Goal: Task Accomplishment & Management: Use online tool/utility

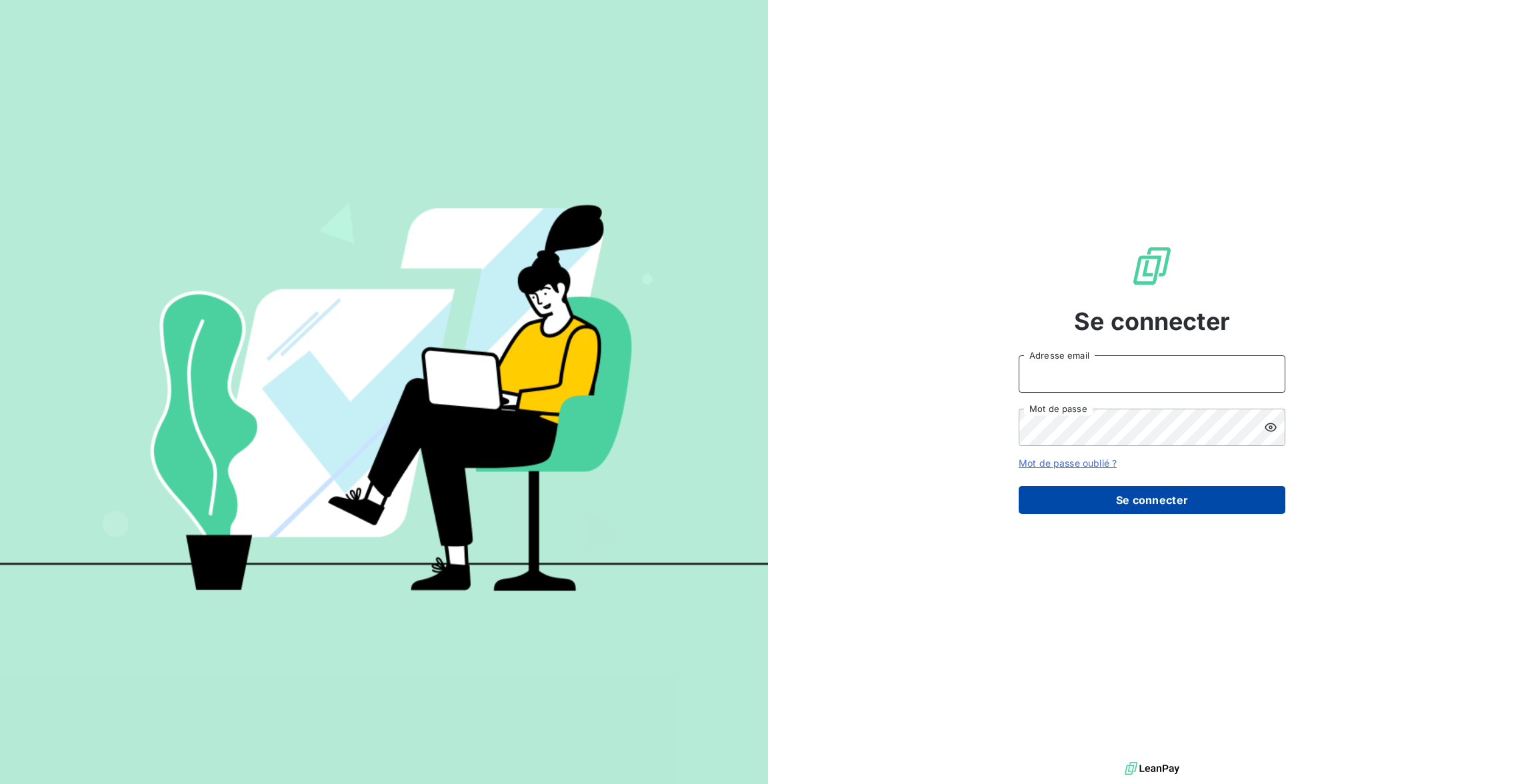
type input "[EMAIL_ADDRESS][DOMAIN_NAME]"
click at [1211, 496] on button "Se connecter" at bounding box center [1152, 500] width 267 height 28
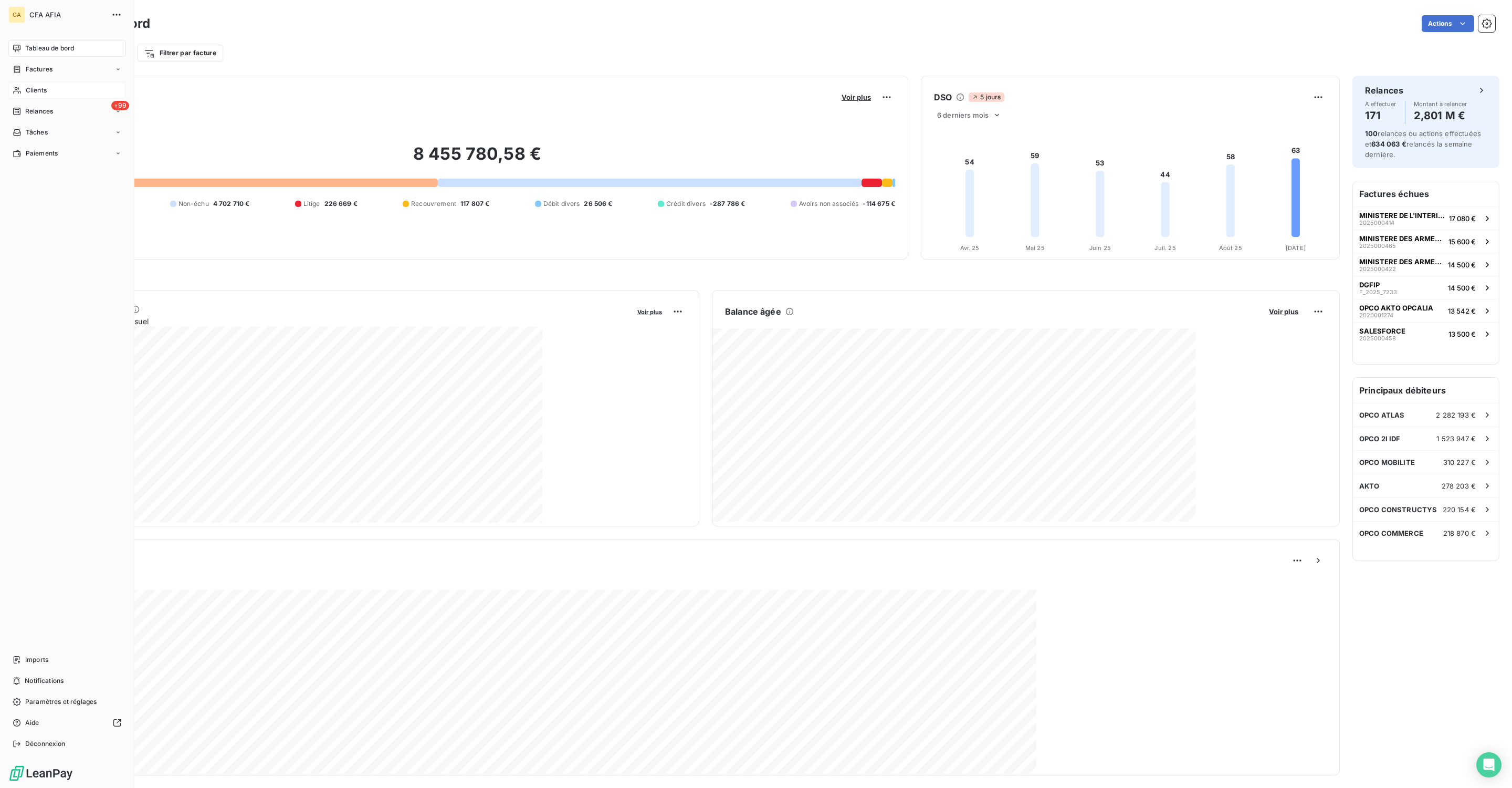
click at [26, 86] on span "Clients" at bounding box center [36, 90] width 21 height 9
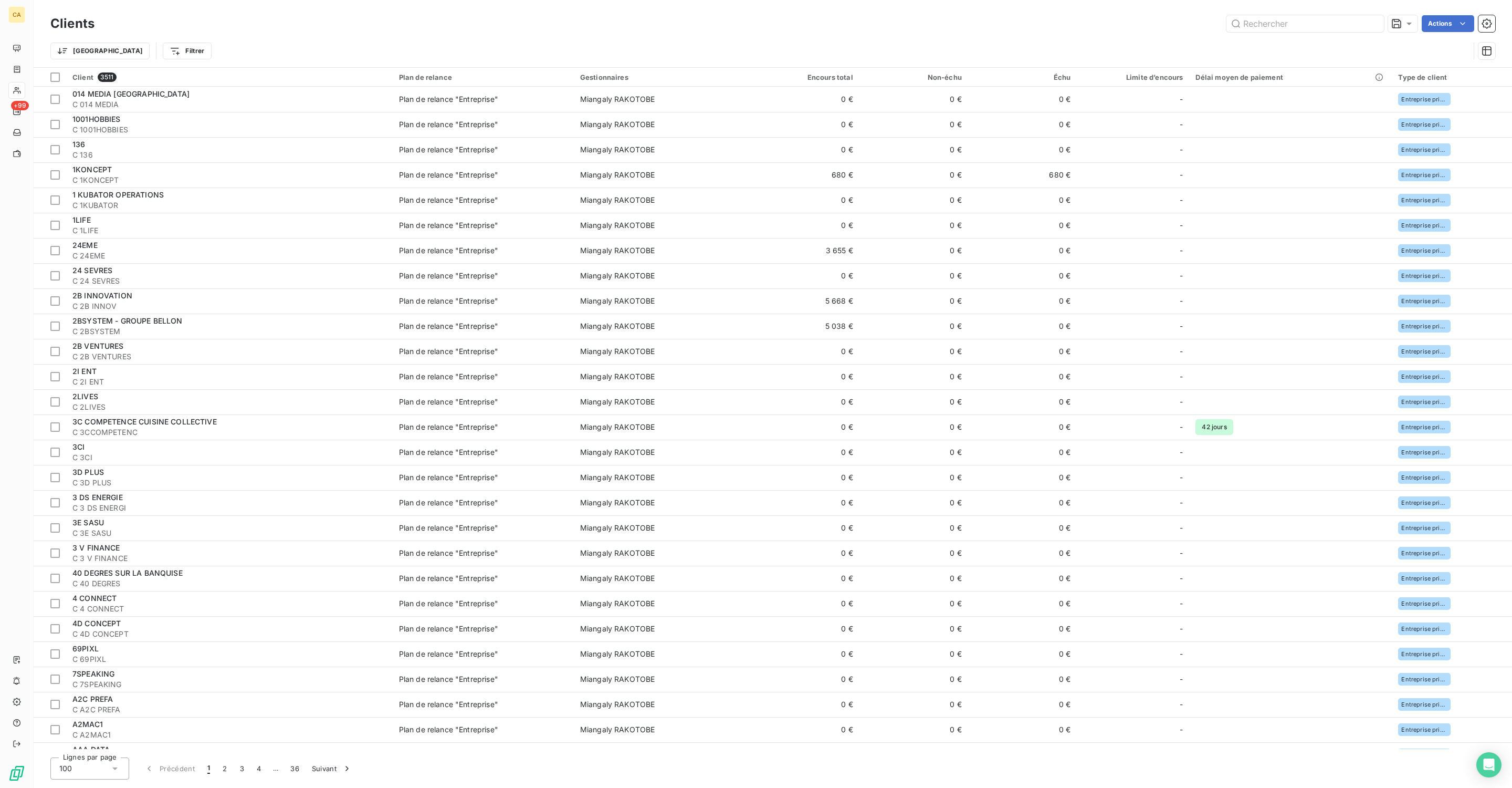
click at [1194, 2] on div "Clients Actions Trier Filtrer" at bounding box center [772, 33] width 1479 height 67
drag, startPoint x: 1386, startPoint y: 0, endPoint x: 227, endPoint y: 5, distance: 1159.0
click at [227, 5] on div "Clients Actions Trier Filtrer" at bounding box center [772, 33] width 1479 height 67
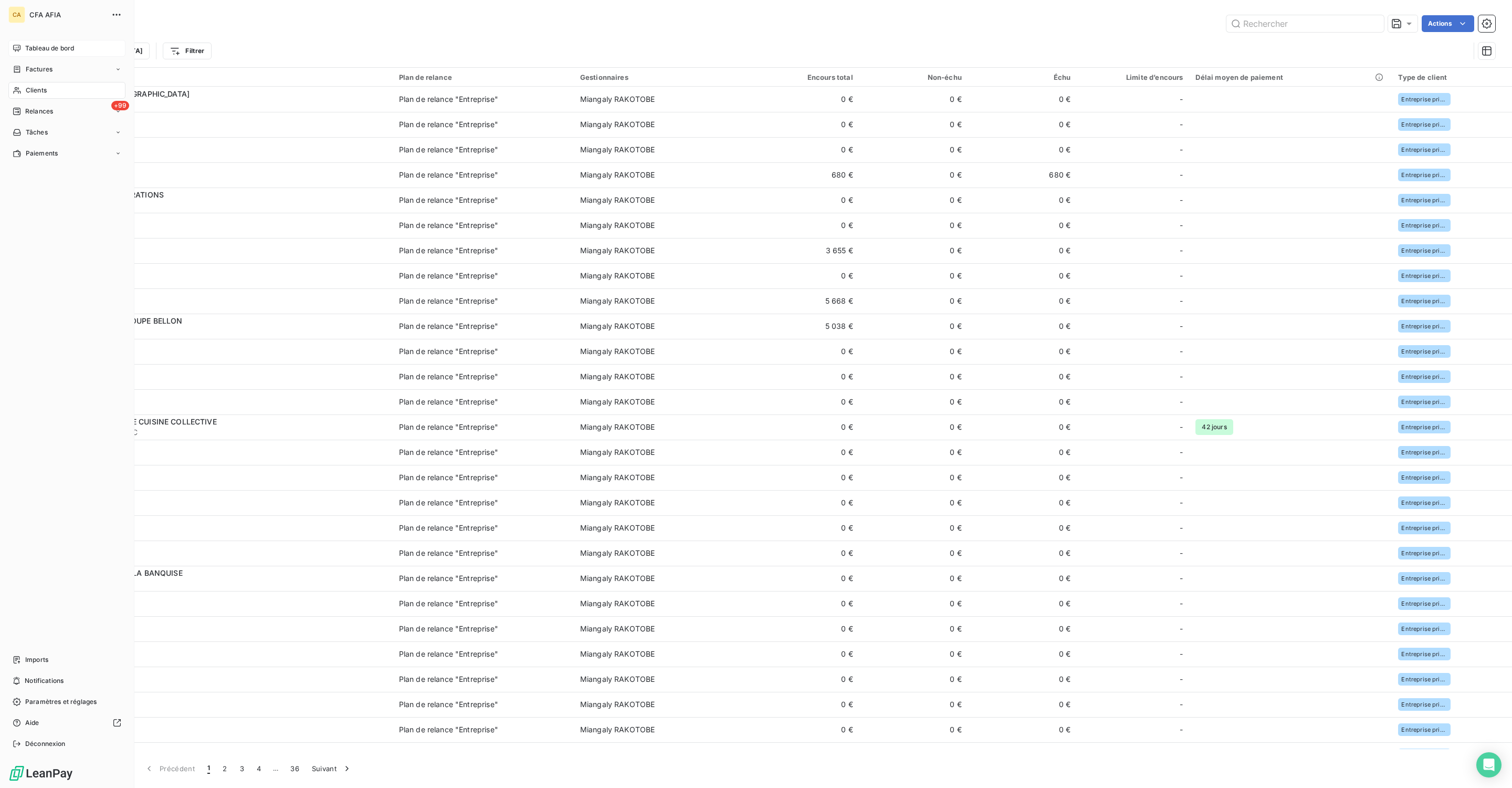
click at [30, 40] on div "Tableau de bord" at bounding box center [66, 48] width 117 height 17
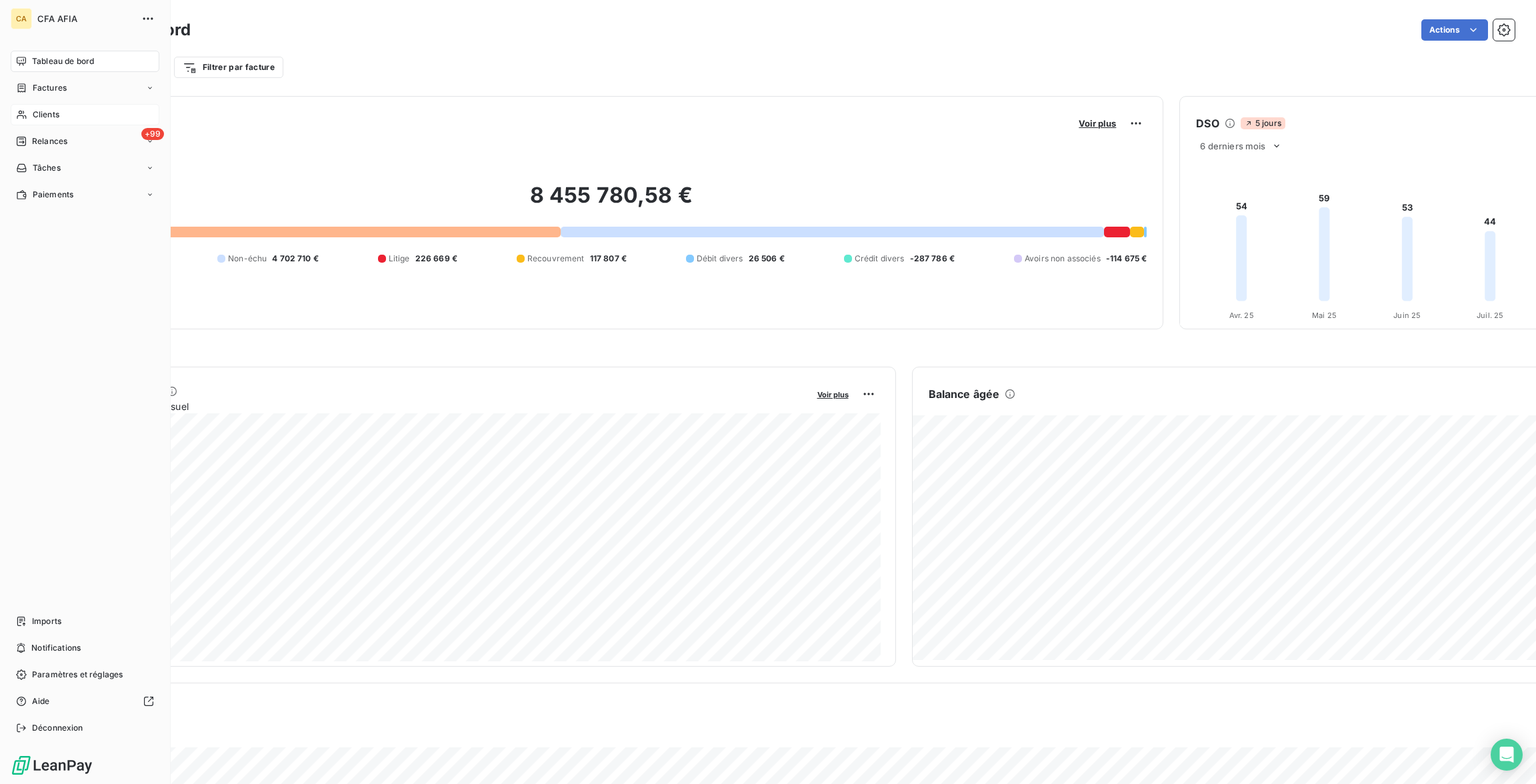
click at [48, 109] on span "Clients" at bounding box center [46, 115] width 27 height 12
click at [49, 82] on span "Factures" at bounding box center [50, 88] width 34 height 12
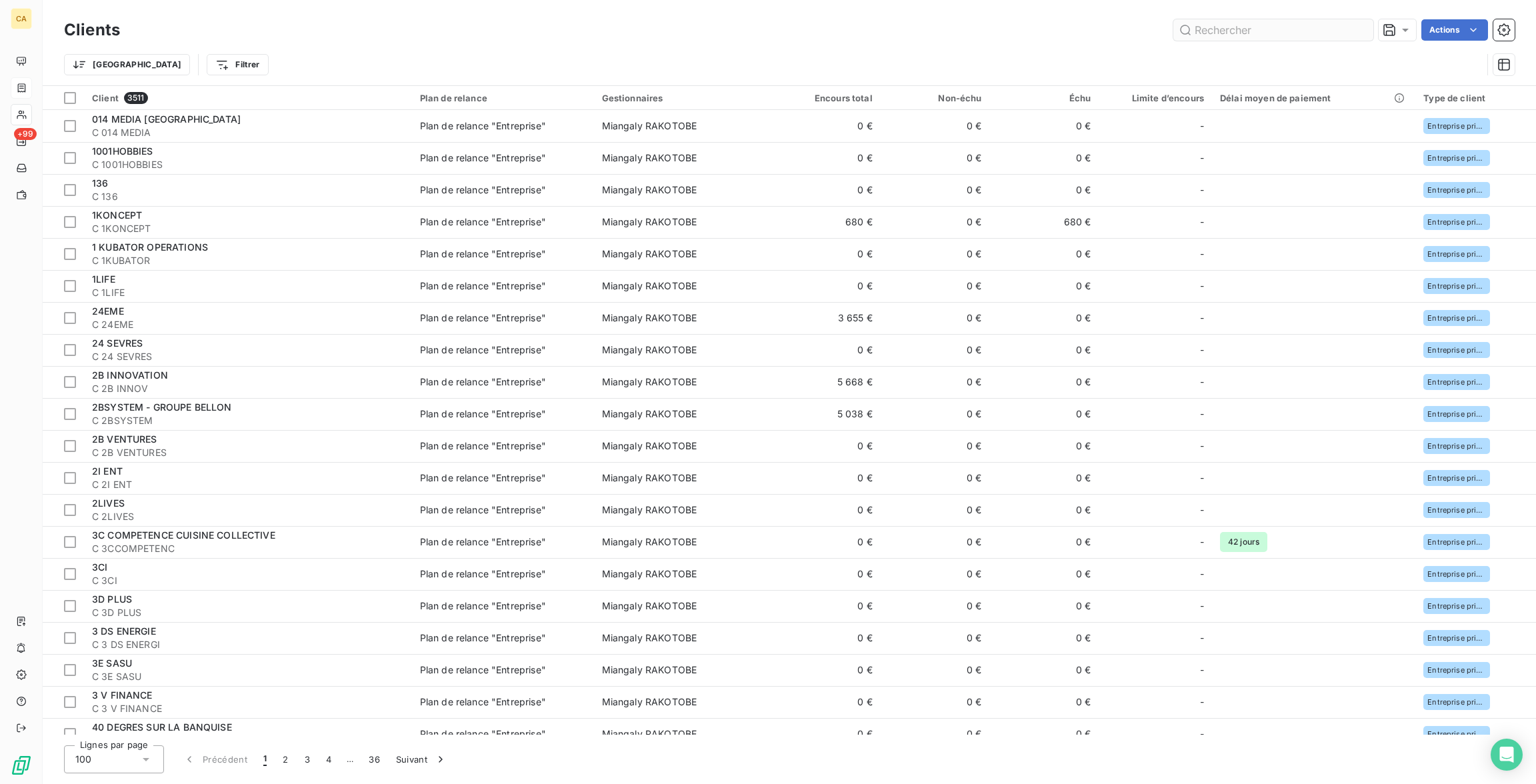
click at [1271, 26] on input "text" at bounding box center [1273, 30] width 200 height 22
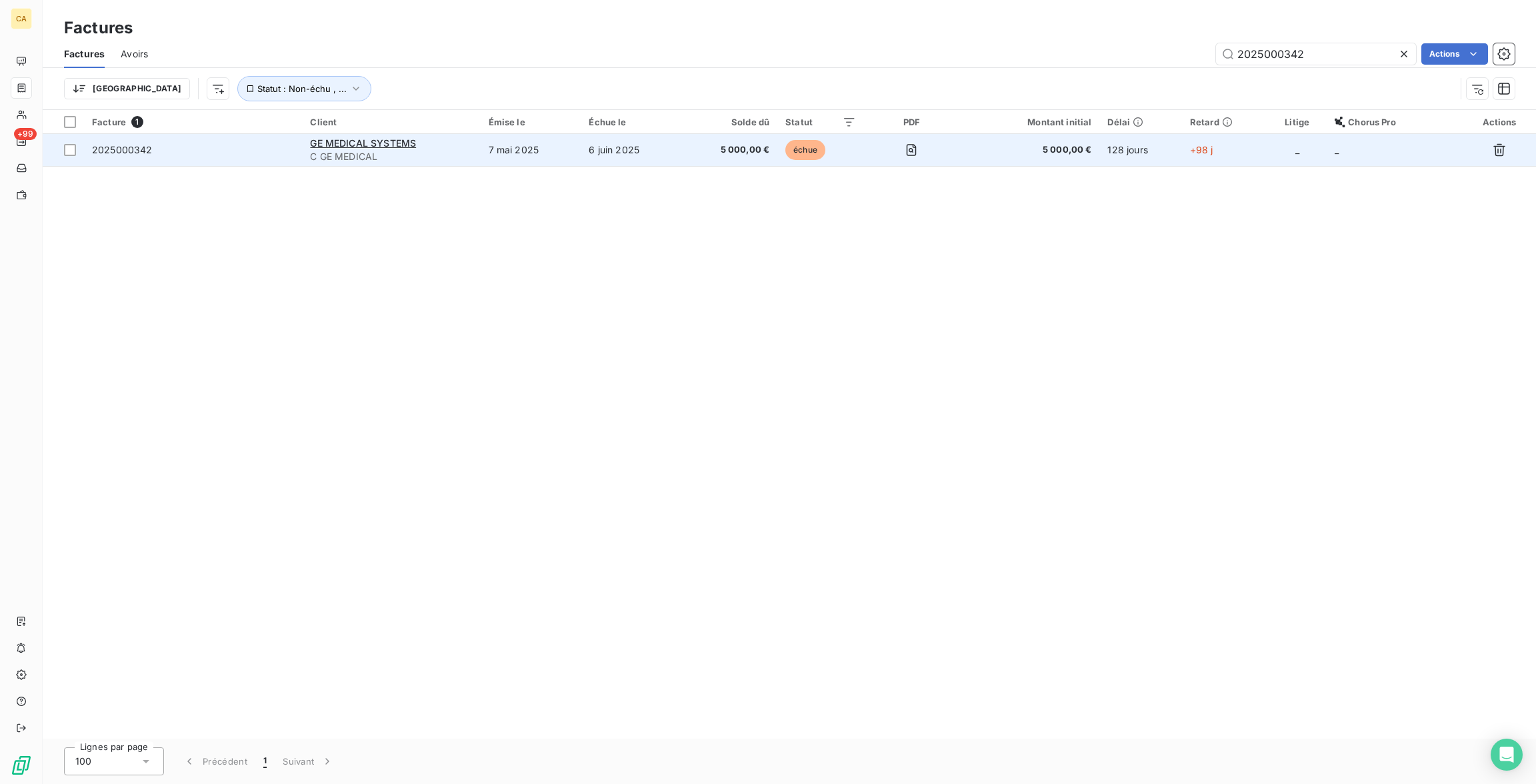
type input "2025000342"
click at [385, 150] on span "C GE MEDICAL" at bounding box center [391, 157] width 162 height 13
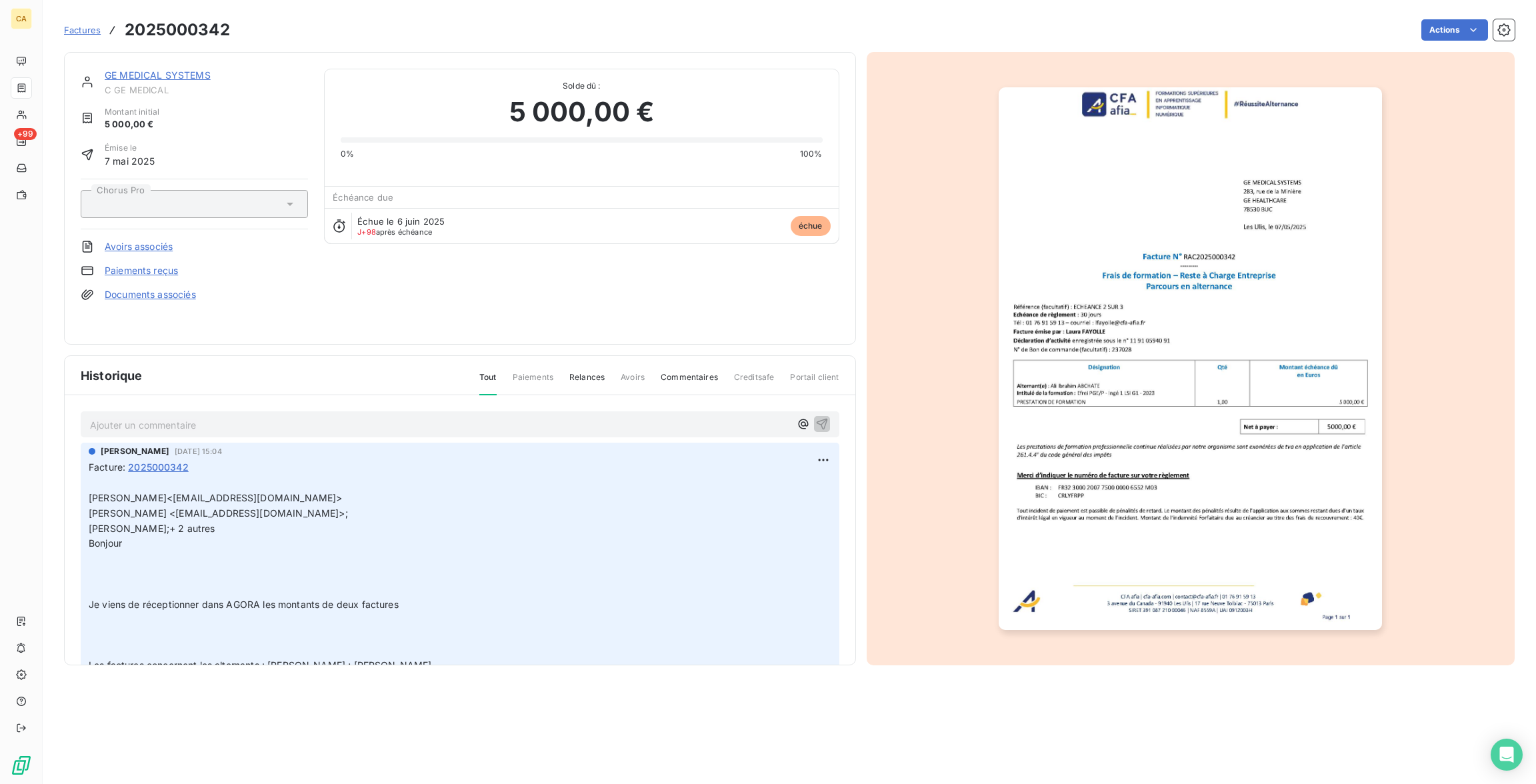
click at [1130, 413] on img "button" at bounding box center [1190, 358] width 383 height 543
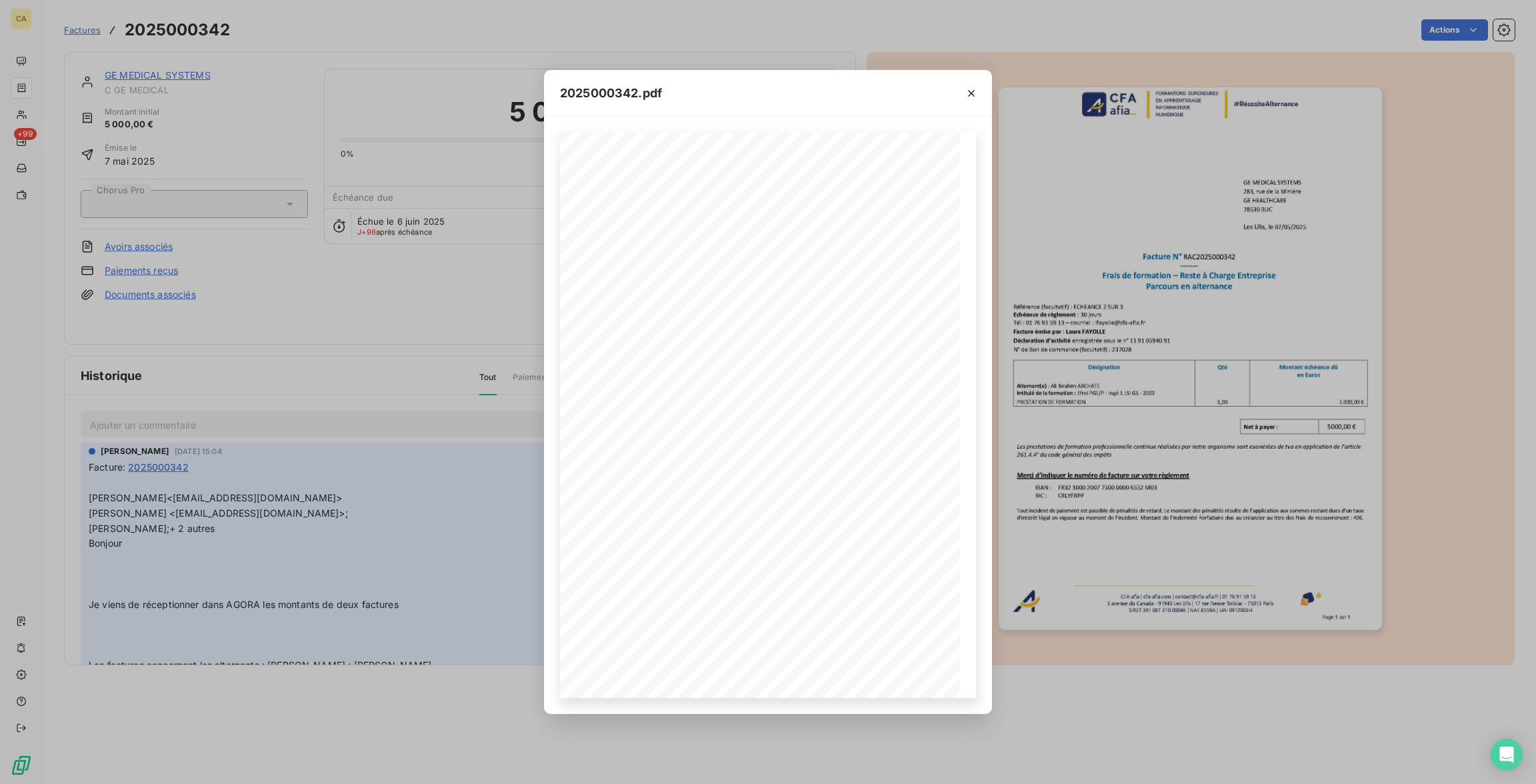
click at [387, 289] on div "2025000342.pdf CFA afia | [DOMAIN_NAME] | [EMAIL_ADDRESS][DOMAIN_NAME] | 01 76 …" at bounding box center [768, 392] width 1536 height 784
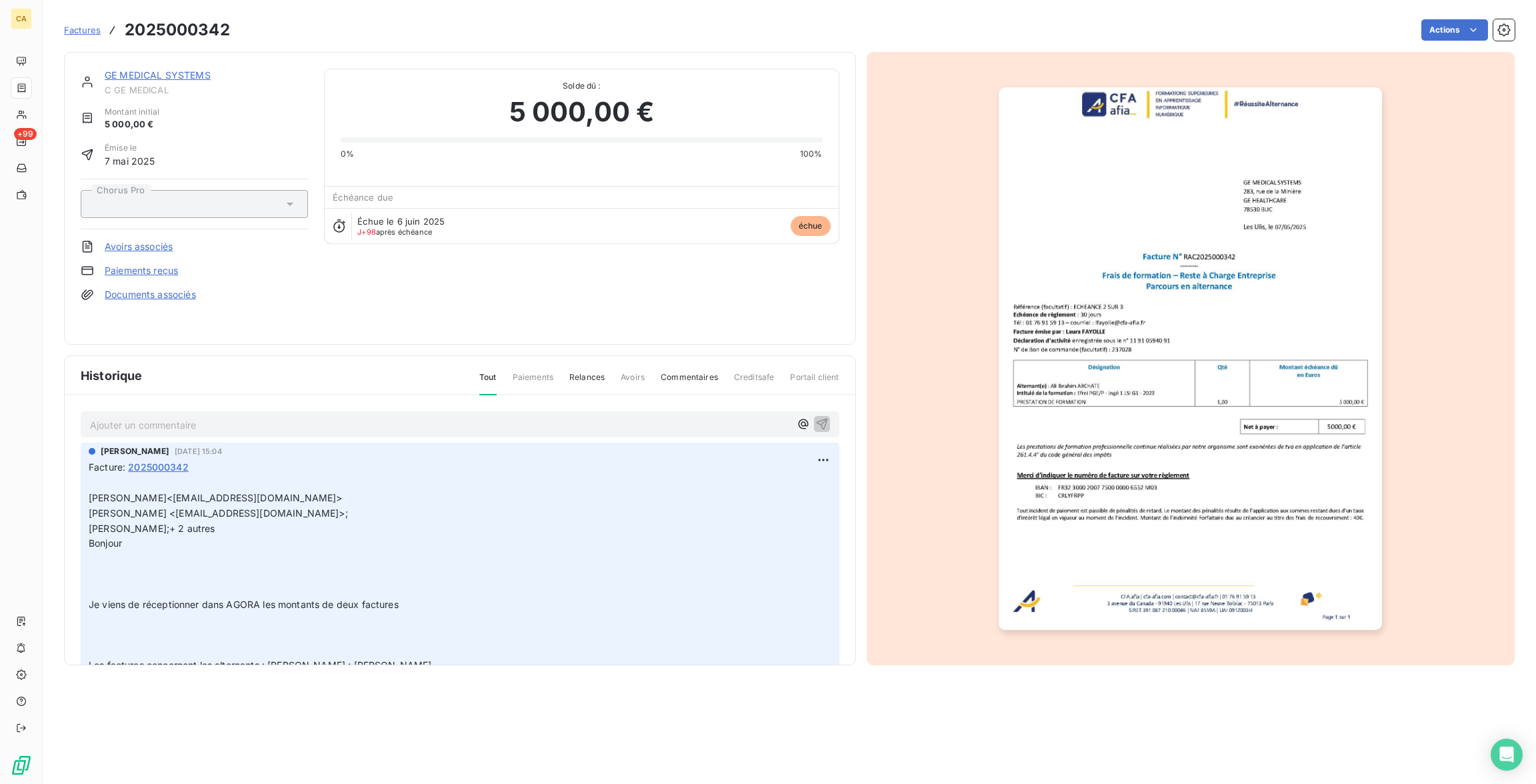
click at [206, 417] on p "Ajouter un commentaire ﻿" at bounding box center [440, 425] width 700 height 16
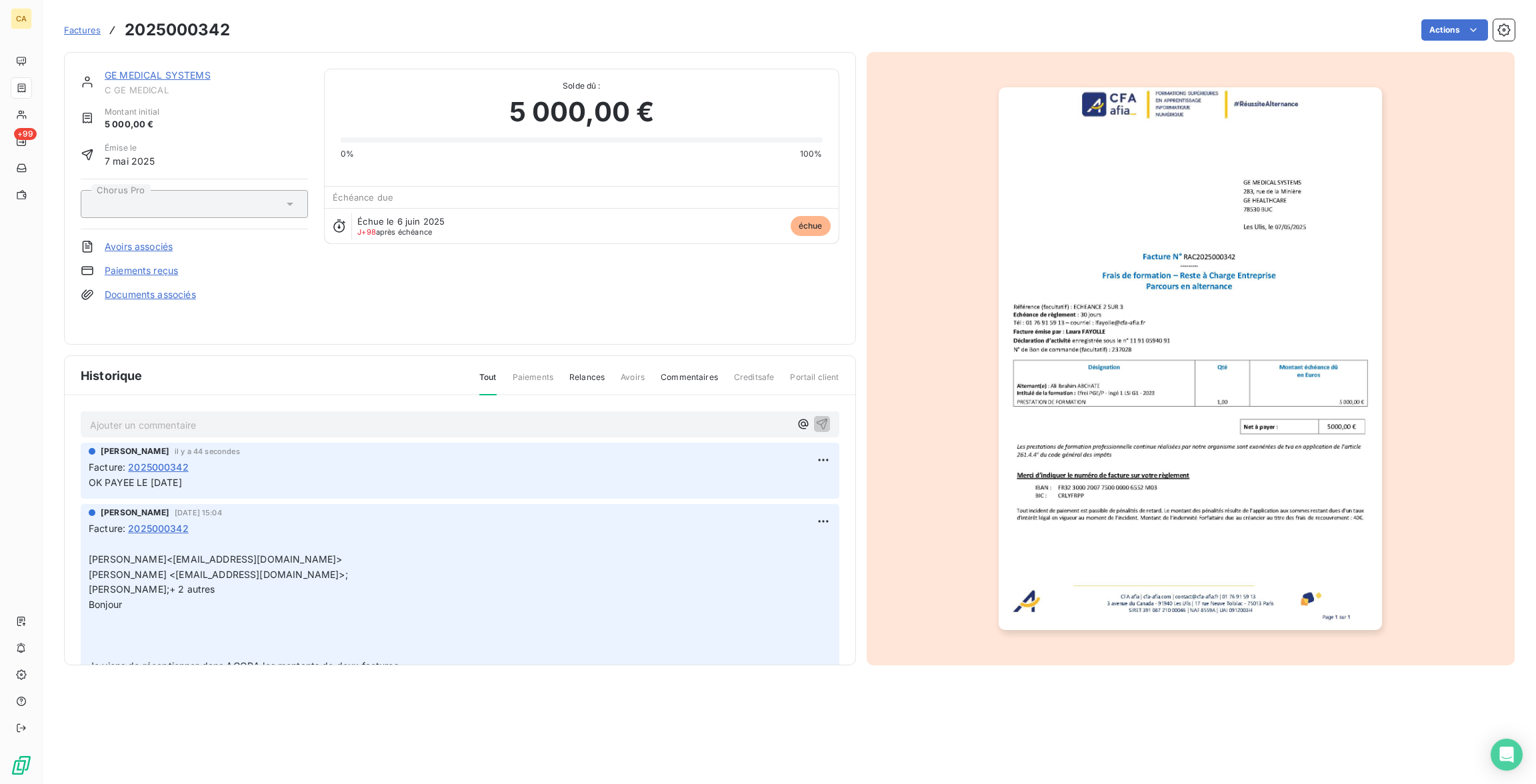
click at [155, 69] on div "GE MEDICAL SYSTEMS C GE MEDICAL" at bounding box center [206, 82] width 203 height 27
click at [155, 69] on link "GE MEDICAL SYSTEMS" at bounding box center [157, 75] width 106 height 11
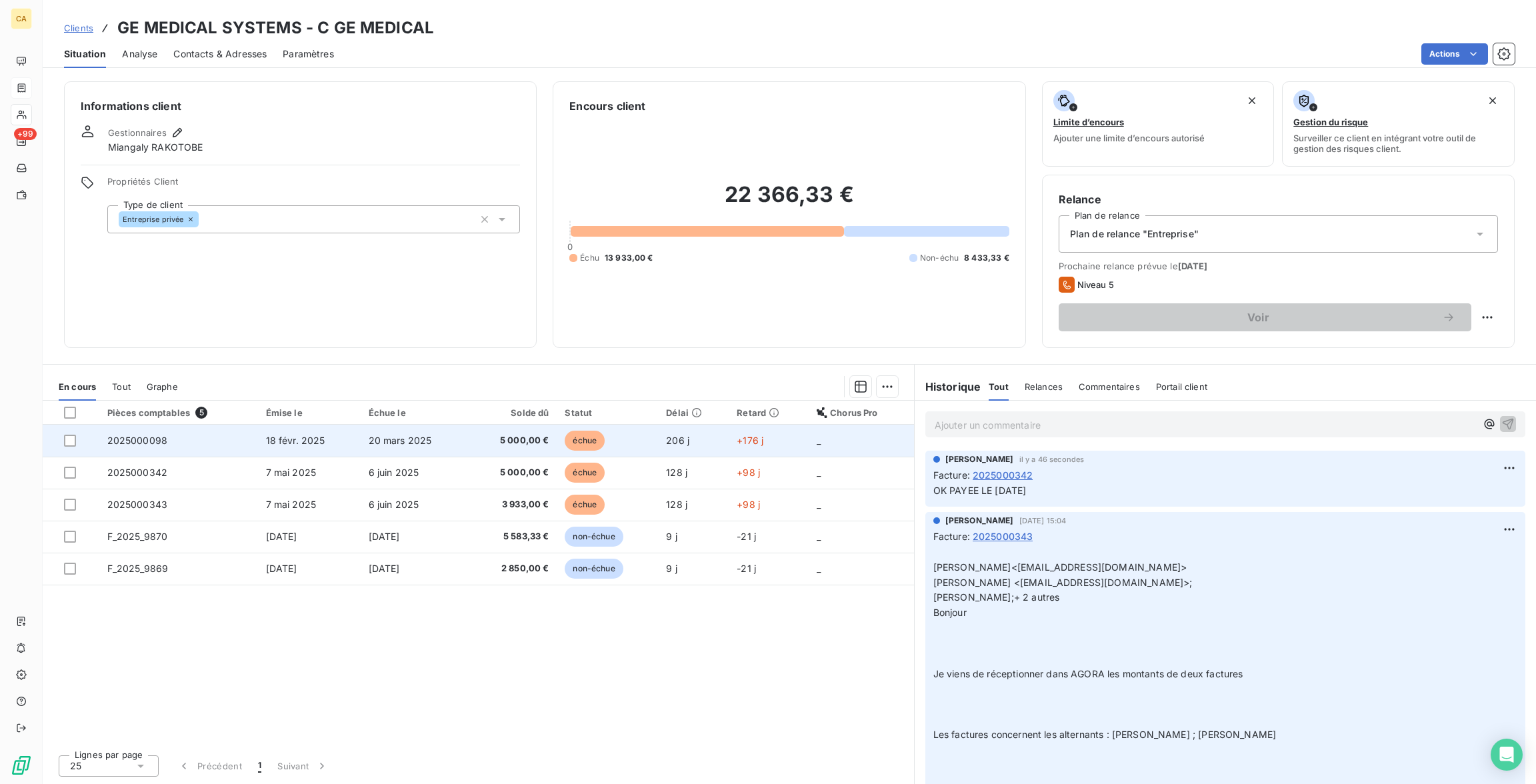
click at [410, 434] on span "20 mars 2025" at bounding box center [400, 440] width 63 height 11
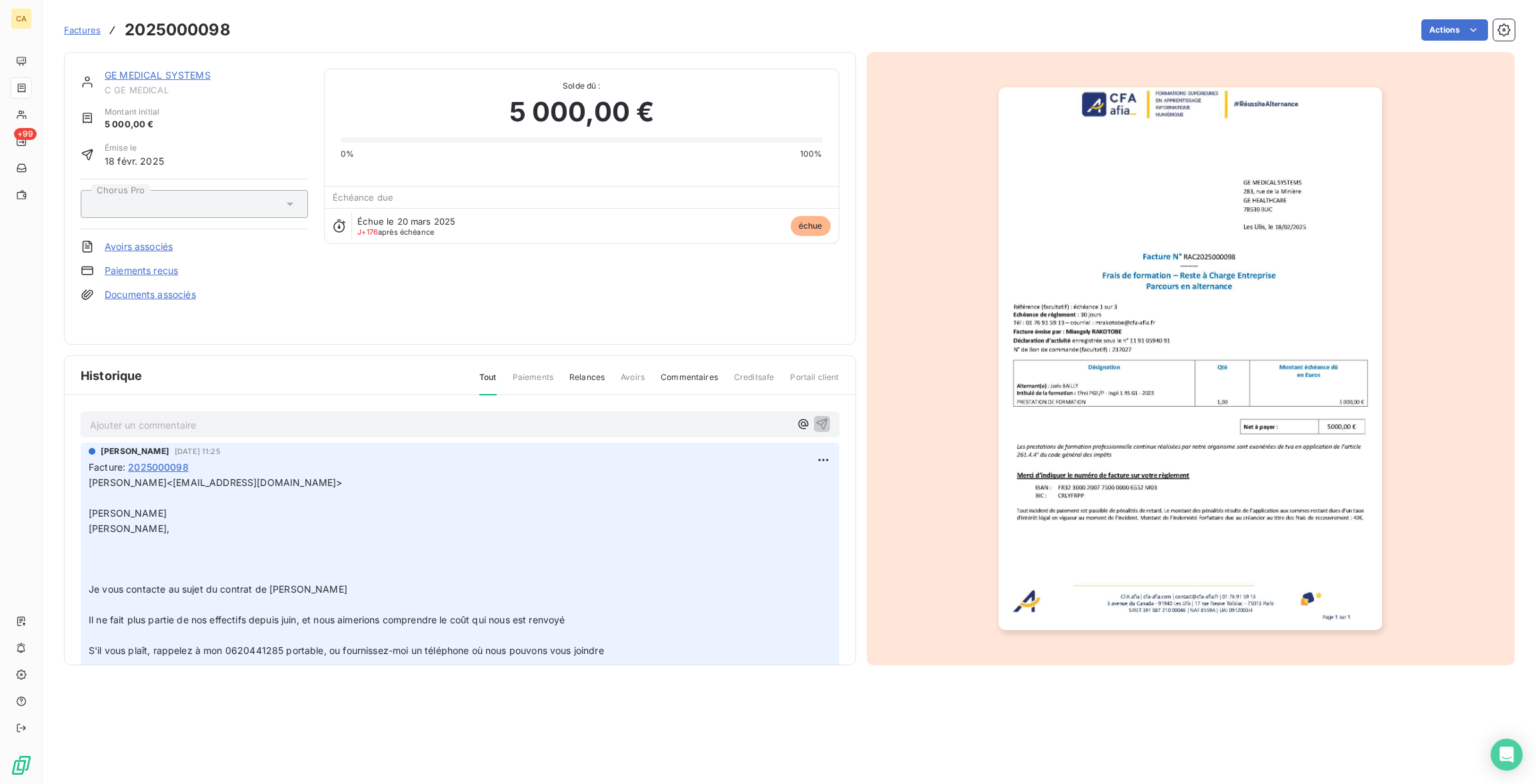
click at [105, 54] on div "GE MEDICAL SYSTEMS C GE MEDICAL Montant initial 5 000,00 € Émise le [DATE] Chor…" at bounding box center [460, 198] width 792 height 293
click at [104, 69] on link "GE MEDICAL SYSTEMS" at bounding box center [157, 75] width 106 height 11
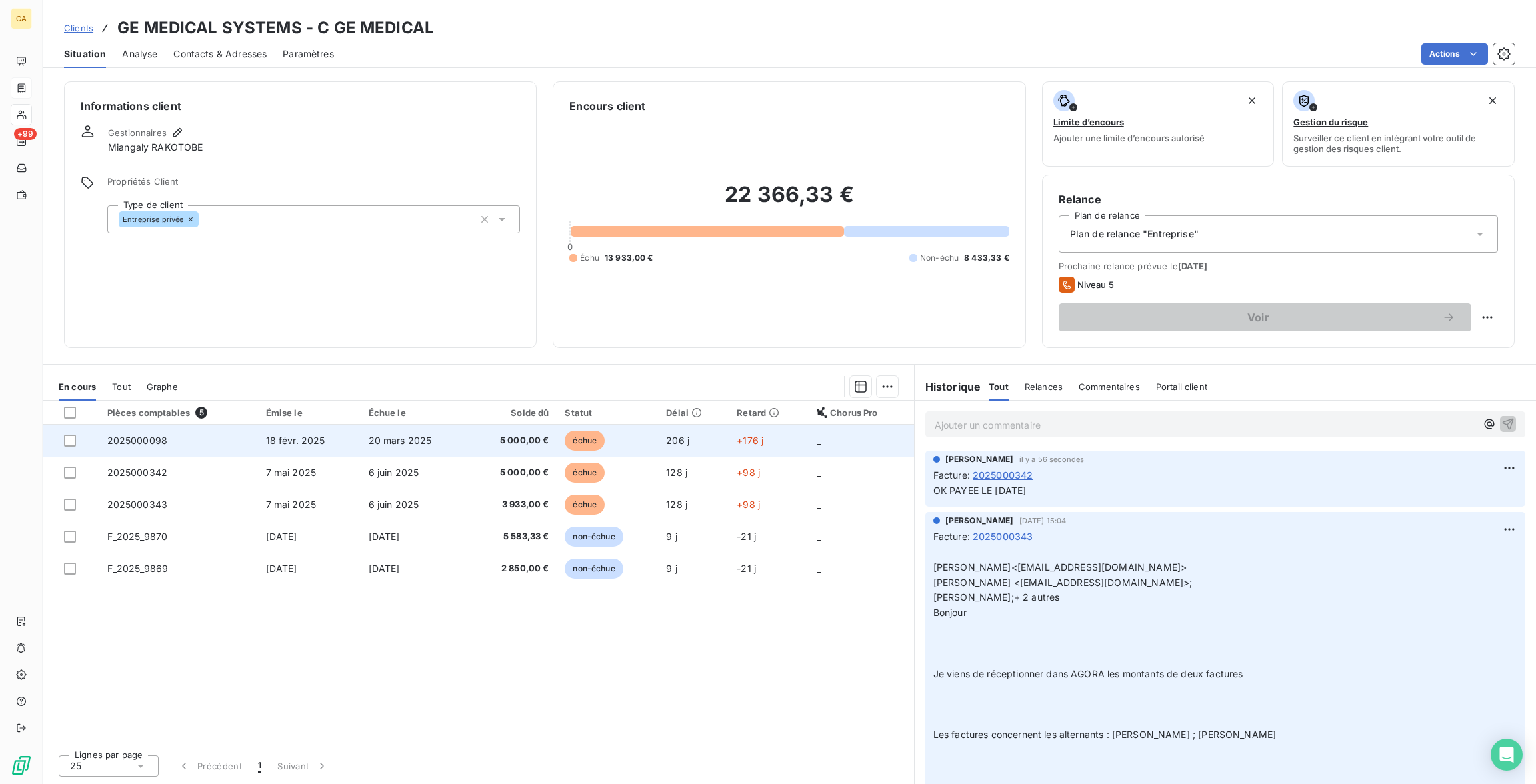
click at [183, 425] on td "2025000098" at bounding box center [178, 440] width 159 height 32
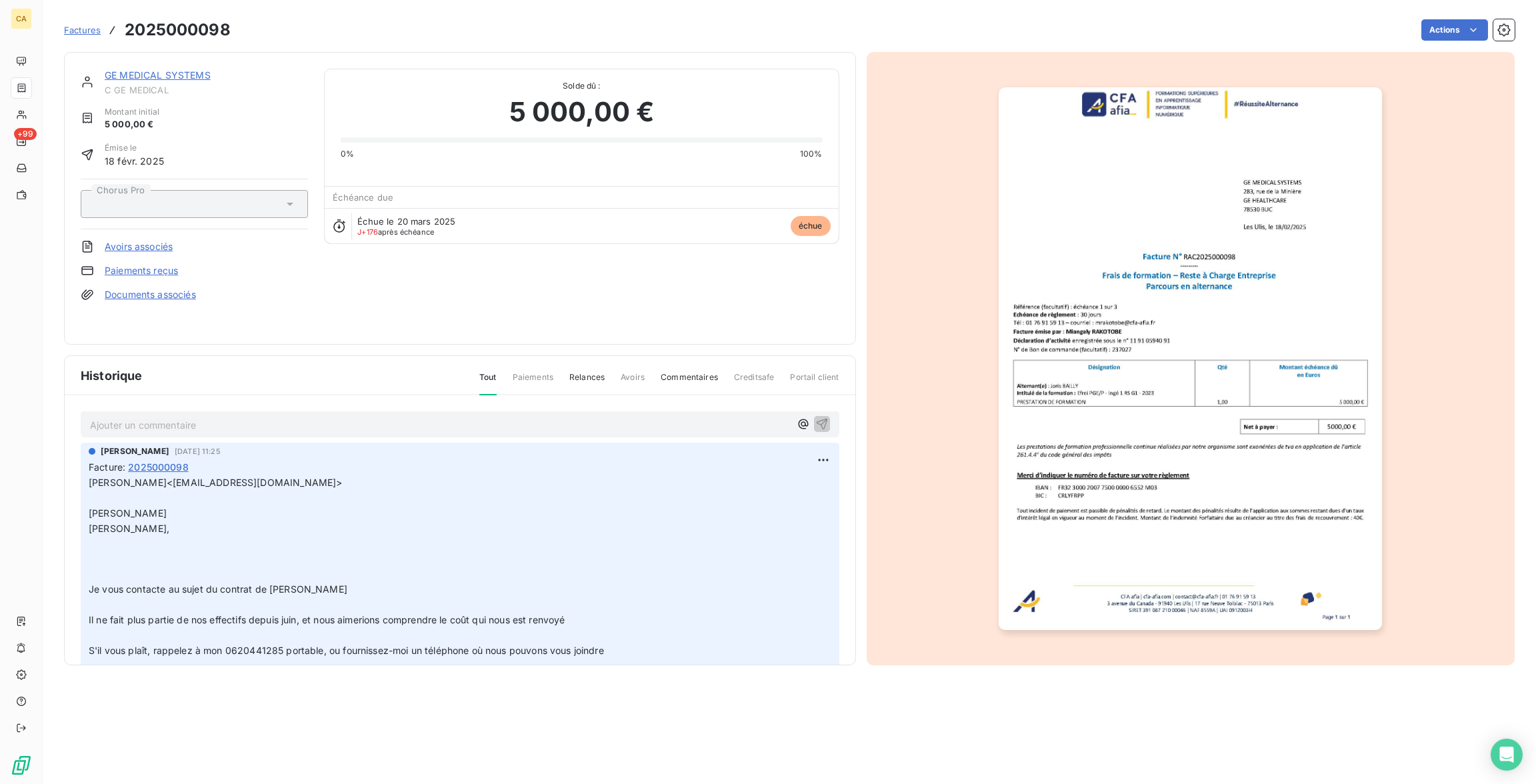
click at [159, 69] on link "GE MEDICAL SYSTEMS" at bounding box center [157, 75] width 106 height 11
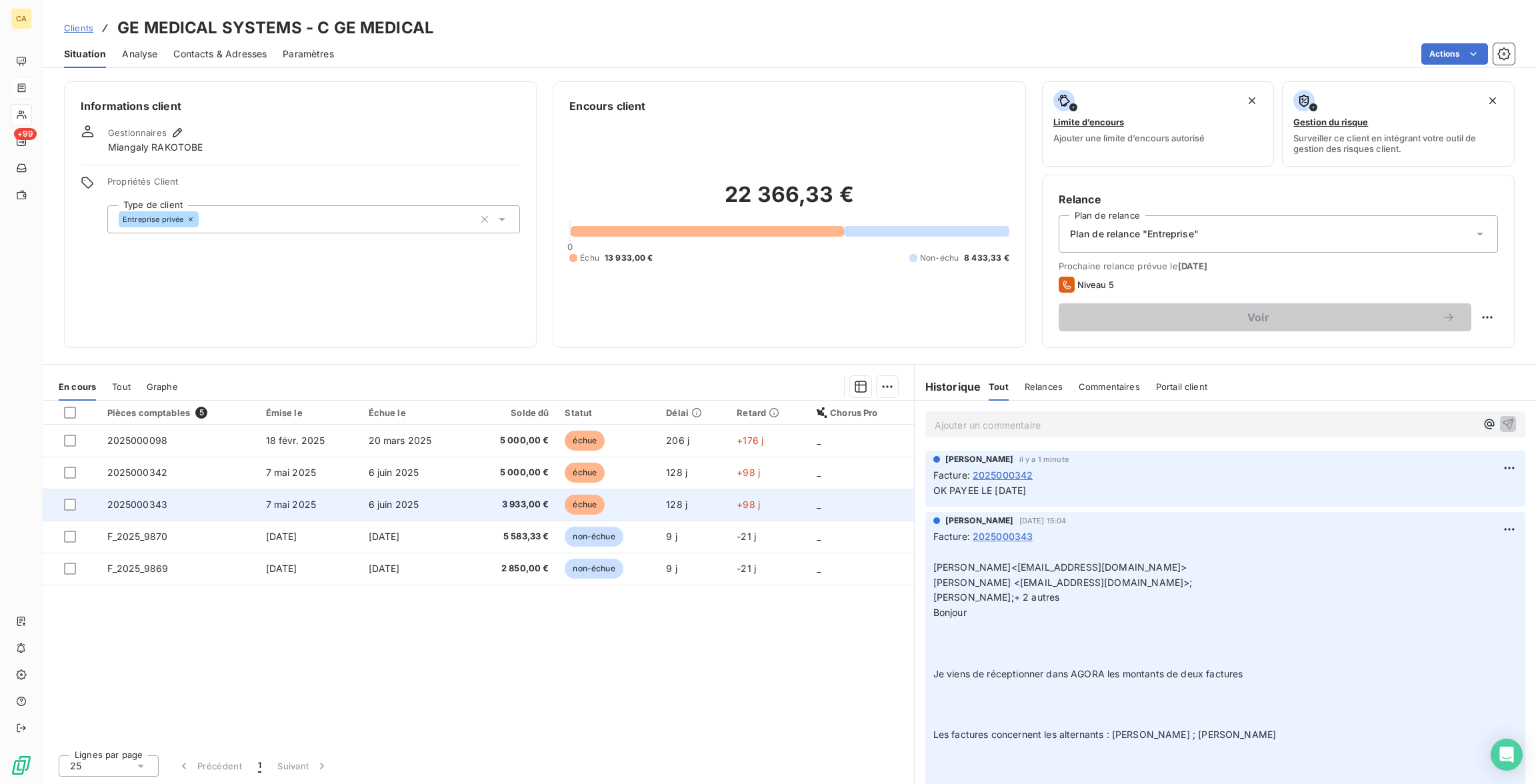
click at [145, 489] on td "2025000343" at bounding box center [178, 505] width 159 height 32
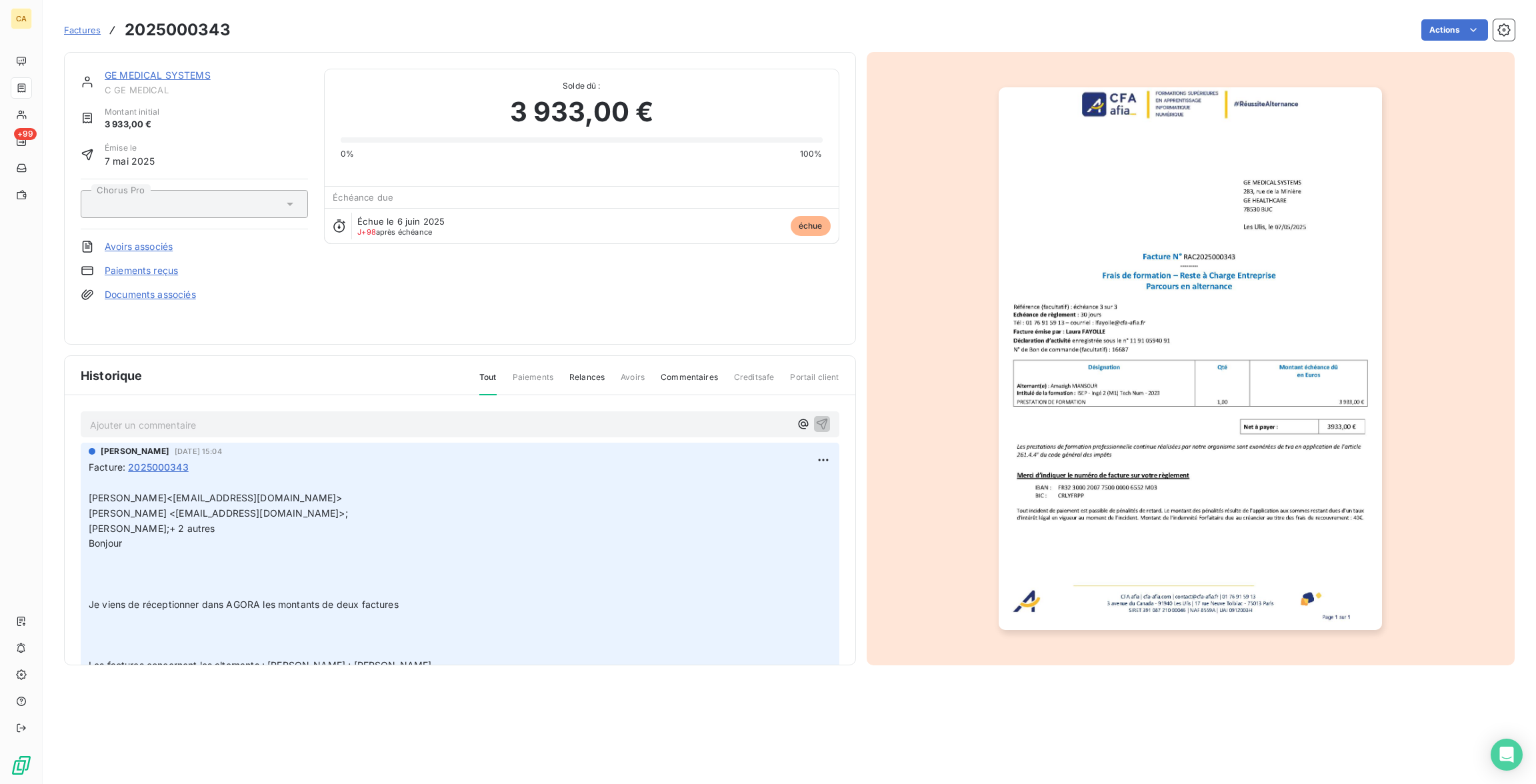
click at [171, 53] on div "GE MEDICAL SYSTEMS C GE MEDICAL Montant initial 3 933,00 € Émise le [DATE] Chor…" at bounding box center [460, 198] width 792 height 293
click at [171, 69] on link "GE MEDICAL SYSTEMS" at bounding box center [157, 75] width 106 height 11
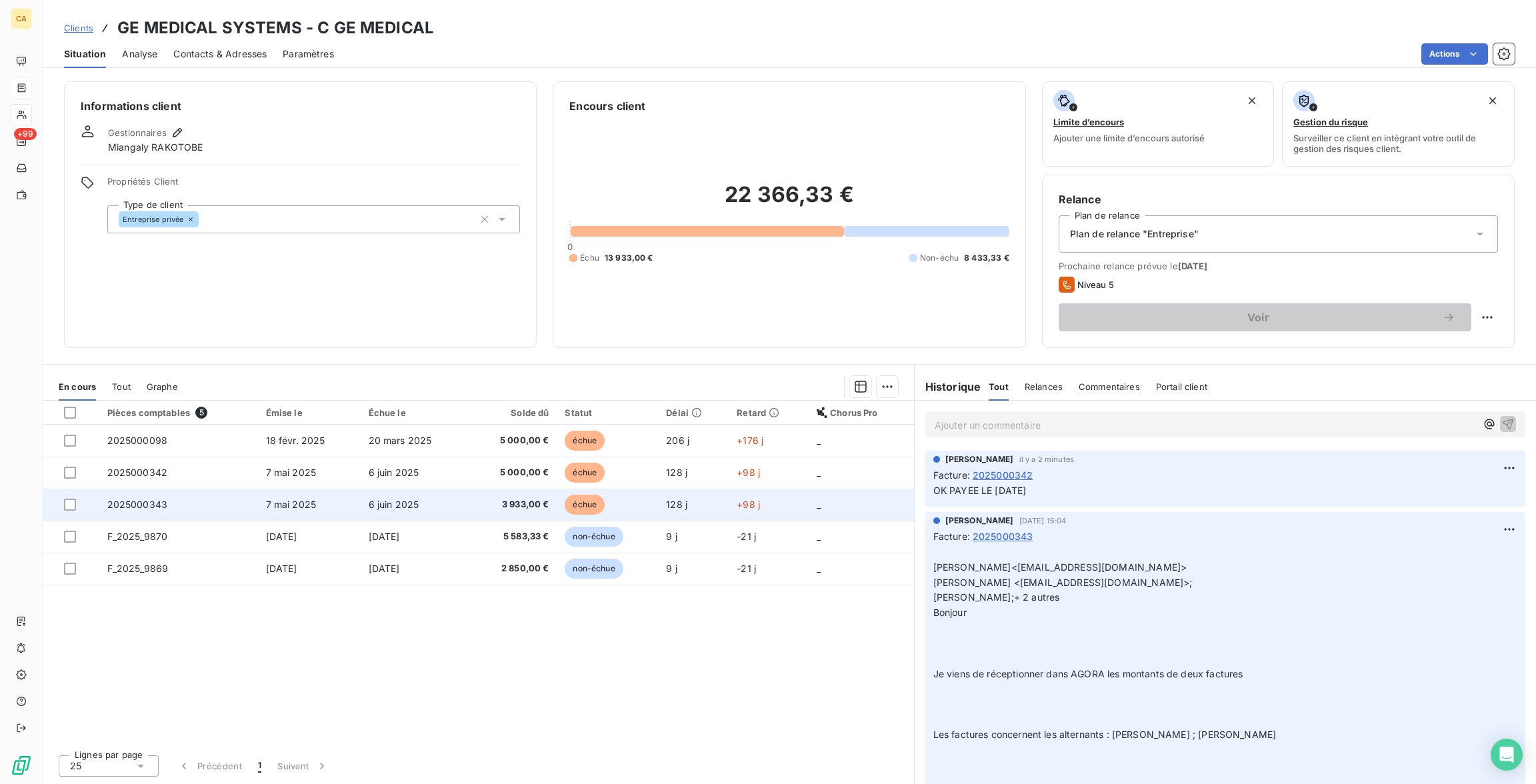
click at [168, 489] on td "2025000343" at bounding box center [178, 505] width 159 height 32
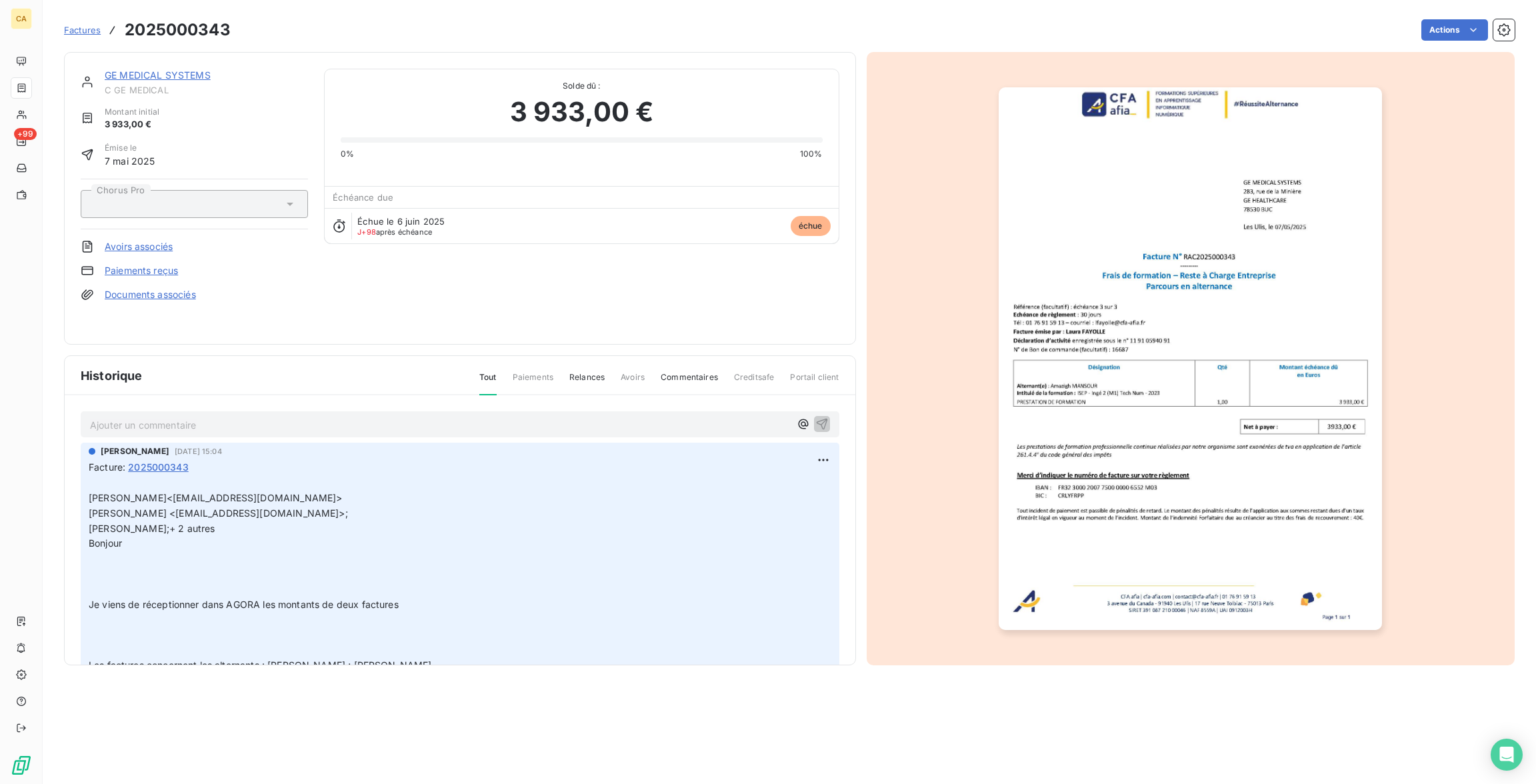
click at [1047, 377] on img "button" at bounding box center [1190, 358] width 383 height 543
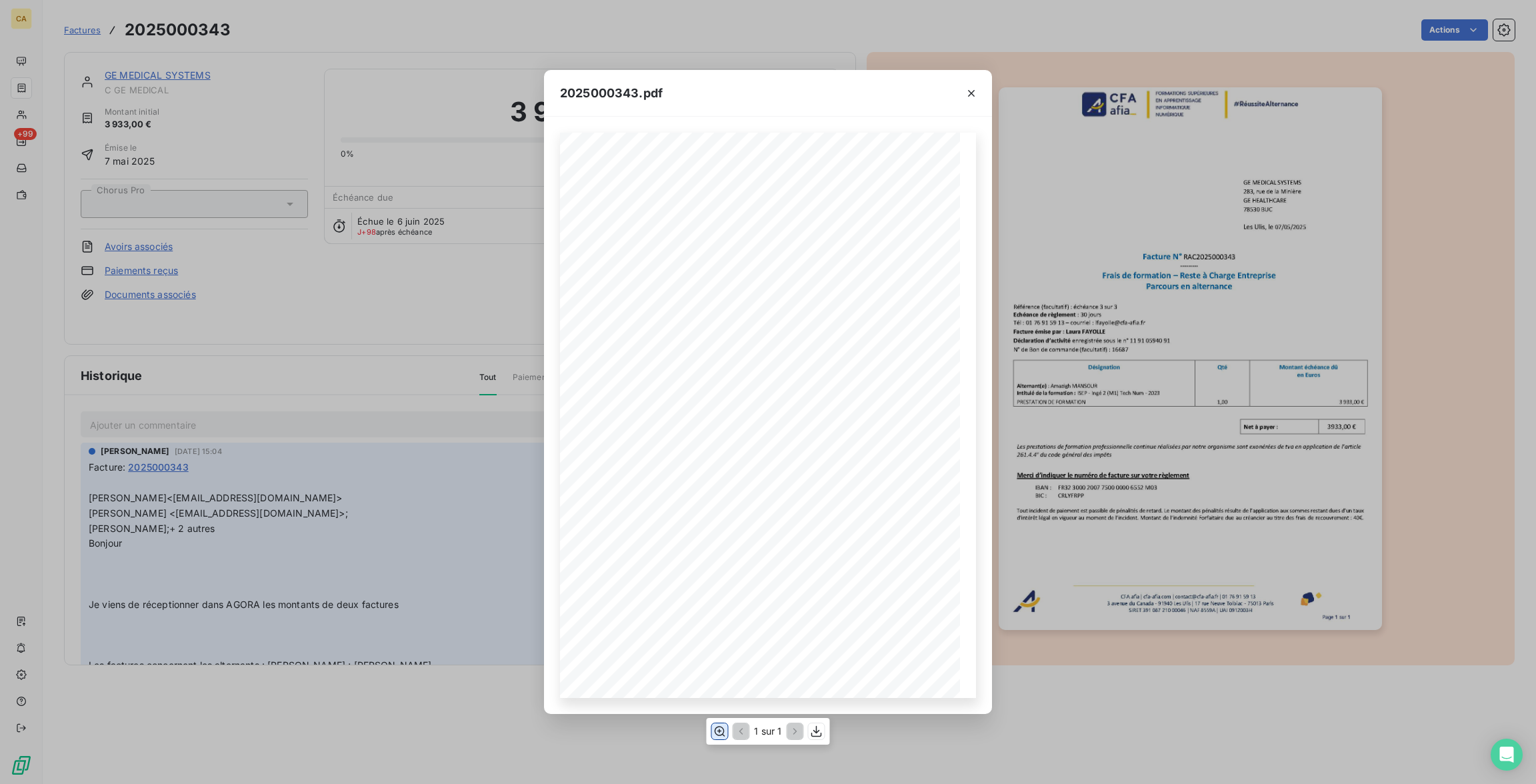
click at [715, 725] on button "button" at bounding box center [718, 730] width 16 height 16
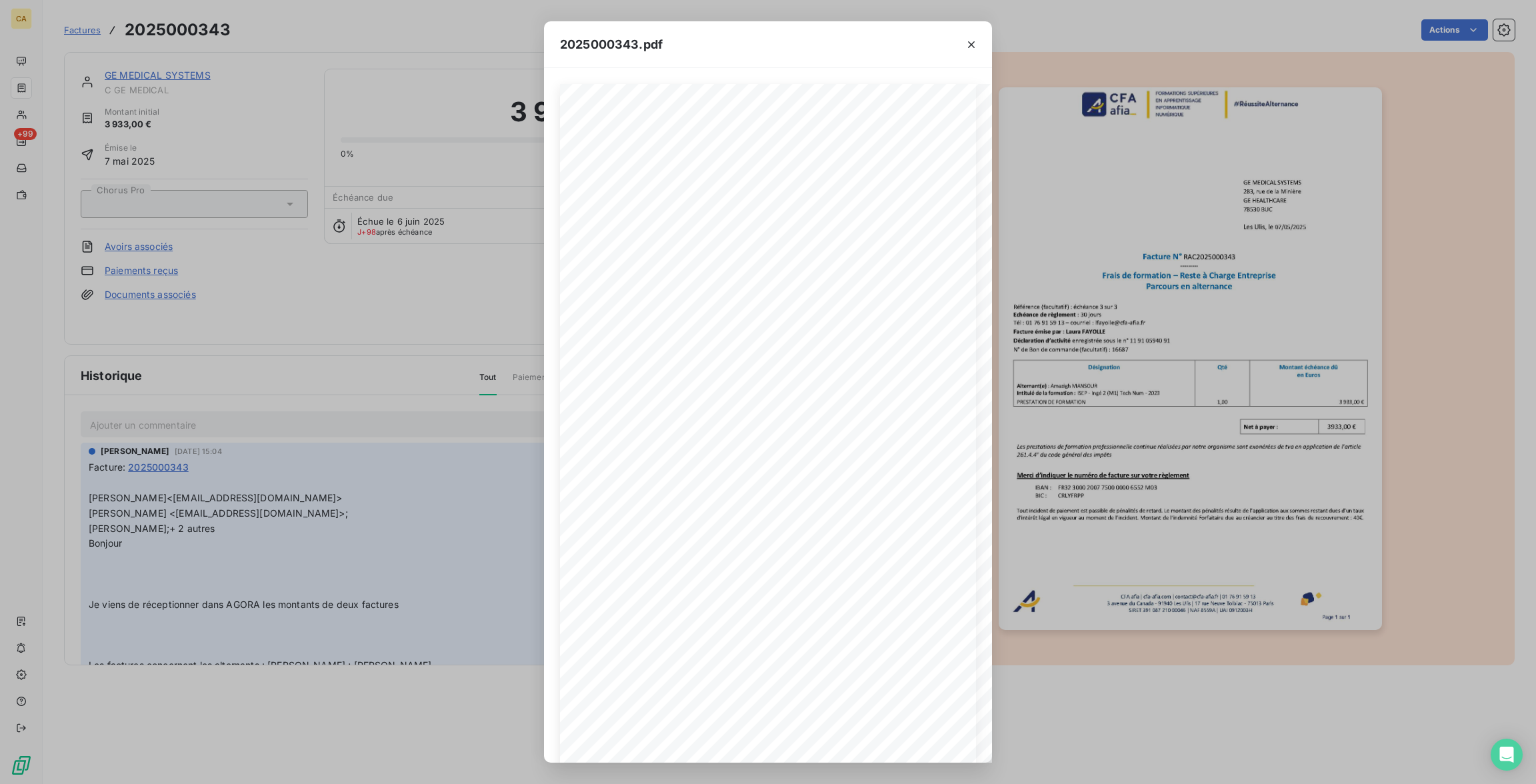
click at [121, 148] on div "2025000343.pdf CFA afia | [DOMAIN_NAME] | [EMAIL_ADDRESS][DOMAIN_NAME] | 01 76 …" at bounding box center [768, 392] width 1536 height 784
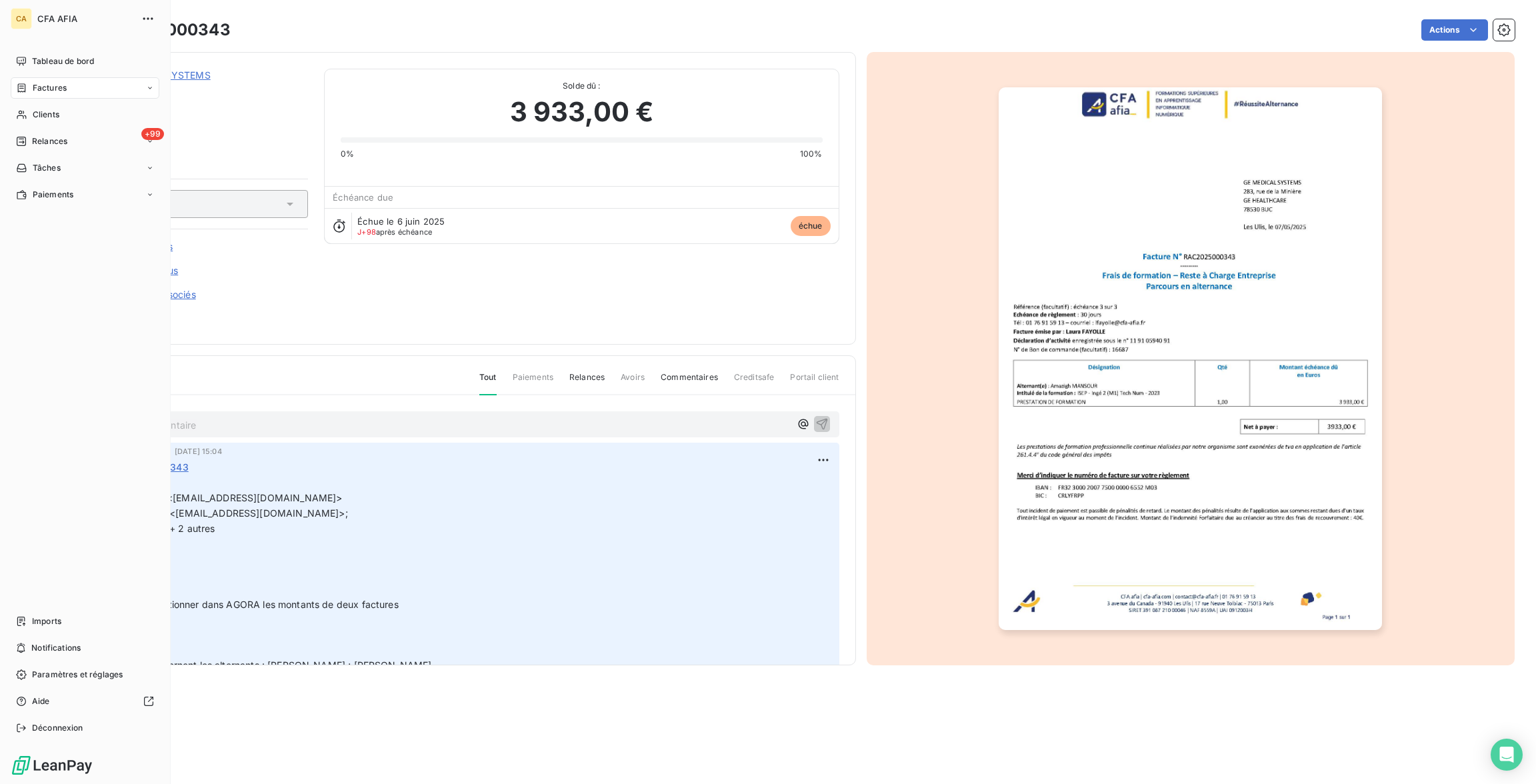
click at [53, 82] on span "Factures" at bounding box center [50, 88] width 34 height 12
click at [48, 109] on span "Factures" at bounding box center [49, 115] width 34 height 12
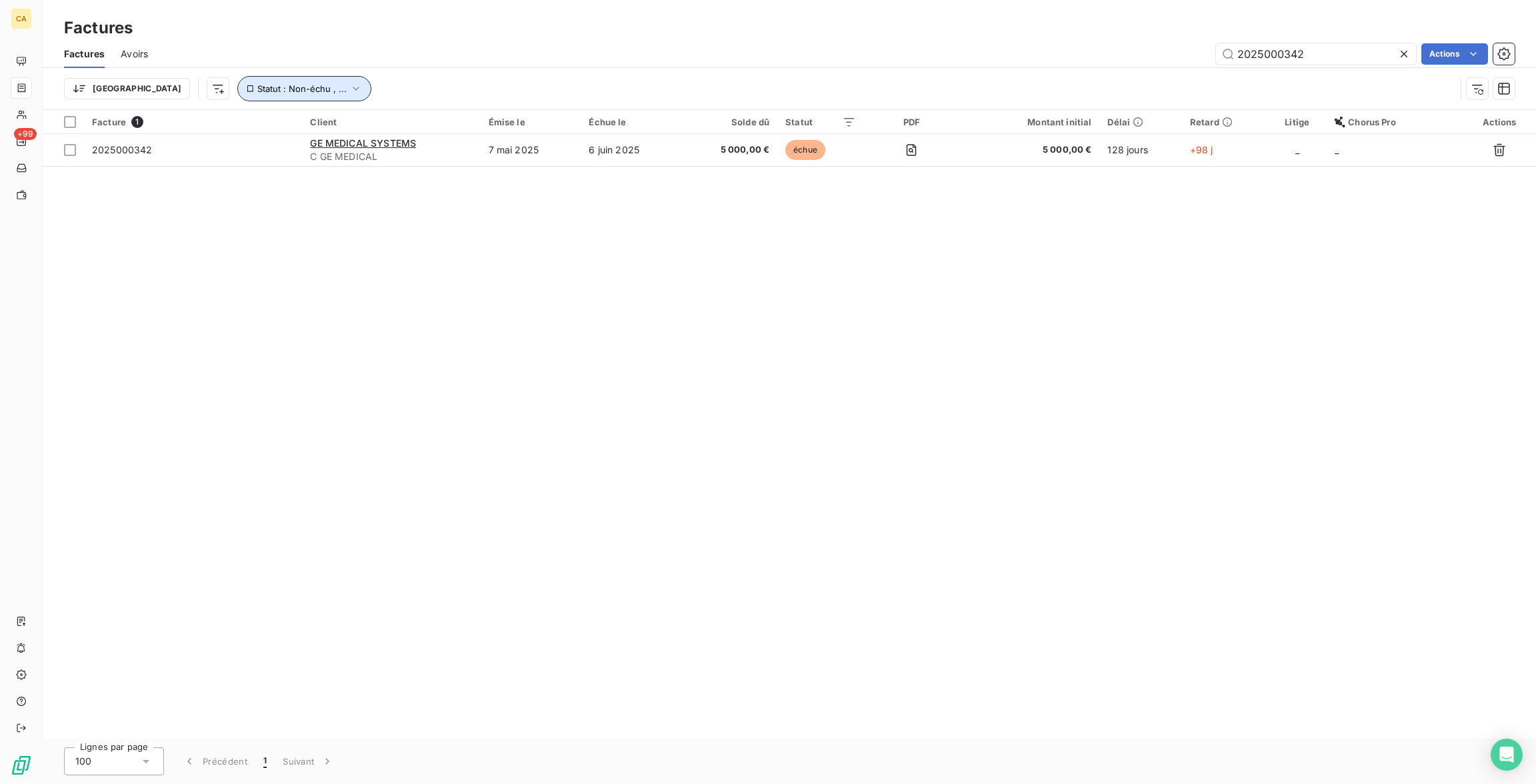
click at [350, 82] on icon "button" at bounding box center [356, 89] width 13 height 13
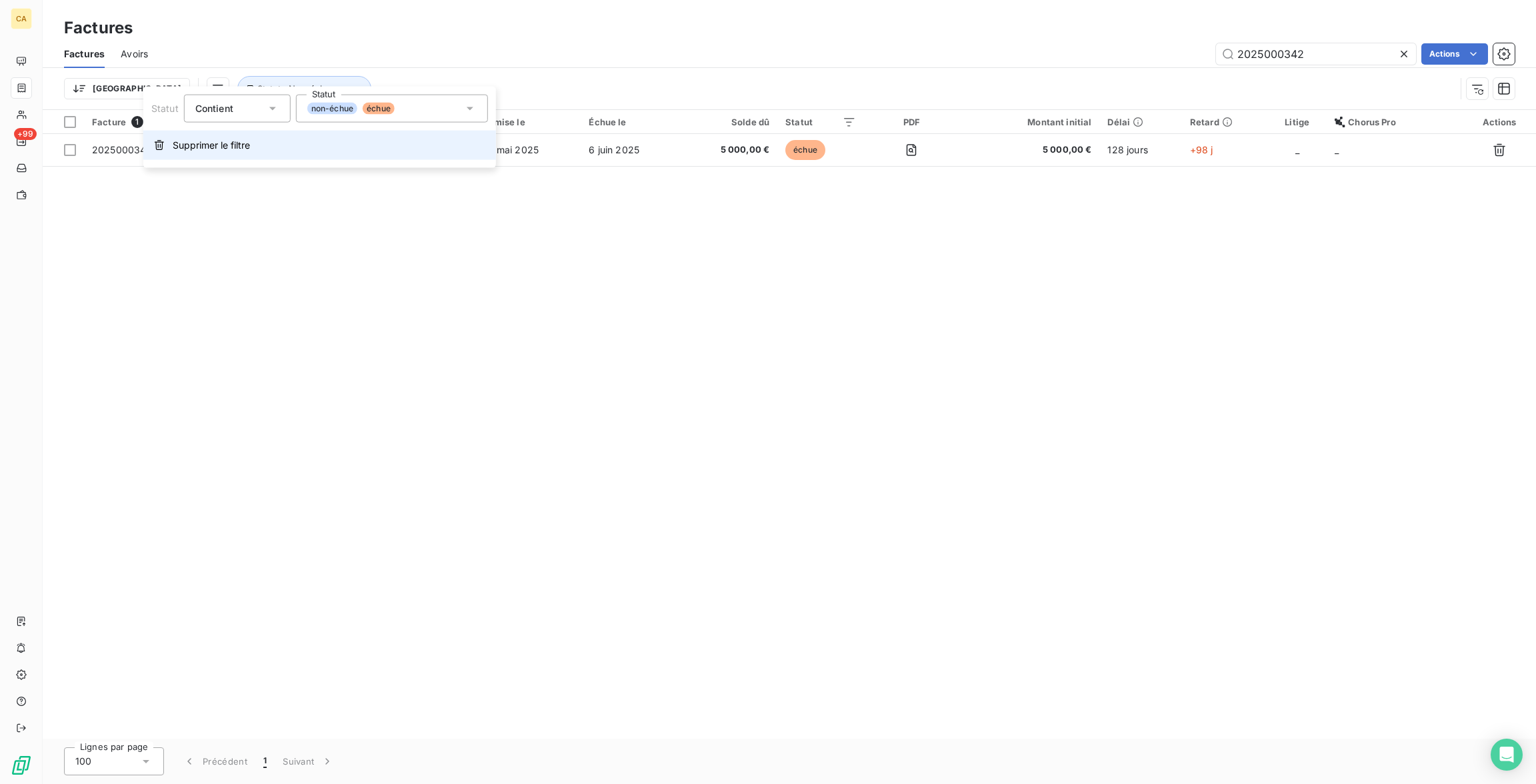
click at [214, 145] on button "Supprimer le filtre" at bounding box center [319, 145] width 353 height 29
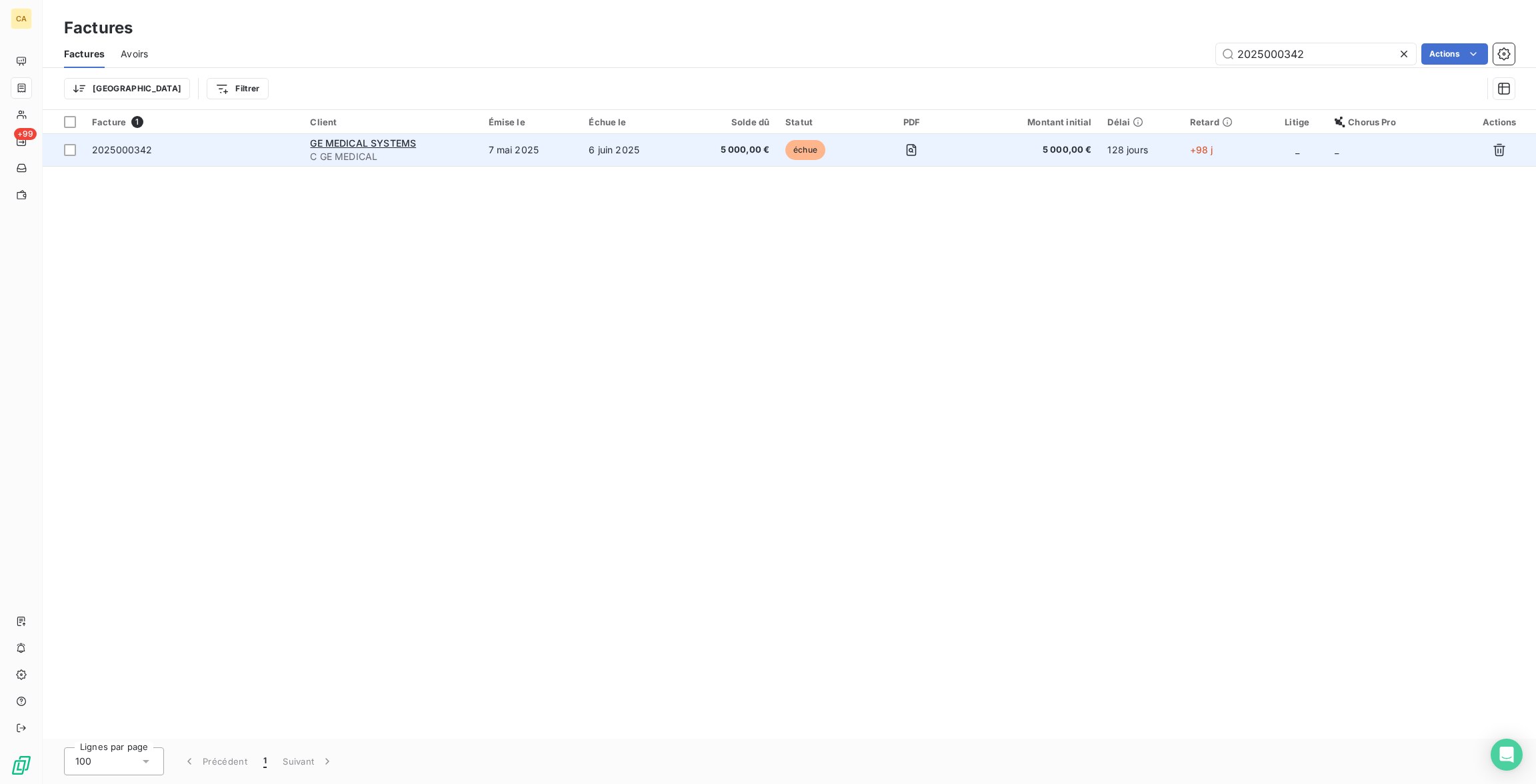
click at [601, 134] on td "6 juin 2025" at bounding box center [631, 150] width 101 height 32
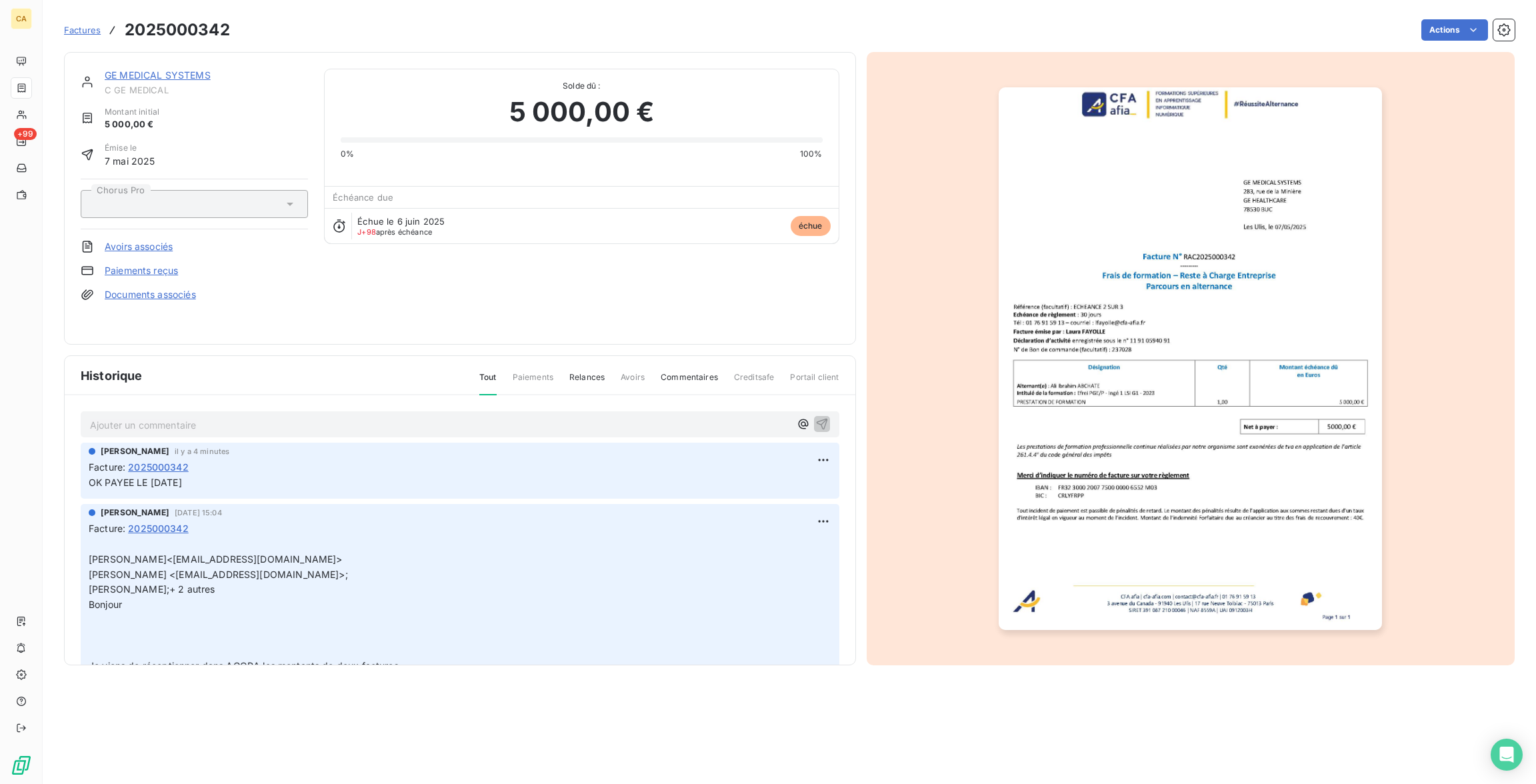
click at [1292, 6] on div "Factures 2025000342 Actions" at bounding box center [789, 22] width 1450 height 44
click at [168, 69] on link "GE MEDICAL SYSTEMS" at bounding box center [157, 75] width 106 height 11
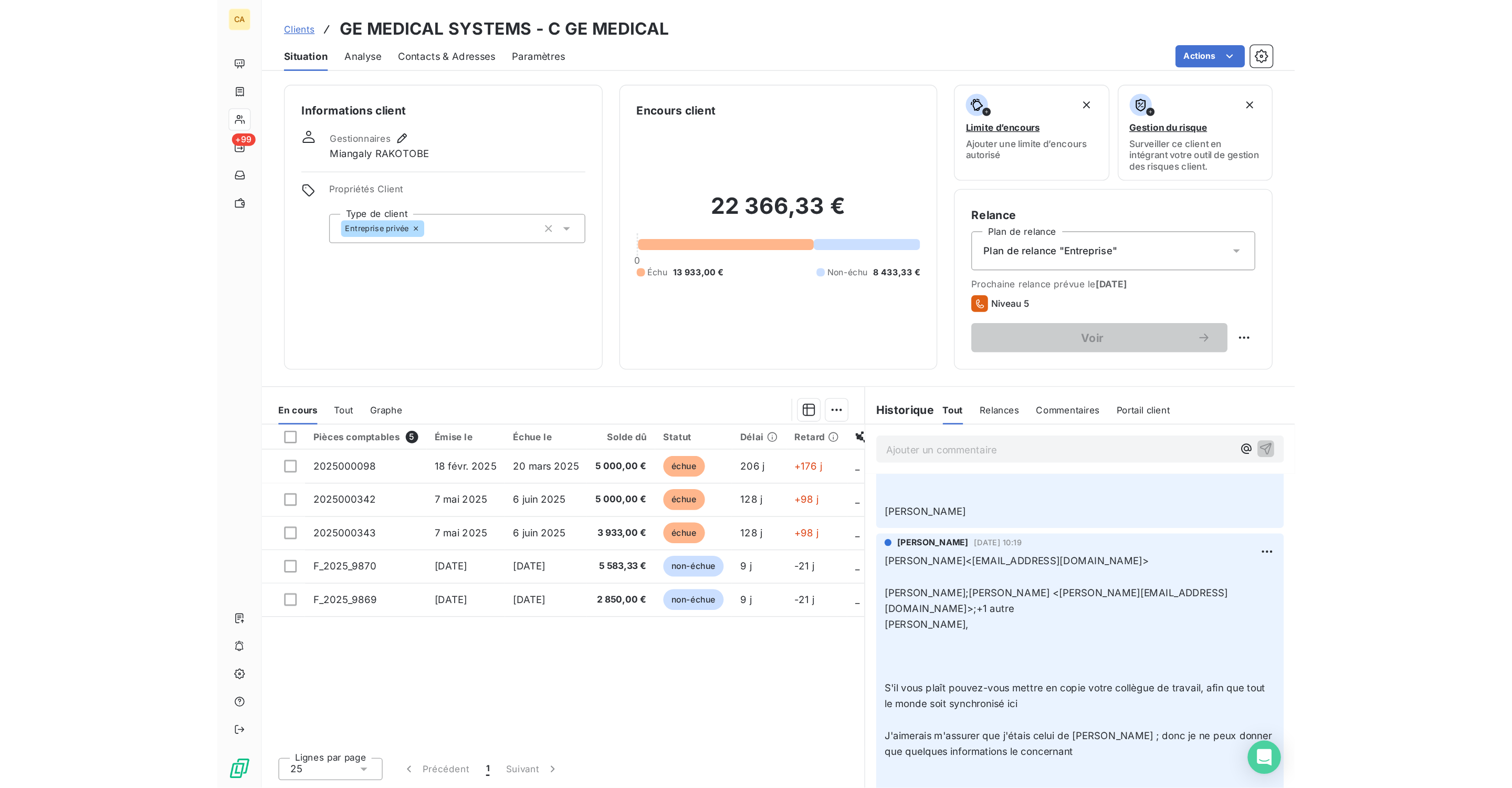
scroll to position [630, 0]
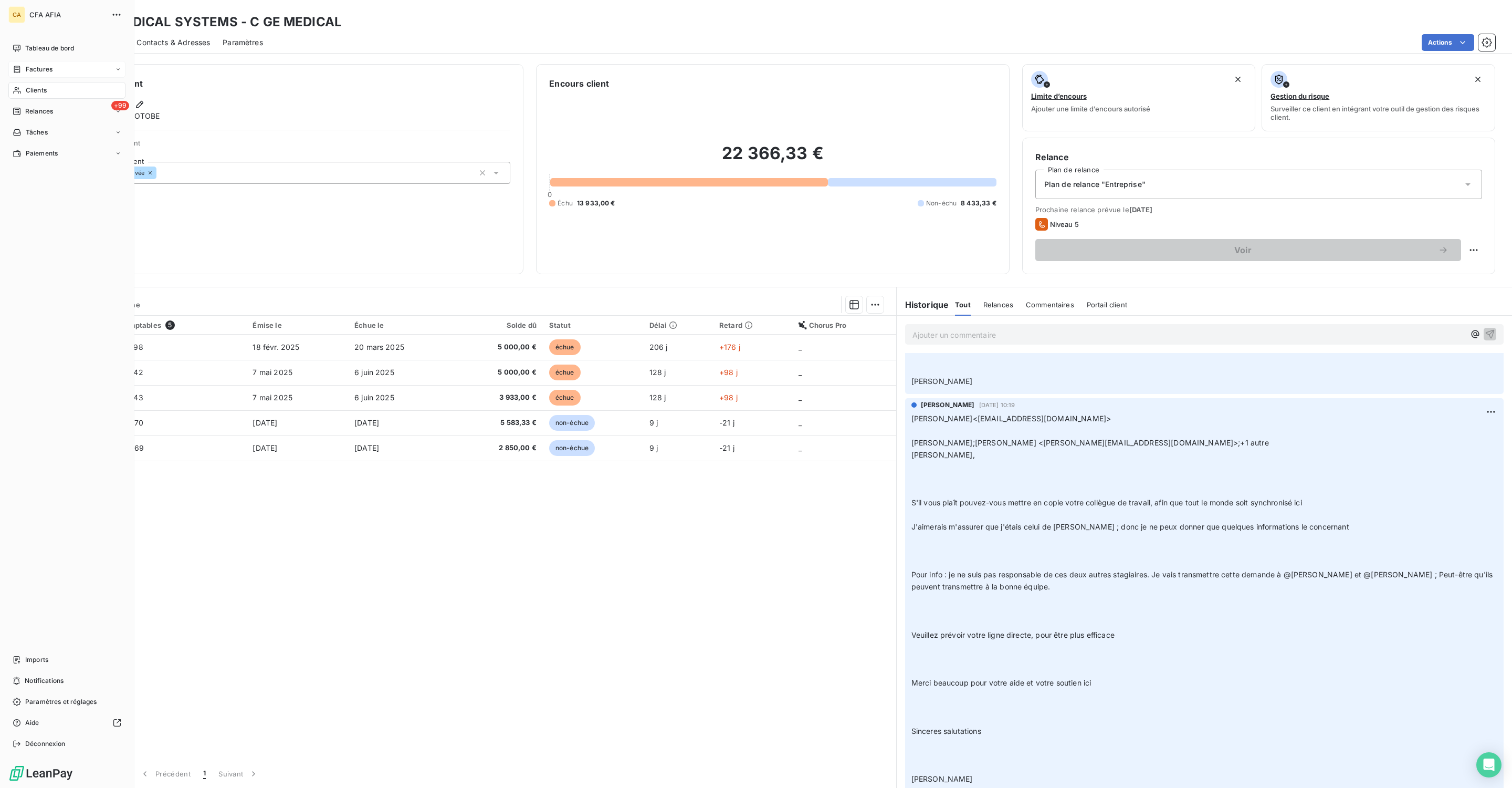
click at [16, 62] on div "Factures" at bounding box center [66, 69] width 117 height 17
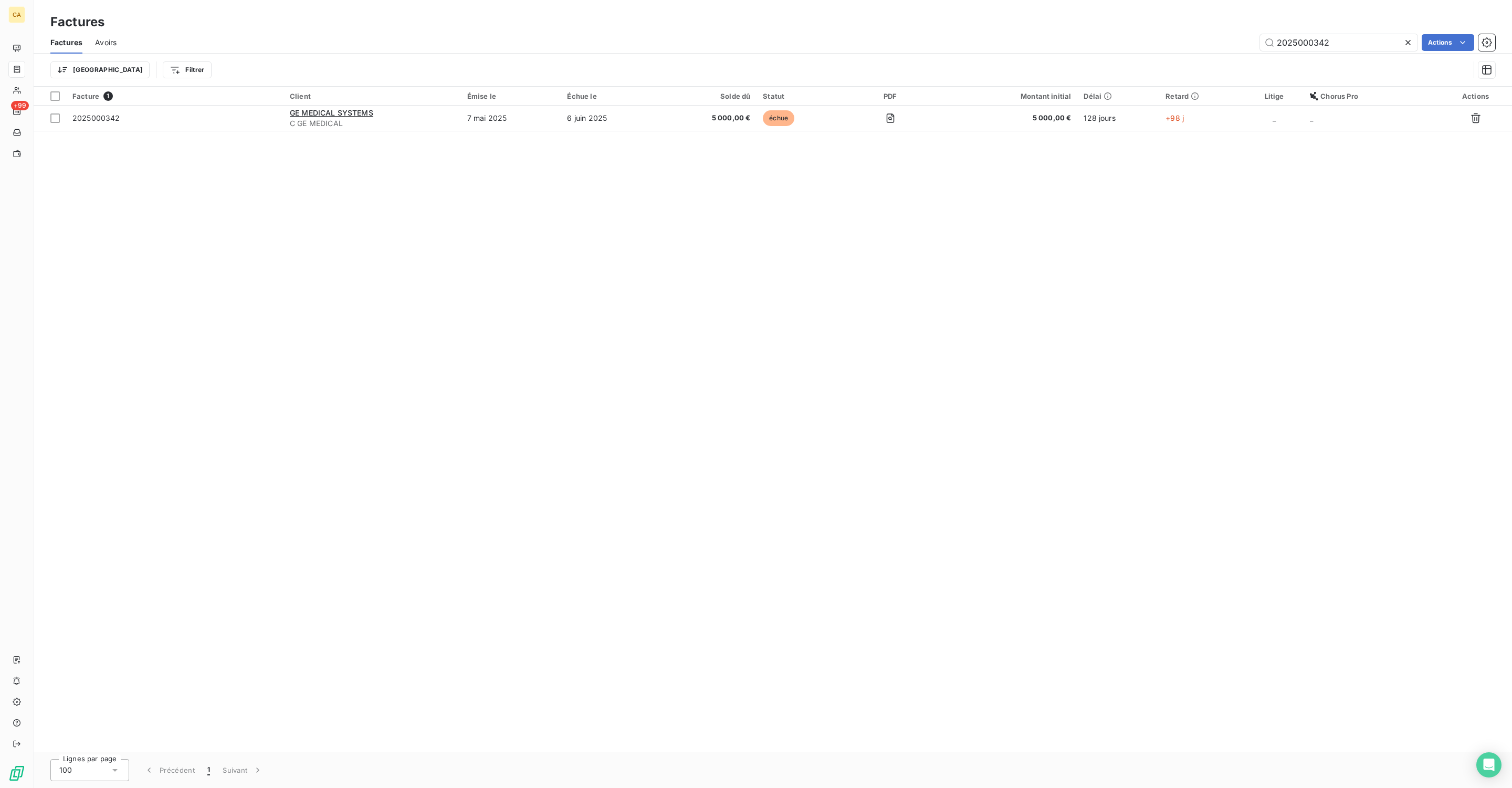
drag, startPoint x: 1344, startPoint y: 37, endPoint x: 1302, endPoint y: 42, distance: 42.3
click at [1209, 42] on div "2025000342" at bounding box center [1339, 42] width 157 height 17
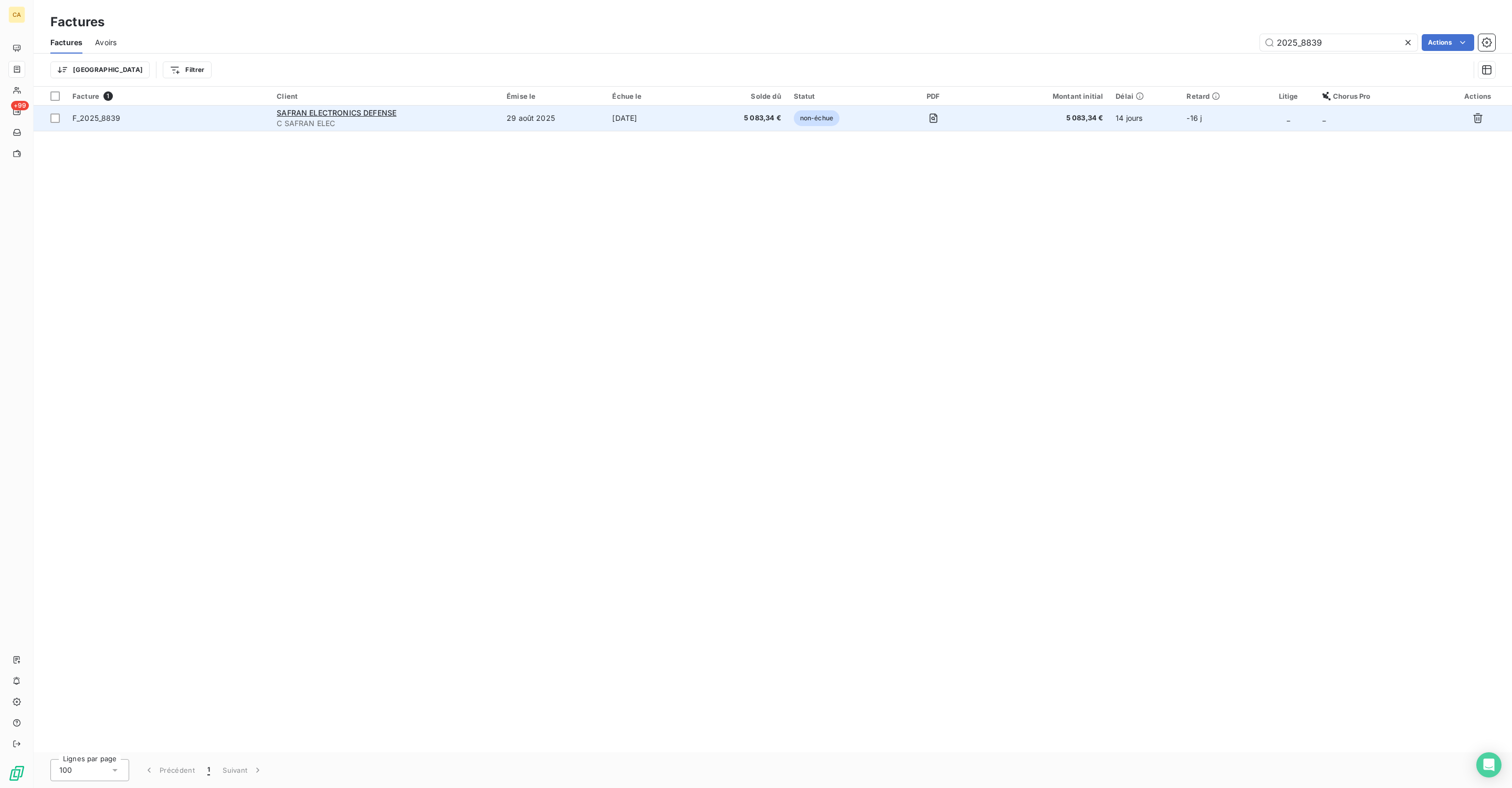
type input "2025_8839"
click at [481, 118] on span "C SAFRAN ELEC" at bounding box center [385, 123] width 217 height 11
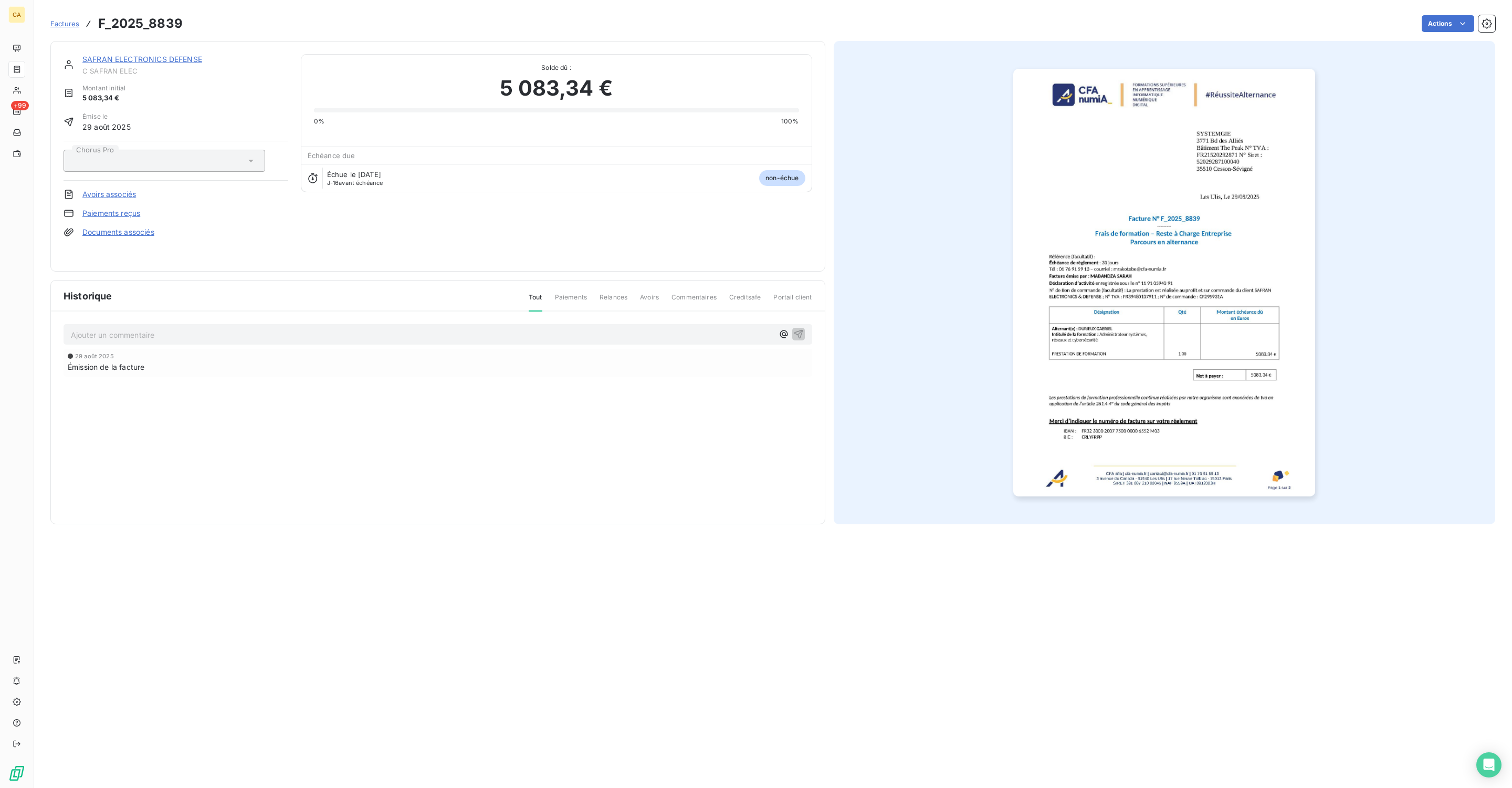
click at [189, 328] on p "Ajouter un commentaire ﻿" at bounding box center [422, 335] width 703 height 13
click at [188, 328] on p "Ajouter un commentaire ﻿" at bounding box center [422, 335] width 703 height 13
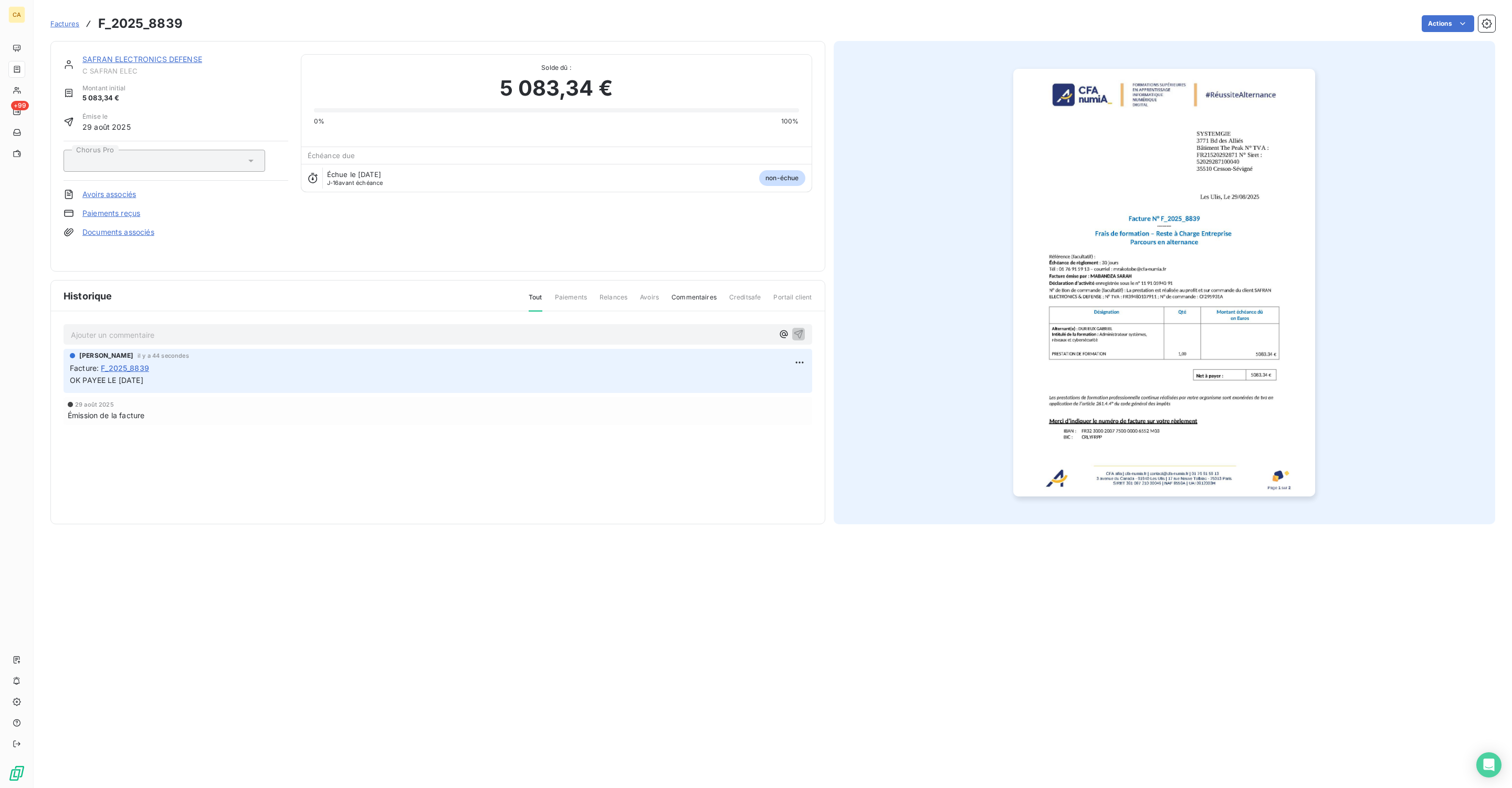
click at [1134, 344] on img "button" at bounding box center [1164, 282] width 302 height 427
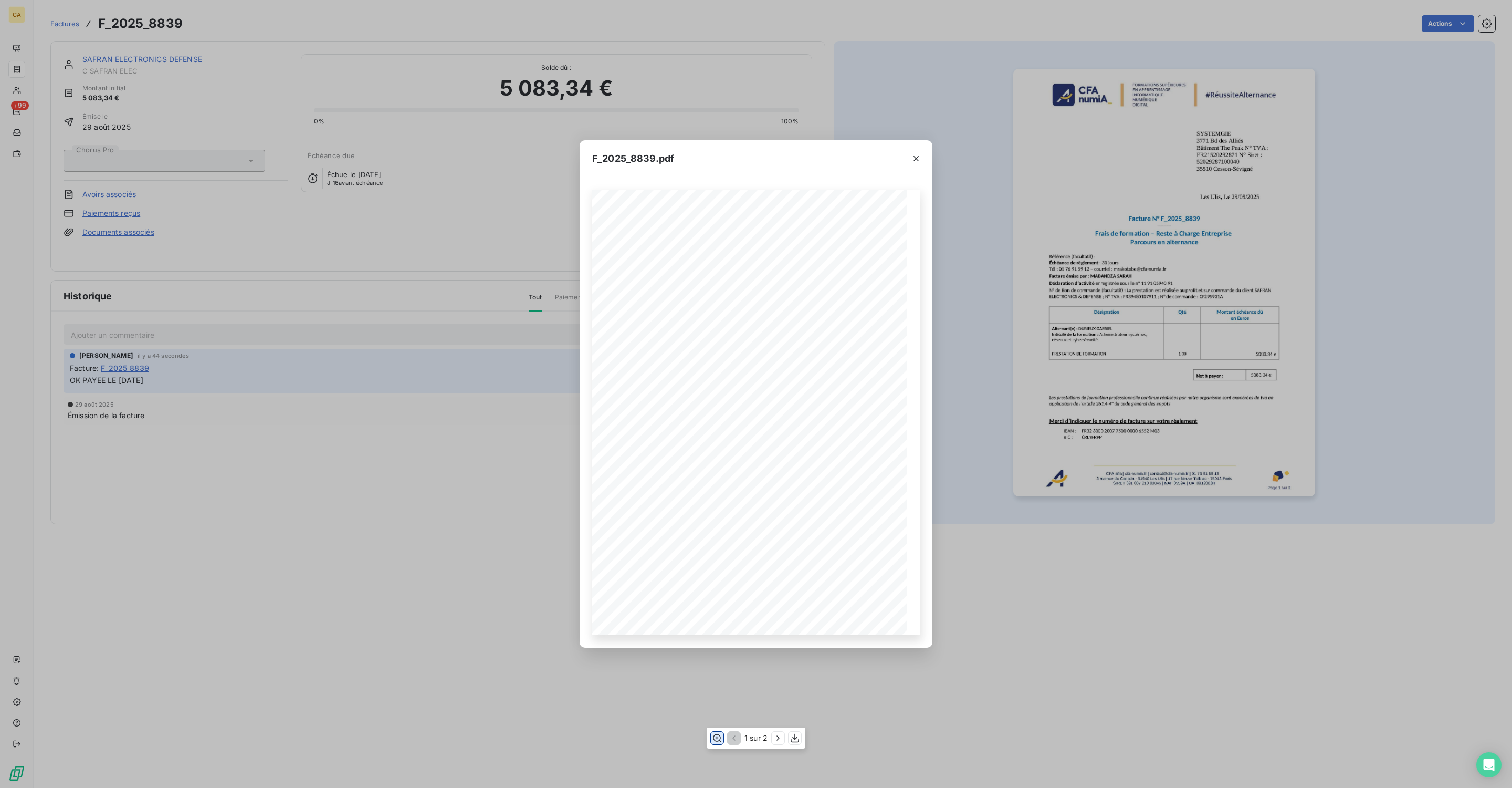
click at [717, 617] on icon "button" at bounding box center [717, 738] width 11 height 11
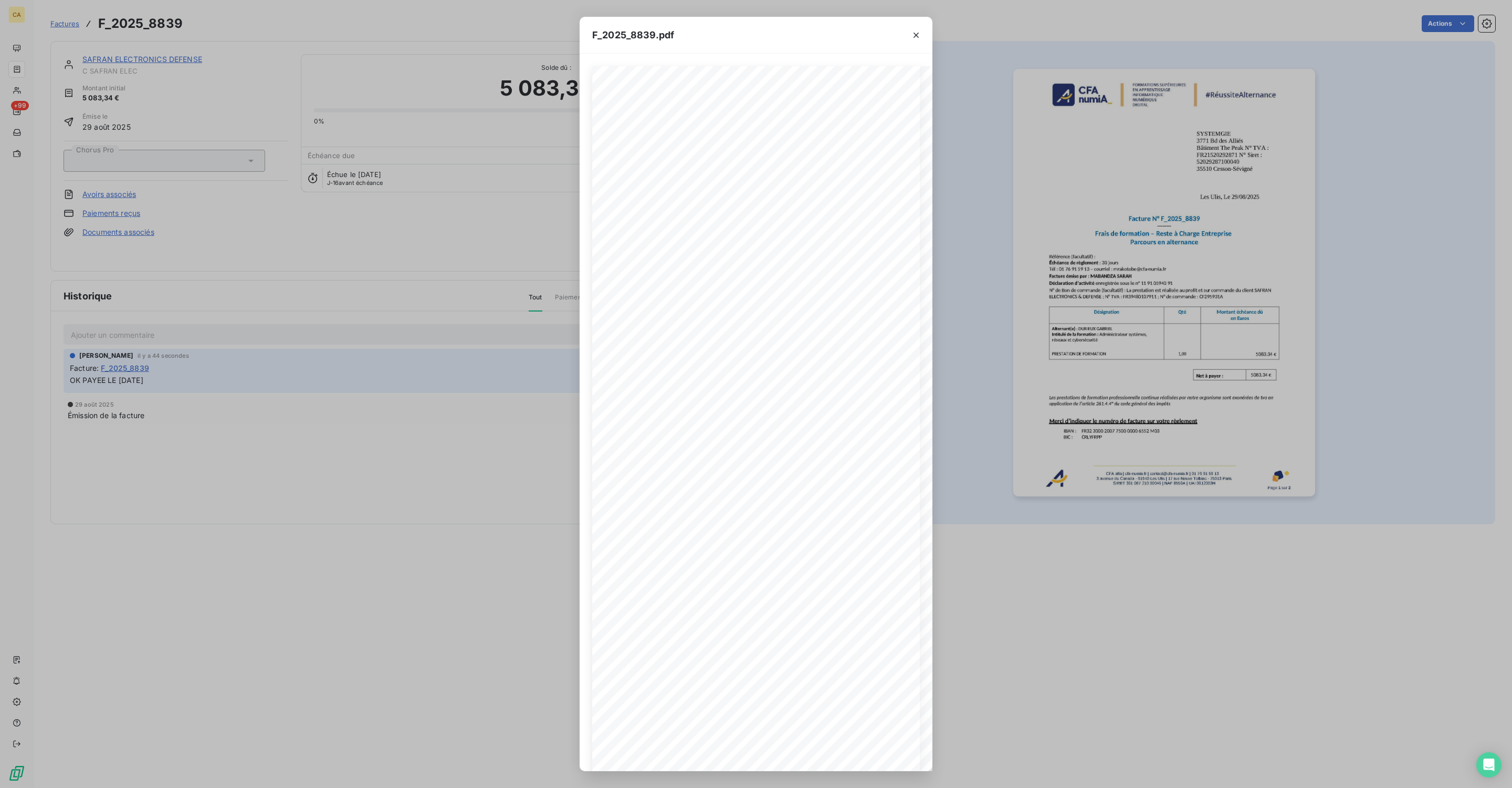
drag, startPoint x: 227, startPoint y: 337, endPoint x: 234, endPoint y: 302, distance: 35.7
click at [231, 337] on div "F_2025_8839.pdf CFA afia | [DOMAIN_NAME] | [EMAIL_ADDRESS][DOMAIN_NAME] | 01 76…" at bounding box center [756, 394] width 1512 height 788
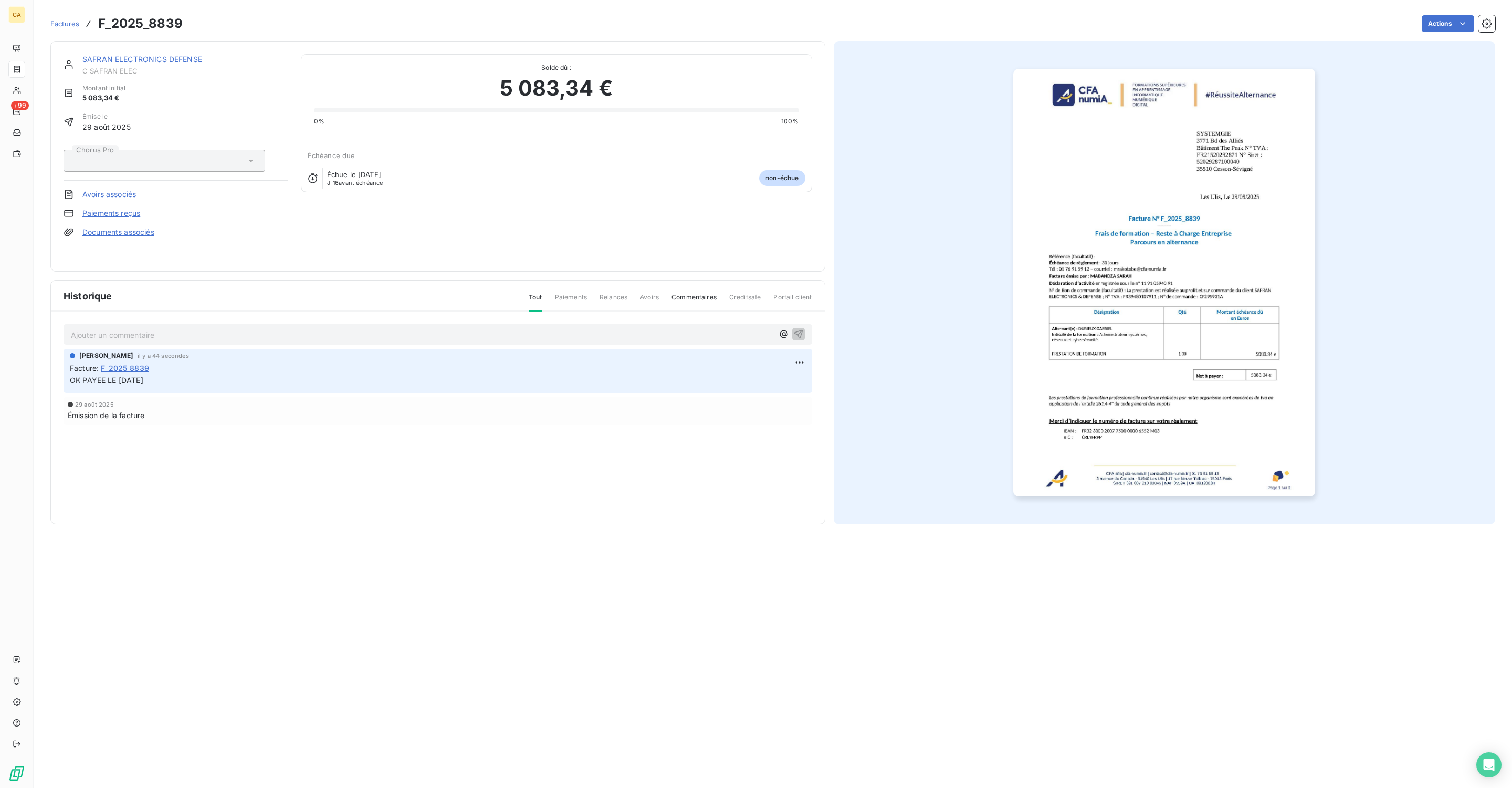
click at [117, 54] on div "SAFRAN ELECTRONICS DEFENSE" at bounding box center [185, 59] width 206 height 11
click at [120, 54] on div "SAFRAN ELECTRONICS DEFENSE" at bounding box center [185, 59] width 206 height 11
click at [125, 55] on link "SAFRAN ELECTRONICS DEFENSE" at bounding box center [142, 59] width 120 height 9
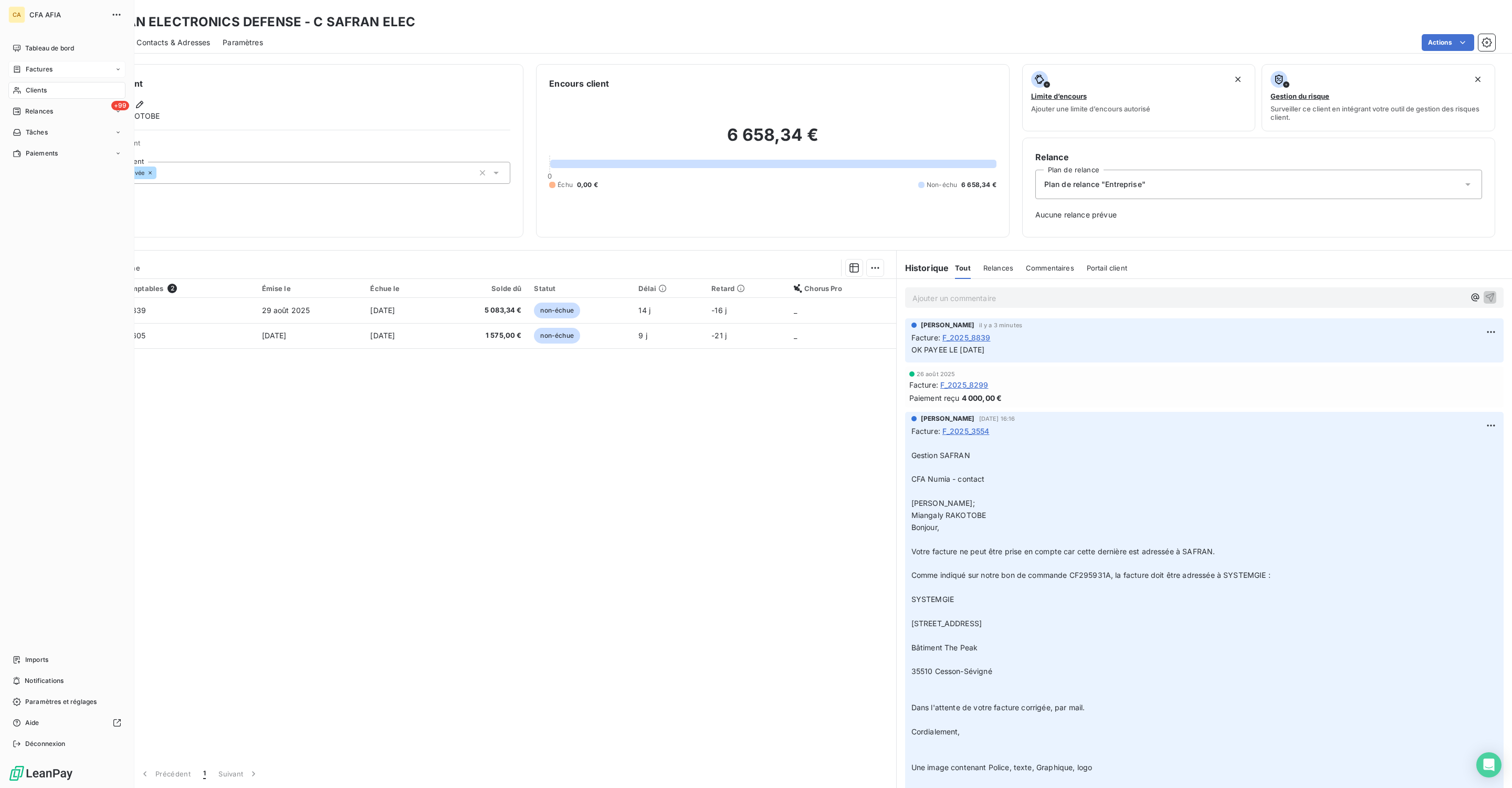
click at [26, 65] on span "Factures" at bounding box center [39, 69] width 27 height 9
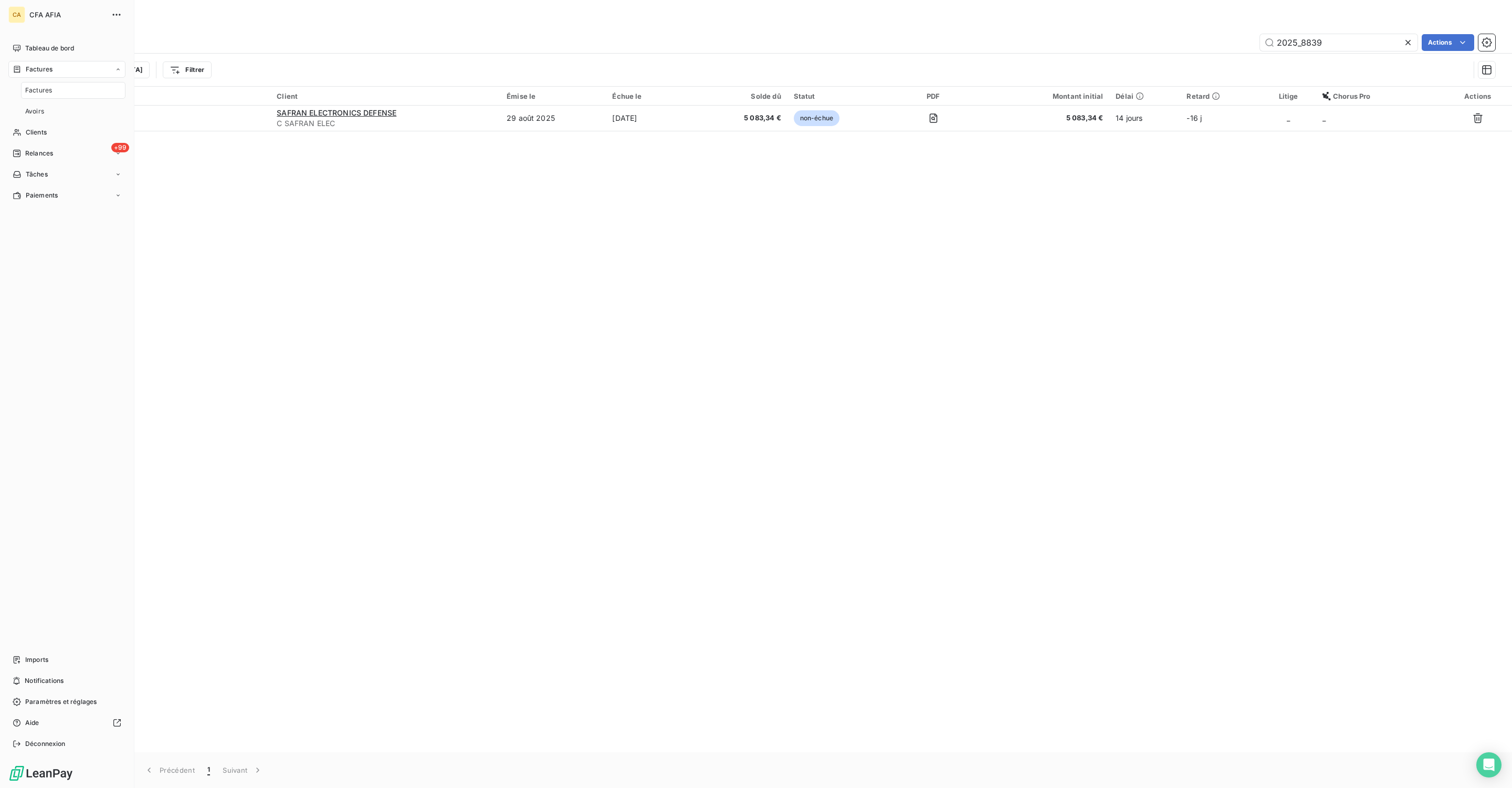
click at [35, 86] on span "Factures" at bounding box center [39, 90] width 27 height 9
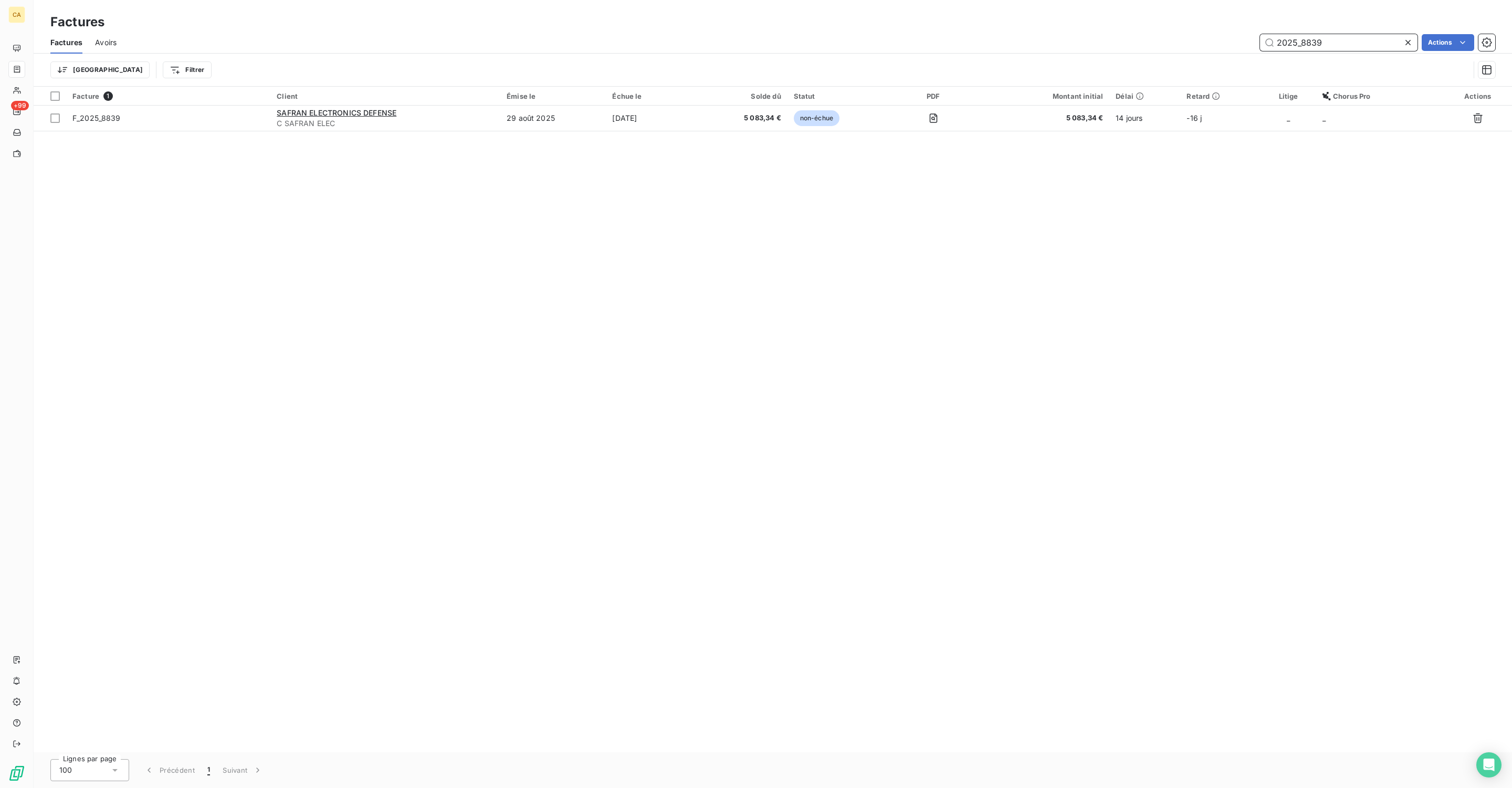
click at [1209, 36] on input "2025_8839" at bounding box center [1339, 42] width 157 height 17
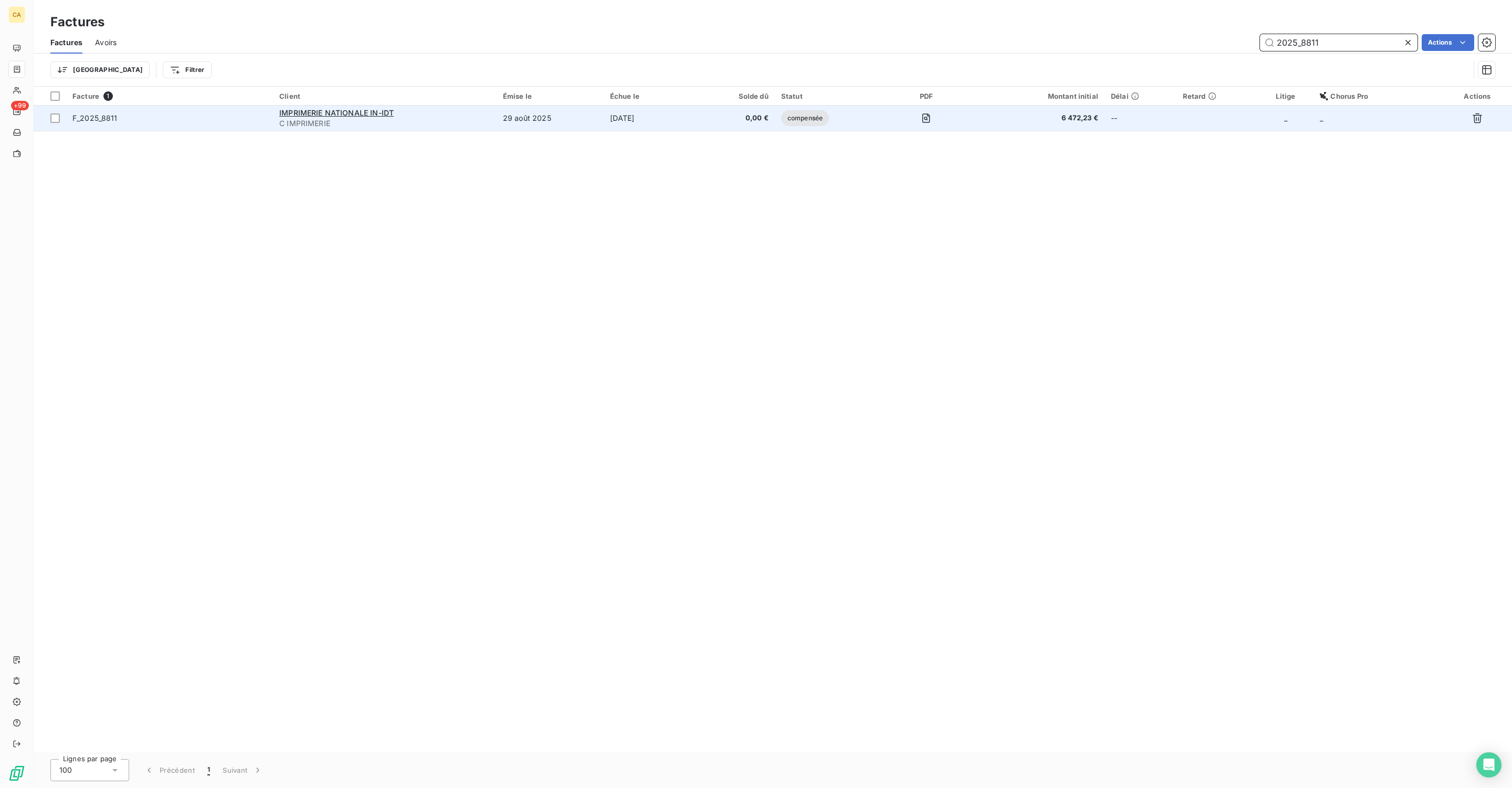
type input "2025_8811"
click at [531, 107] on td "29 août 2025" at bounding box center [550, 118] width 107 height 25
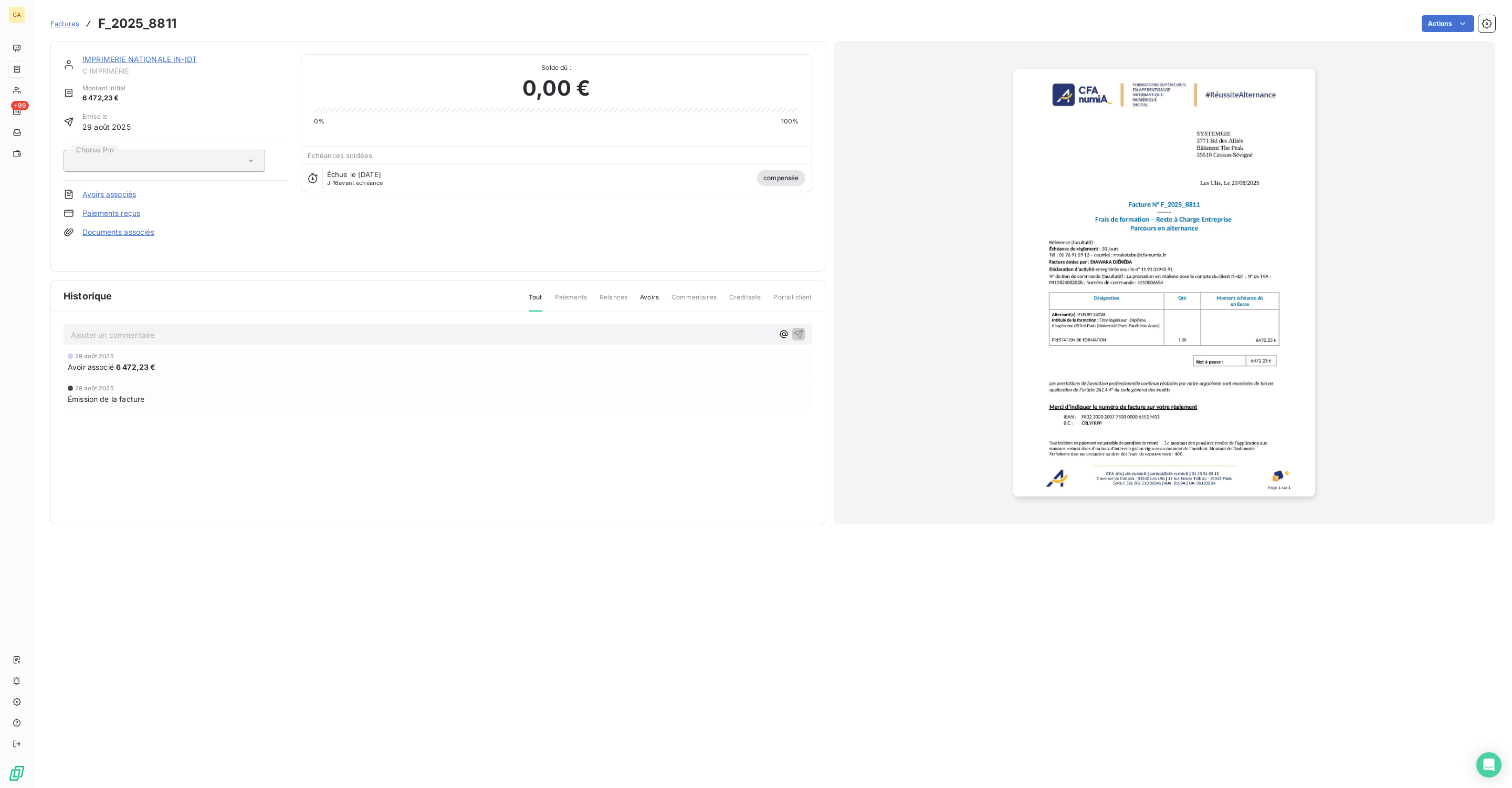
click at [127, 55] on link "IMPRIMERIE NATIONALE IN-IDT" at bounding box center [139, 59] width 114 height 9
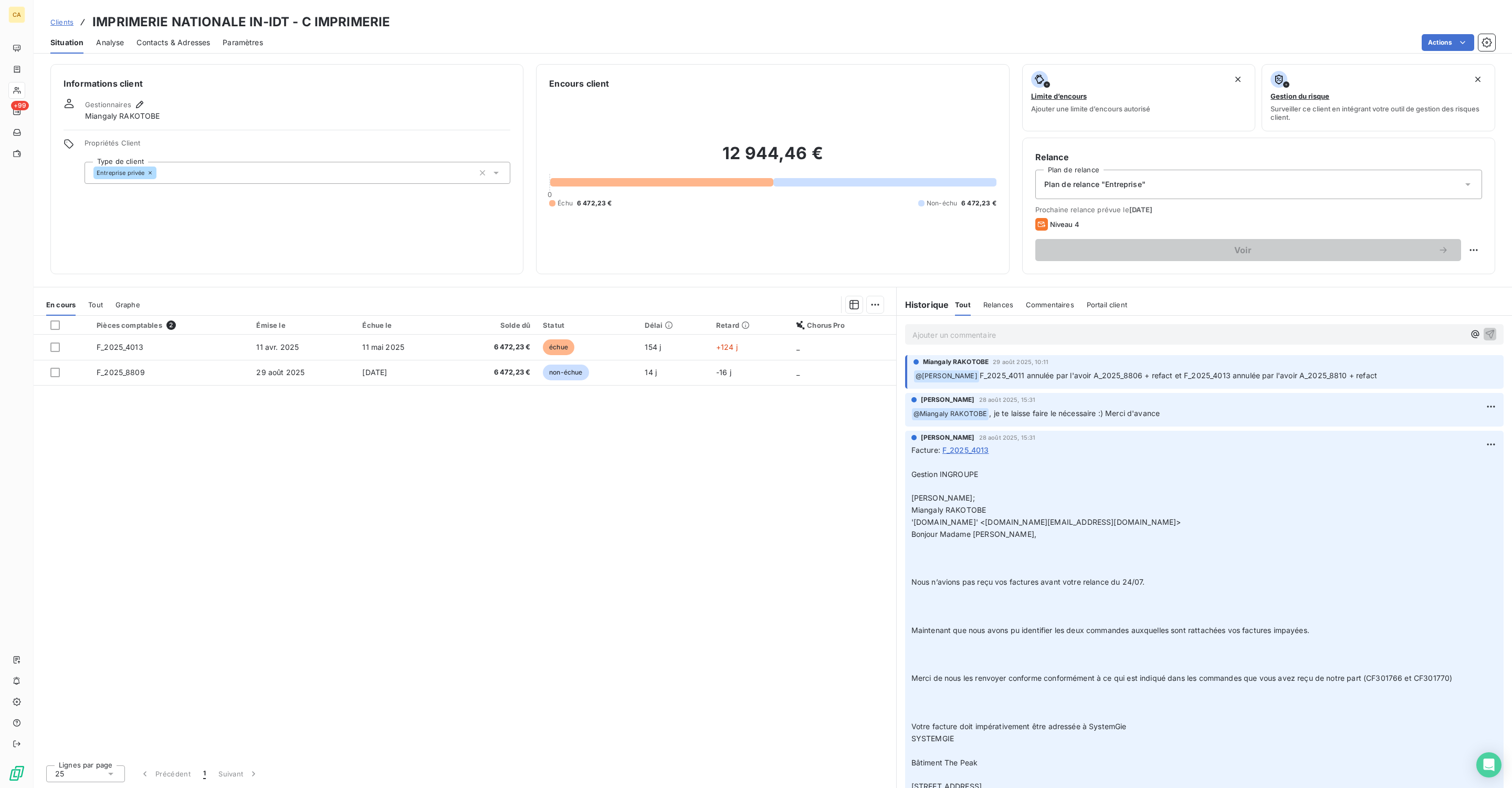
click at [88, 301] on span "Tout" at bounding box center [95, 305] width 15 height 8
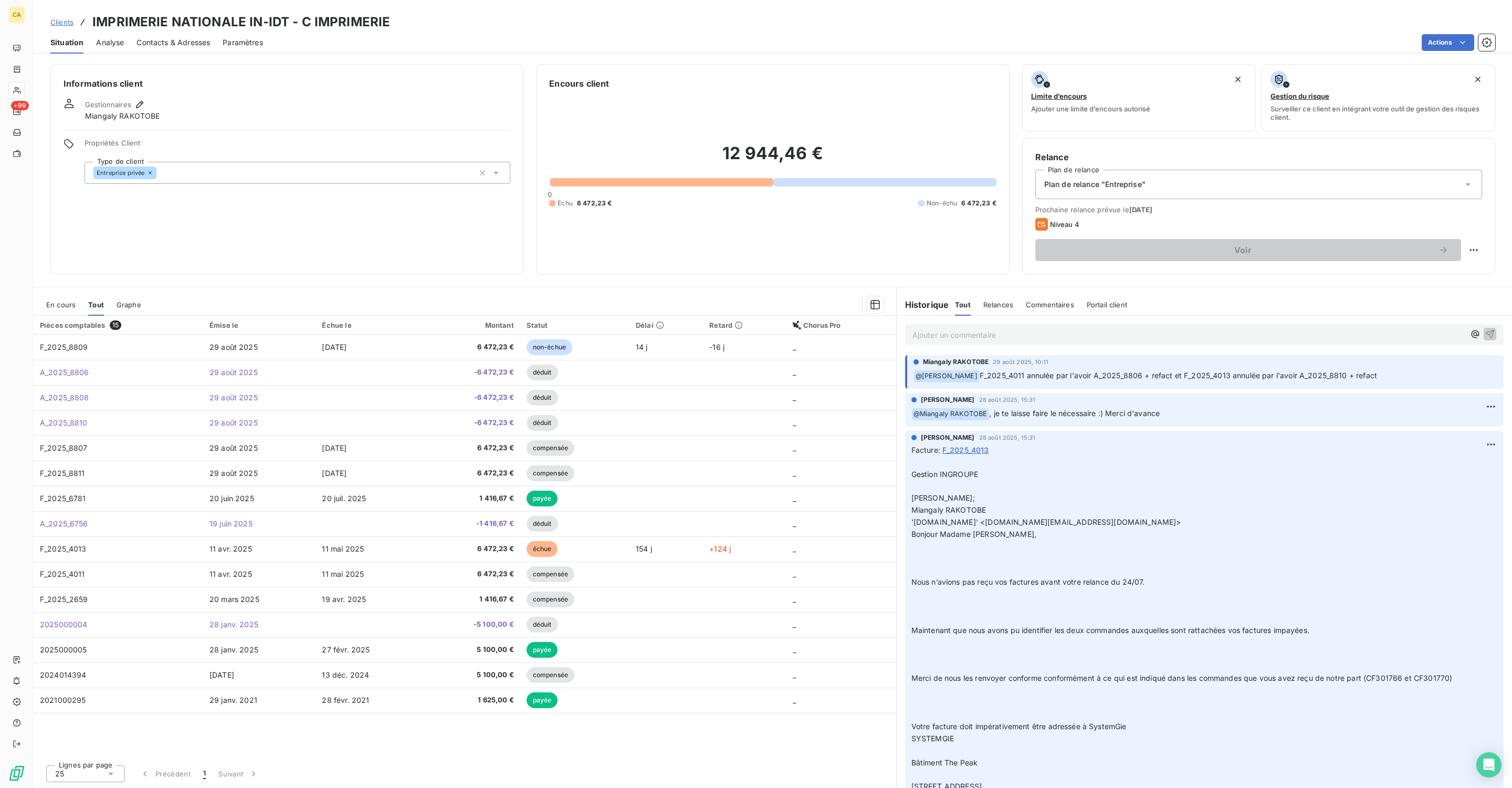
click at [49, 301] on span "En cours" at bounding box center [61, 305] width 29 height 8
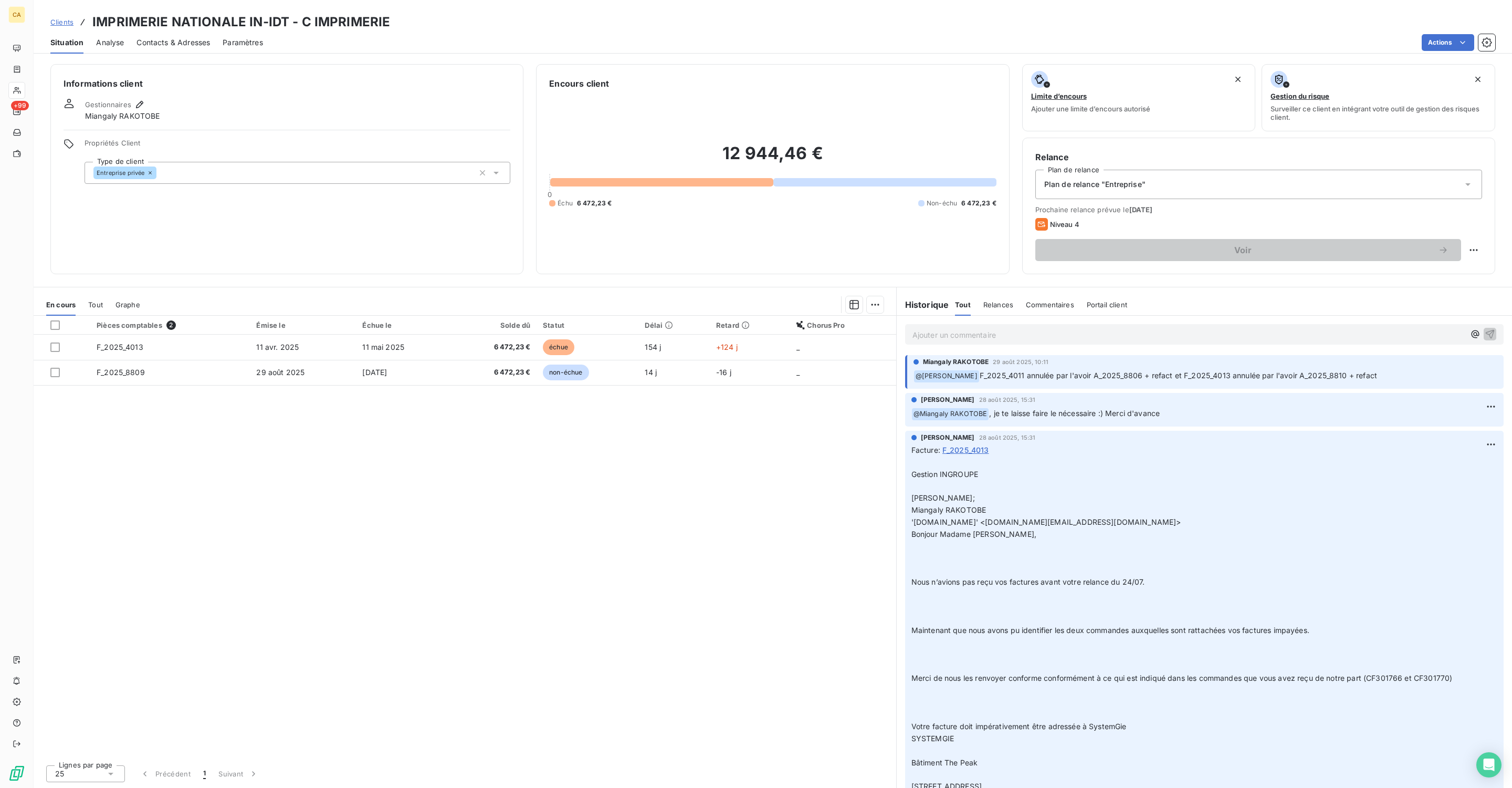
click at [69, 316] on th at bounding box center [62, 325] width 57 height 19
click at [88, 301] on span "Tout" at bounding box center [95, 305] width 15 height 8
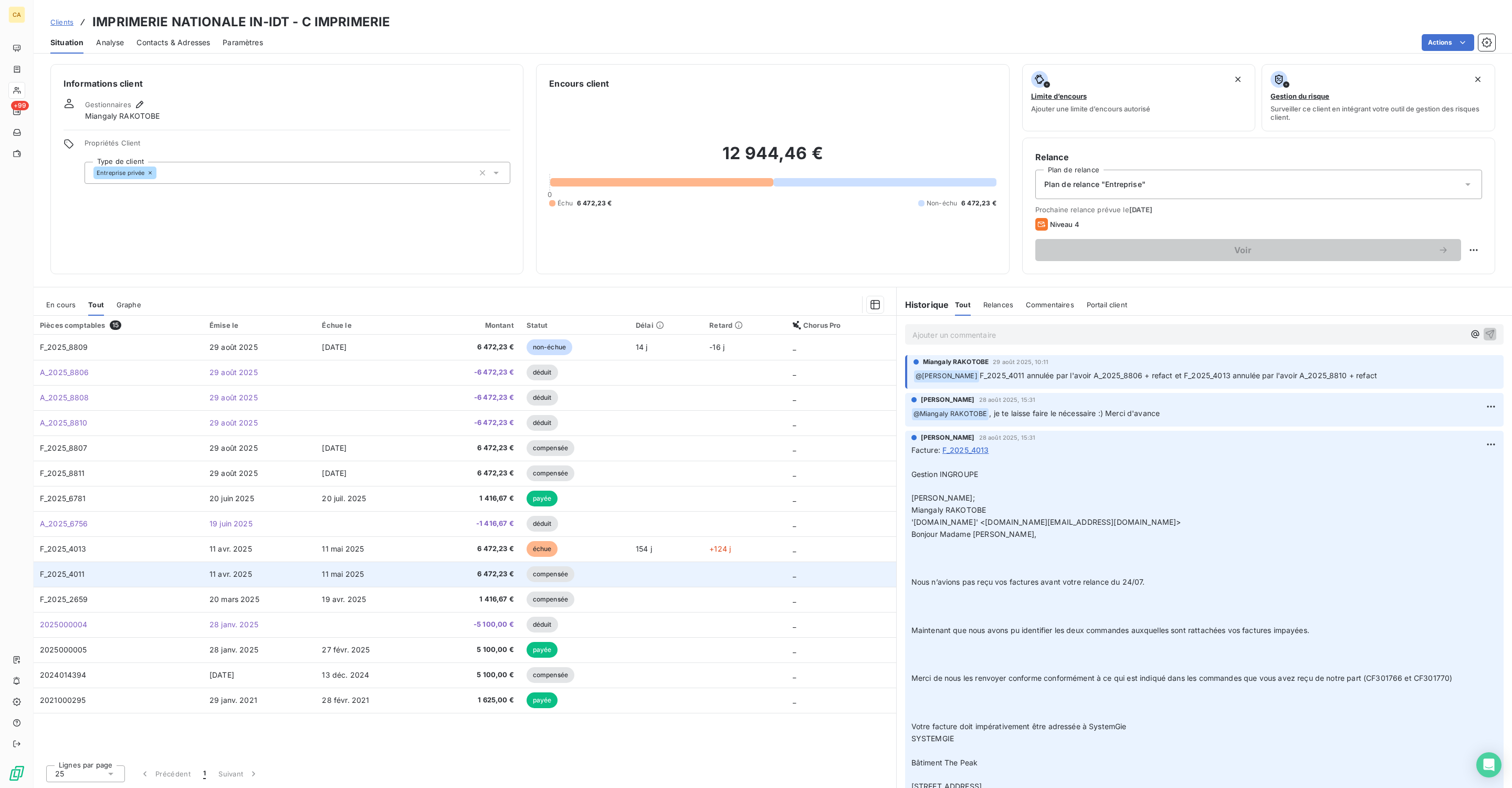
click at [60, 570] on span "F_2025_4011" at bounding box center [62, 574] width 45 height 9
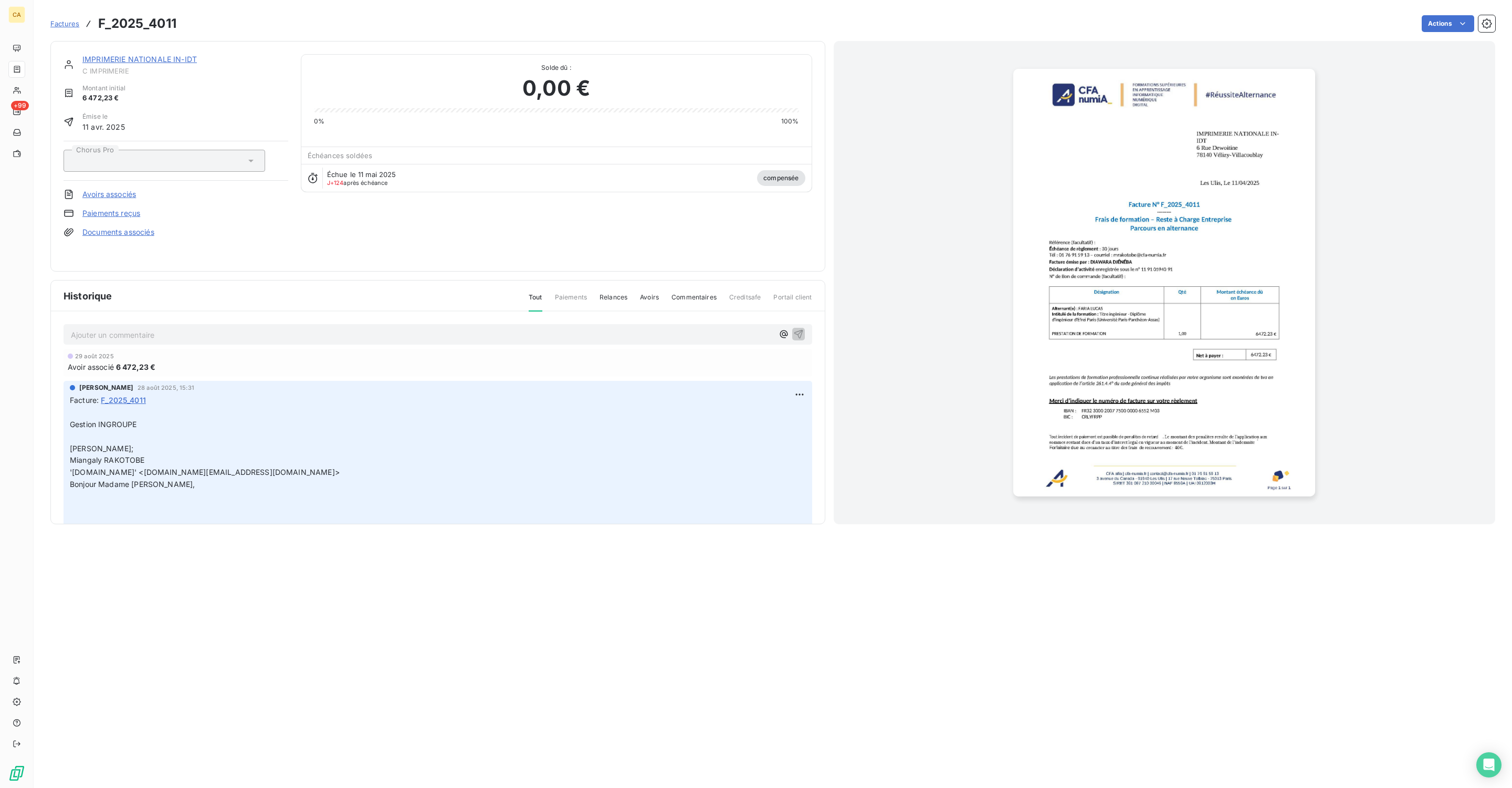
click at [1209, 326] on img "button" at bounding box center [1164, 282] width 302 height 427
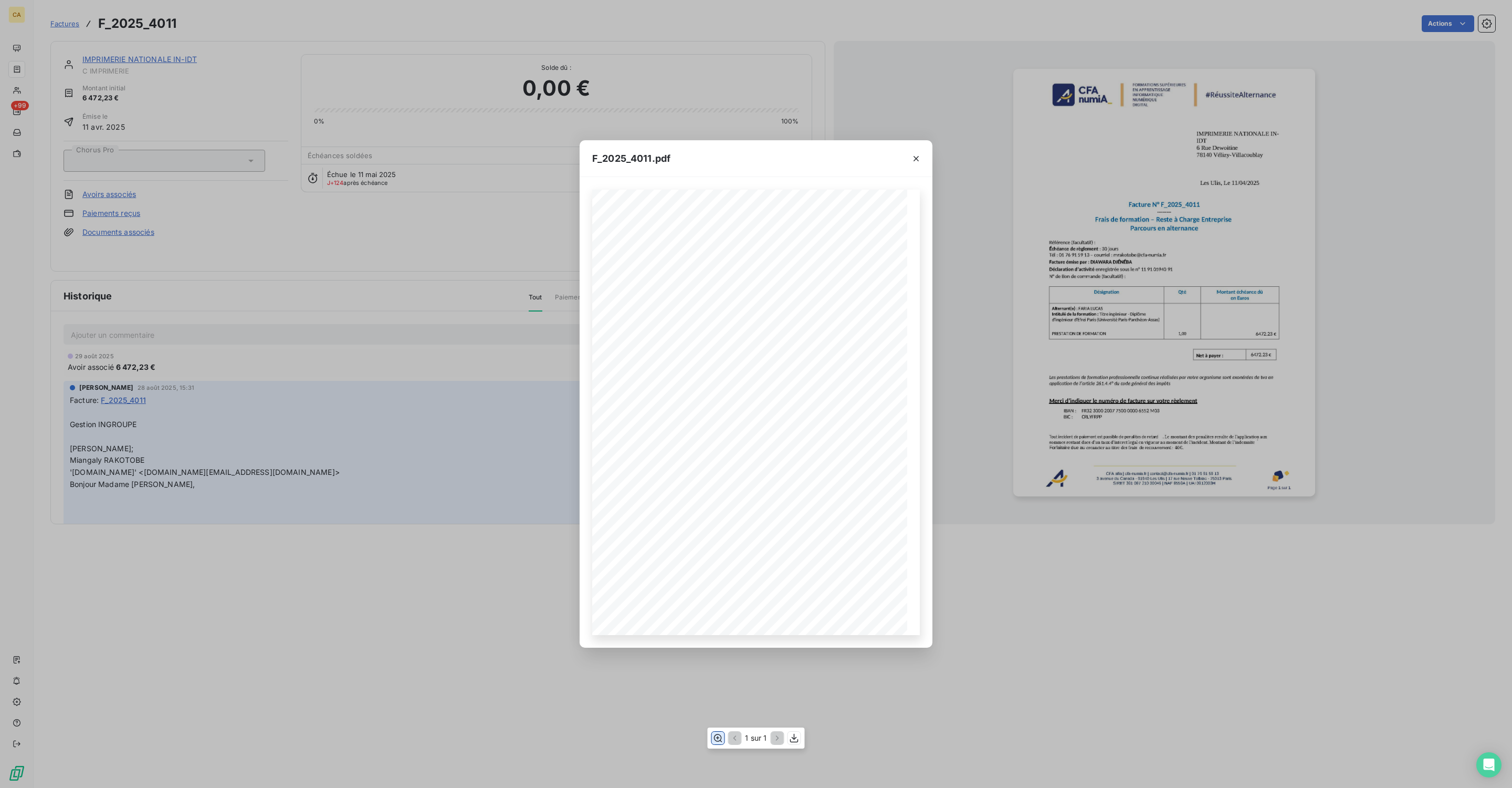
click at [718, 617] on icon "button" at bounding box center [718, 738] width 11 height 11
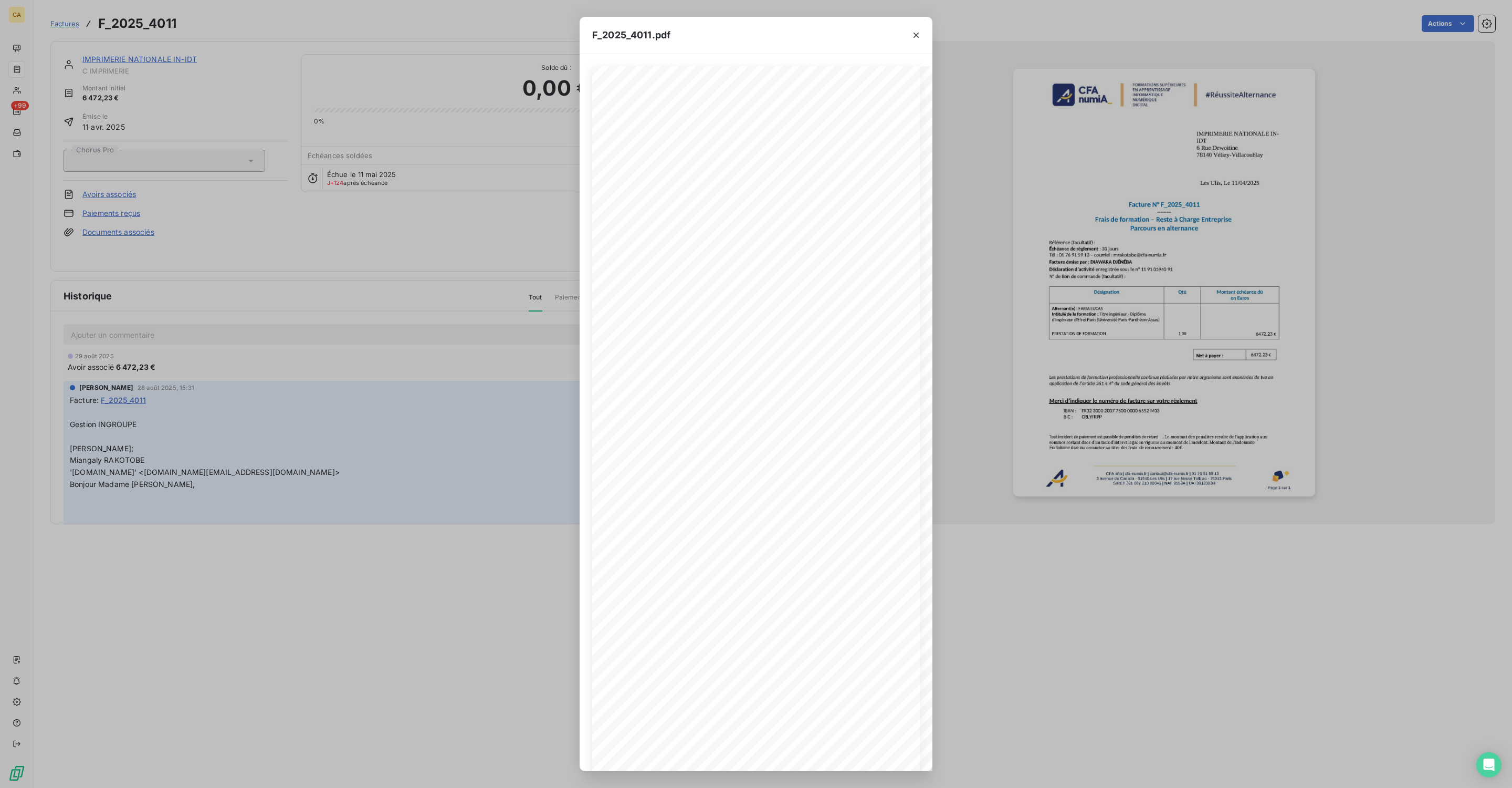
drag, startPoint x: 311, startPoint y: 194, endPoint x: 232, endPoint y: 139, distance: 96.3
click at [311, 189] on div "F_2025_4011.pdf CFA afia | [DOMAIN_NAME] | [EMAIL_ADDRESS][DOMAIN_NAME] | 01 76…" at bounding box center [756, 394] width 1512 height 788
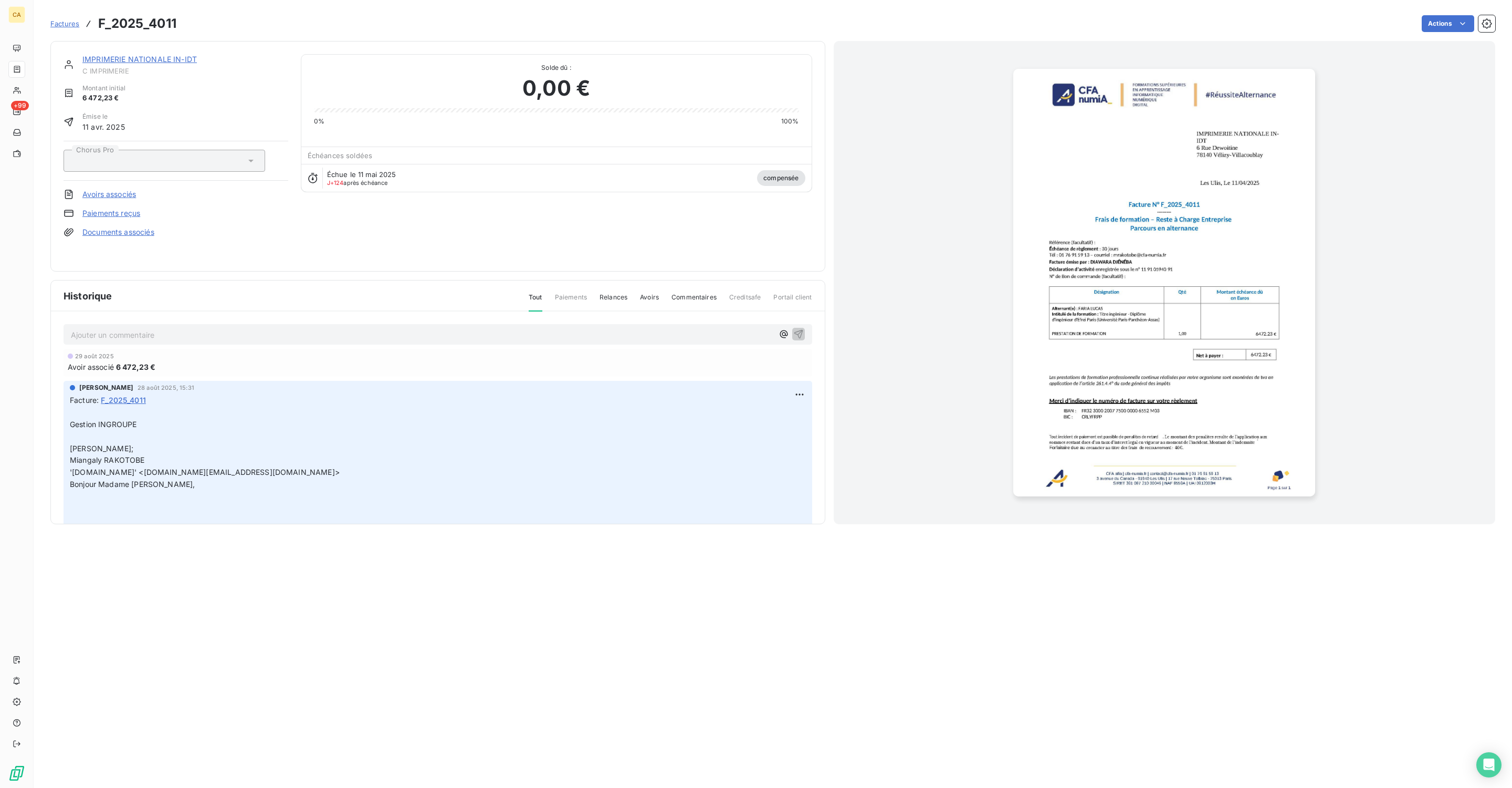
click at [150, 55] on link "IMPRIMERIE NATIONALE IN-IDT" at bounding box center [139, 59] width 114 height 9
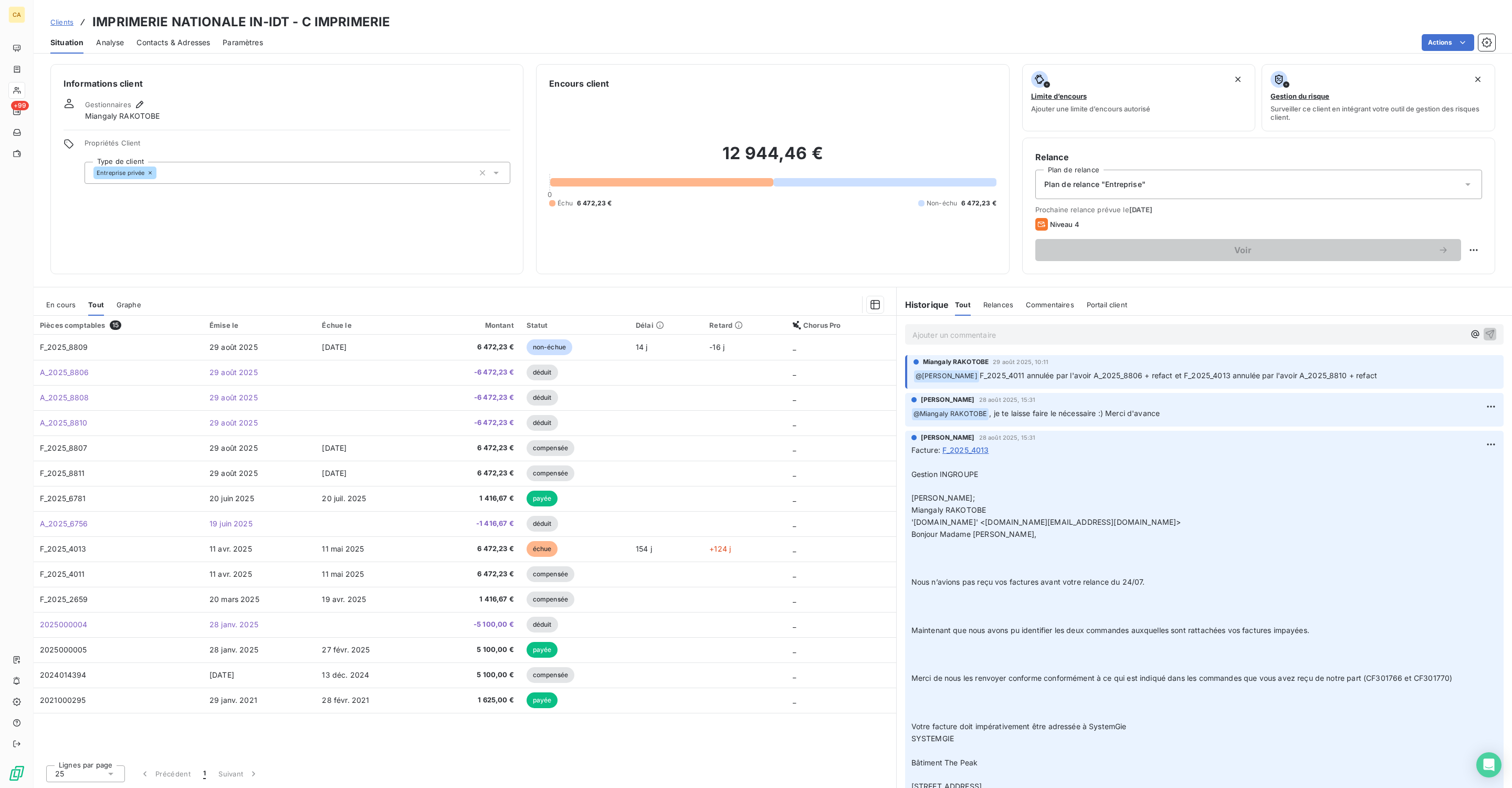
click at [52, 294] on div "En cours" at bounding box center [61, 305] width 29 height 22
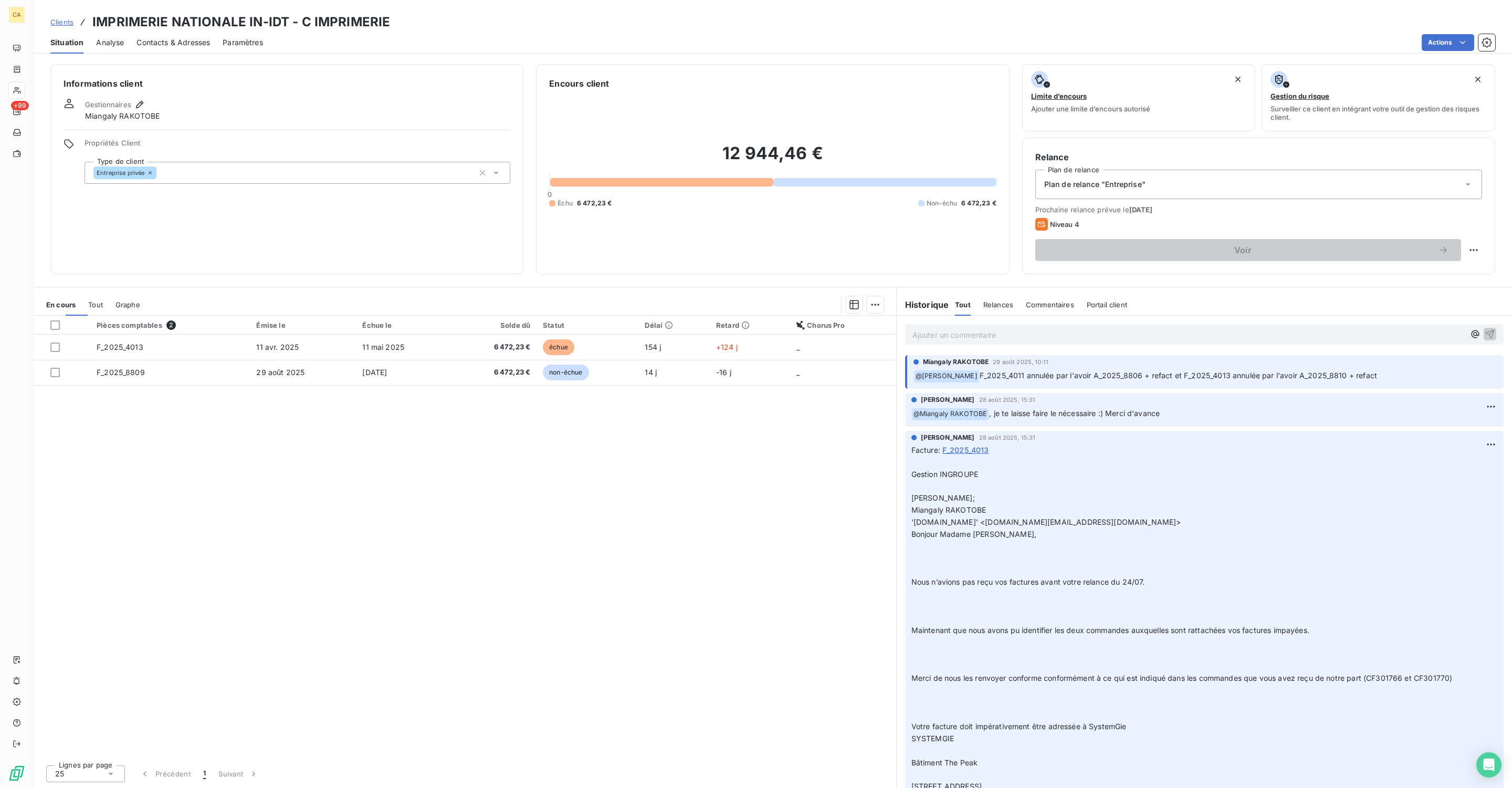
click at [52, 294] on div "En cours" at bounding box center [61, 305] width 29 height 22
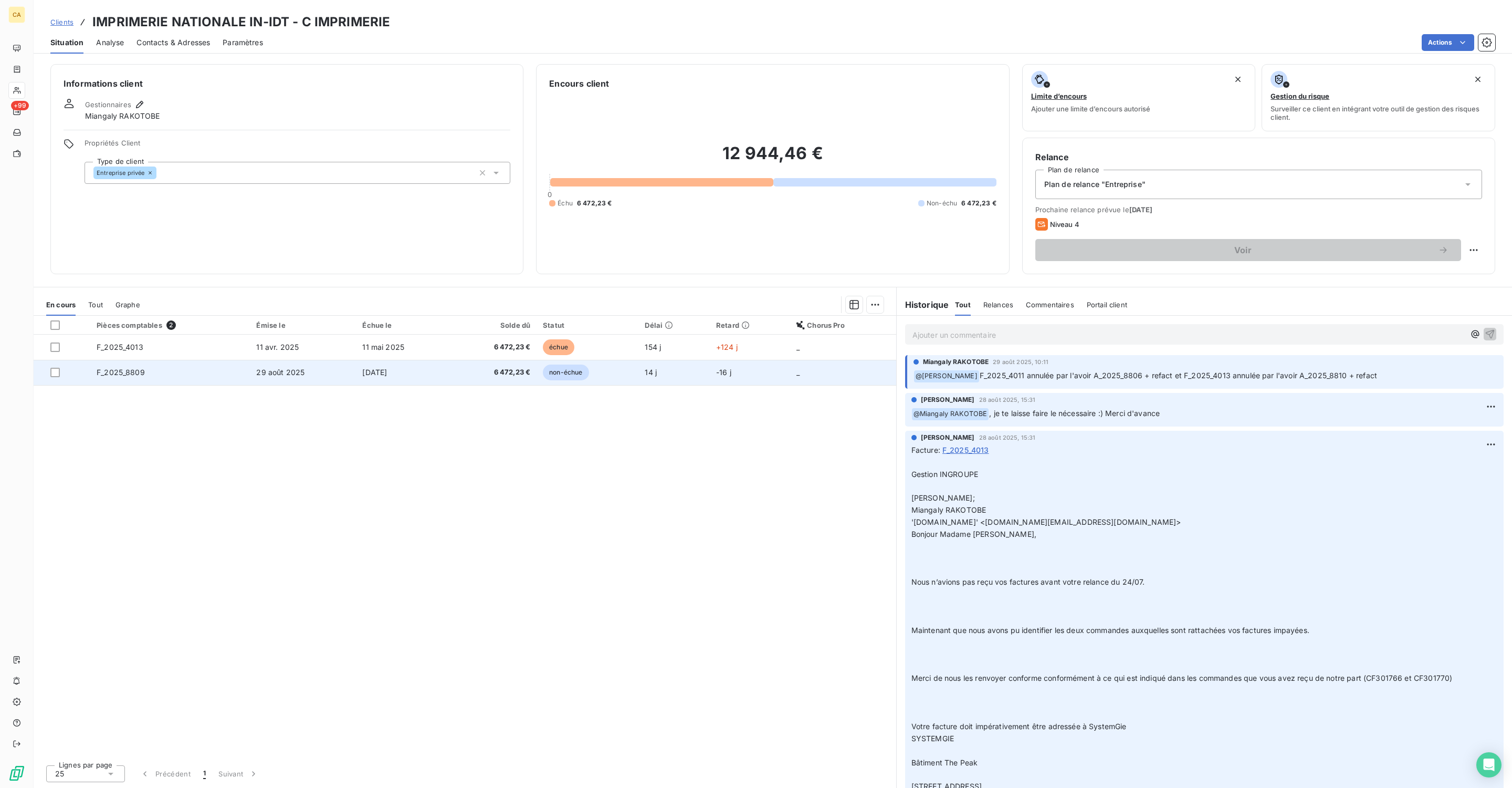
click at [113, 368] on span "F_2025_8809" at bounding box center [121, 372] width 48 height 9
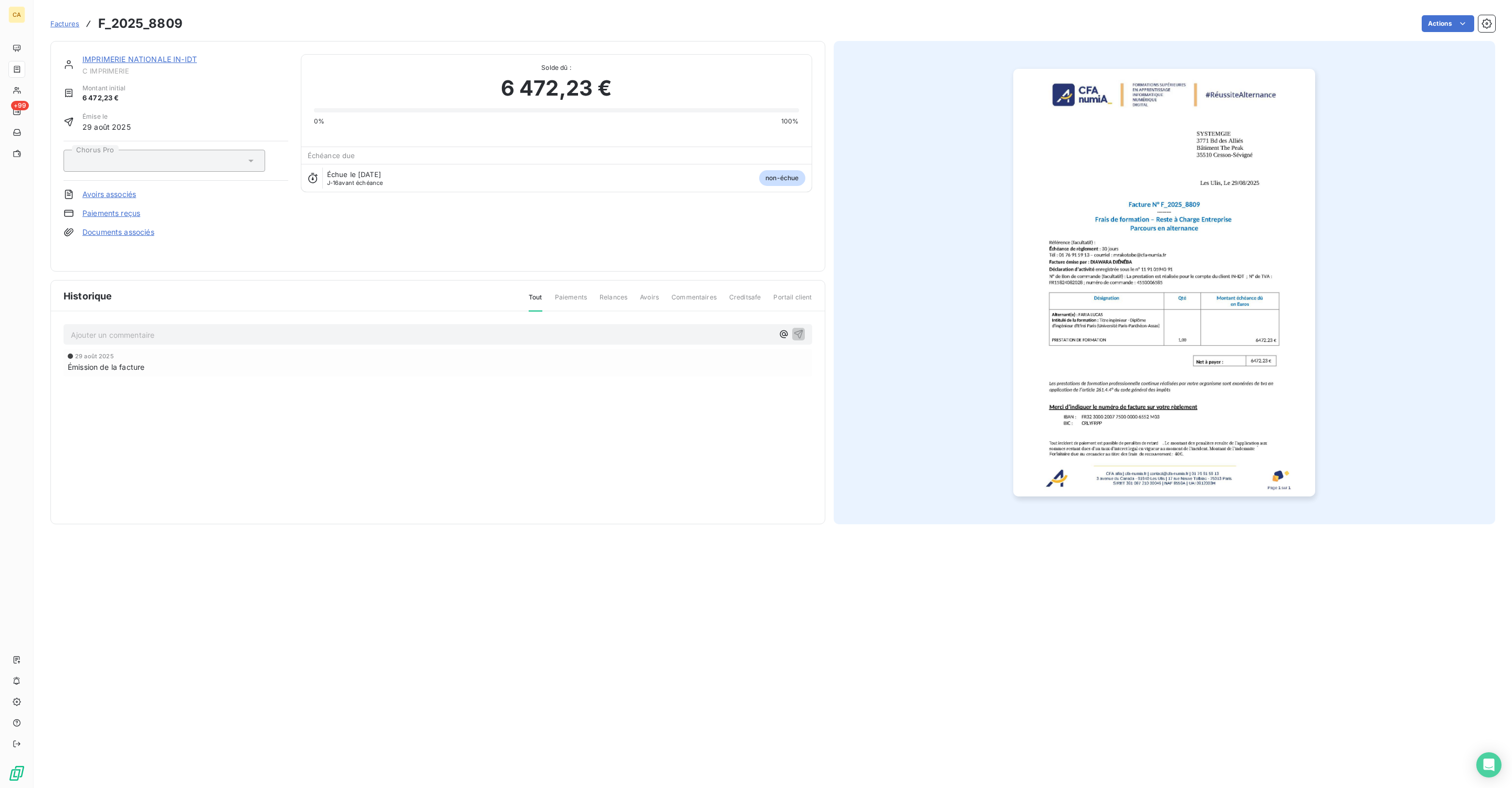
click at [1209, 325] on img "button" at bounding box center [1164, 282] width 302 height 427
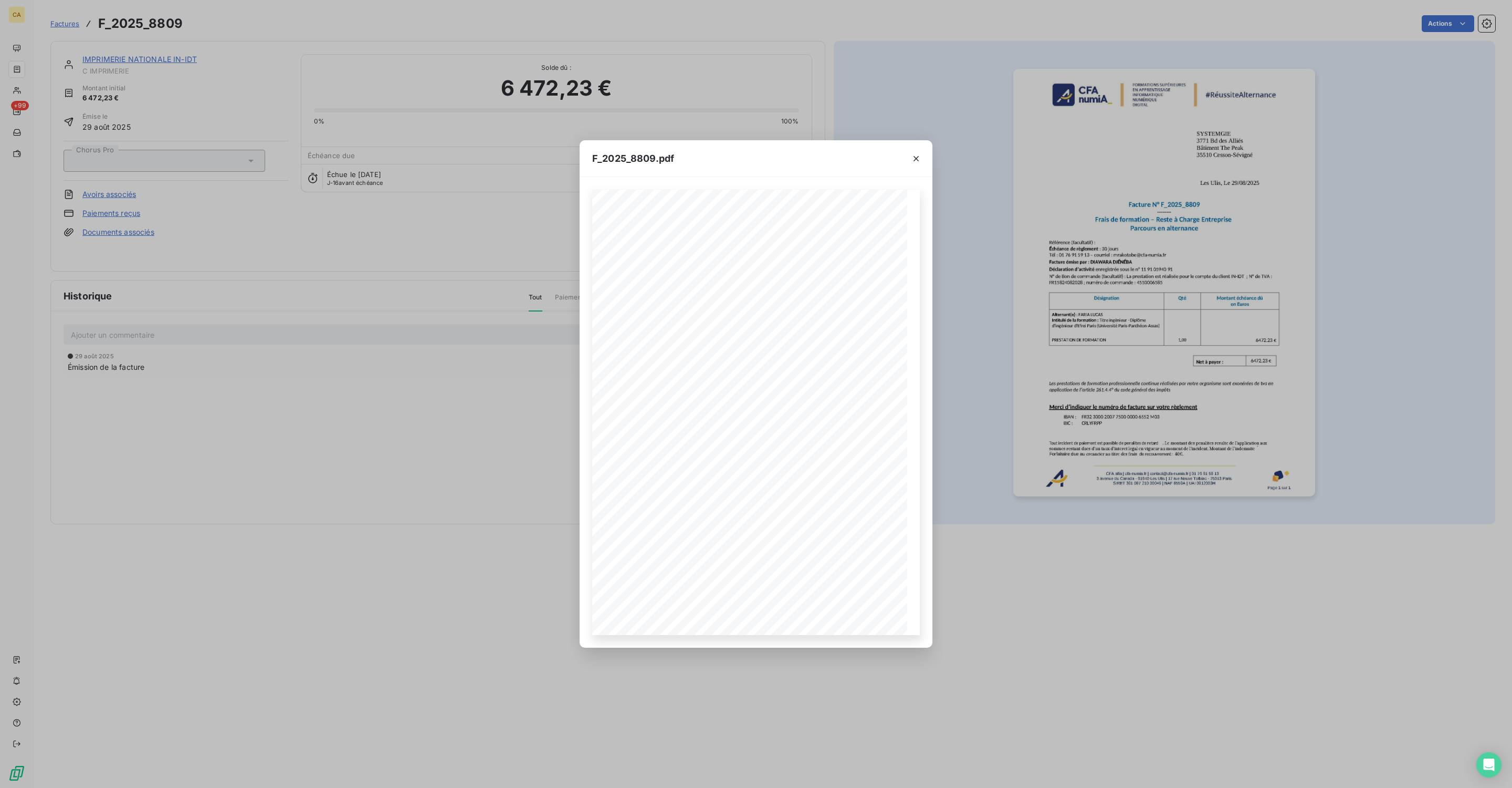
click at [285, 421] on div "F_2025_8809.pdf CFA afia | [DOMAIN_NAME] | [EMAIL_ADDRESS][DOMAIN_NAME] | 01 76…" at bounding box center [756, 394] width 1512 height 788
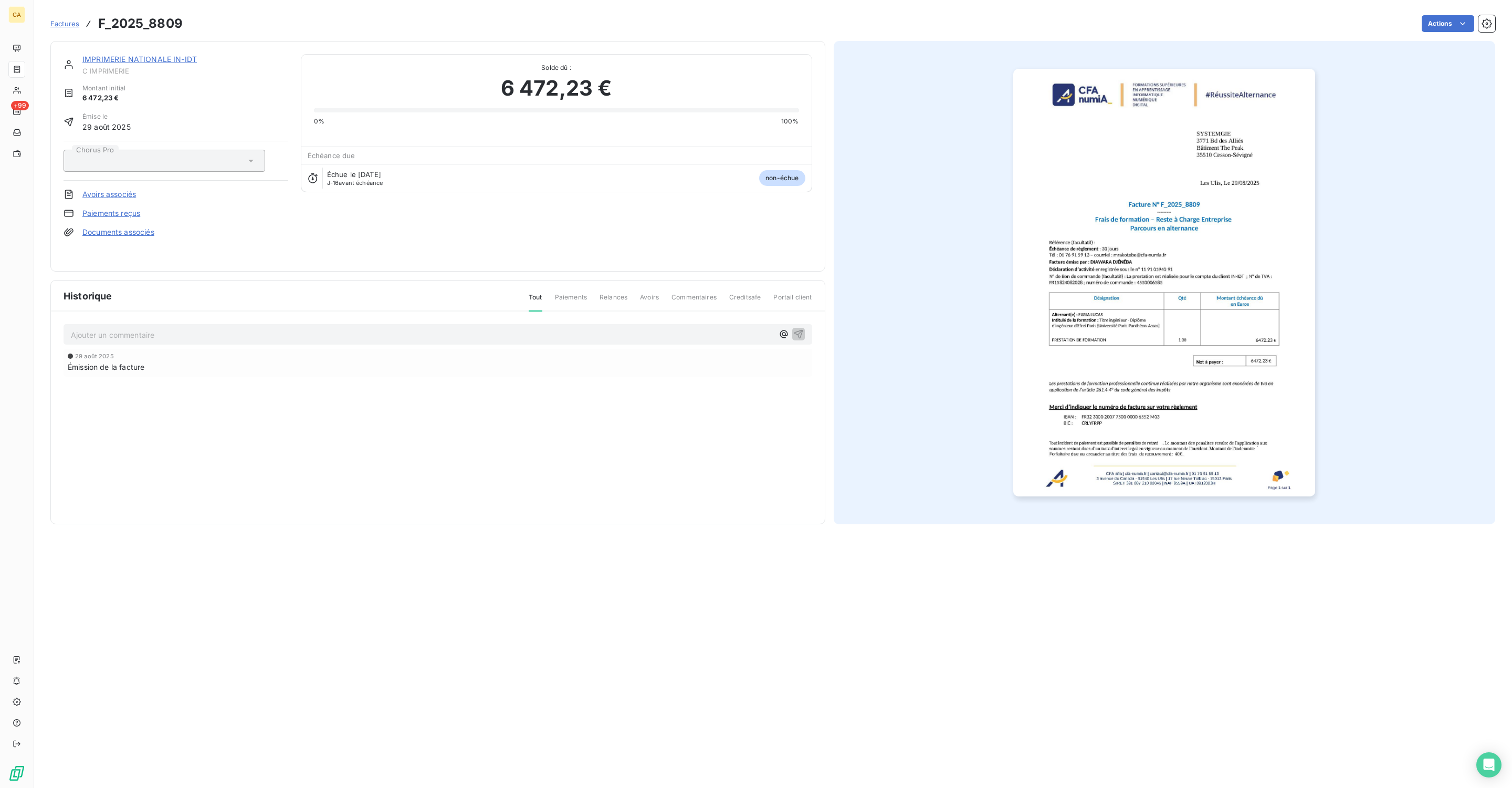
click at [218, 328] on div "Ajouter un commentaire ﻿" at bounding box center [437, 334] width 748 height 21
click at [217, 327] on div "Ajouter un commentaire ﻿" at bounding box center [438, 334] width 734 height 14
click at [214, 328] on p "Ajouter un commentaire ﻿" at bounding box center [422, 335] width 703 height 13
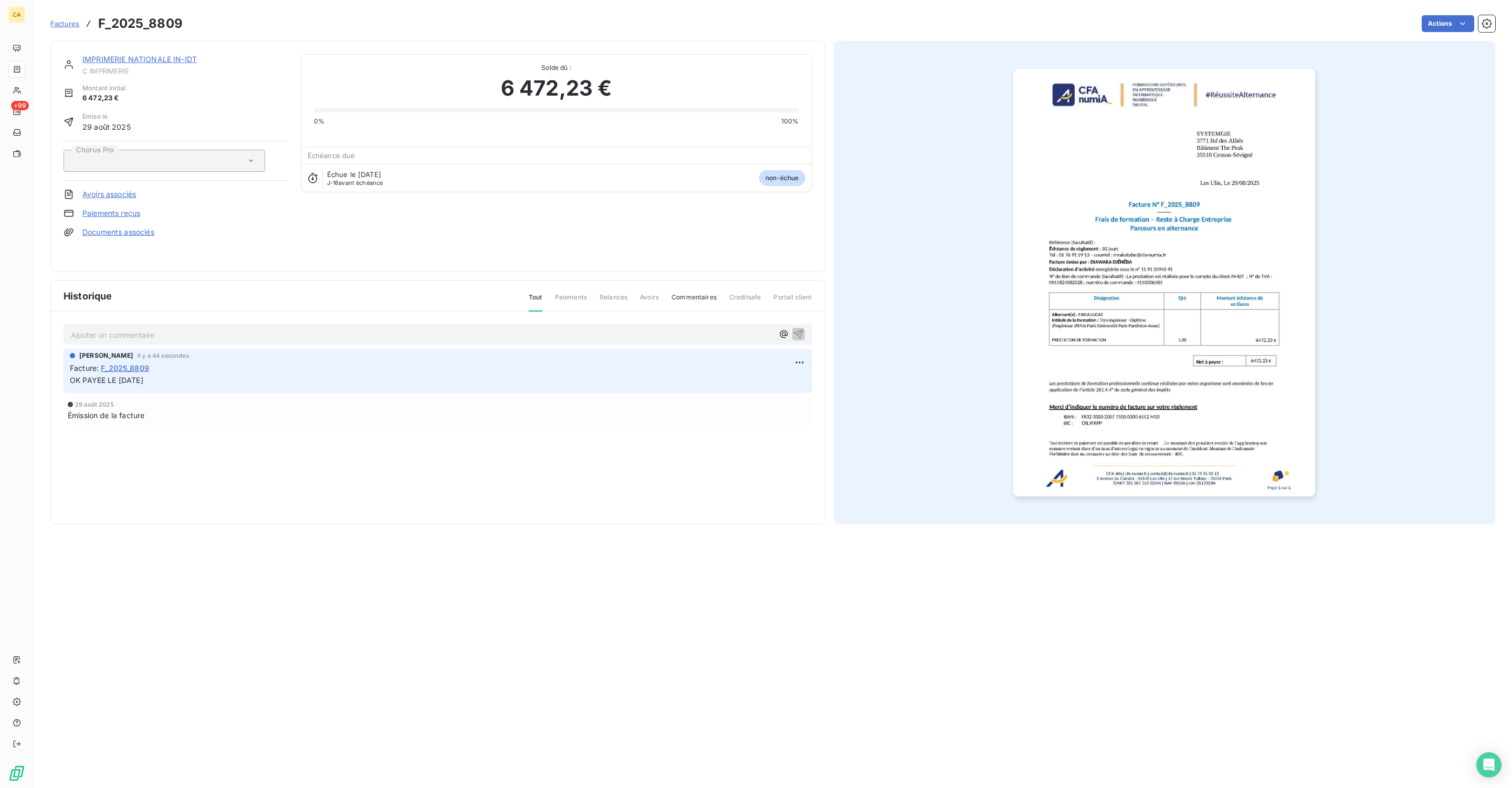
click at [123, 67] on span "C IMPRIMERIE" at bounding box center [185, 71] width 206 height 8
click at [127, 55] on link "IMPRIMERIE NATIONALE IN-IDT" at bounding box center [139, 59] width 114 height 9
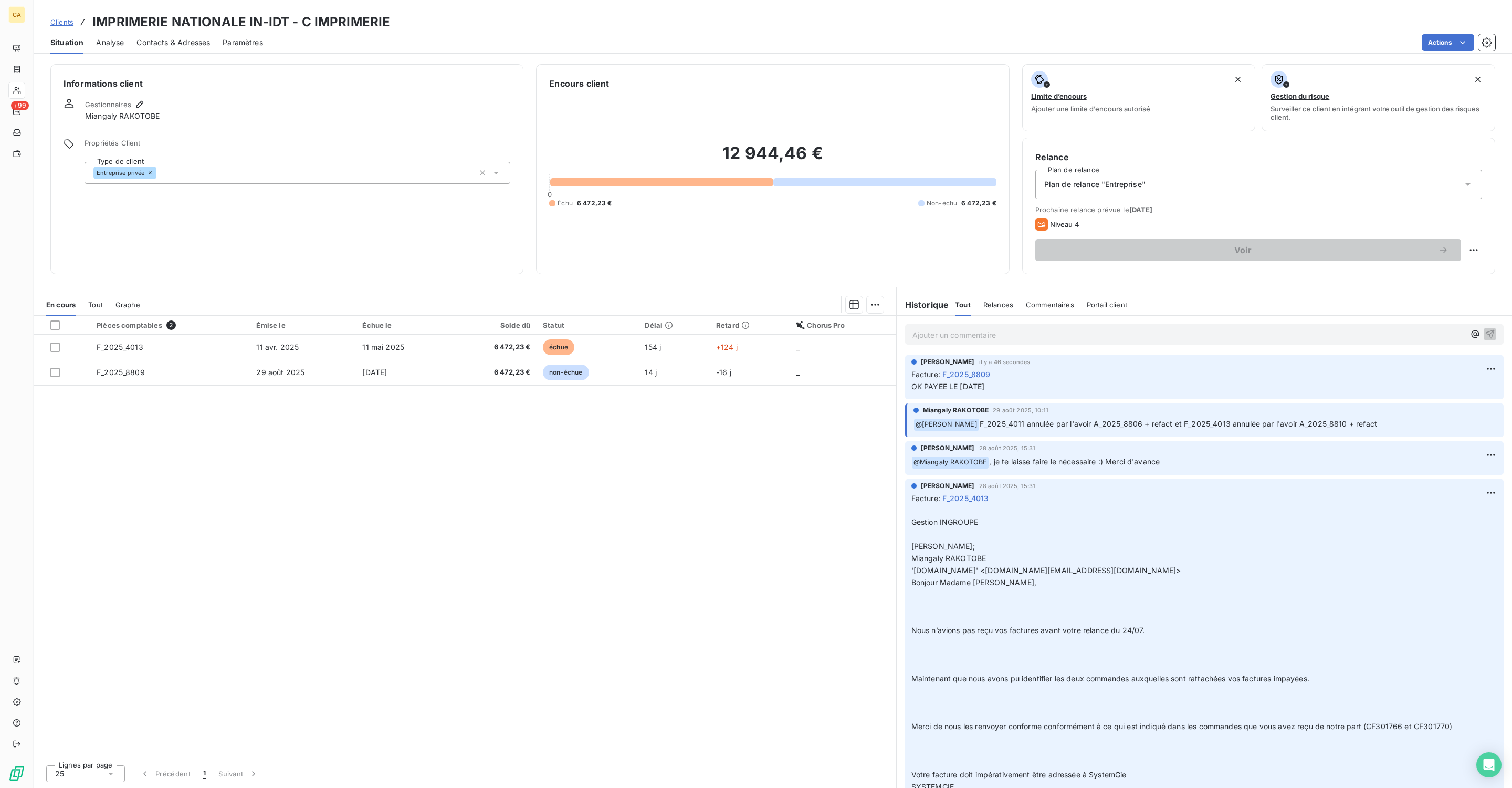
drag, startPoint x: 502, startPoint y: 437, endPoint x: 356, endPoint y: 360, distance: 165.1
click at [502, 437] on div "Pièces comptables 2 Émise le Échue le Solde dû Statut Délai Retard Chorus Pro F…" at bounding box center [465, 536] width 863 height 440
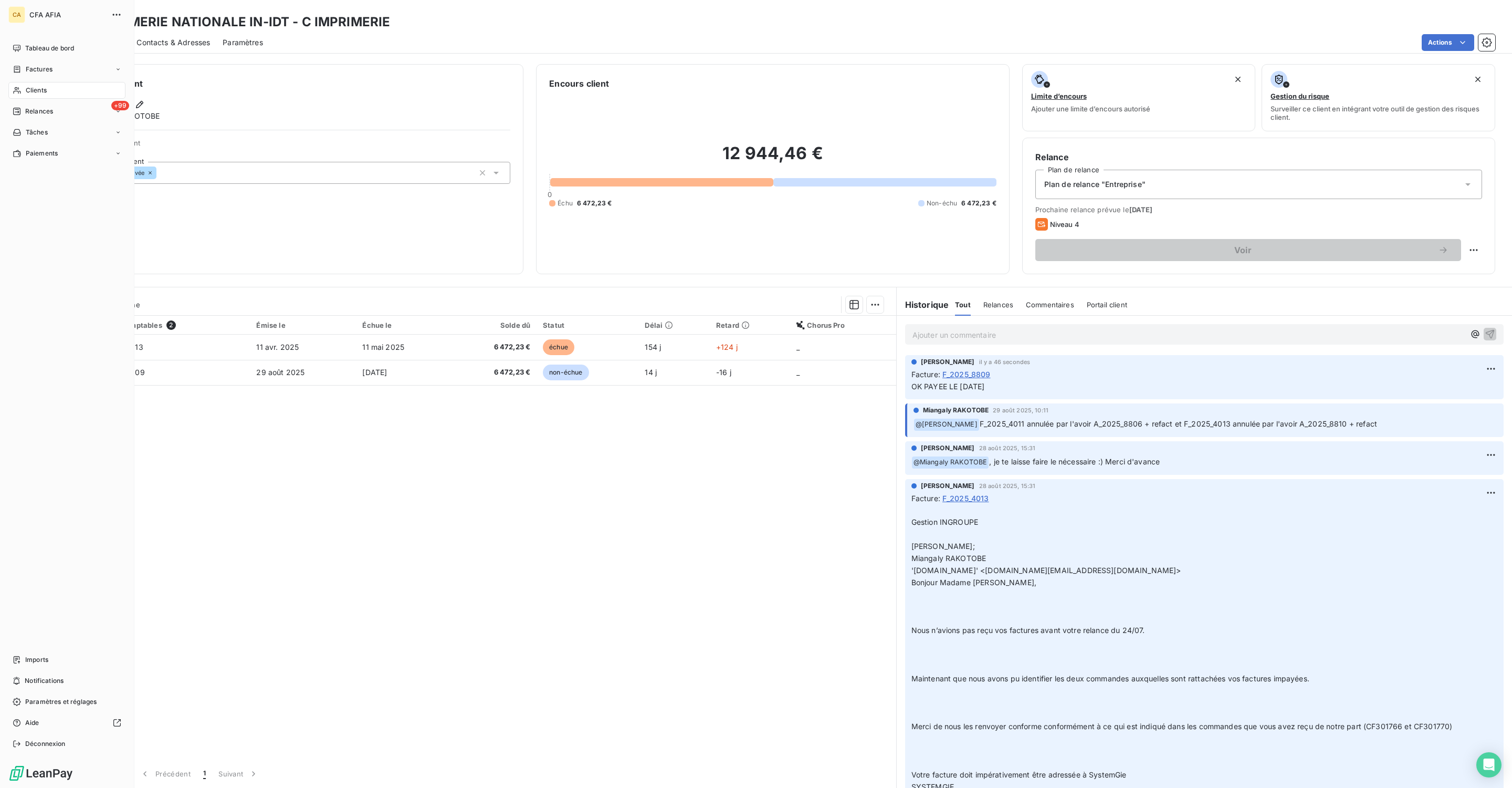
click at [47, 82] on div "Clients" at bounding box center [66, 90] width 117 height 17
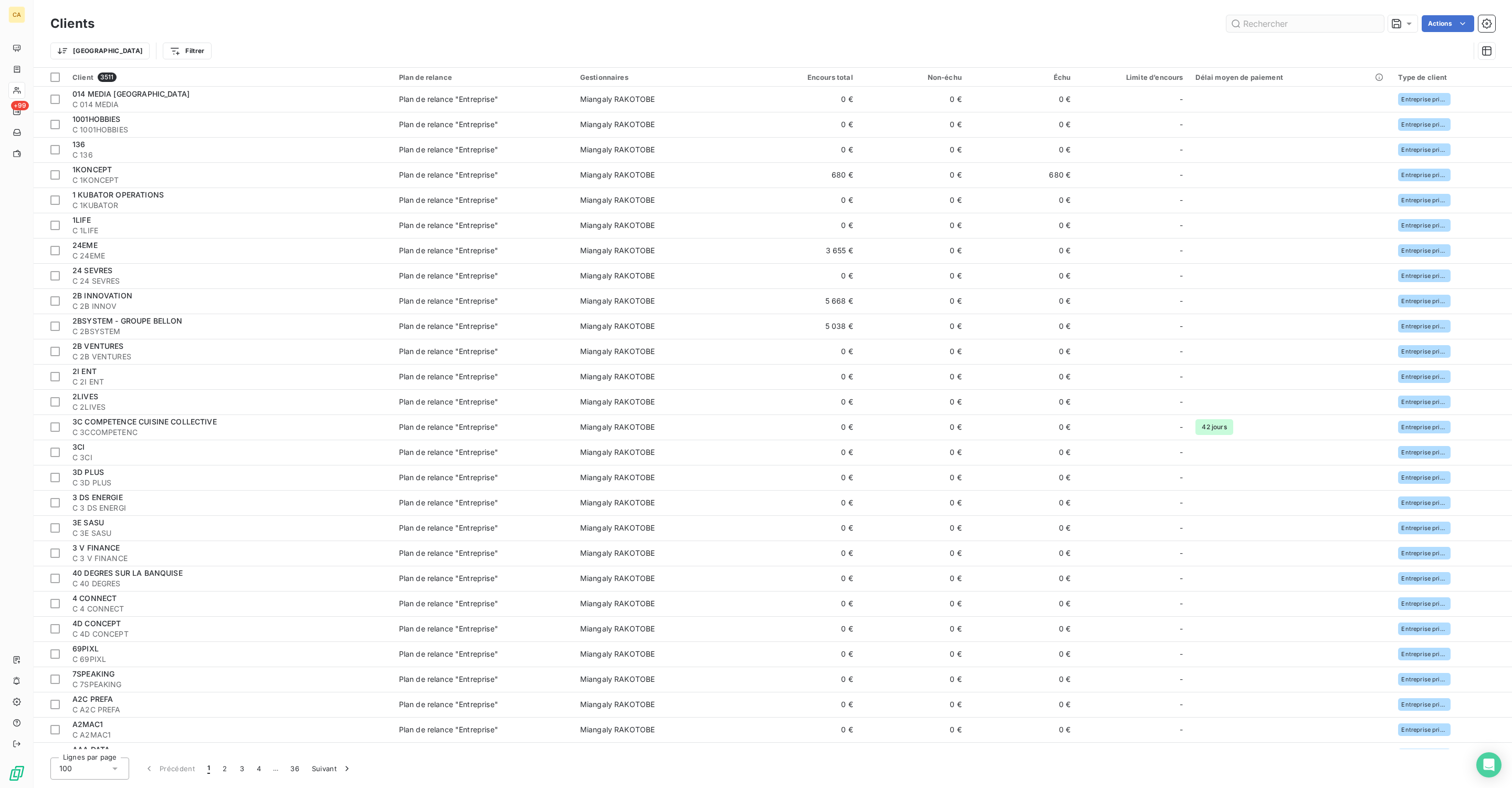
click at [1209, 22] on input "text" at bounding box center [1305, 23] width 157 height 17
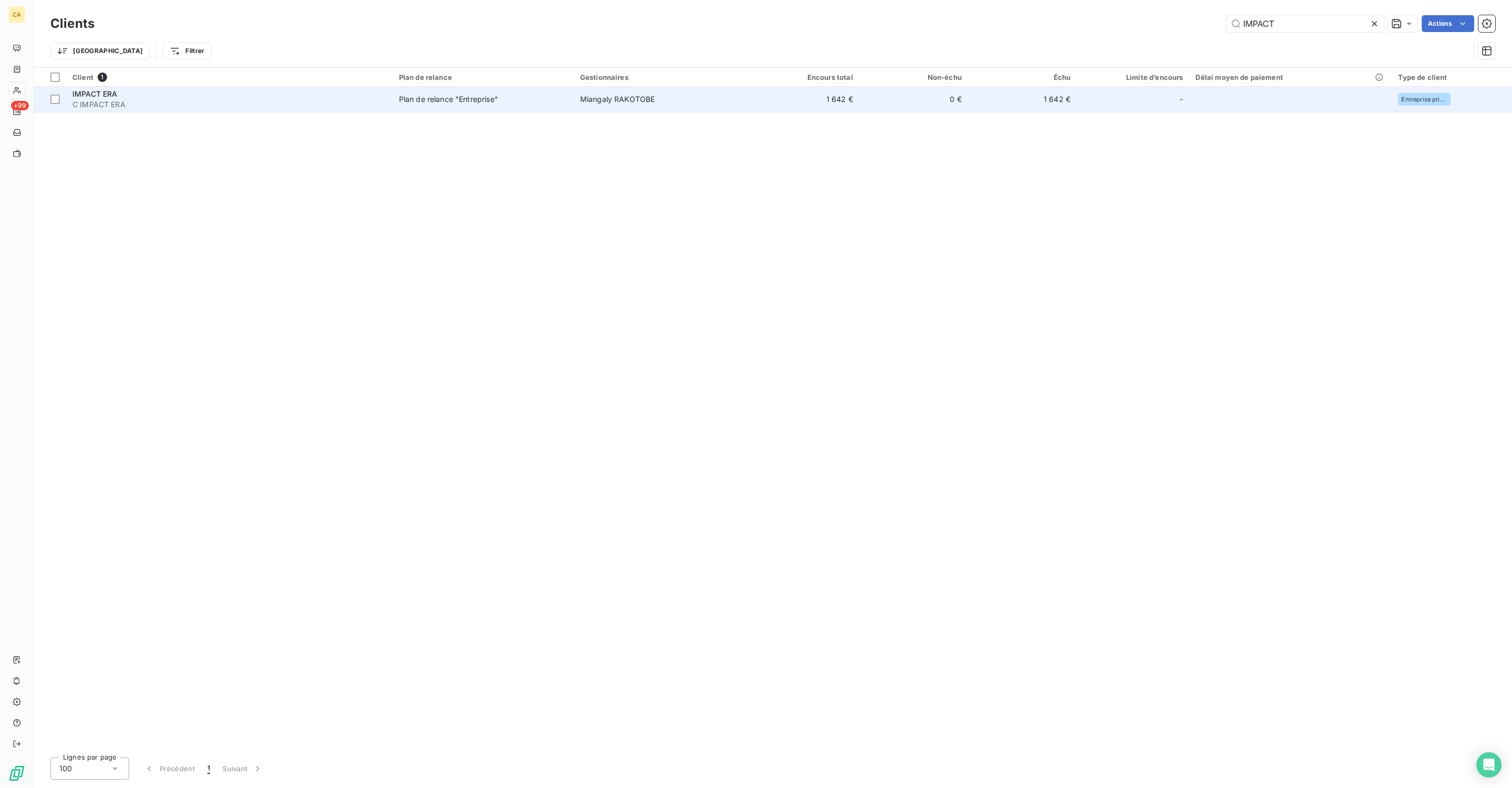
type input "IMPACT"
click at [305, 99] on span "C IMPACT ERA" at bounding box center [229, 105] width 314 height 11
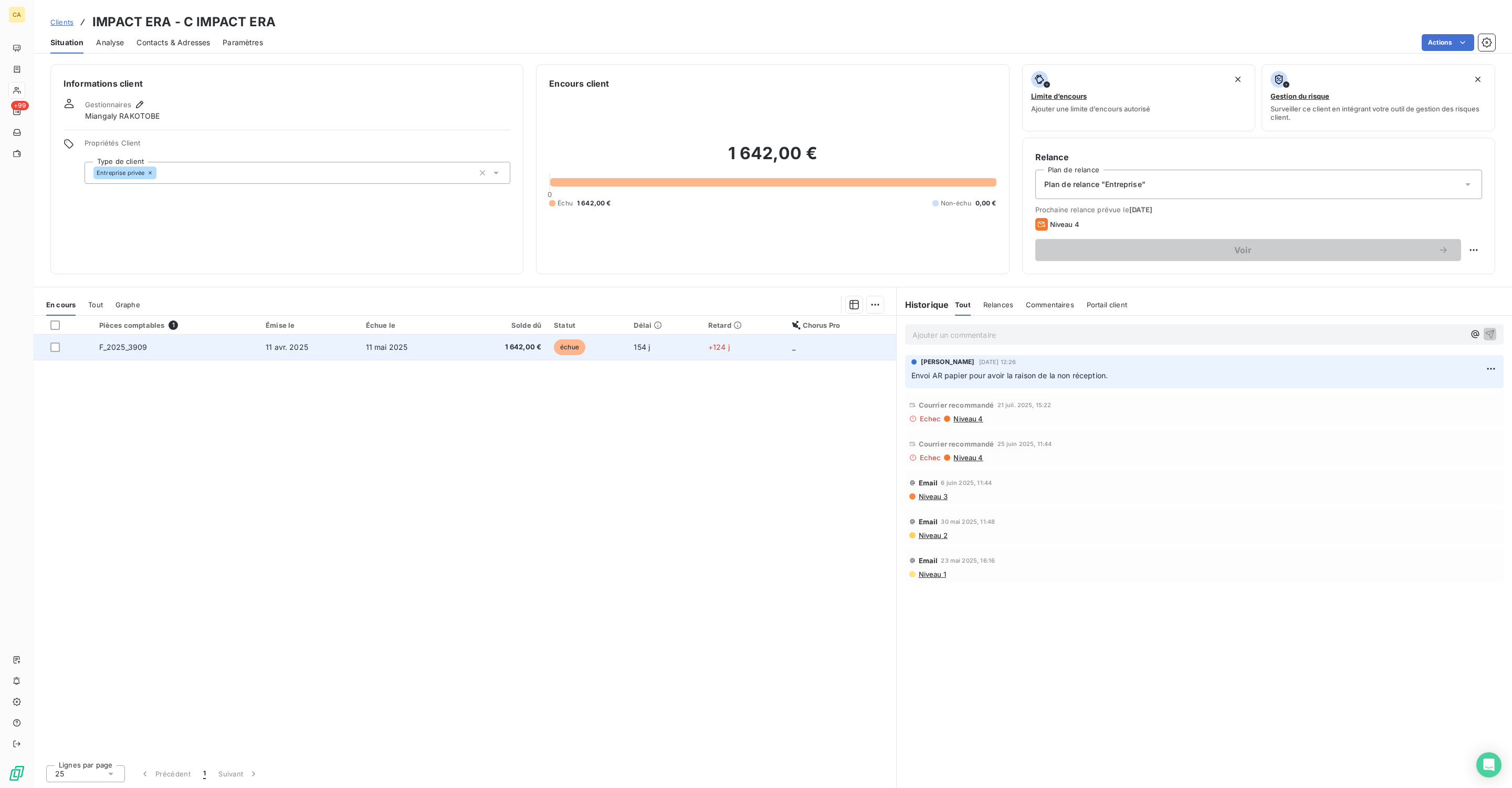
click at [460, 335] on td "1 642,00 €" at bounding box center [503, 347] width 89 height 25
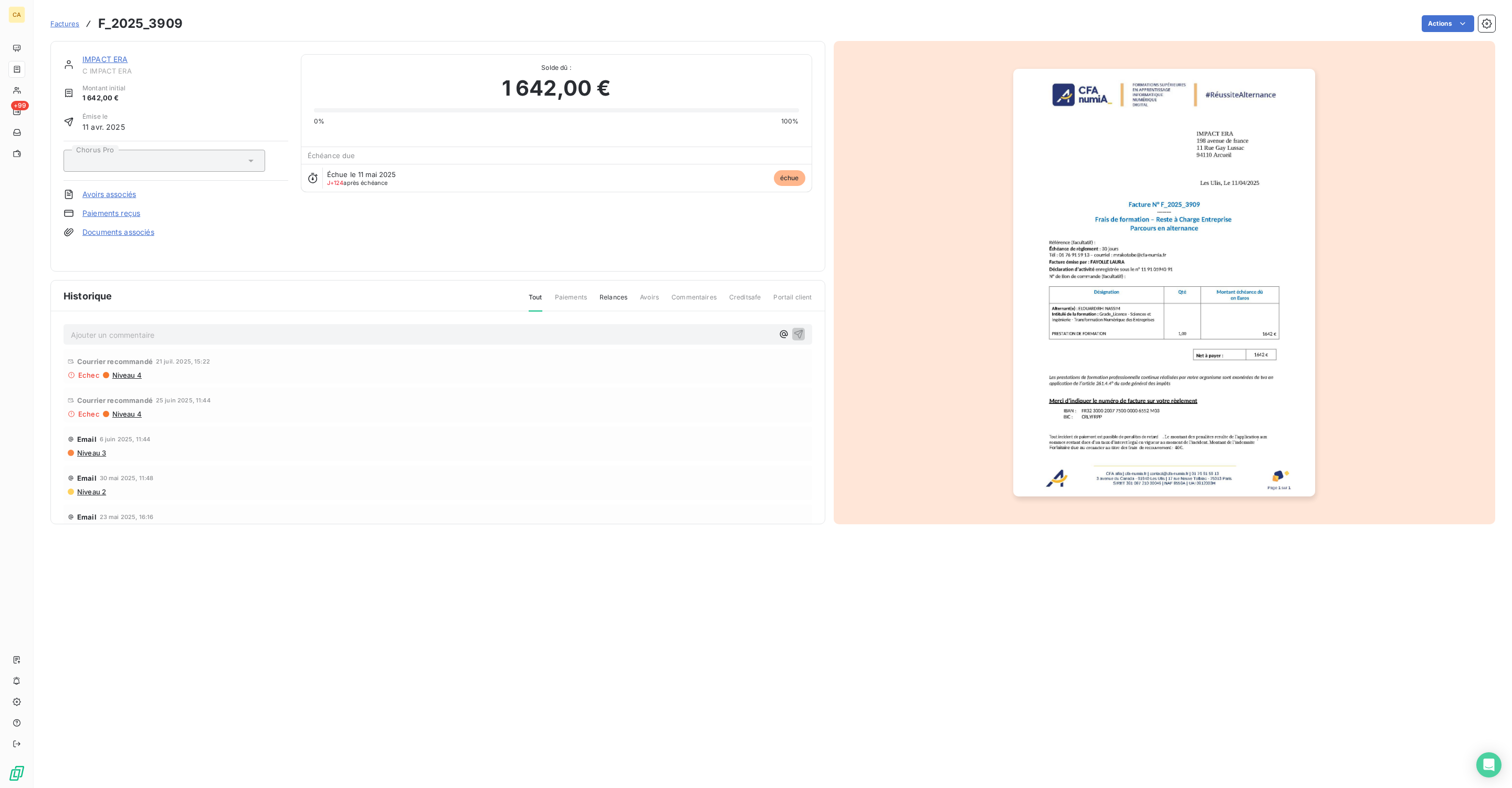
click at [109, 328] on p "Ajouter un commentaire ﻿" at bounding box center [422, 335] width 703 height 13
click at [120, 302] on p "OK PAYEE LE 11/" at bounding box center [422, 308] width 703 height 12
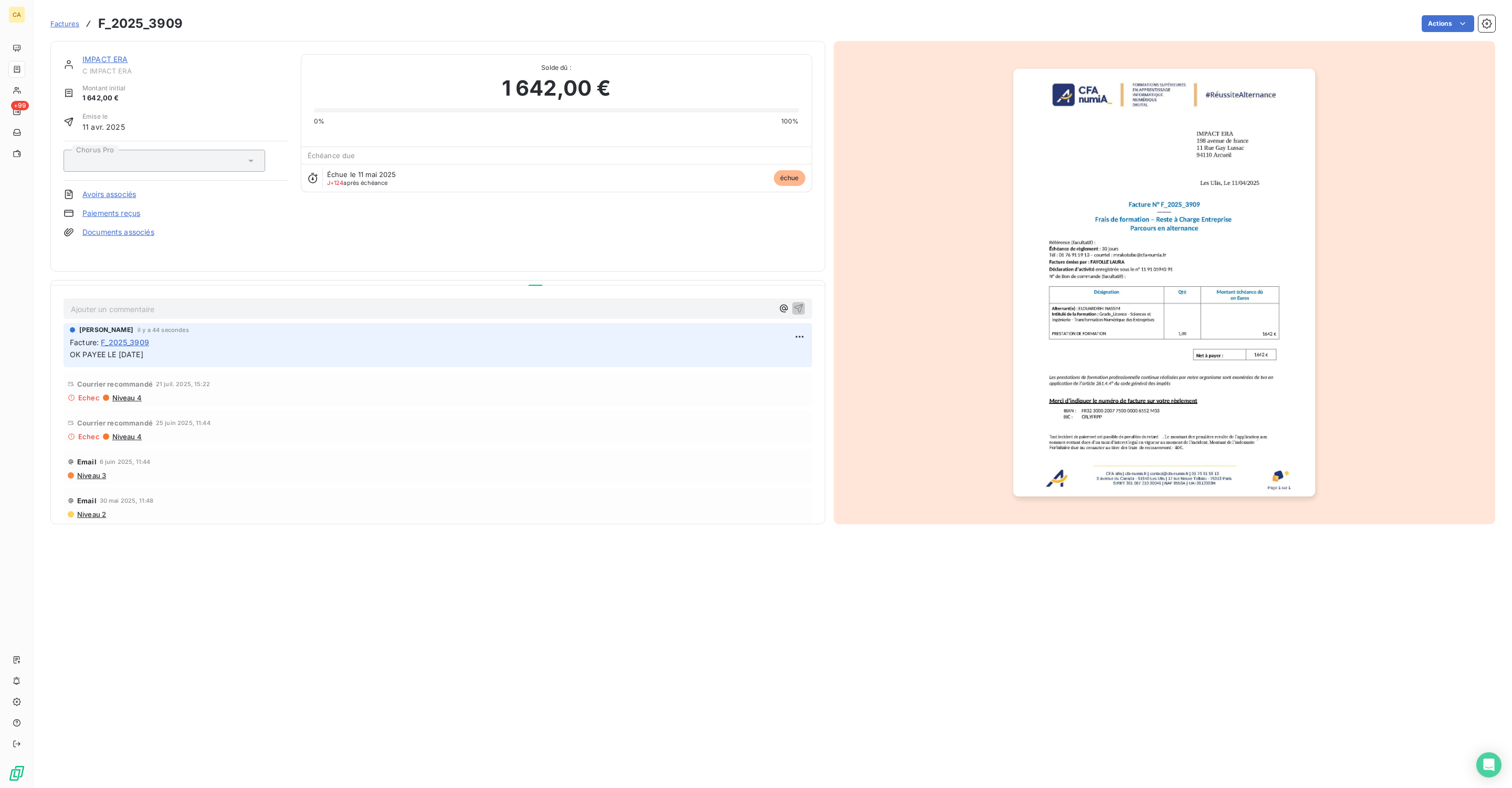
click at [1141, 227] on img "button" at bounding box center [1164, 282] width 302 height 427
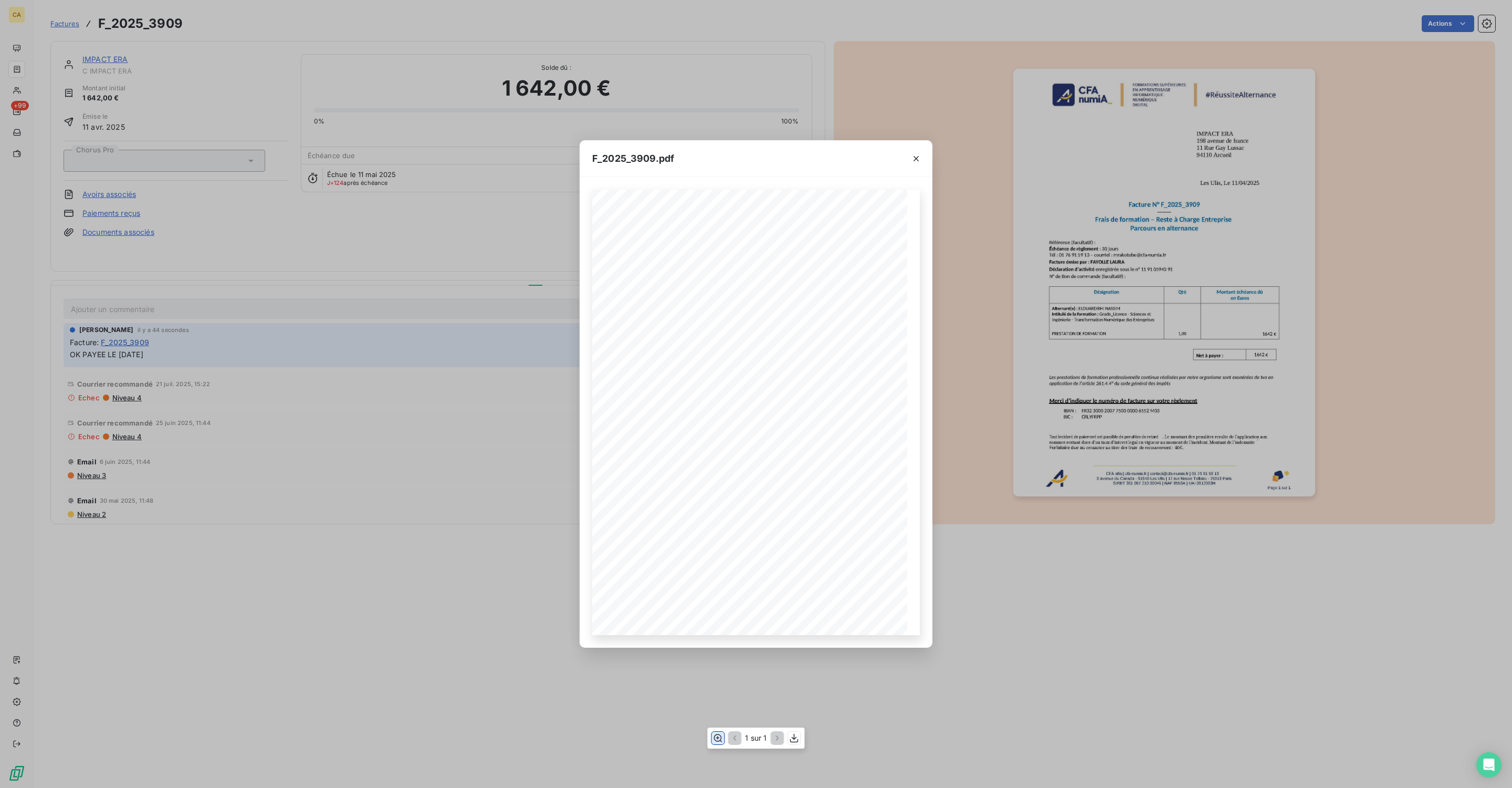
click at [718, 617] on icon "button" at bounding box center [718, 738] width 11 height 11
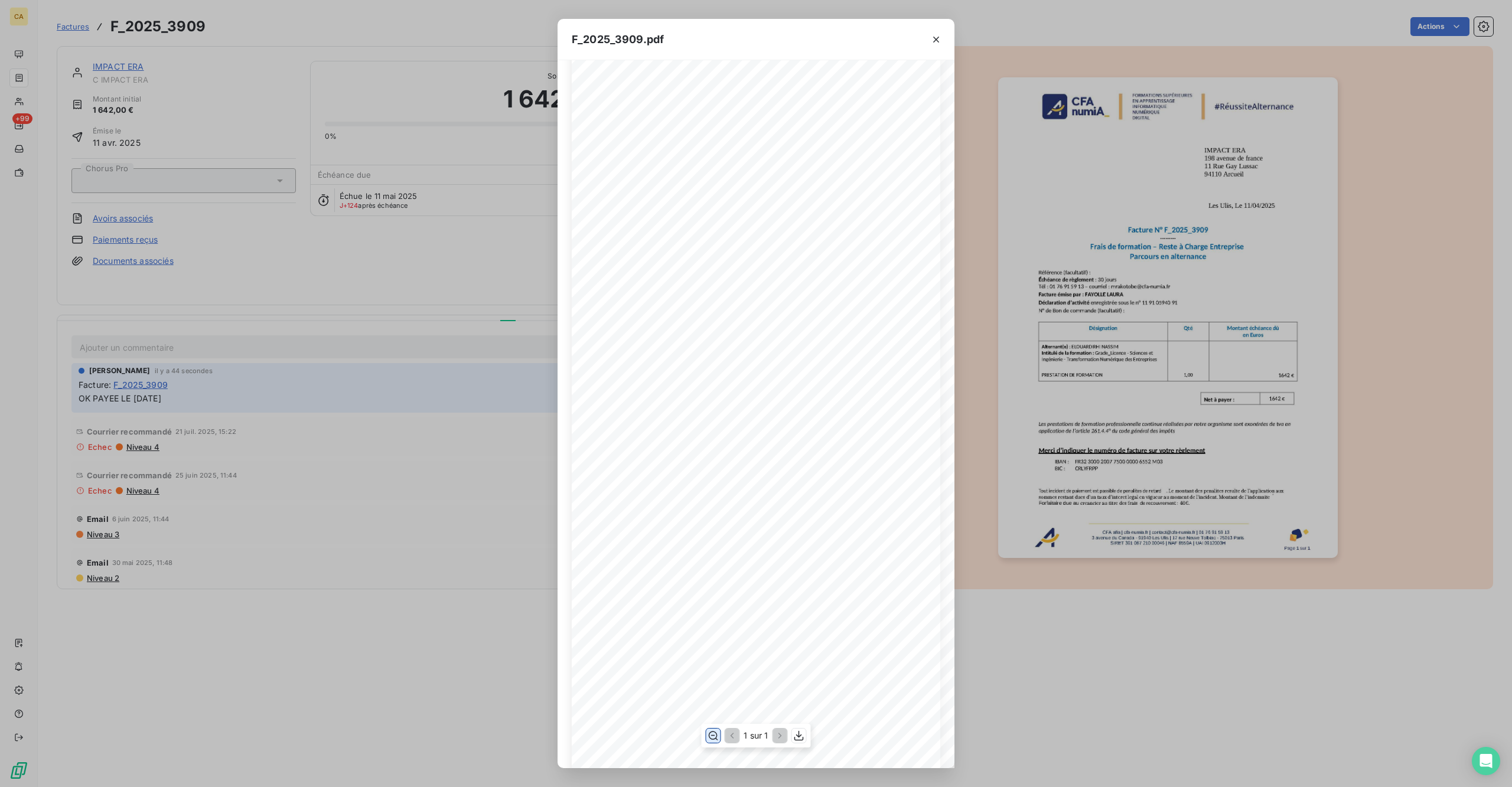
scroll to position [9, 0]
click at [208, 244] on div "F_2025_3909.pdf CFA afia | [DOMAIN_NAME] | [EMAIL_ADDRESS][DOMAIN_NAME] | 01 76…" at bounding box center [756, 394] width 1512 height 787
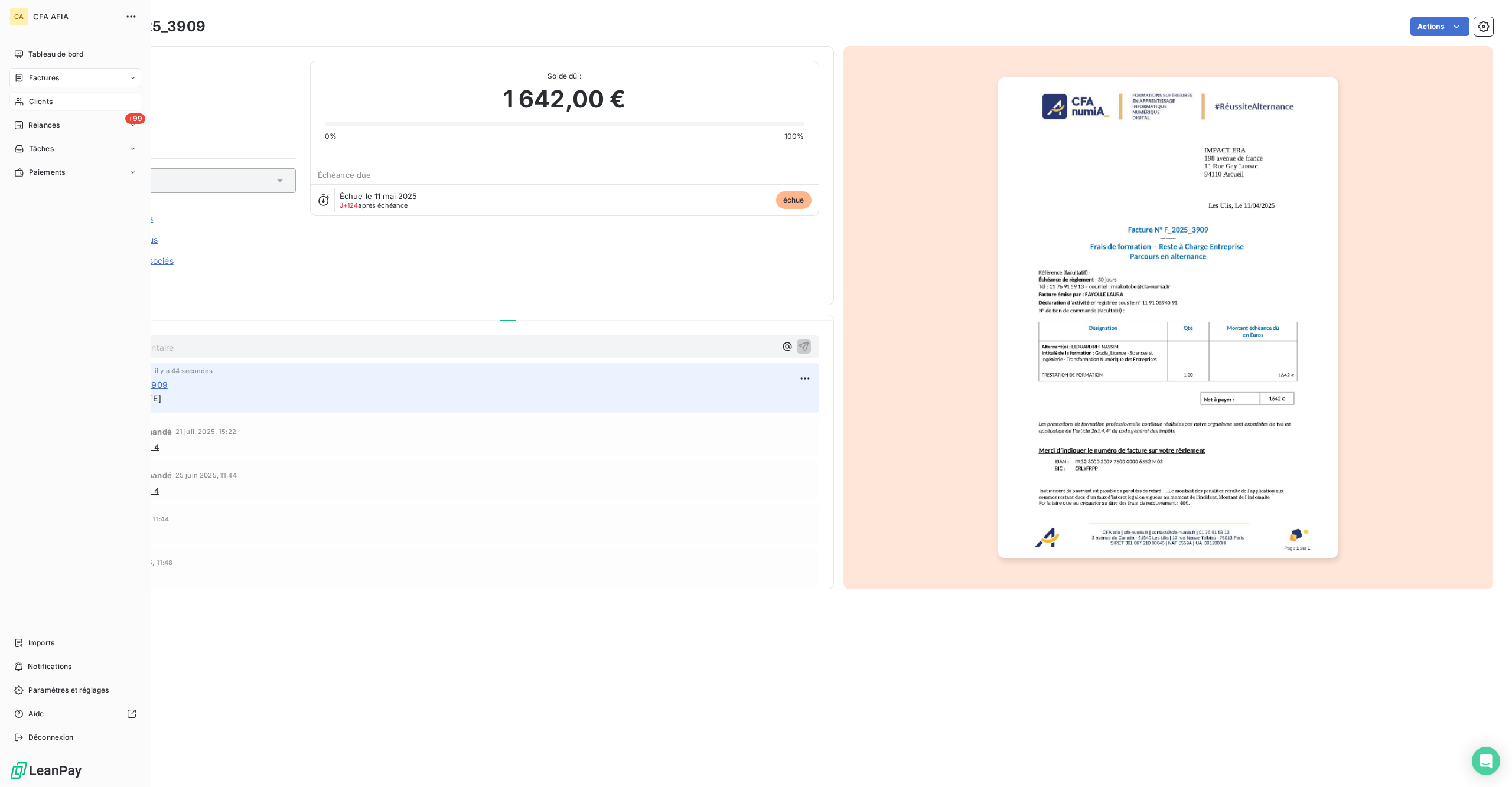
click at [20, 92] on div "Clients" at bounding box center [75, 102] width 131 height 19
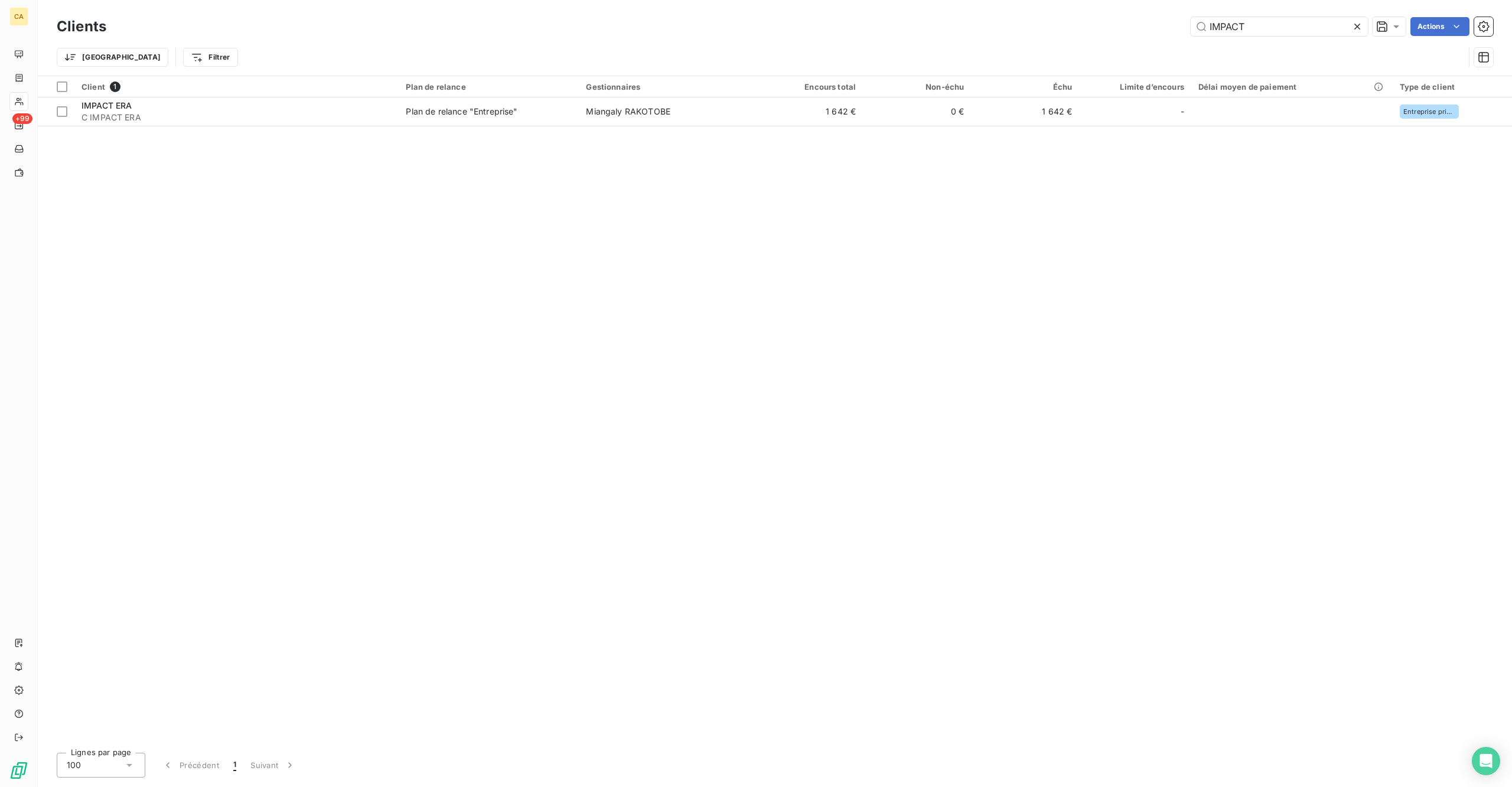
drag, startPoint x: 1277, startPoint y: 22, endPoint x: 1075, endPoint y: 20, distance: 202.0
click at [1075, 20] on div "IMPACT Actions" at bounding box center [806, 26] width 1373 height 19
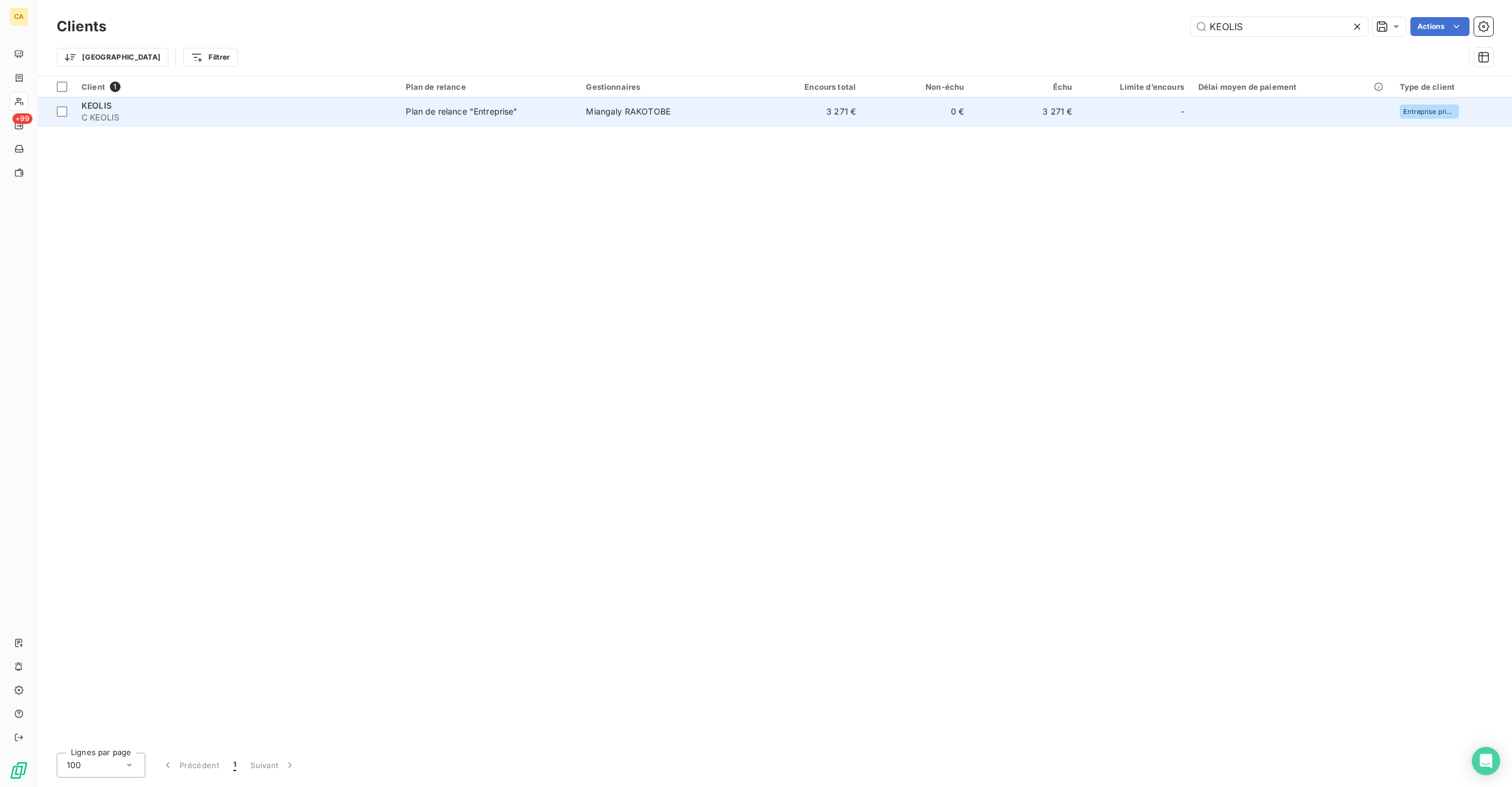
type input "KEOLIS"
click at [638, 106] on span "Miangaly RAKOTOBE" at bounding box center [628, 111] width 85 height 10
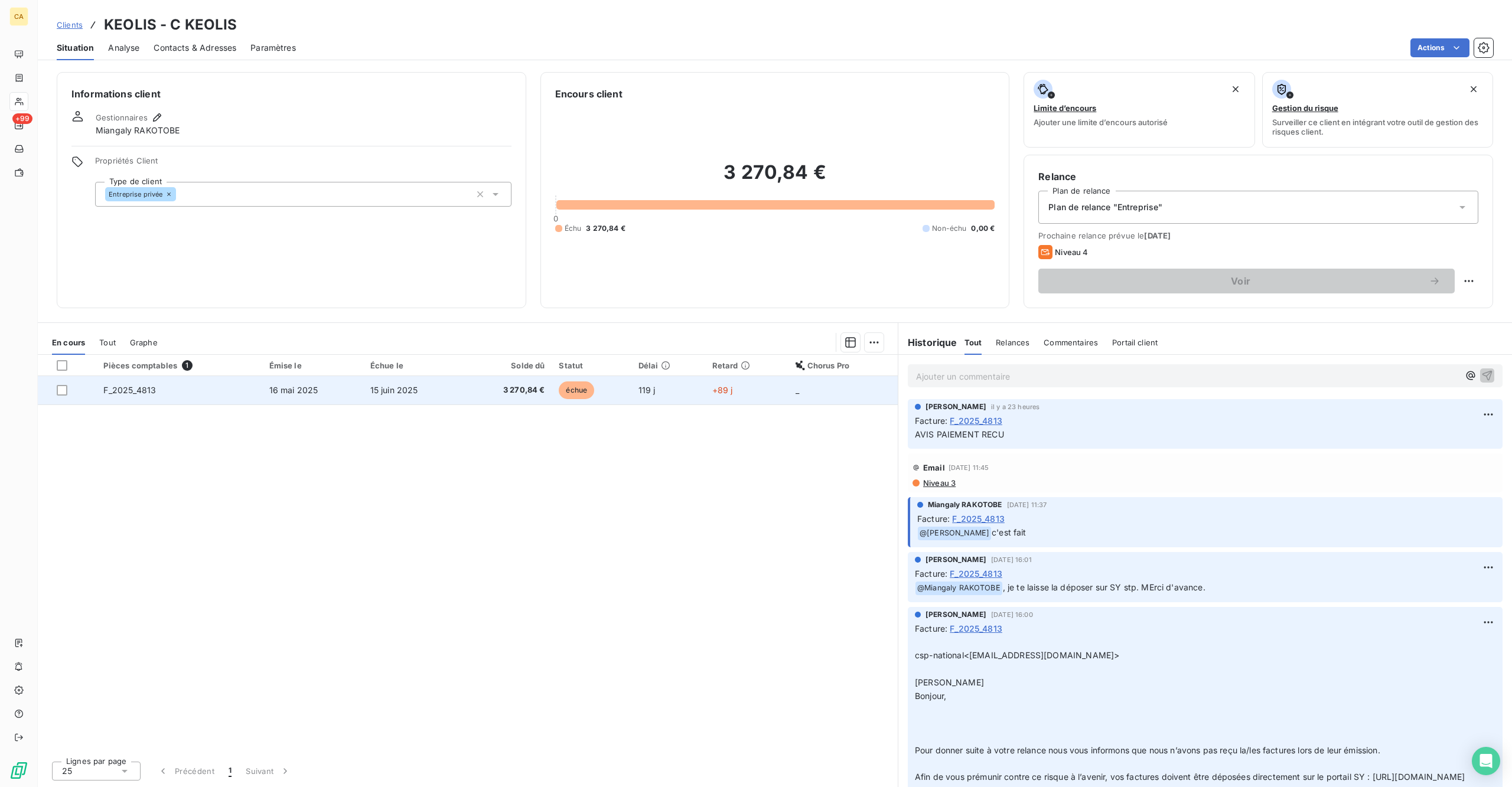
click at [430, 376] on td "15 juin 2025" at bounding box center [413, 390] width 99 height 28
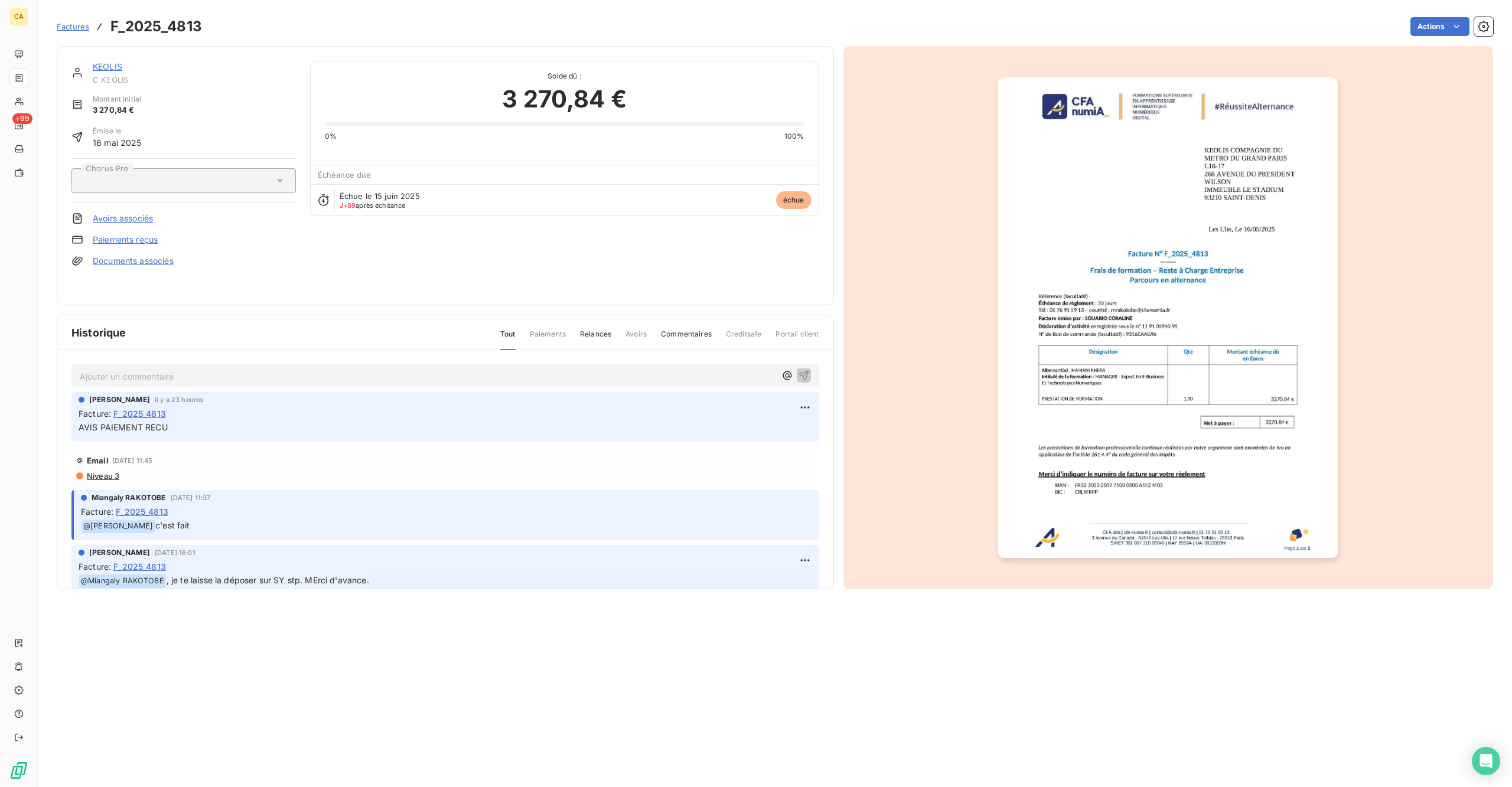
click at [176, 369] on p "Ajouter un commentaire ﻿" at bounding box center [428, 376] width 696 height 15
click at [166, 369] on p "OK PAYEE LE [DATE]" at bounding box center [428, 376] width 696 height 14
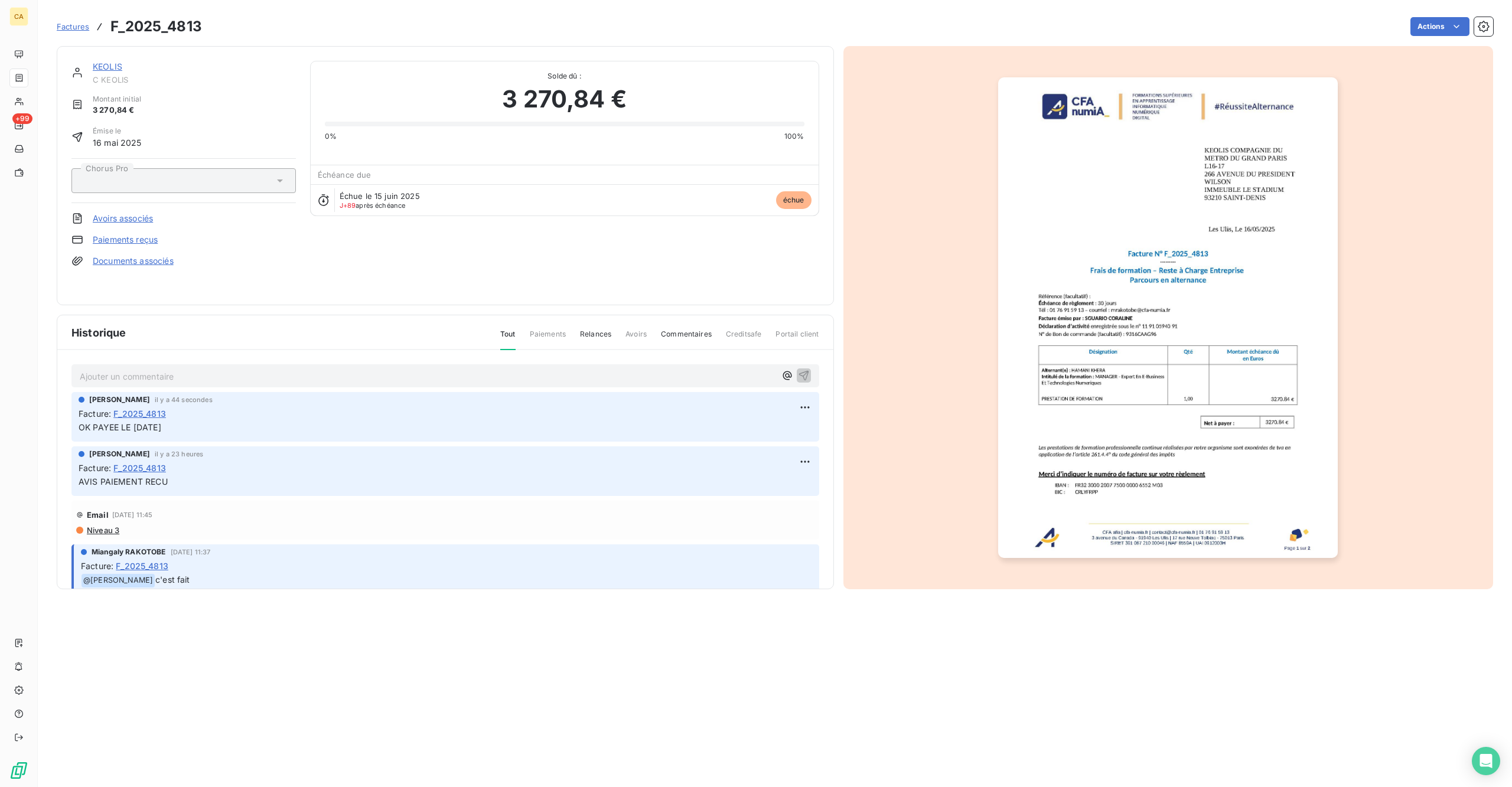
click at [1129, 262] on img "button" at bounding box center [1168, 318] width 339 height 481
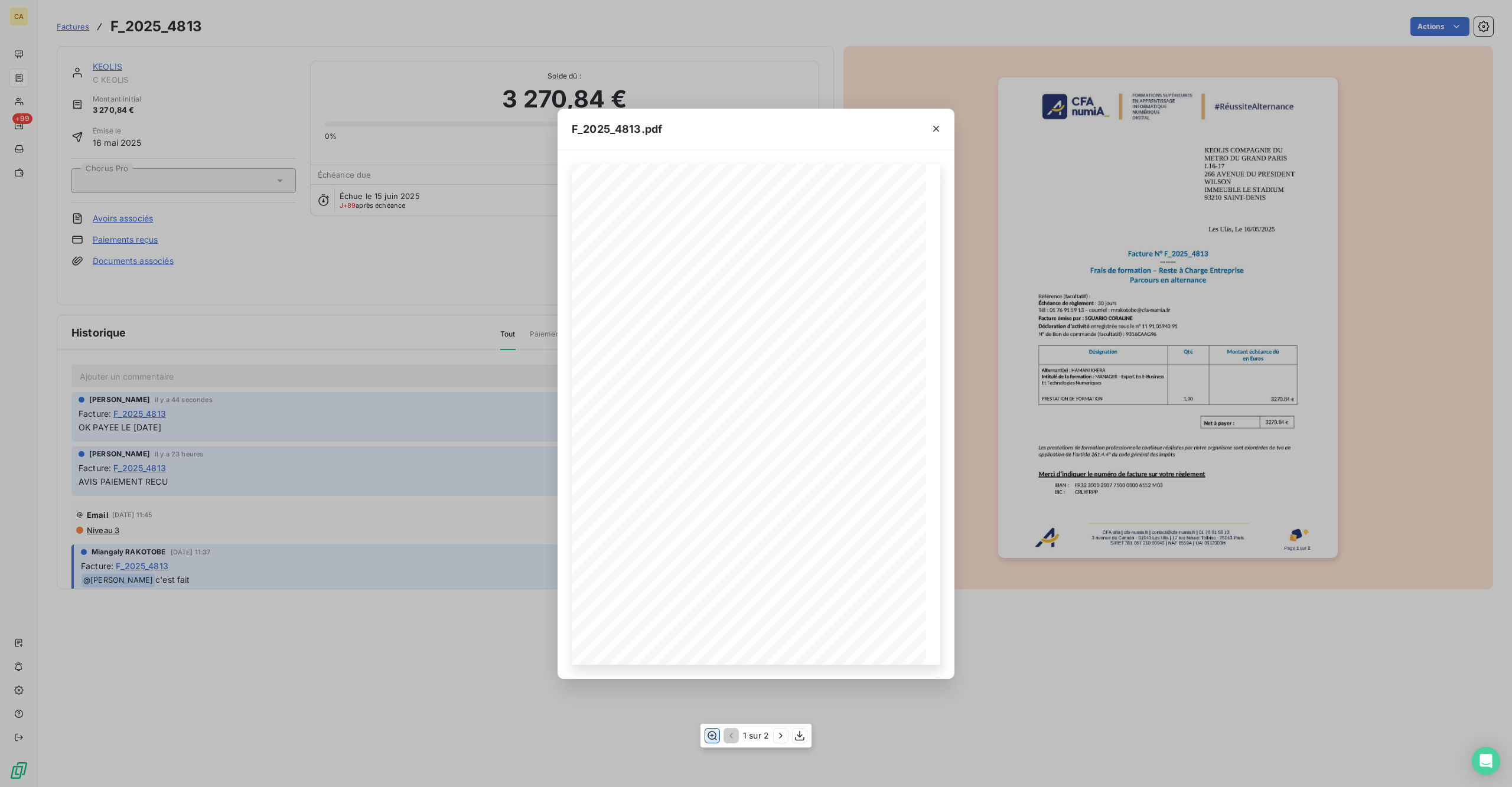
click at [713, 694] on icon "button" at bounding box center [712, 736] width 9 height 9
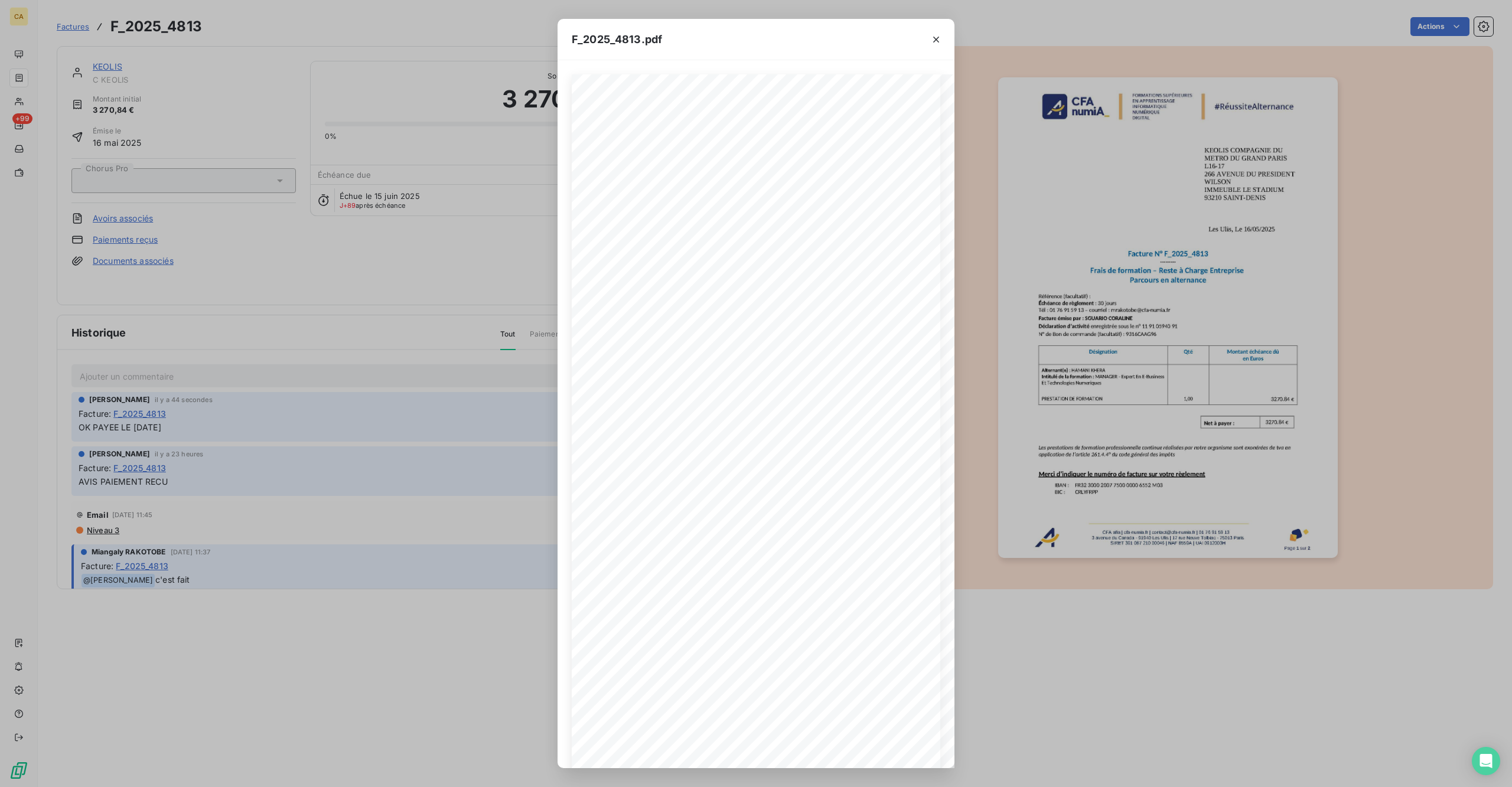
click at [214, 263] on div "F_2025_4813.pdf CFA afia | [DOMAIN_NAME] | [EMAIL_ADDRESS][DOMAIN_NAME] | 01 76…" at bounding box center [756, 394] width 1512 height 787
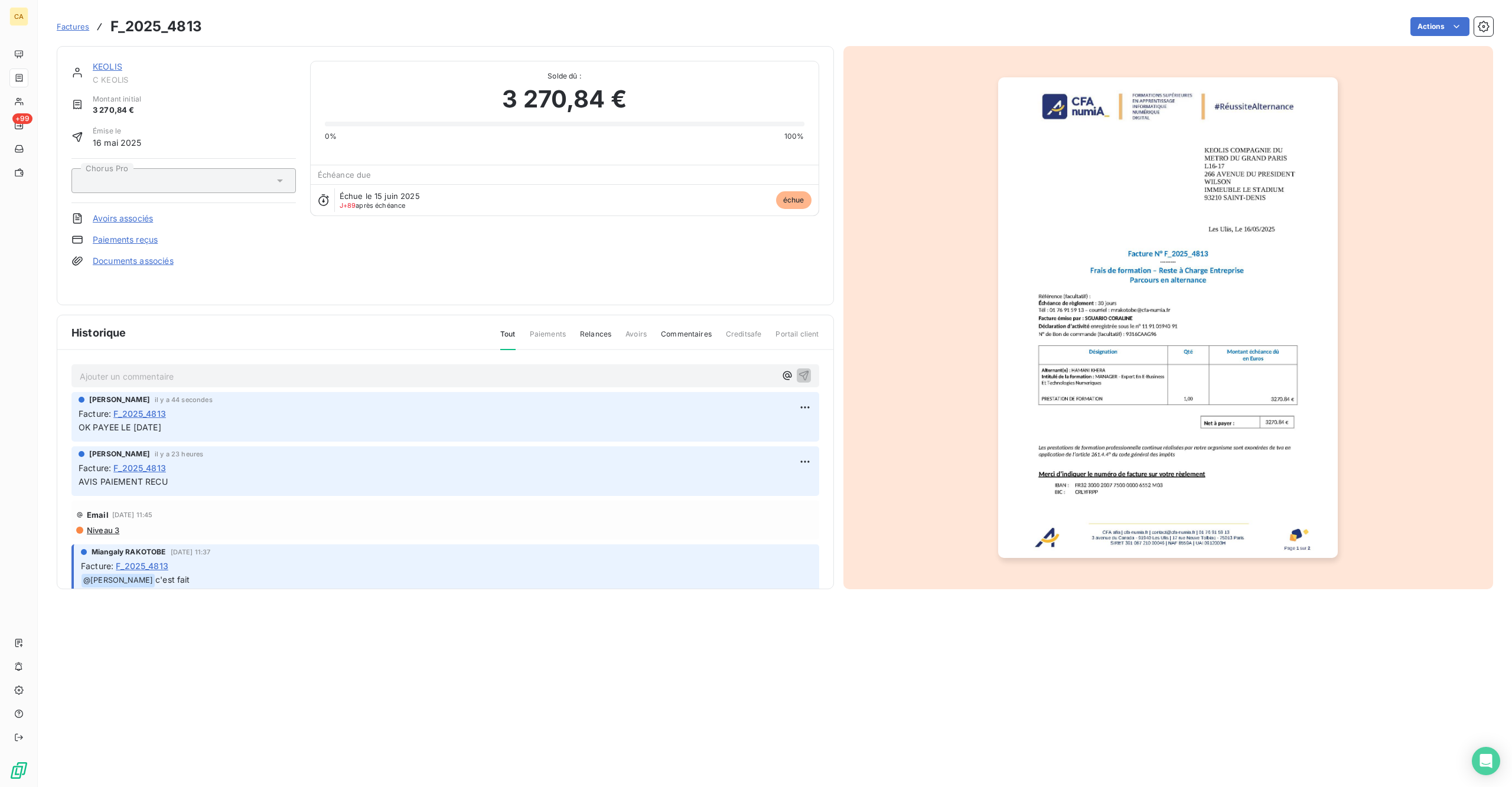
click at [92, 75] on span "C KEOLIS" at bounding box center [194, 80] width 203 height 9
click at [94, 48] on div "KEOLIS C KEOLIS Montant initial 3 270,84 € Émise le [DATE] Chorus Pro Avoirs as…" at bounding box center [445, 176] width 777 height 259
click at [92, 61] on link "KEOLIS" at bounding box center [107, 66] width 30 height 10
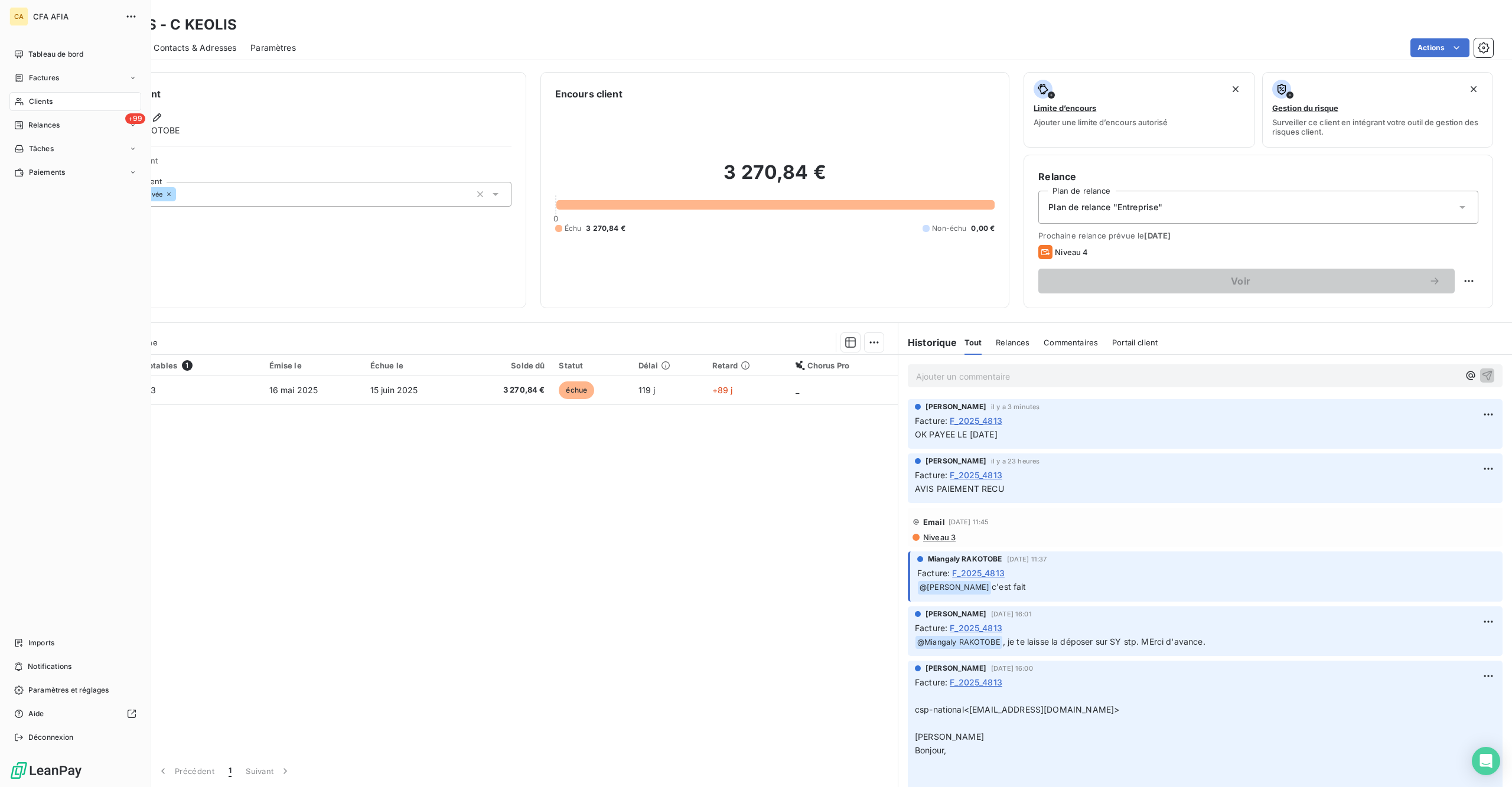
click at [29, 96] on span "Clients" at bounding box center [41, 102] width 24 height 11
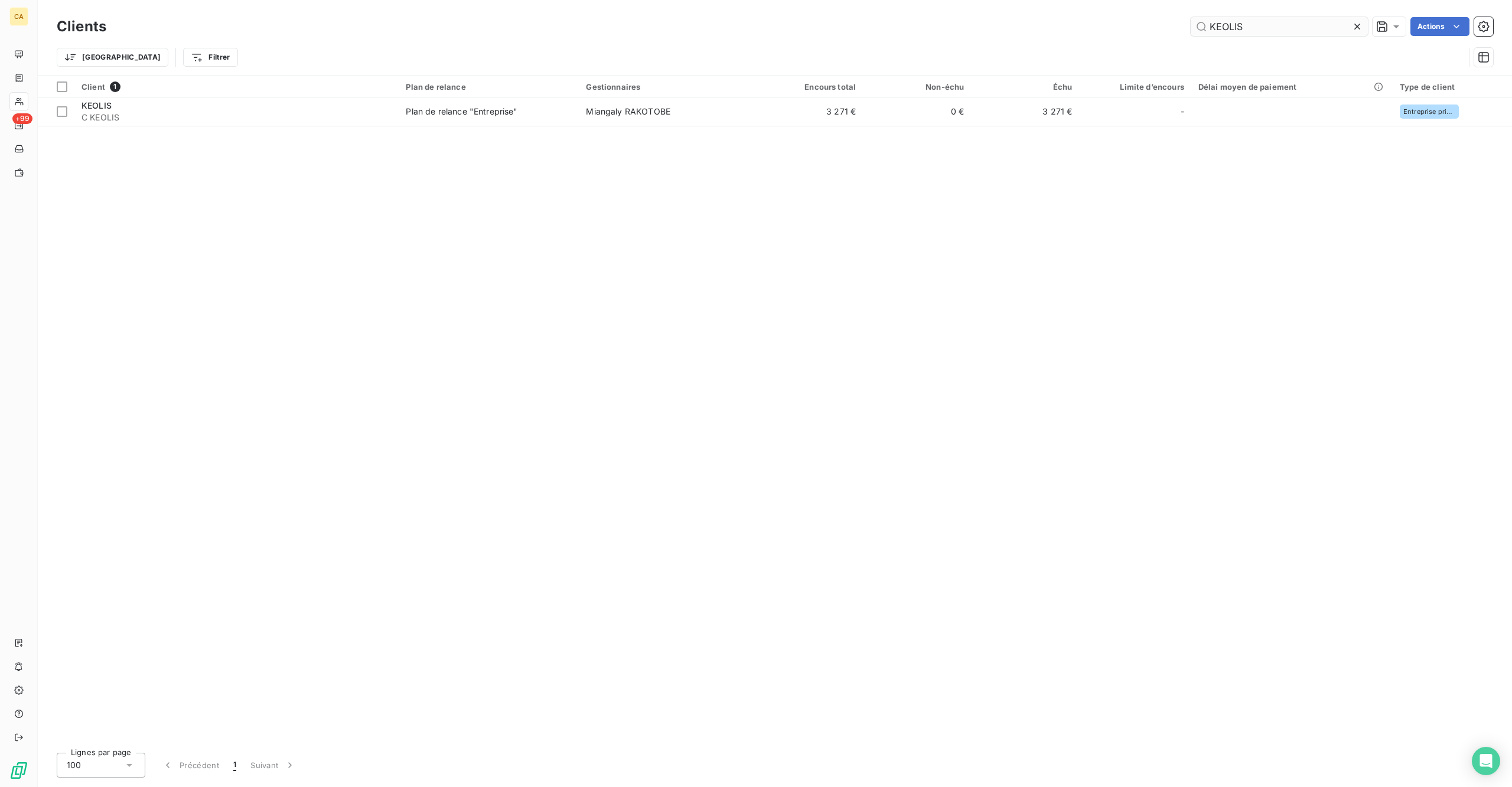
click at [1293, 26] on input "KEOLIS" at bounding box center [1279, 26] width 177 height 19
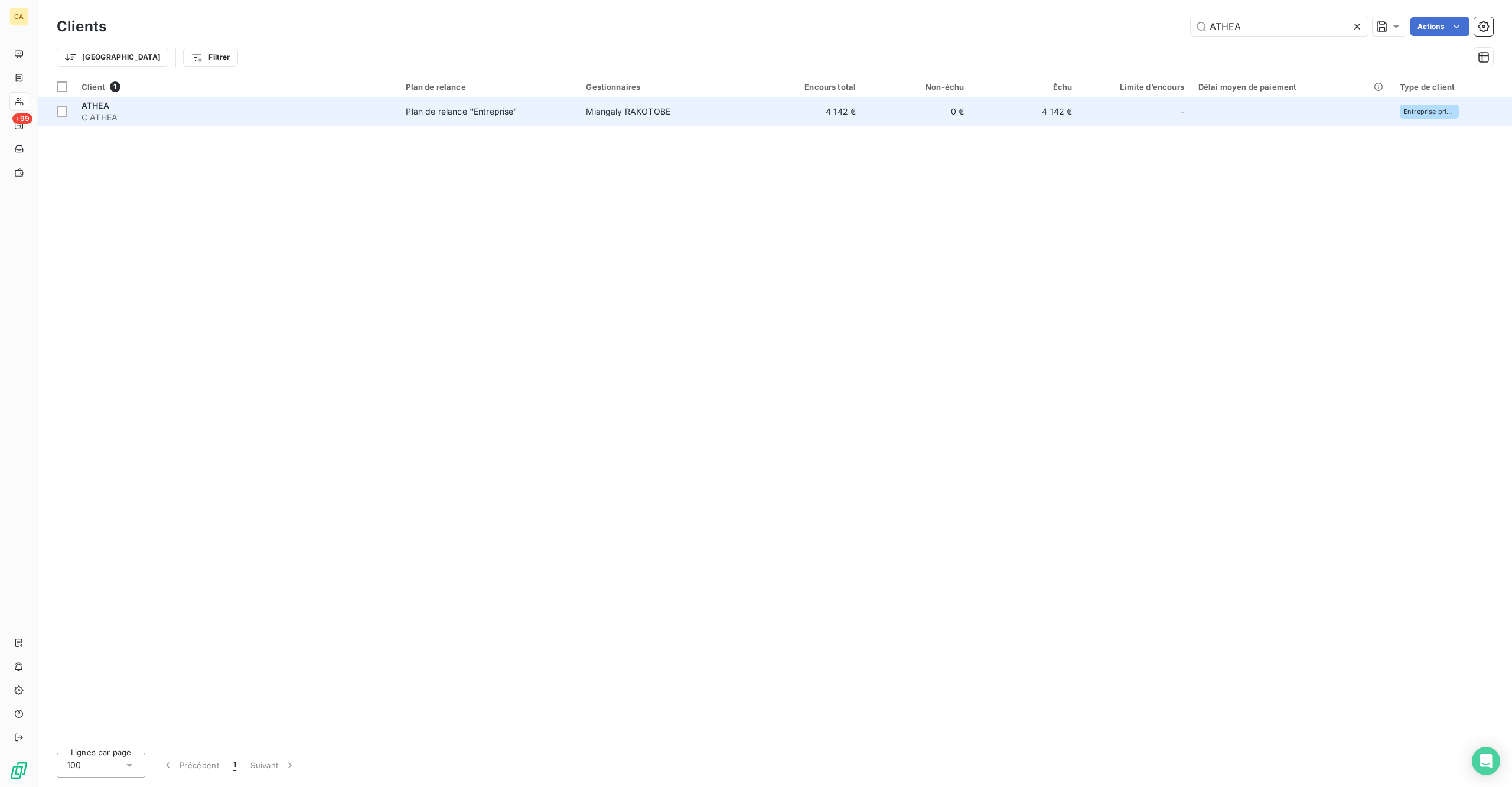
type input "ATHEA"
click at [491, 98] on td "Plan de relance "Entreprise"" at bounding box center [489, 112] width 180 height 28
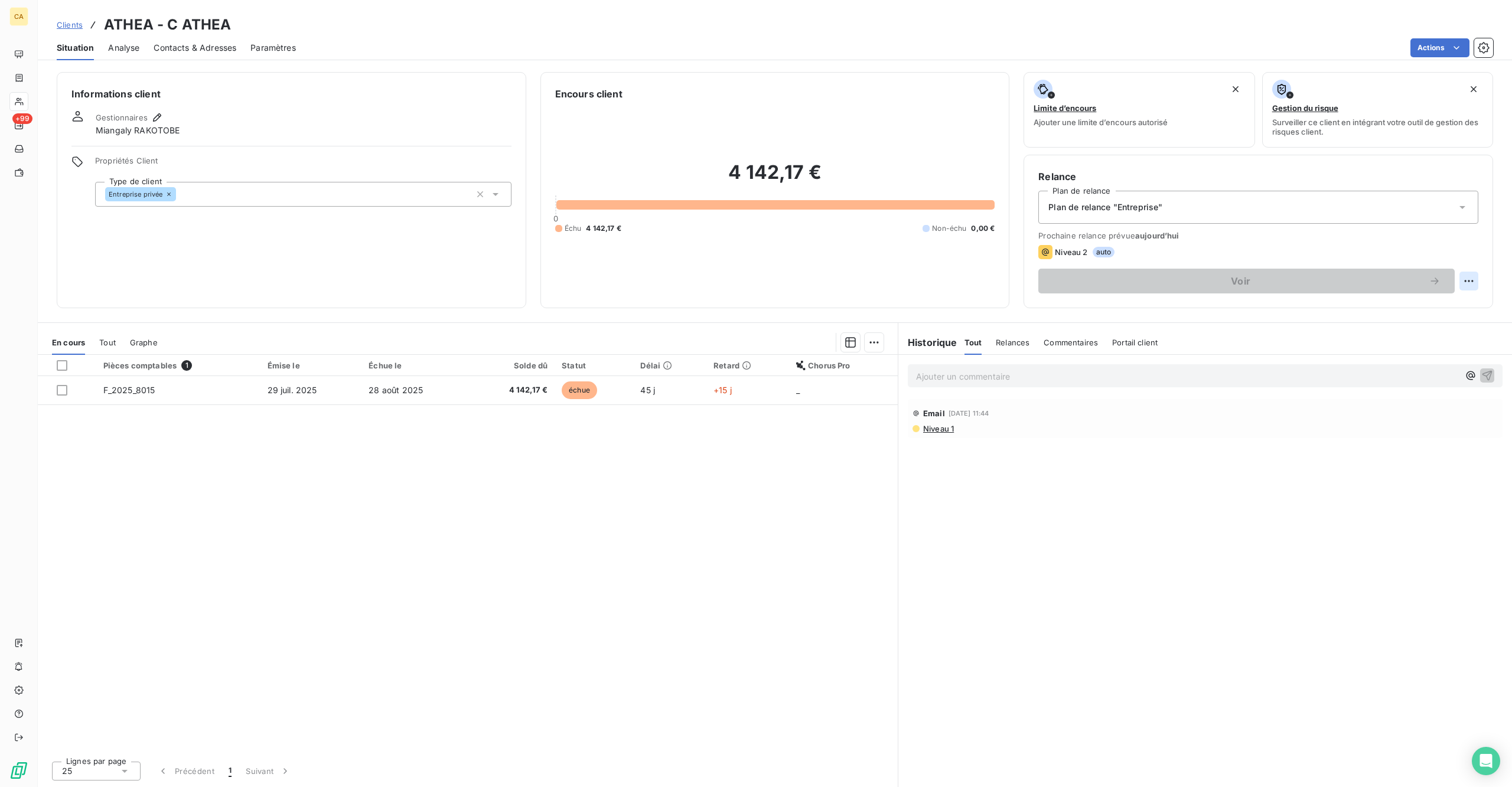
click at [1360, 230] on html "CA +99 Clients ATHEA - C ATHEA Situation Analyse Contacts & Adresses Paramètres…" at bounding box center [756, 394] width 1512 height 787
click at [1360, 252] on div "Replanifier cette action" at bounding box center [1432, 257] width 106 height 19
select select "8"
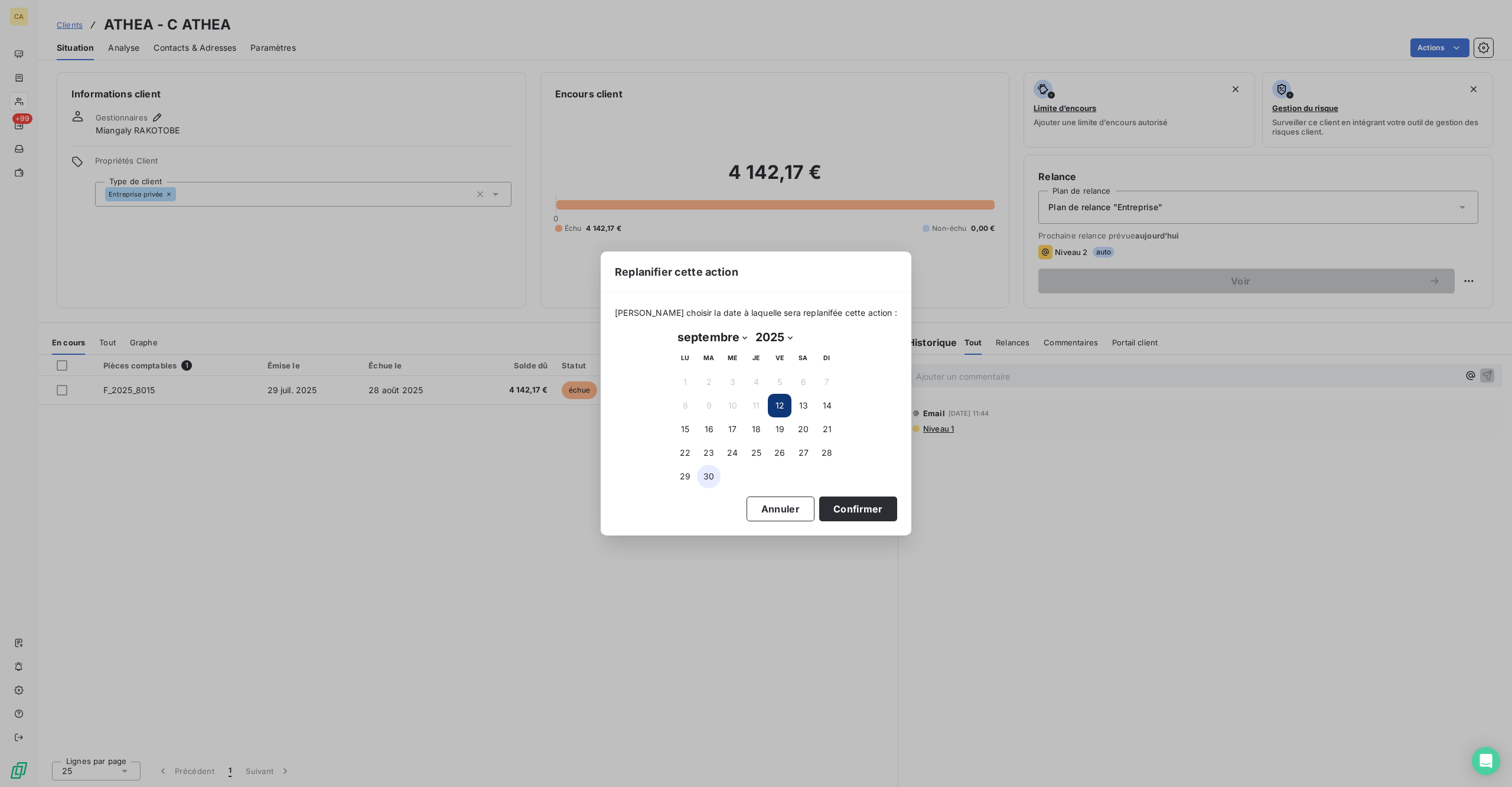
click at [707, 473] on button "30" at bounding box center [708, 477] width 24 height 24
click at [819, 498] on button "Confirmer" at bounding box center [858, 509] width 78 height 25
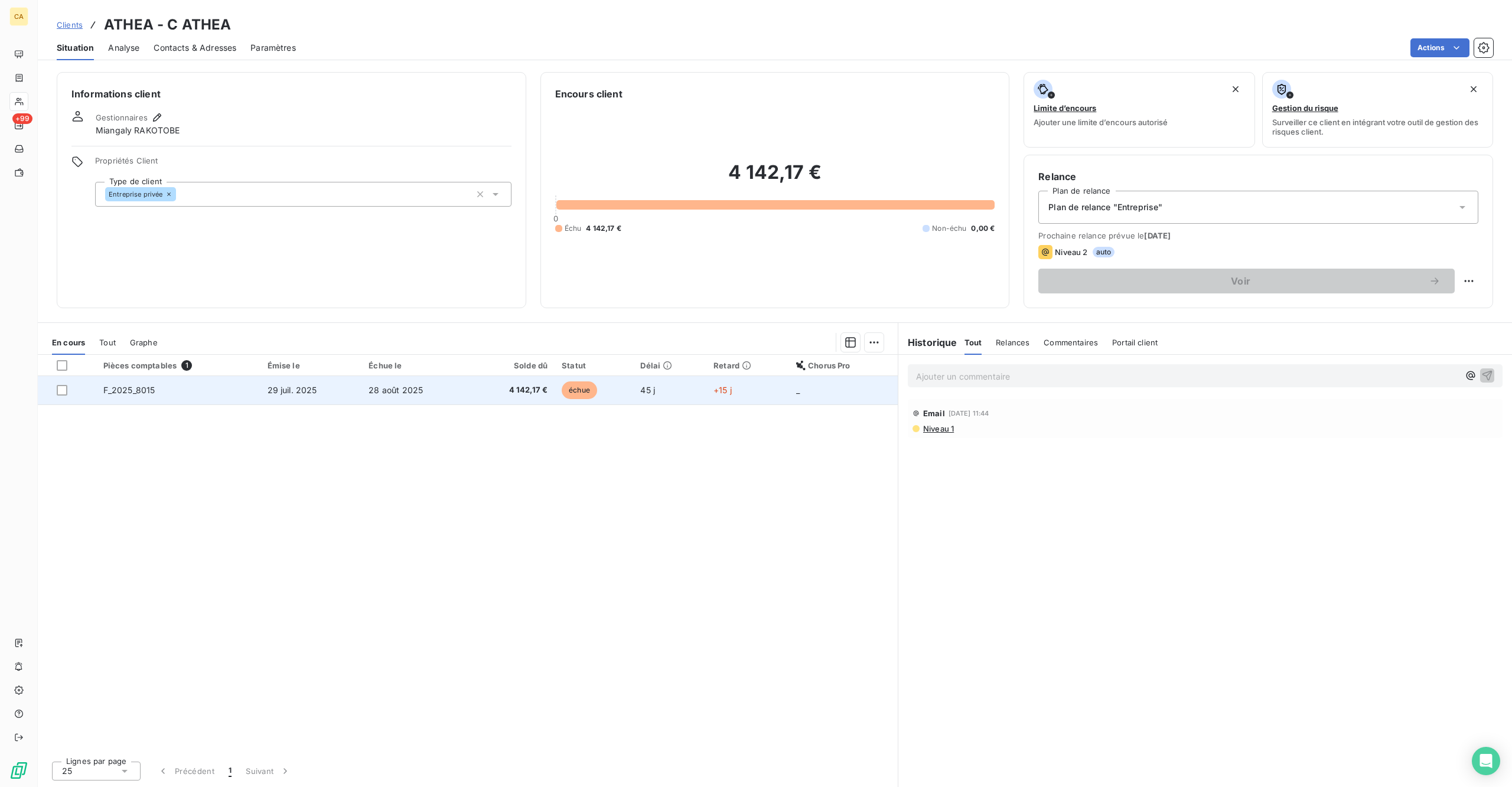
click at [488, 384] on span "4 142,17 €" at bounding box center [513, 390] width 70 height 12
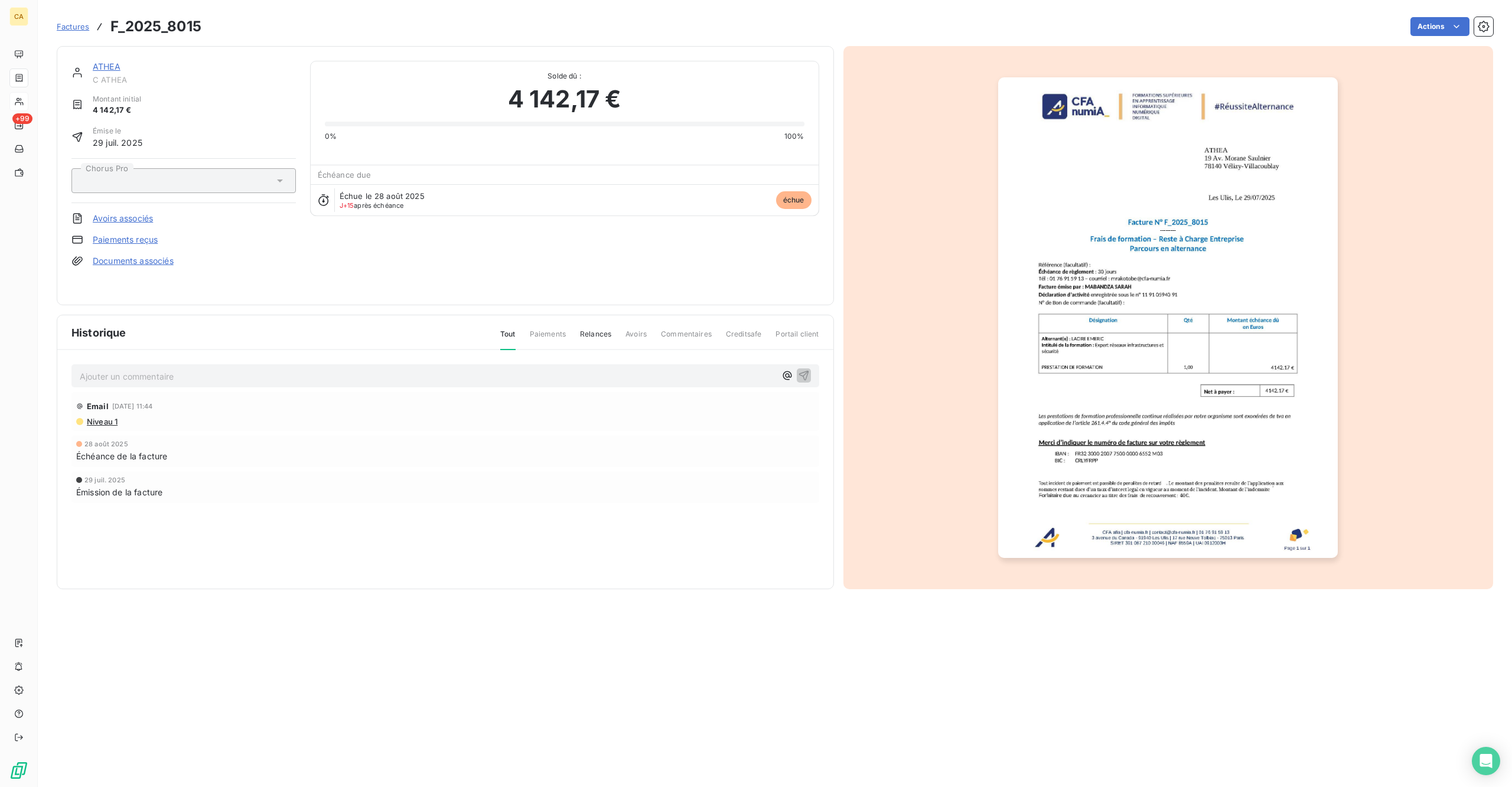
click at [92, 369] on p "Ajouter un commentaire ﻿" at bounding box center [428, 376] width 696 height 15
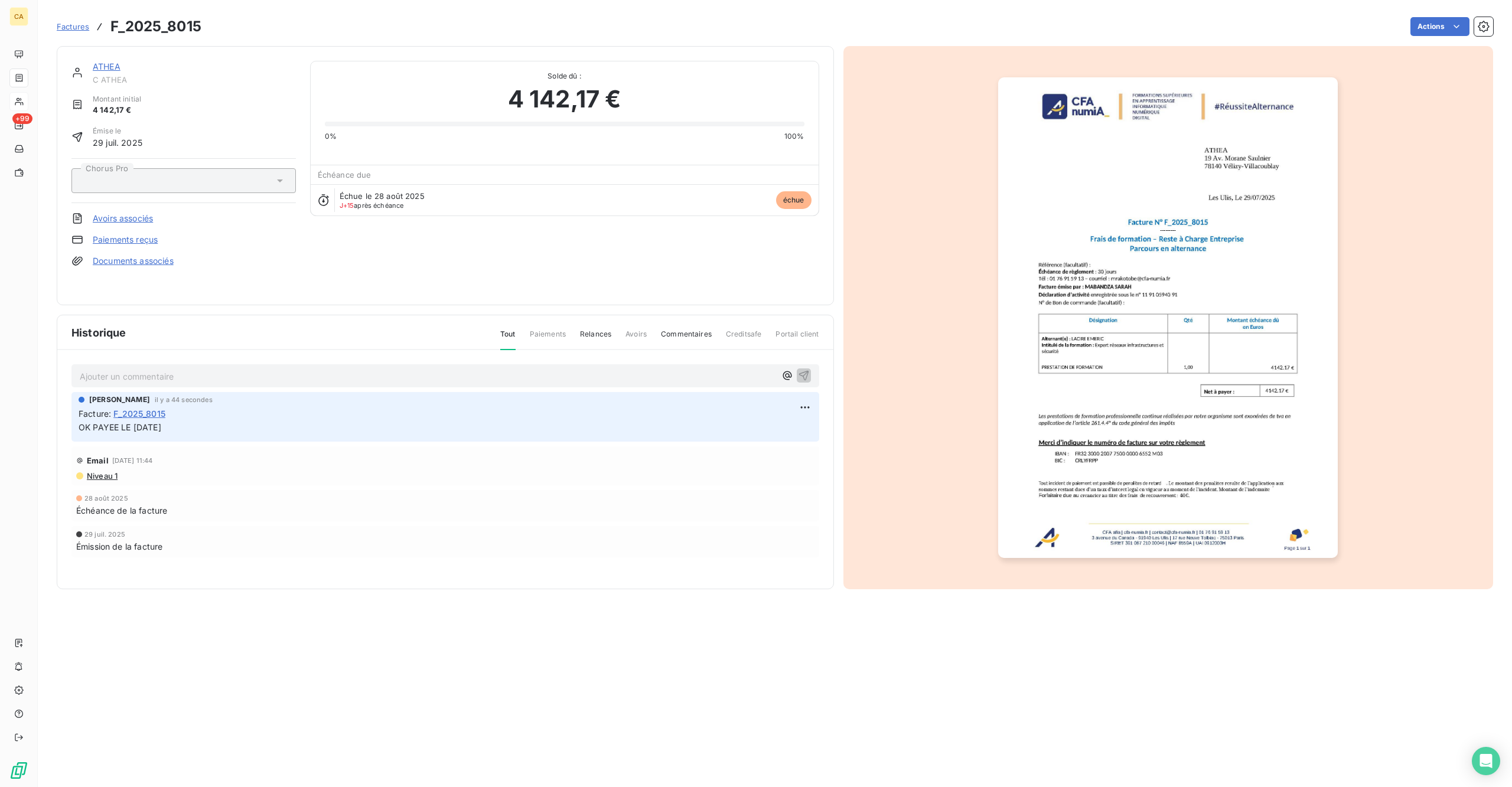
click at [1286, 402] on img "button" at bounding box center [1168, 318] width 339 height 481
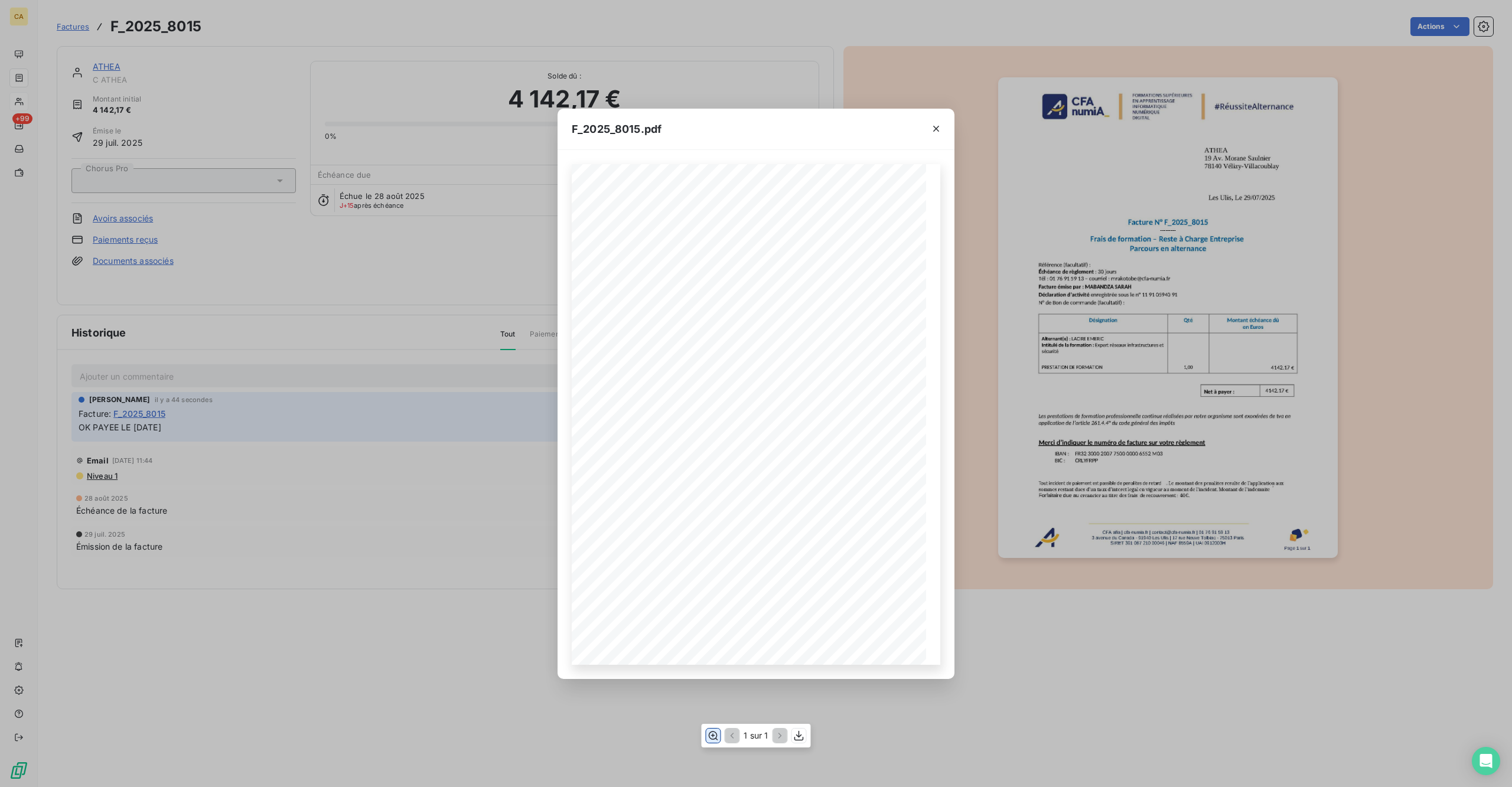
click at [709, 694] on button "button" at bounding box center [712, 736] width 14 height 14
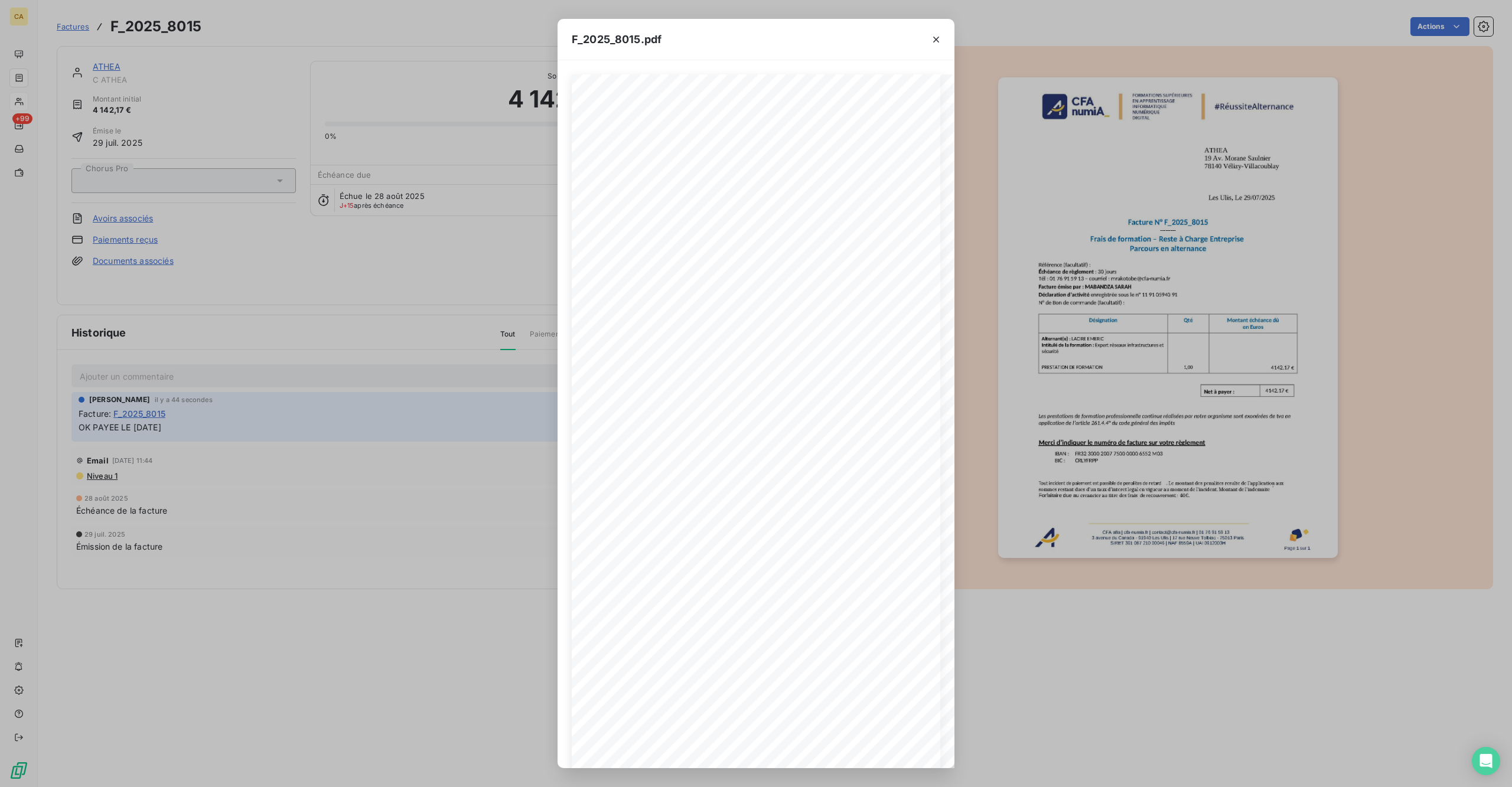
click at [659, 48] on div "F_2025_8015.pdf" at bounding box center [755, 40] width 397 height 42
click at [388, 362] on div "F_2025_8015.pdf CFA afia | [DOMAIN_NAME] | [EMAIL_ADDRESS][DOMAIN_NAME] | 01 76…" at bounding box center [756, 394] width 1512 height 787
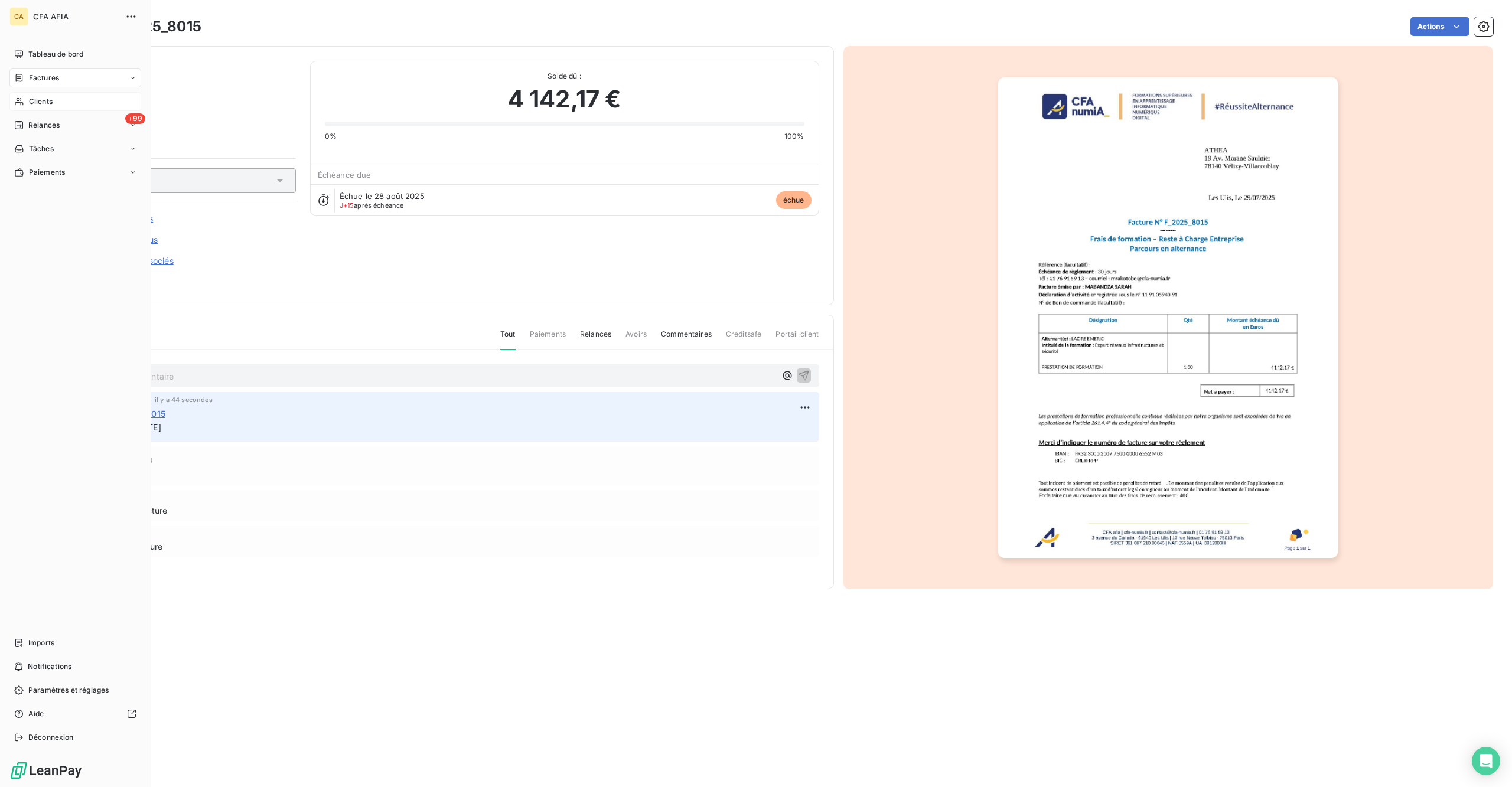
click at [16, 74] on icon at bounding box center [19, 78] width 7 height 8
click at [29, 73] on span "Factures" at bounding box center [44, 78] width 30 height 11
click at [31, 96] on span "Factures" at bounding box center [44, 102] width 30 height 11
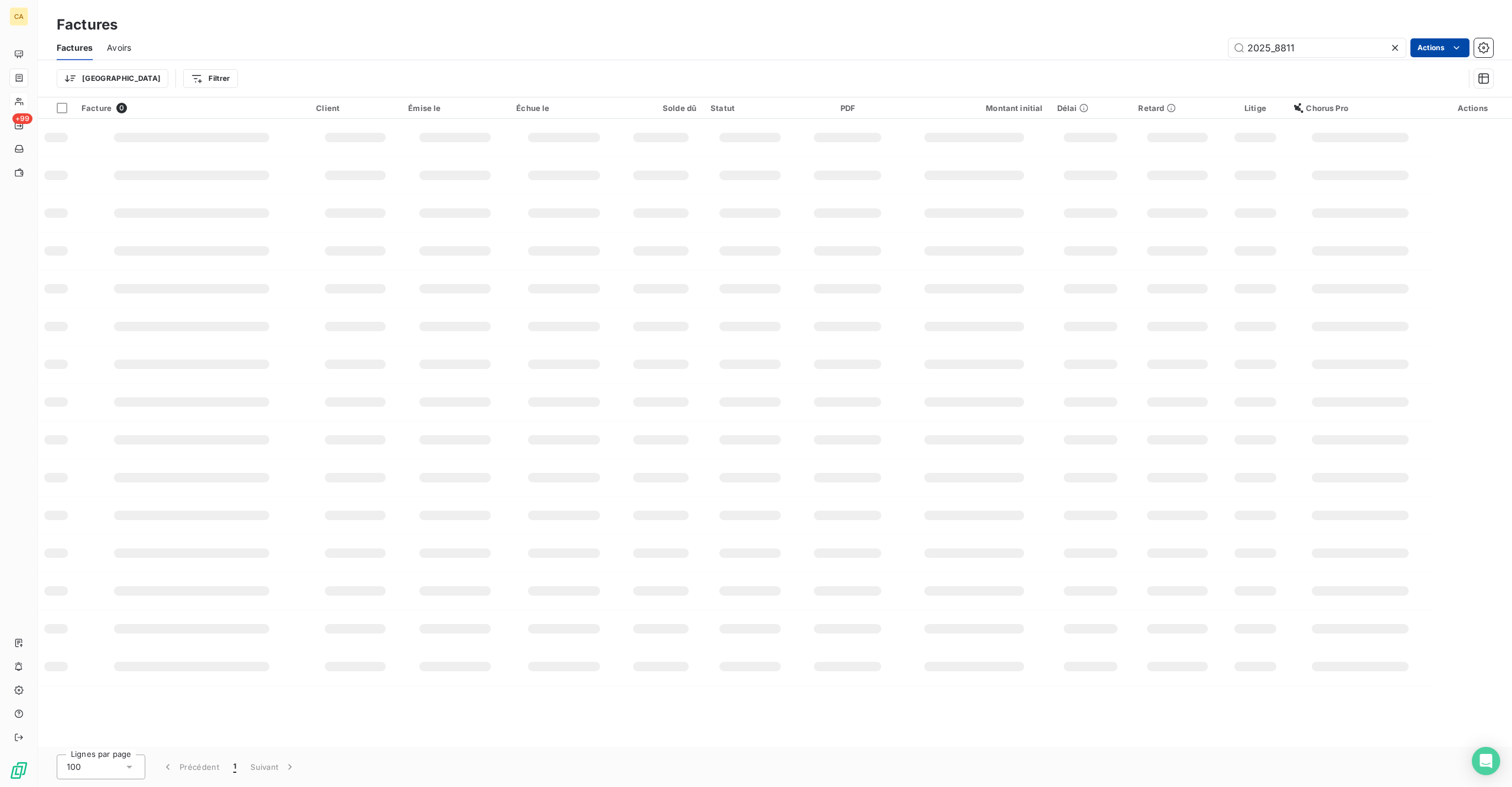
drag, startPoint x: 1278, startPoint y: 36, endPoint x: 1463, endPoint y: 48, distance: 185.4
click at [1360, 62] on div "Factures Avoirs 2025_8811 Actions Trier Filtrer" at bounding box center [774, 66] width 1474 height 61
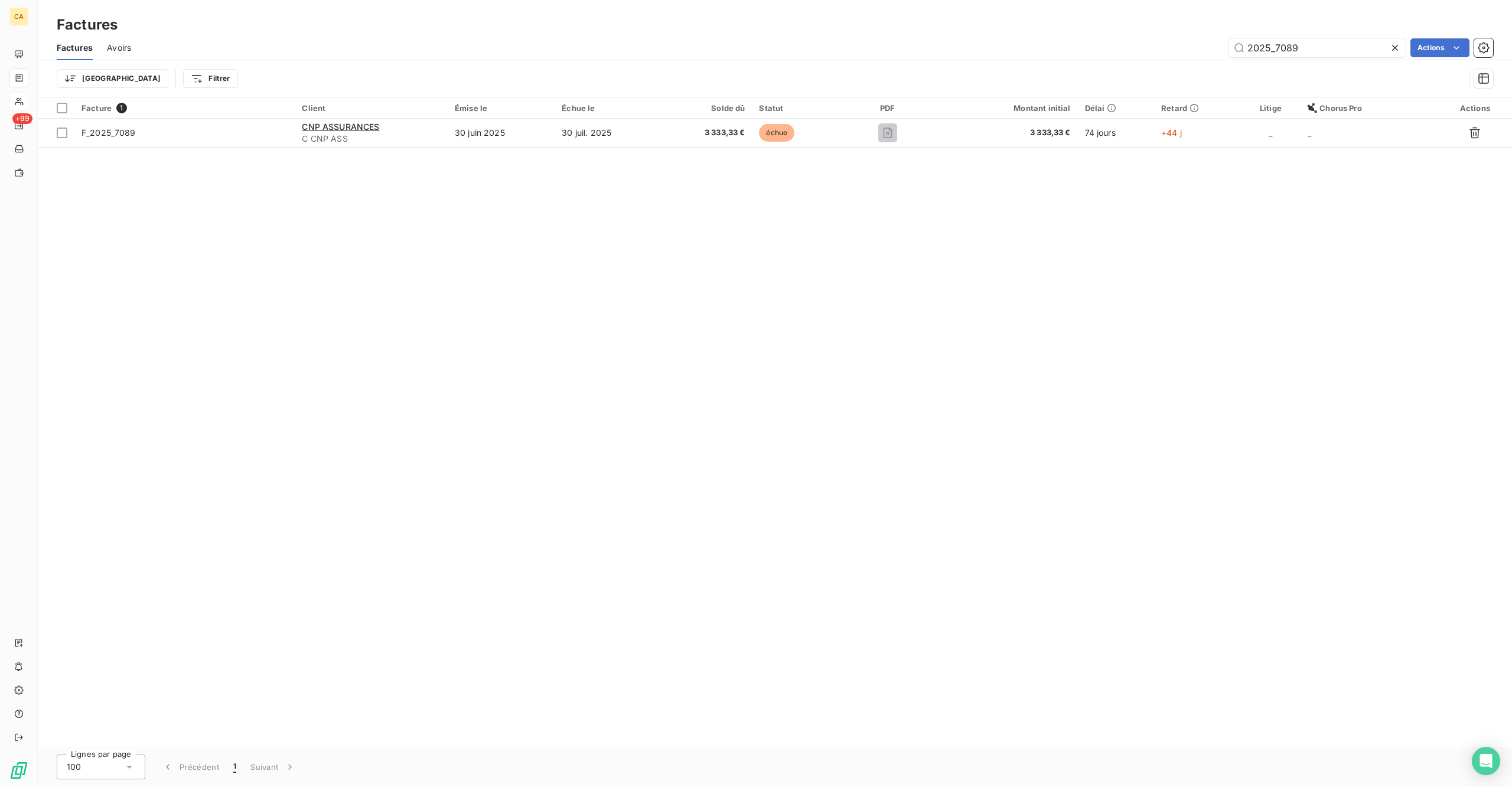
type input "2025_7089"
click at [440, 124] on table "Facture 1 Client Émise le Échue le Solde dû Statut PDF Montant initial Délai Re…" at bounding box center [774, 123] width 1474 height 50
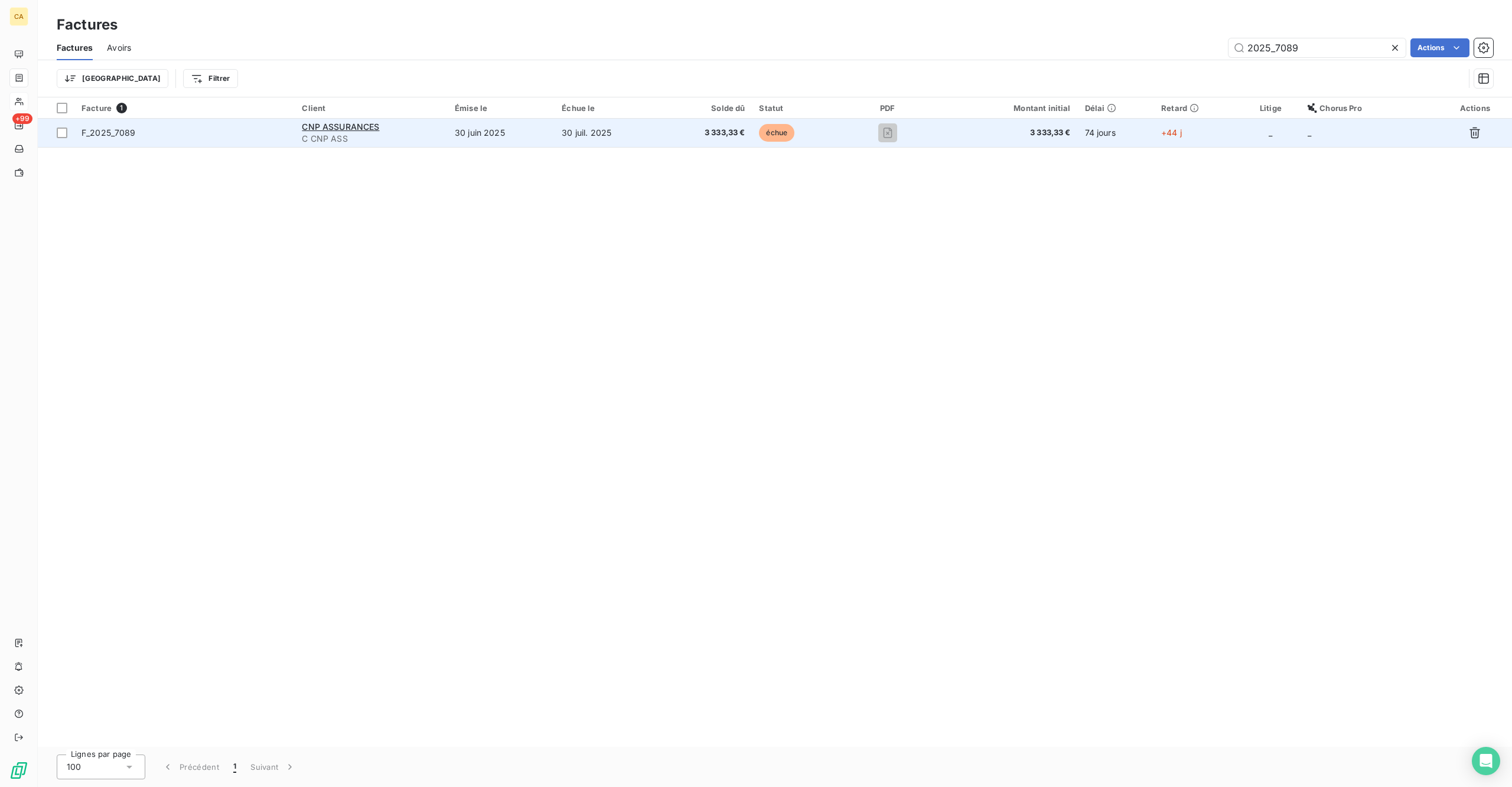
click at [489, 121] on td "30 juin 2025" at bounding box center [501, 133] width 107 height 28
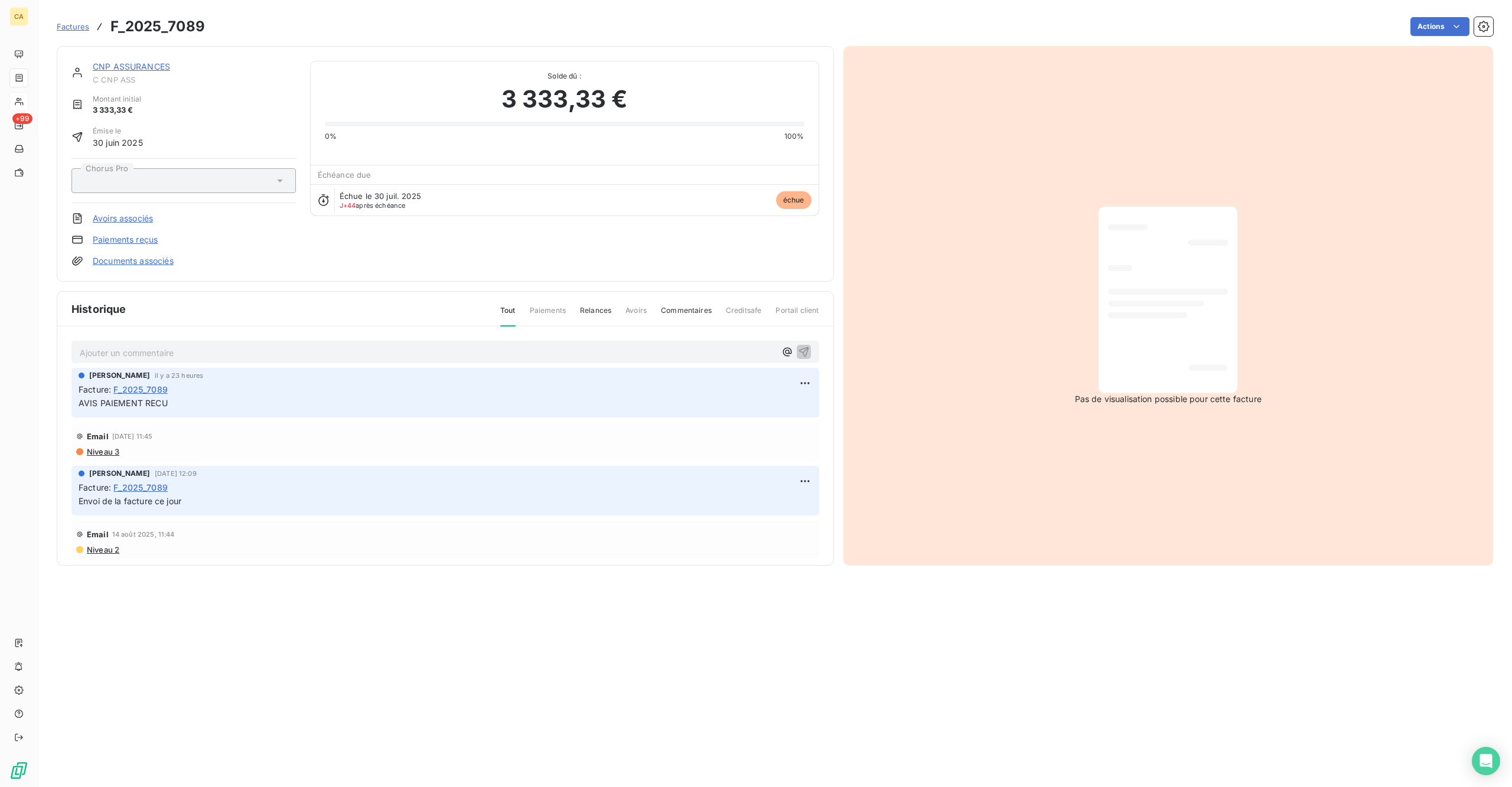
click at [199, 345] on p "Ajouter un commentaire ﻿" at bounding box center [428, 353] width 696 height 15
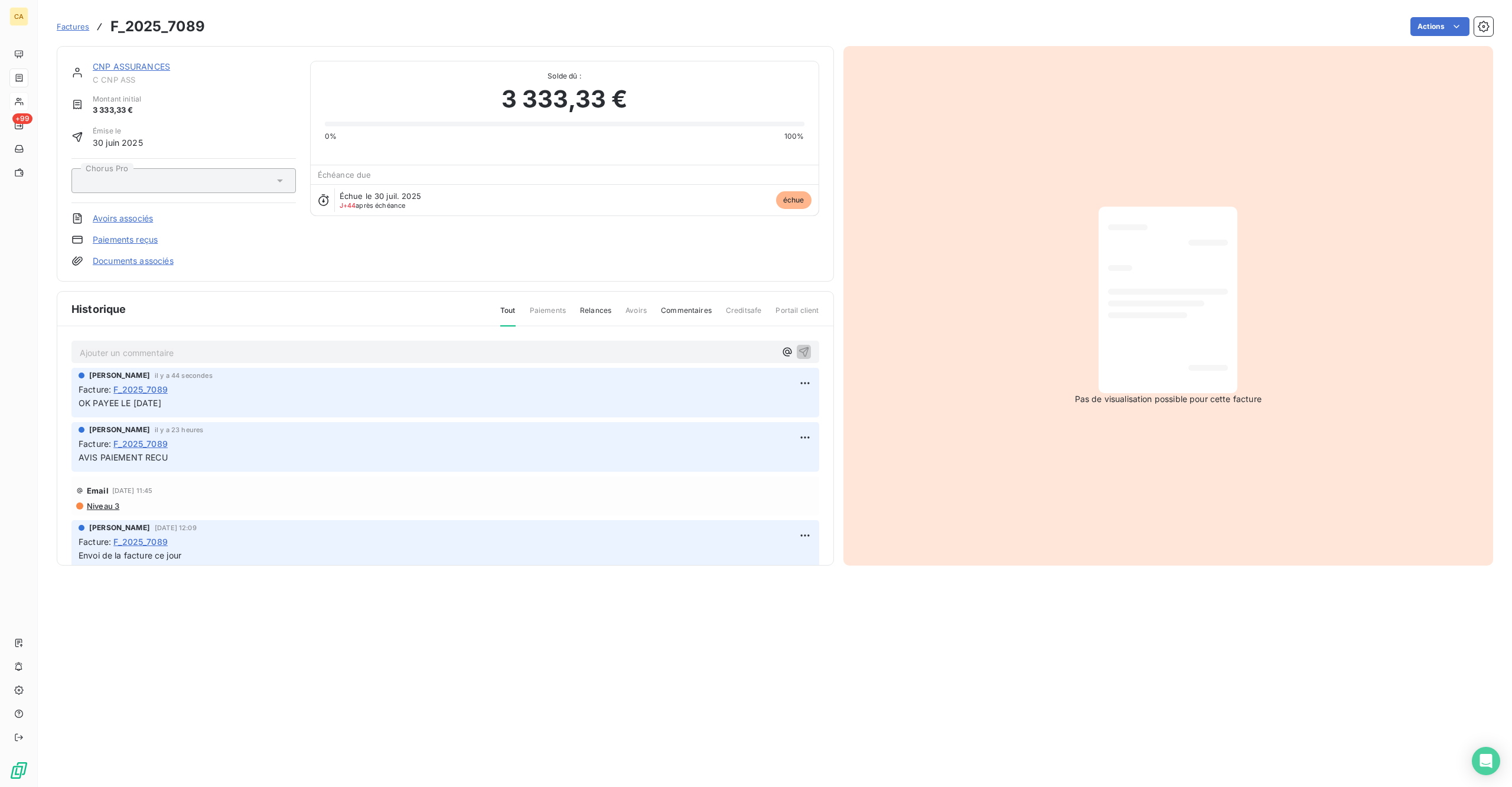
click at [596, 222] on div "CNP ASSURANCES C CNP ASS Montant initial 3 333,33 € Émise le [DATE] Chorus Pro …" at bounding box center [445, 164] width 747 height 206
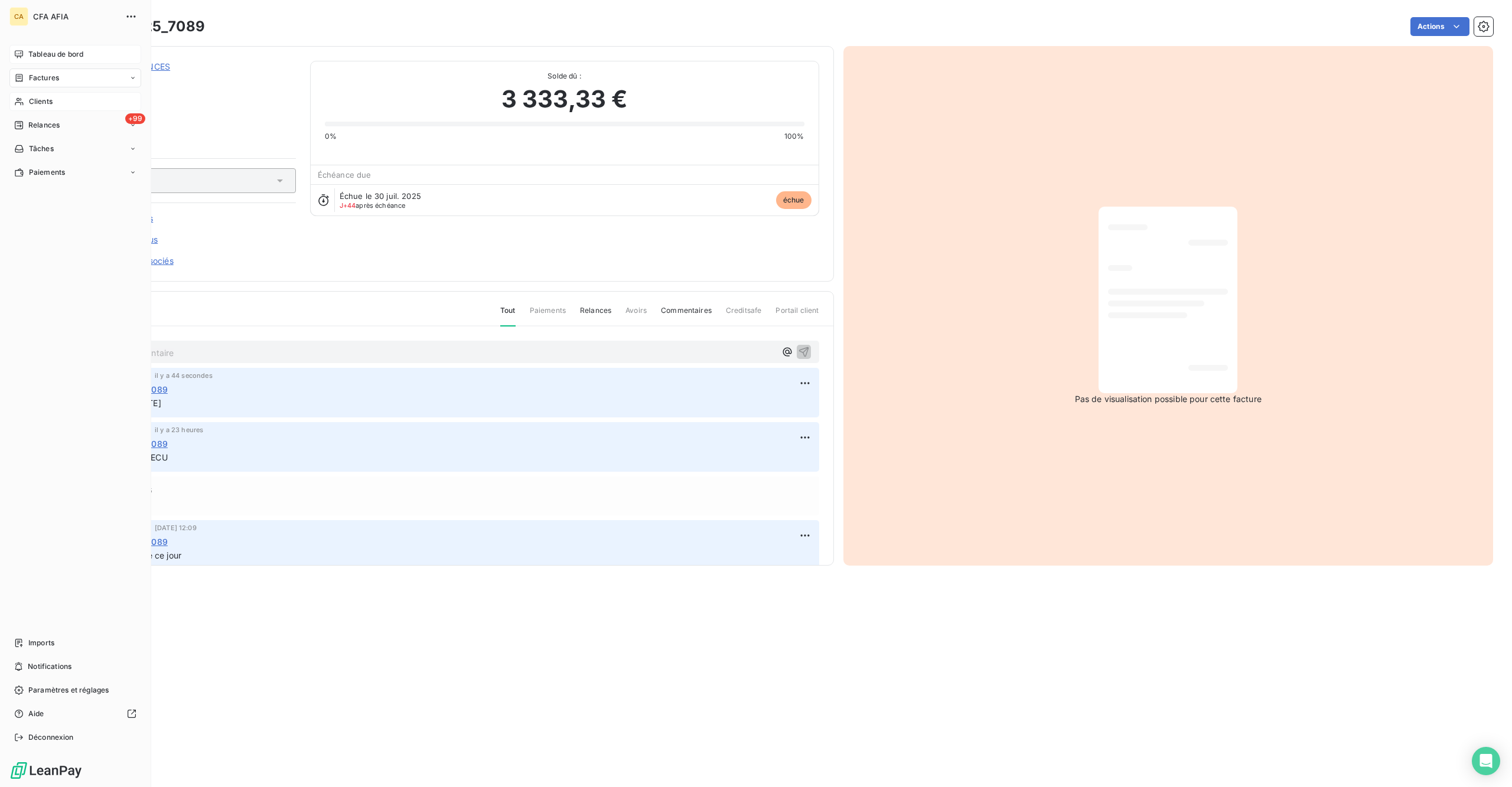
click at [28, 49] on span "Tableau de bord" at bounding box center [55, 54] width 55 height 11
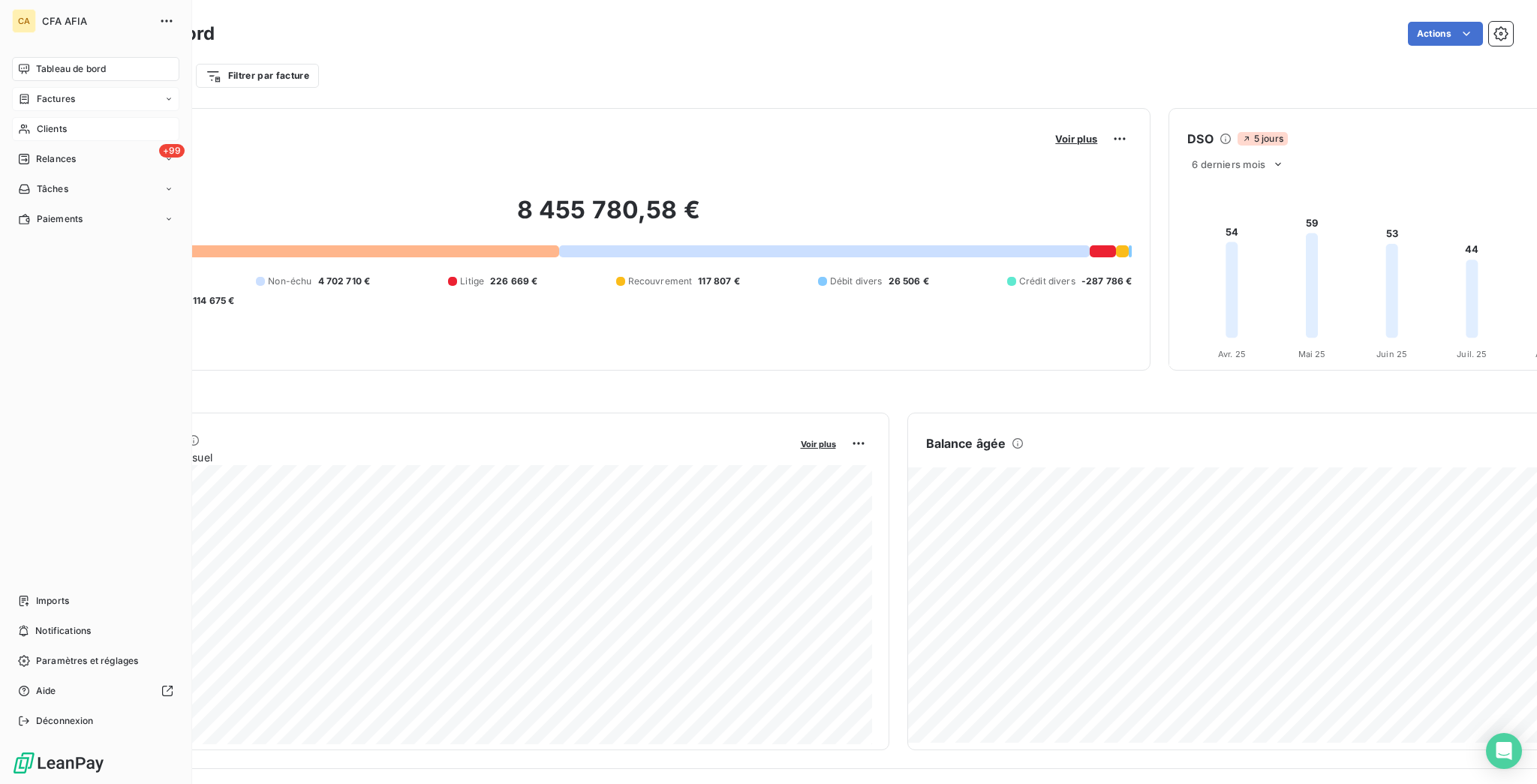
click at [38, 92] on span "Factures" at bounding box center [56, 99] width 39 height 13
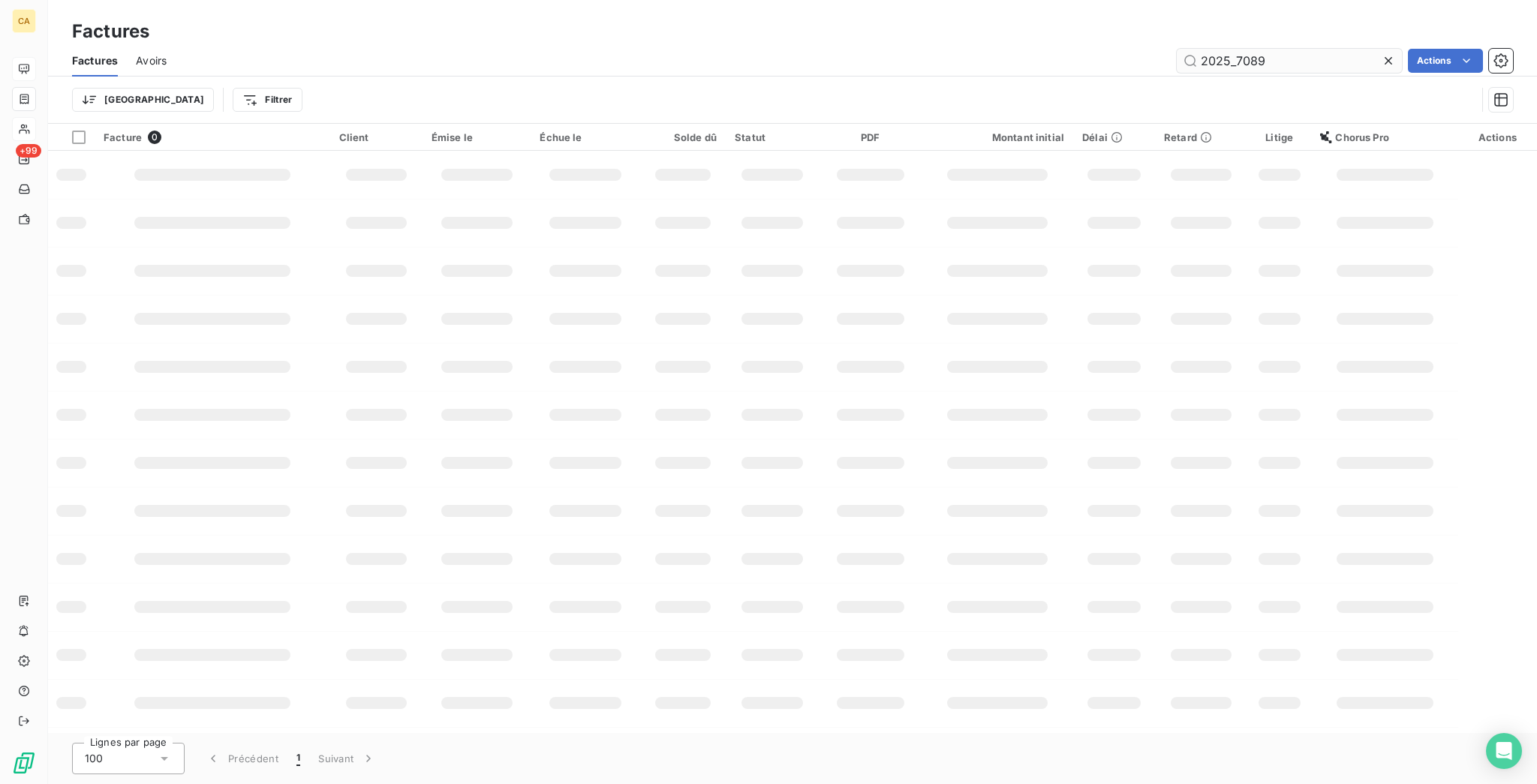
click at [1275, 49] on input "2025_7089" at bounding box center [1289, 60] width 225 height 24
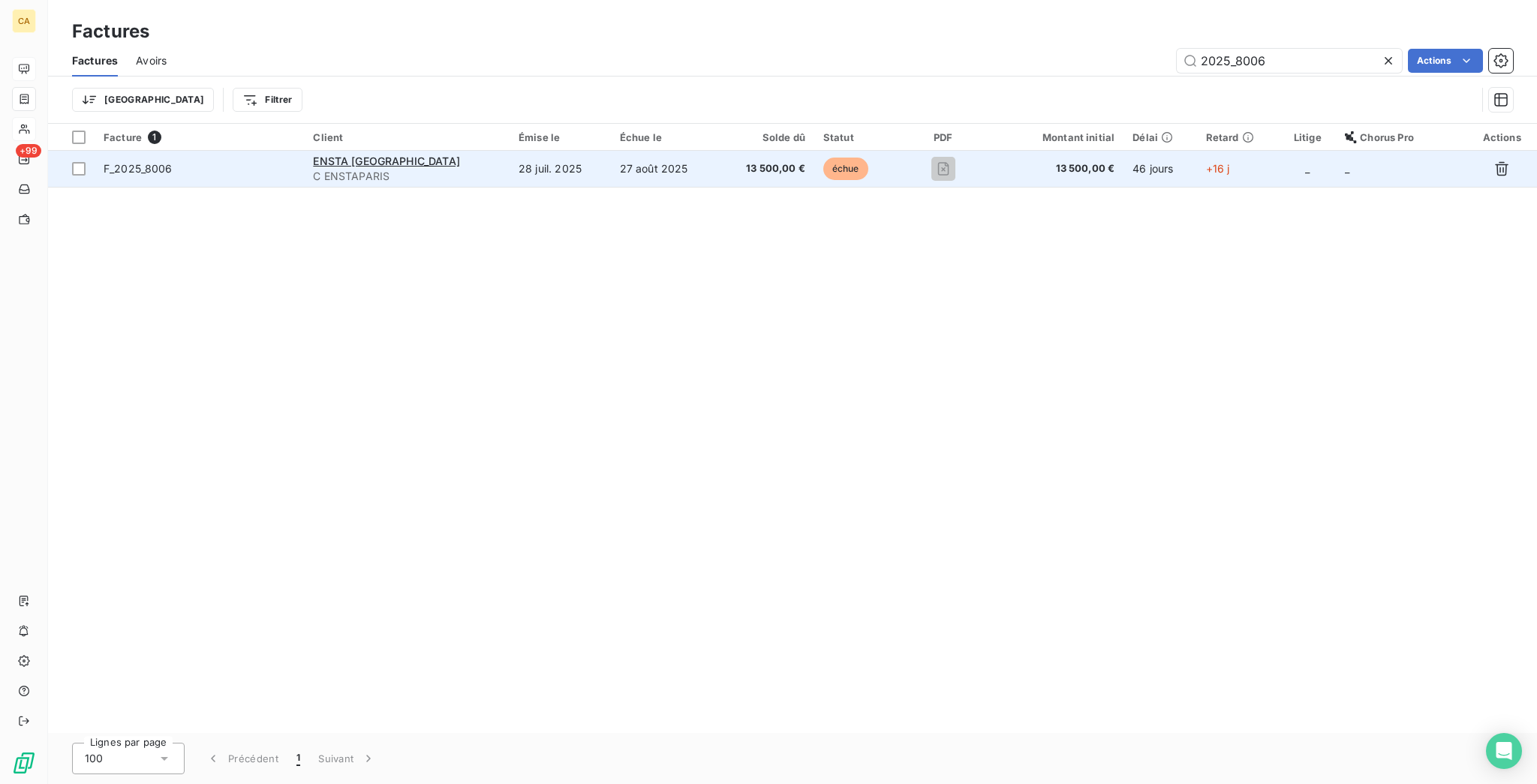
type input "2025_8006"
click at [509, 151] on td "28 juil. 2025" at bounding box center [560, 169] width 102 height 36
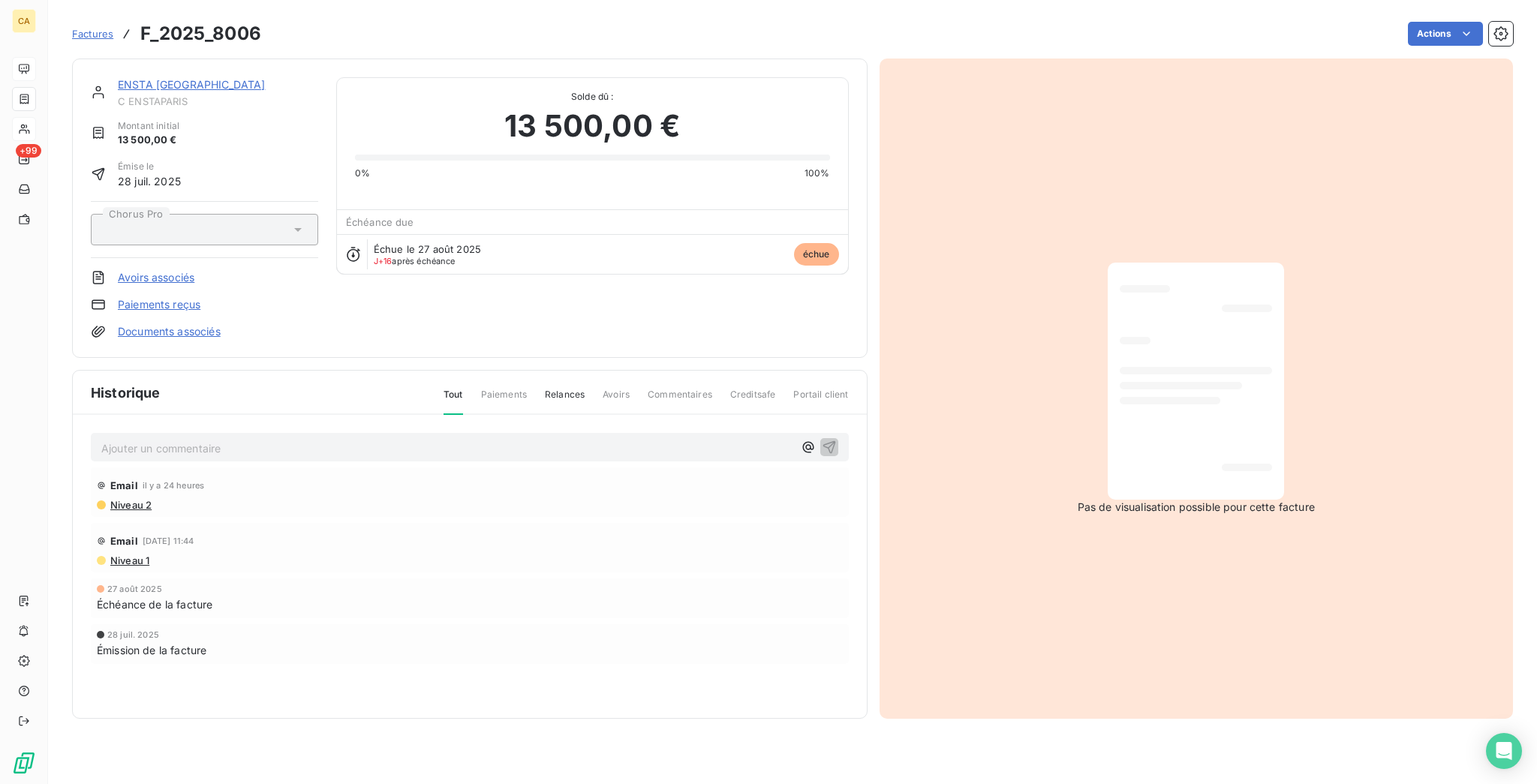
click at [315, 439] on p "Ajouter un commentaire ﻿" at bounding box center [447, 448] width 692 height 18
click at [299, 439] on p "Ajouter un commentaire ﻿" at bounding box center [447, 448] width 692 height 18
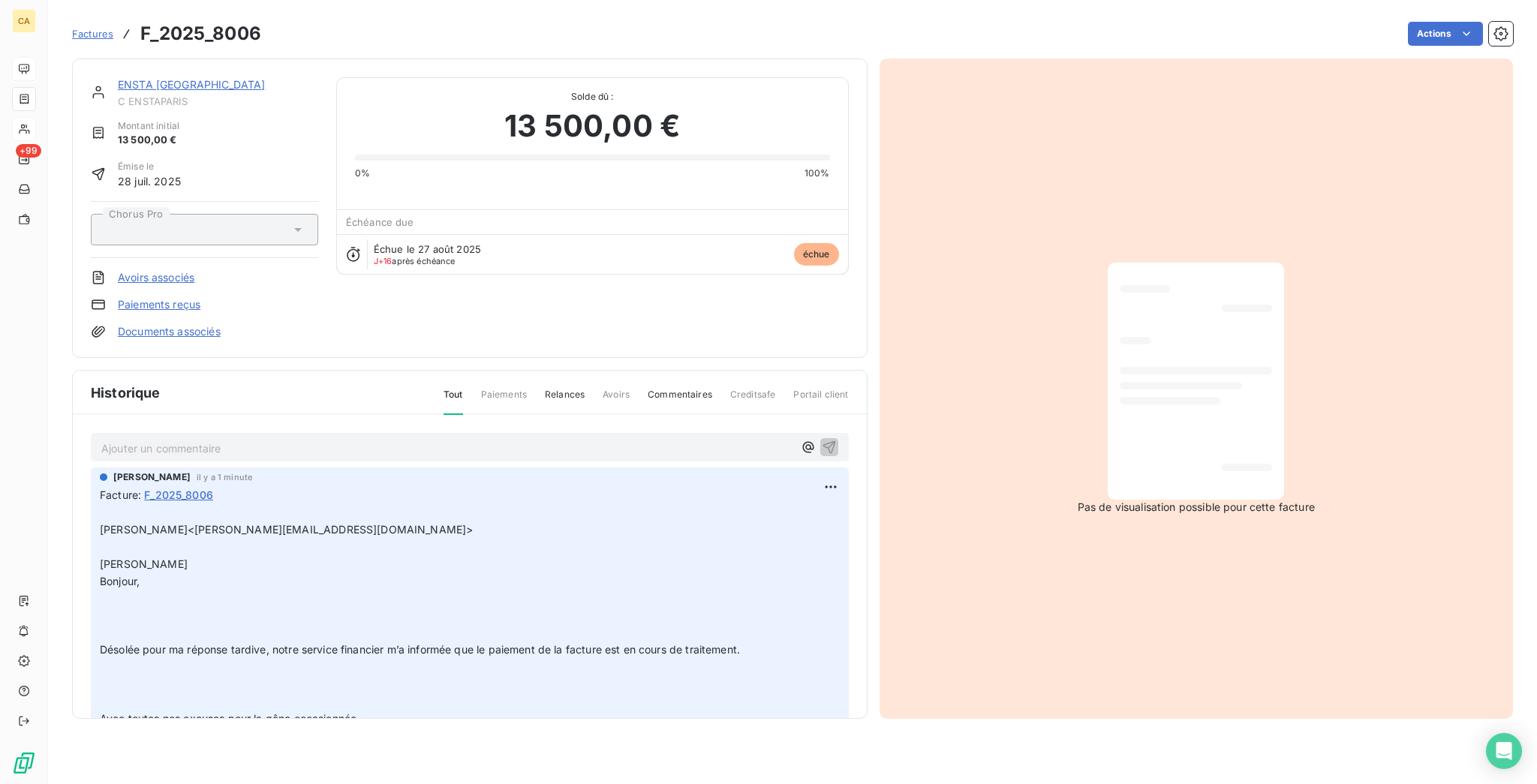
click at [117, 78] on link "ENSTA [GEOGRAPHIC_DATA]" at bounding box center [190, 84] width 147 height 13
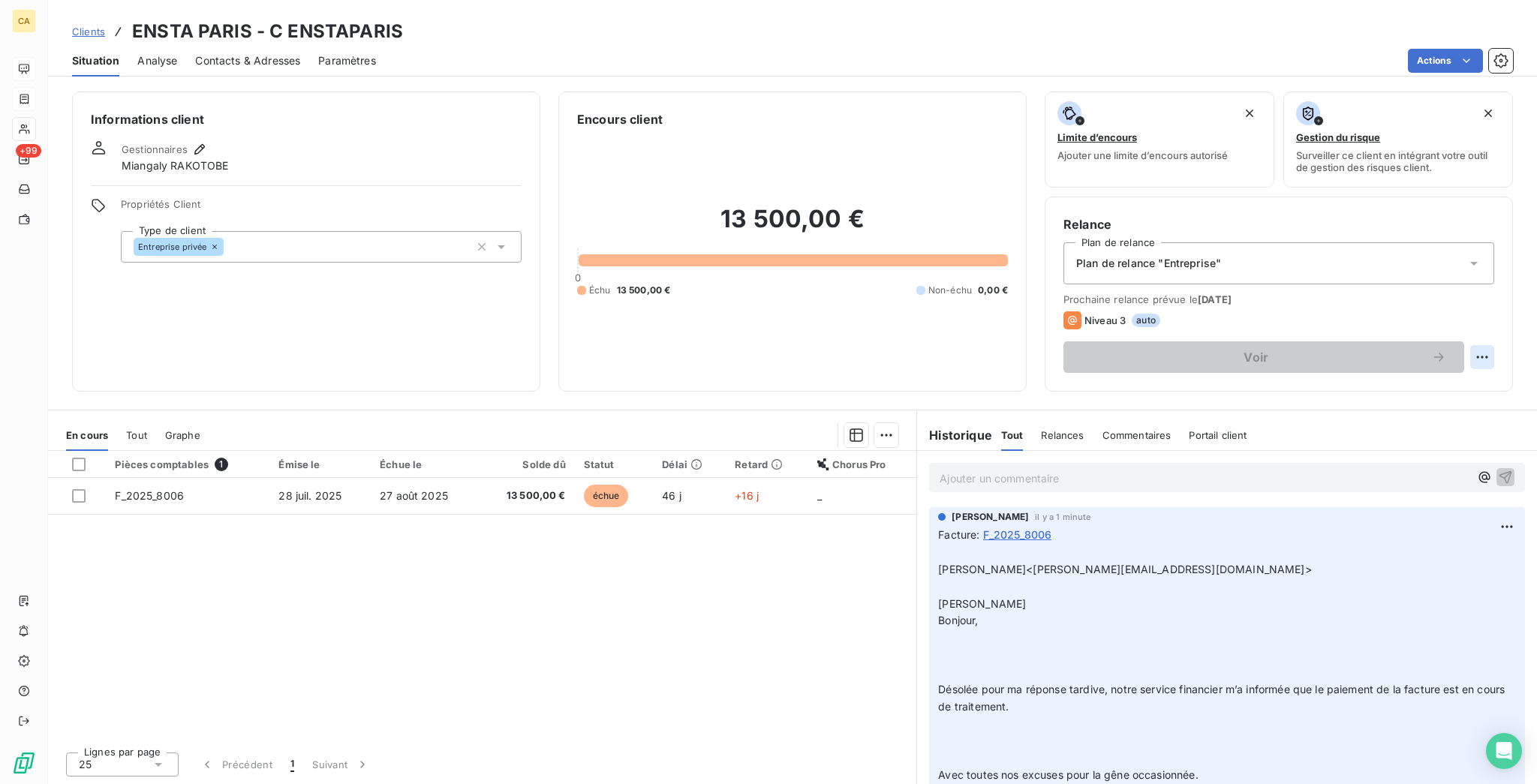
click at [1493, 287] on html "CA +99 Clients ENSTA PARIS - C ENSTAPARIS Situation Analyse Contacts & Adresses…" at bounding box center [768, 392] width 1537 height 784
click at [1479, 309] on div "Replanifier cette action" at bounding box center [1436, 327] width 146 height 36
click at [1468, 322] on div "Replanifier cette action" at bounding box center [1436, 327] width 134 height 24
select select "8"
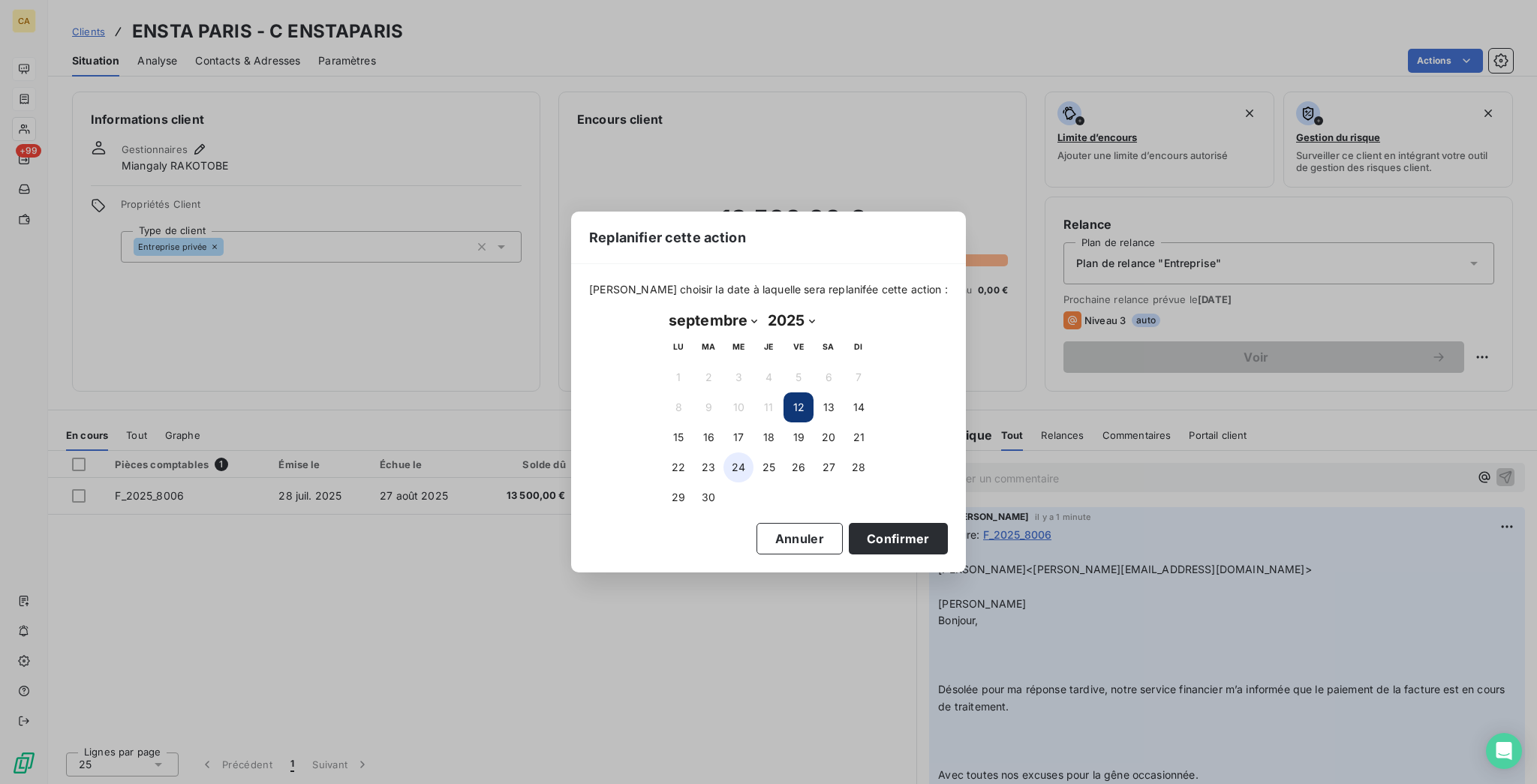
click at [739, 457] on button "24" at bounding box center [738, 467] width 30 height 30
click at [849, 522] on button "Confirmer" at bounding box center [899, 538] width 99 height 32
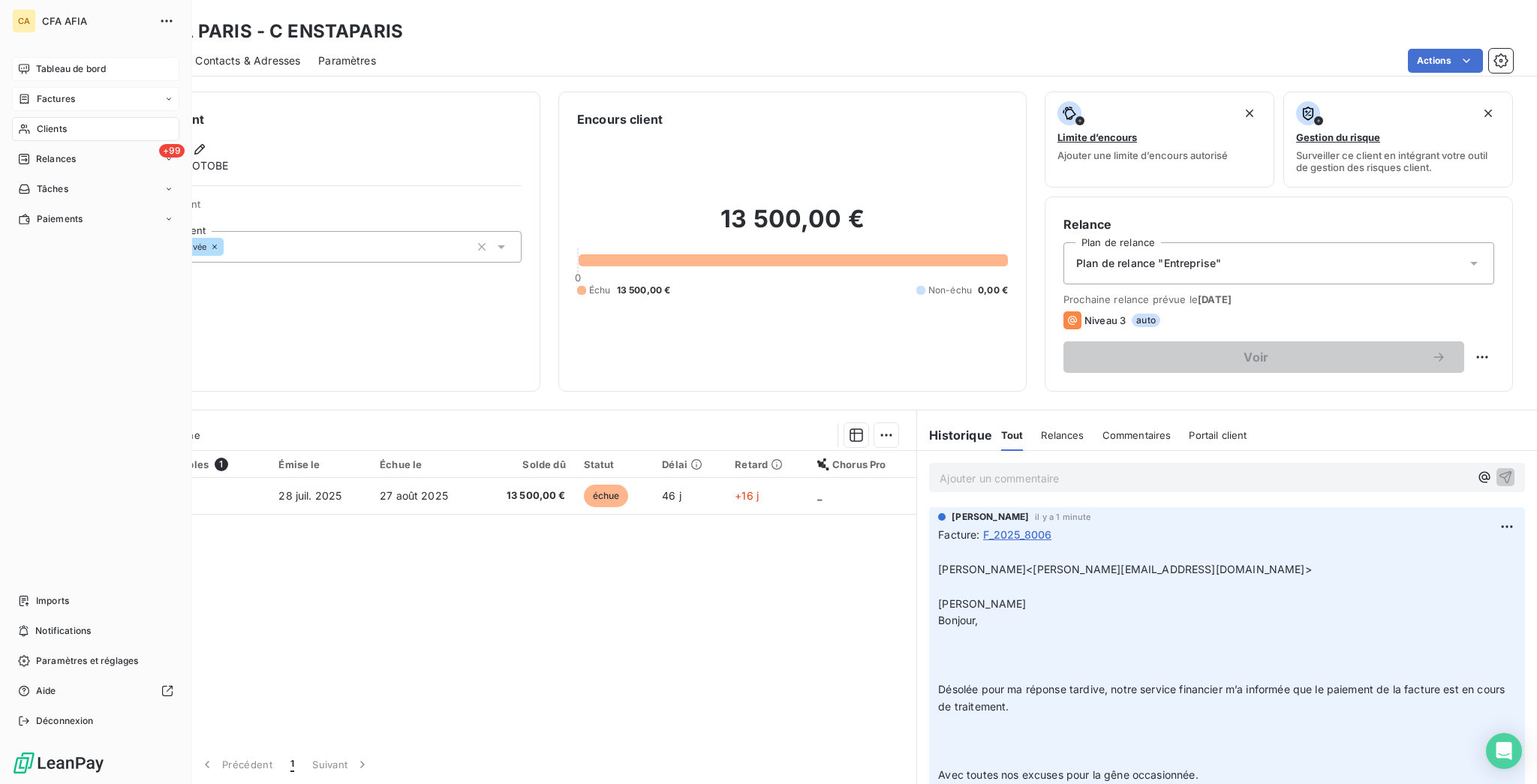
drag, startPoint x: 46, startPoint y: 636, endPoint x: 49, endPoint y: 626, distance: 10.4
click at [46, 607] on span "Imports" at bounding box center [52, 600] width 33 height 13
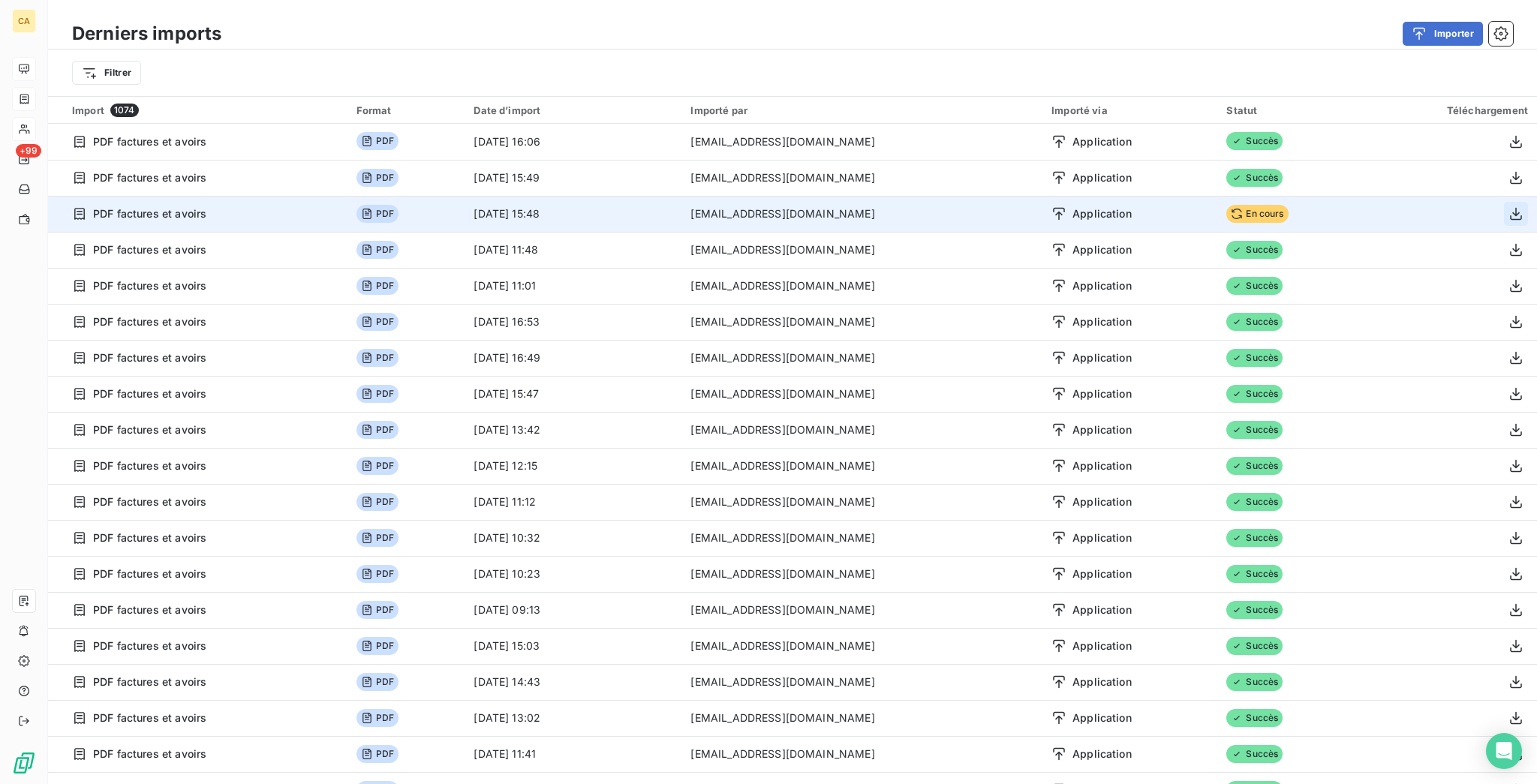
click at [1510, 208] on icon "button" at bounding box center [1516, 214] width 12 height 13
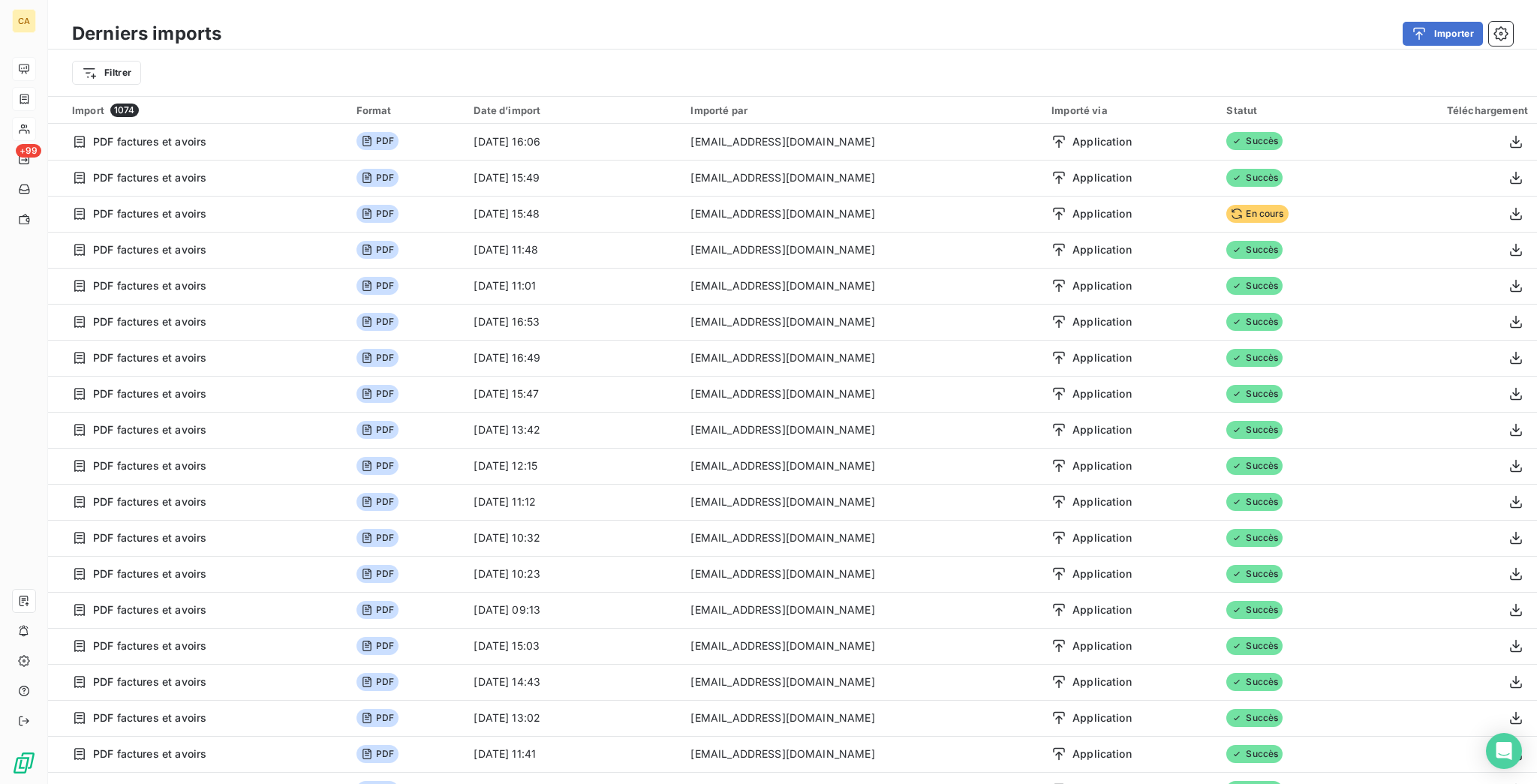
drag, startPoint x: 774, startPoint y: 75, endPoint x: 797, endPoint y: 69, distance: 23.8
click at [774, 75] on div "Filtrer" at bounding box center [792, 73] width 1441 height 29
click at [1449, 49] on div "Filtrer" at bounding box center [792, 72] width 1489 height 46
click at [1446, 37] on button "Importer" at bounding box center [1443, 34] width 81 height 24
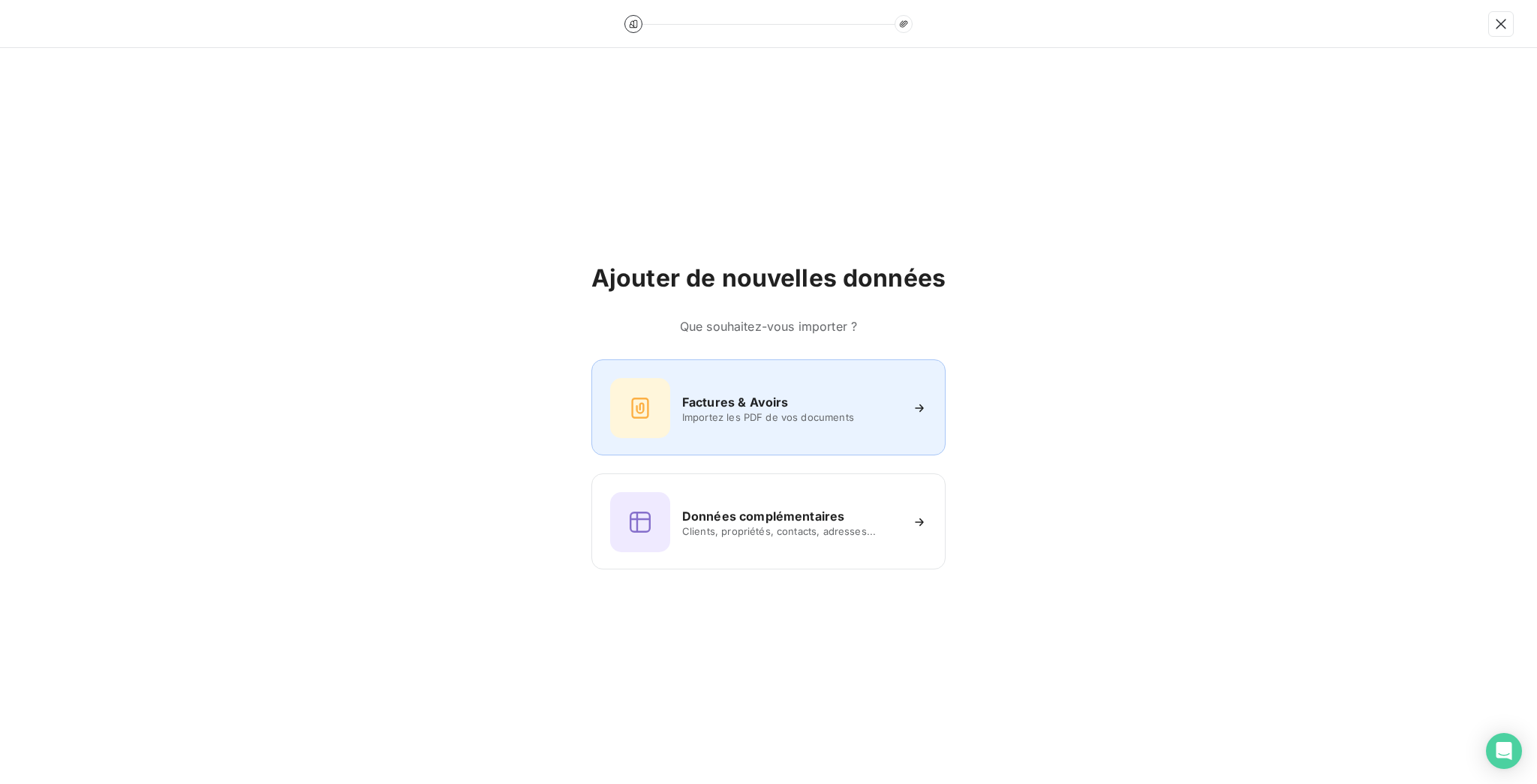
click at [651, 371] on div "Factures & Avoirs Importez les PDF de vos documents" at bounding box center [768, 407] width 354 height 96
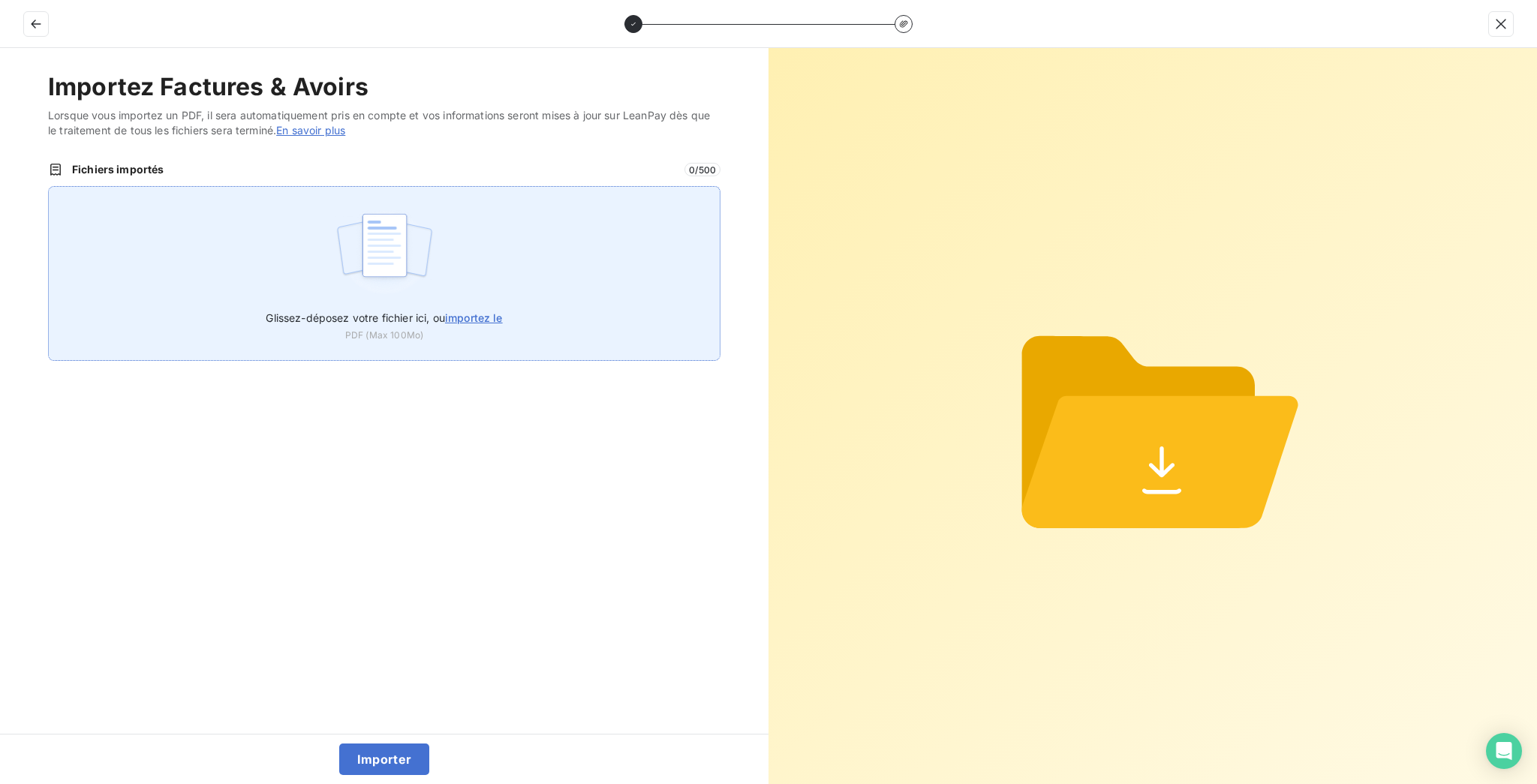
click at [461, 301] on label "Glissez-déposez votre fichier ici, ou importez le" at bounding box center [384, 314] width 237 height 28
click at [49, 187] on input "Glissez-déposez votre fichier ici, ou importez le" at bounding box center [48, 186] width 1 height 1
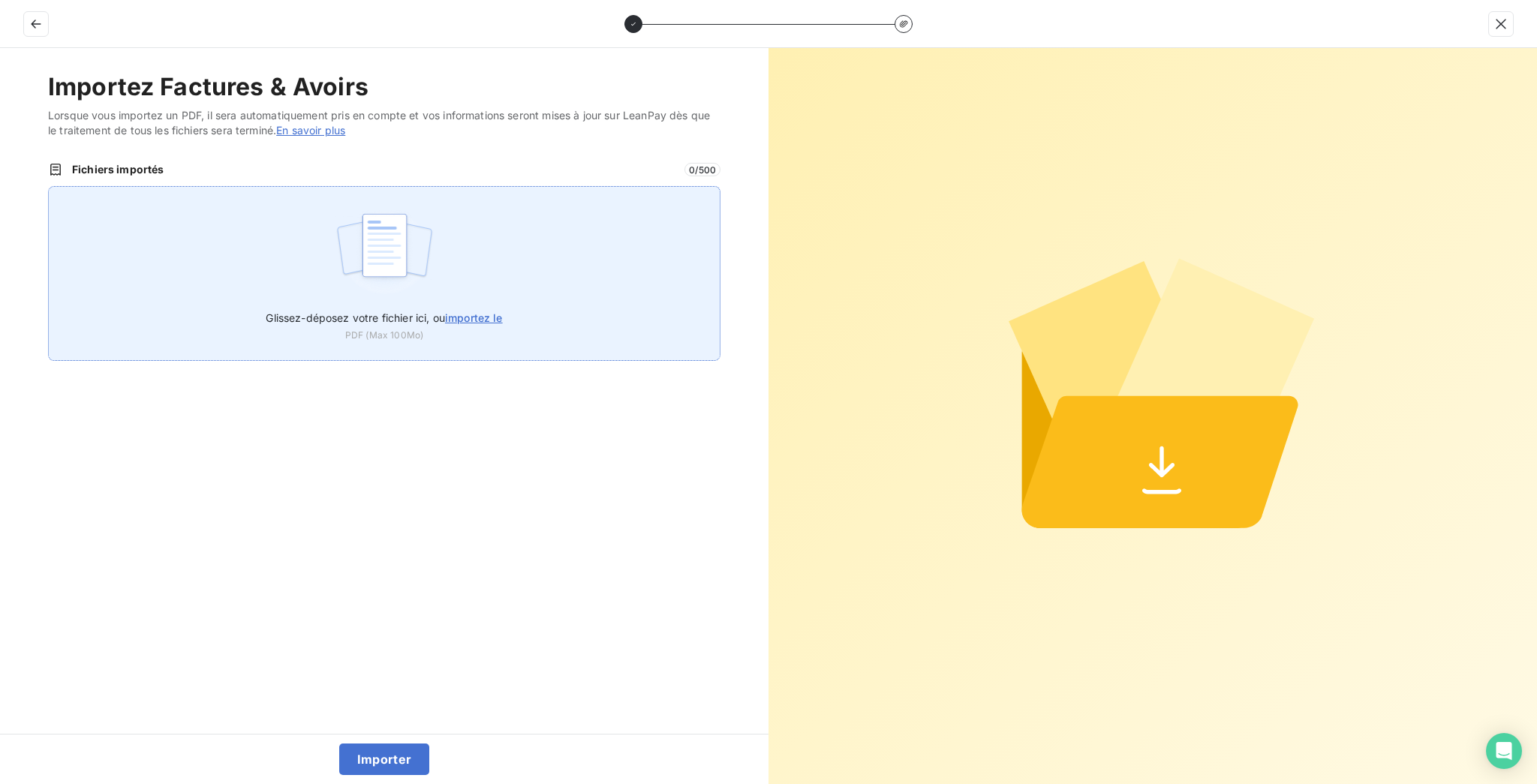
type input "C:\fakepath\F_2025_9569.pdf"
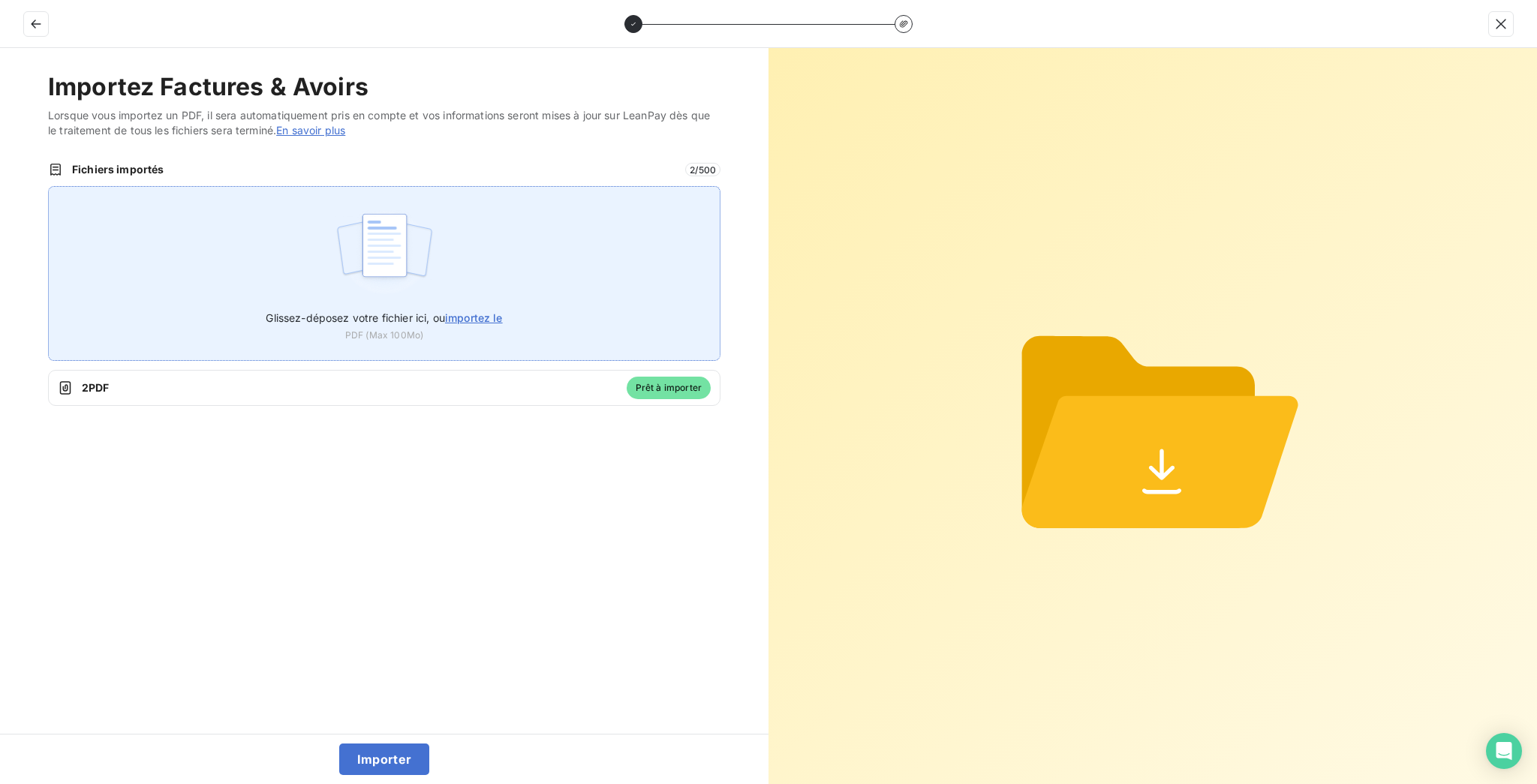
click at [364, 205] on img at bounding box center [384, 252] width 100 height 96
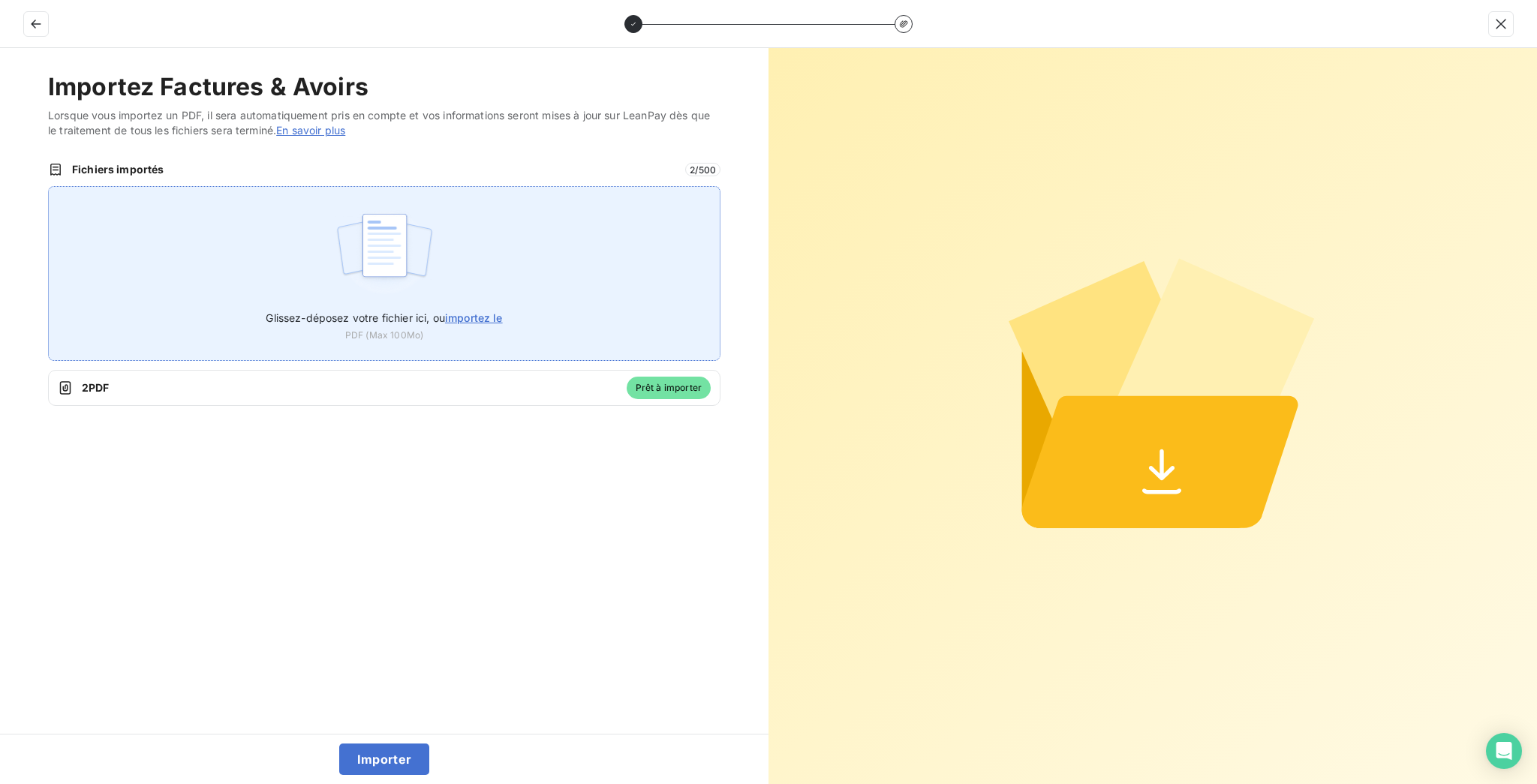
type input "C:\fakepath\PUB2025000110.pdf"
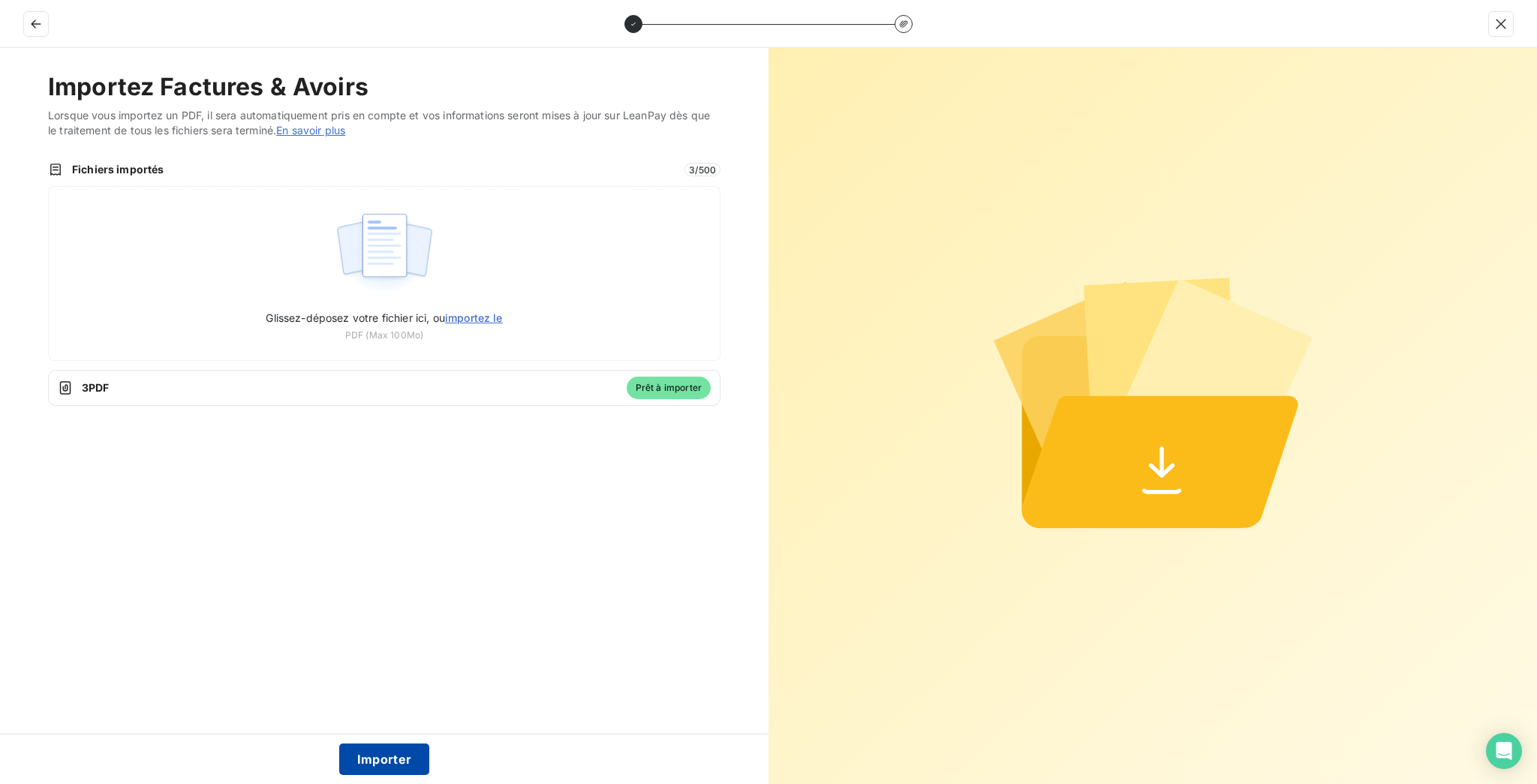
click at [389, 774] on button "Importer" at bounding box center [384, 759] width 91 height 32
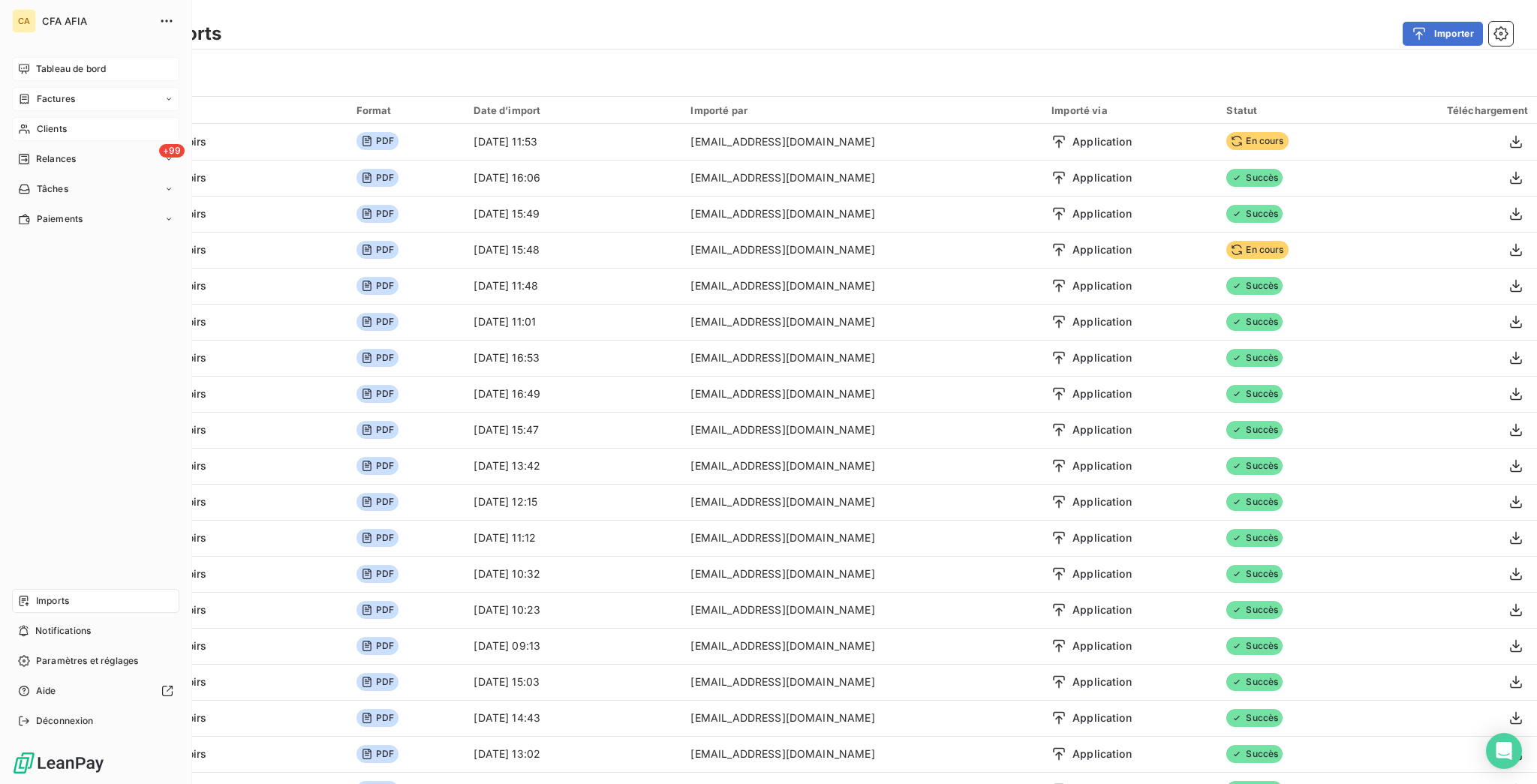
click at [43, 607] on span "Imports" at bounding box center [52, 600] width 33 height 13
click at [79, 41] on div "CA CFA AFIA Tableau de bord Factures Clients +99 Relances Tâches Paiements Impo…" at bounding box center [96, 392] width 192 height 784
click at [80, 44] on div "CA CFA AFIA Tableau de bord Factures Clients +99 Relances Tâches Paiements Impo…" at bounding box center [96, 392] width 192 height 784
click at [80, 62] on span "Tableau de bord" at bounding box center [70, 69] width 70 height 13
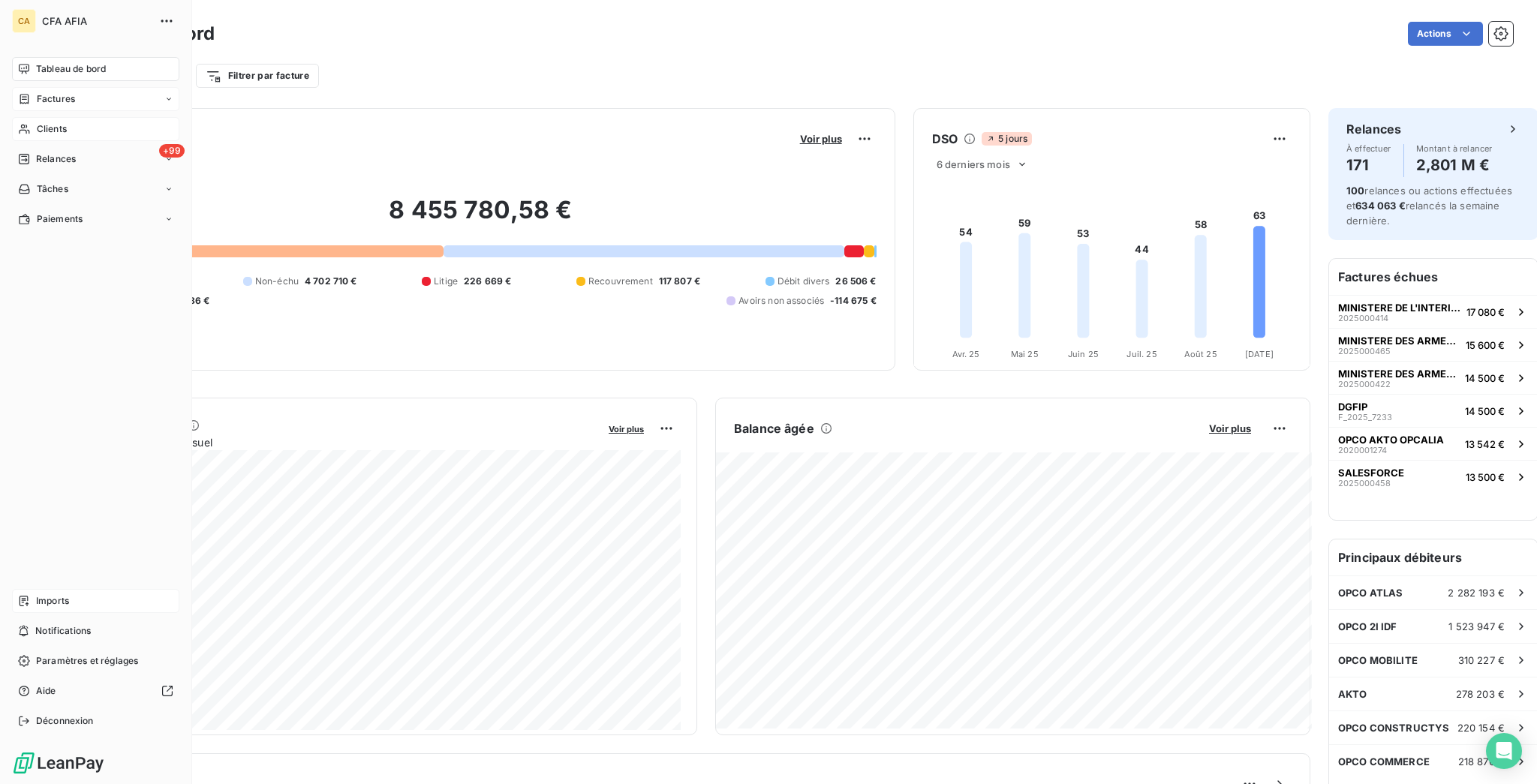
click at [36, 607] on span "Imports" at bounding box center [52, 600] width 33 height 13
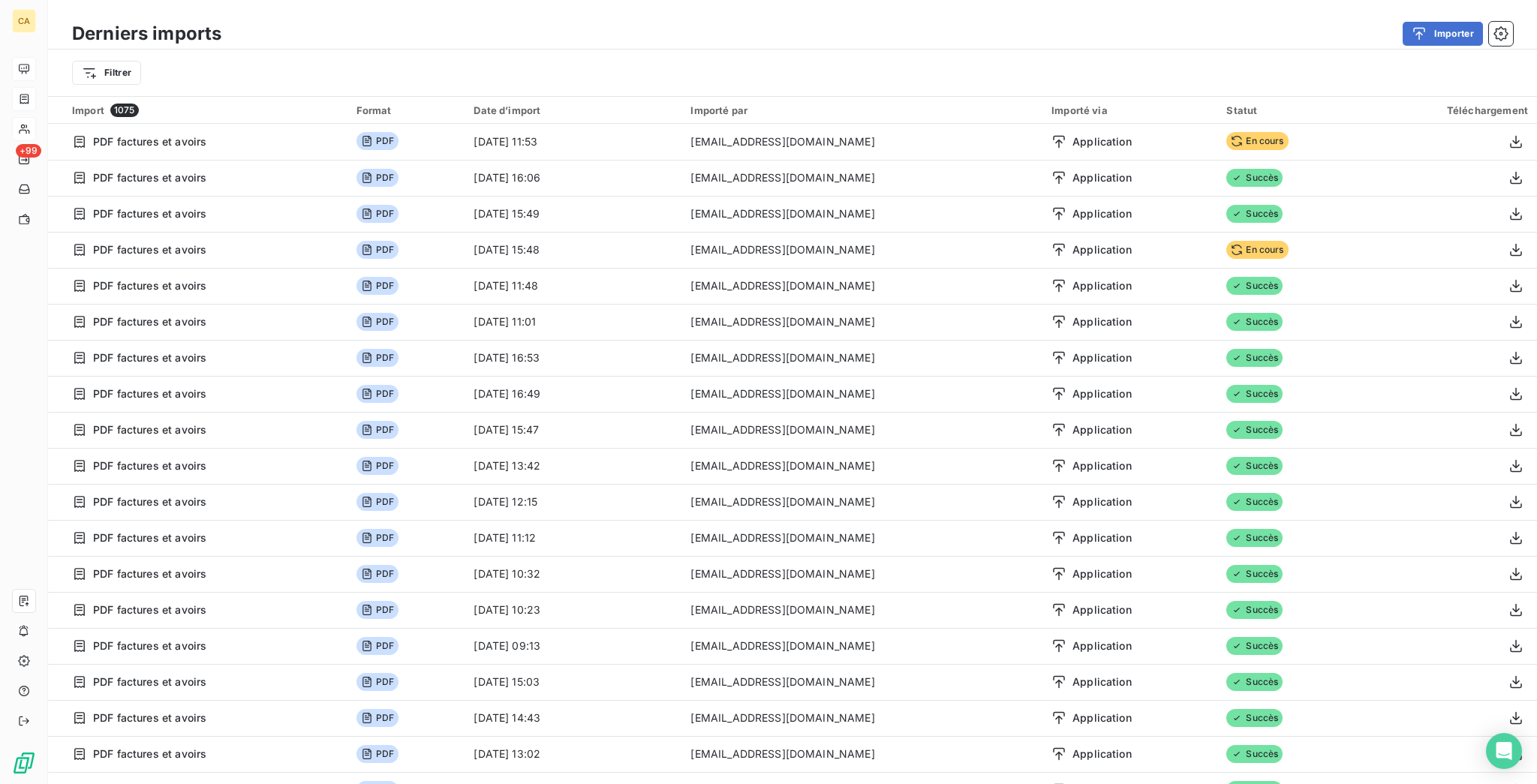
click at [174, 18] on div "Derniers imports Importer" at bounding box center [792, 34] width 1489 height 32
click at [148, 25] on h3 "Derniers imports" at bounding box center [147, 34] width 149 height 27
click at [111, 62] on html "CA +99 Derniers imports Importer Filtrer Import 1075 Format Date d’import Impor…" at bounding box center [768, 392] width 1537 height 784
click at [111, 62] on html "CA +99 Derniers imports Importer Filtrer Rechercher et sélectionner Type d’impo…" at bounding box center [768, 392] width 1537 height 784
click at [82, 3] on div "Derniers imports Importer Filtrer" at bounding box center [792, 48] width 1489 height 96
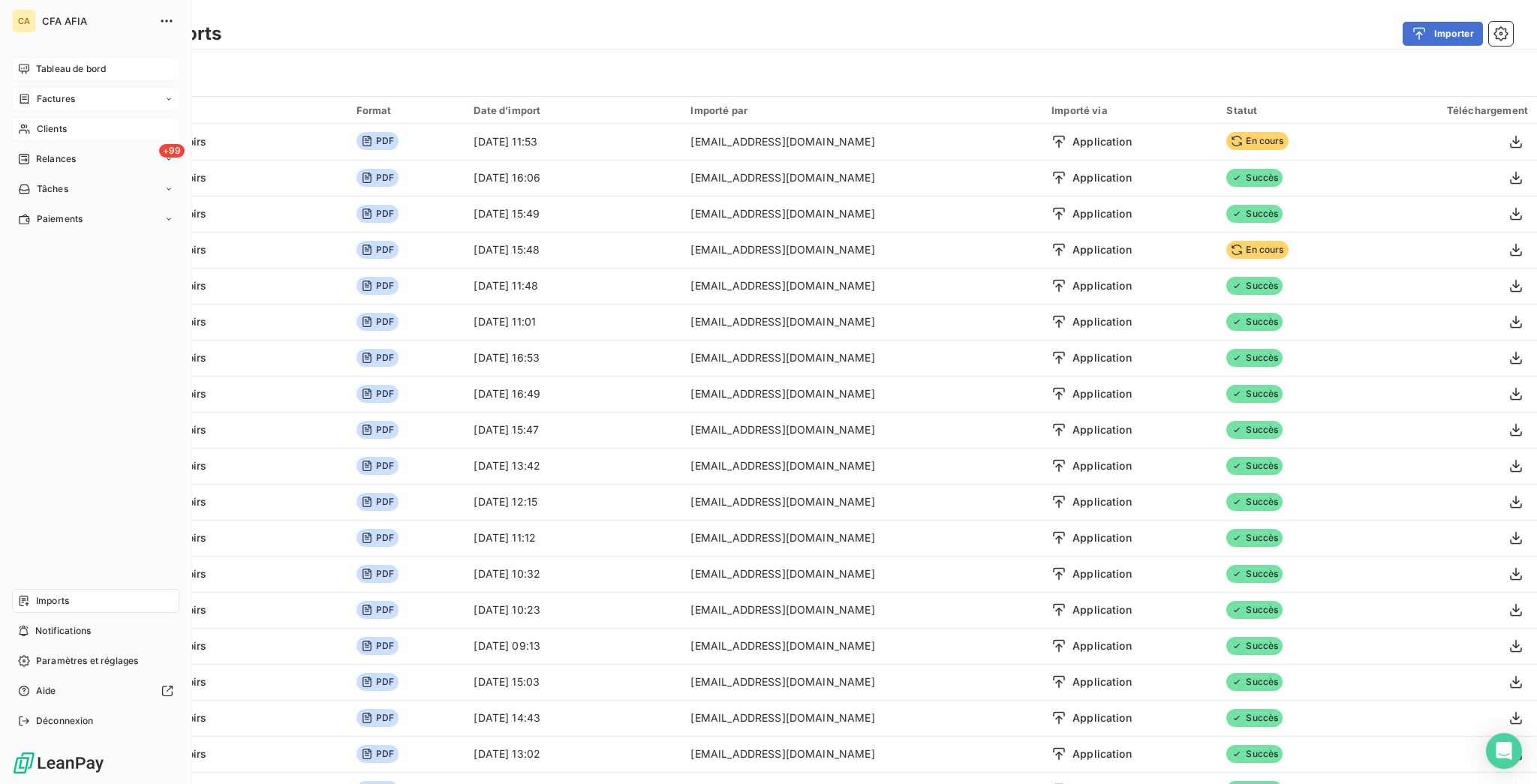
click at [37, 92] on span "Factures" at bounding box center [56, 99] width 39 height 13
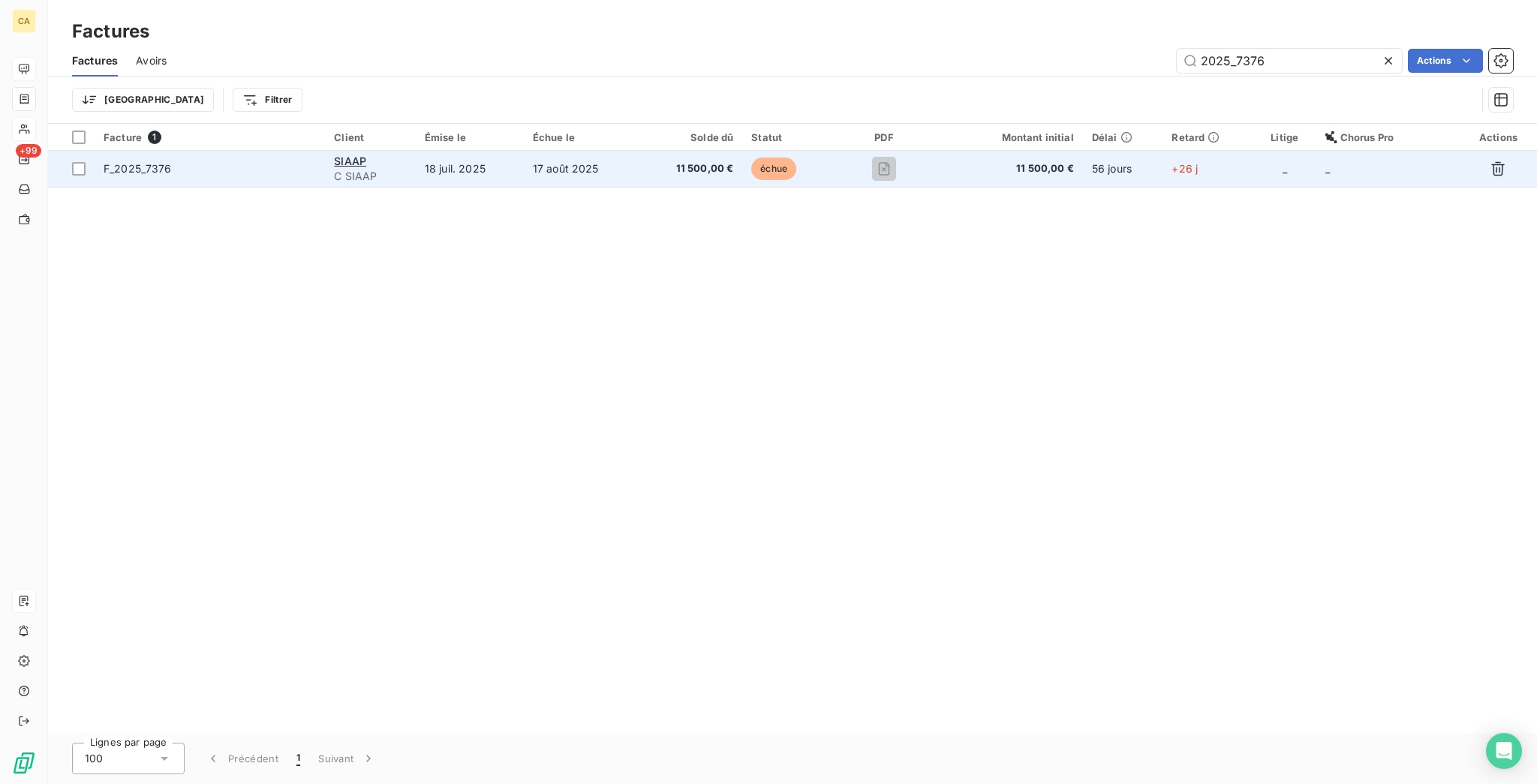
type input "2025_7376"
click at [629, 153] on td "17 août 2025" at bounding box center [581, 169] width 115 height 36
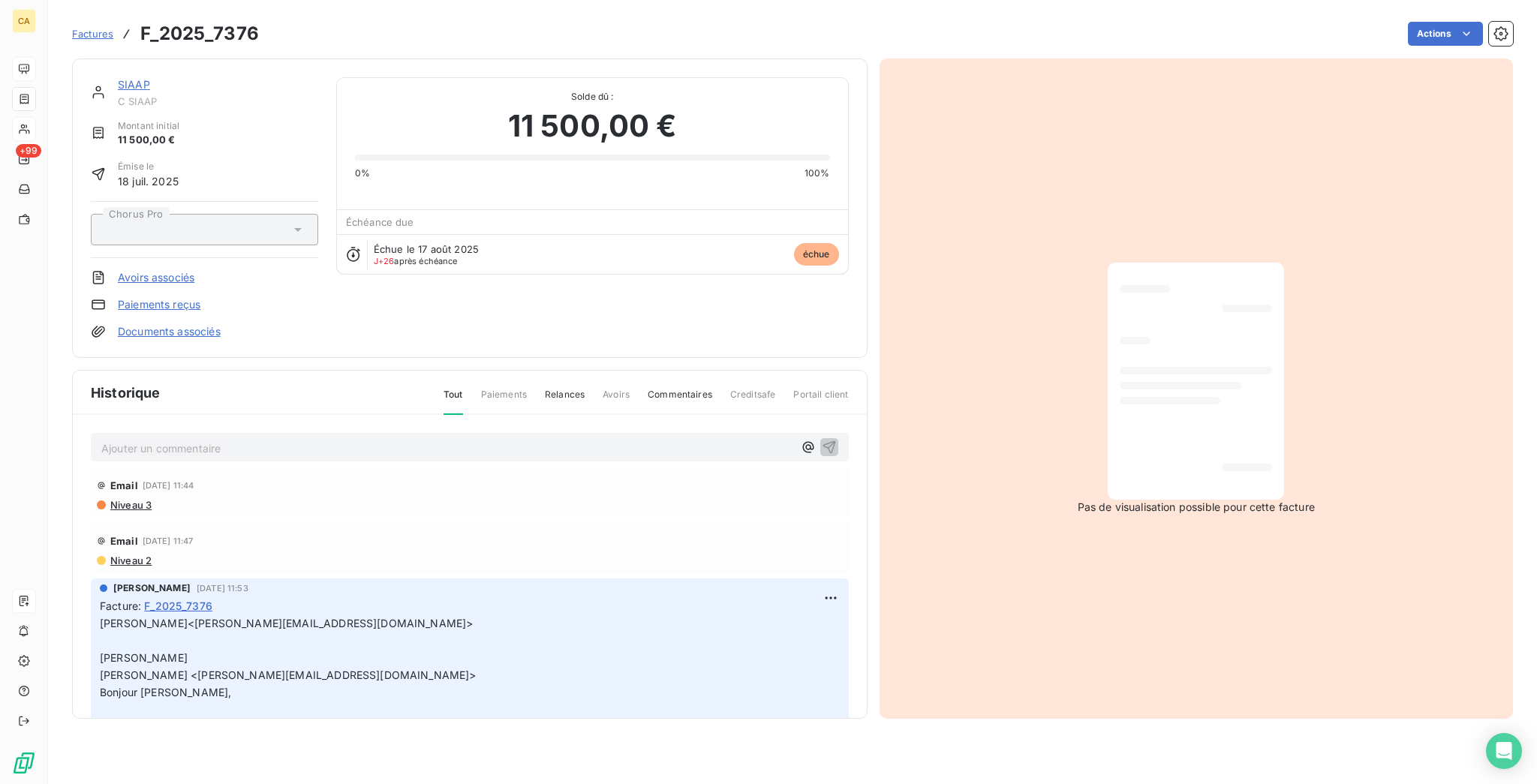
click at [117, 78] on link "SIAAP" at bounding box center [133, 84] width 32 height 13
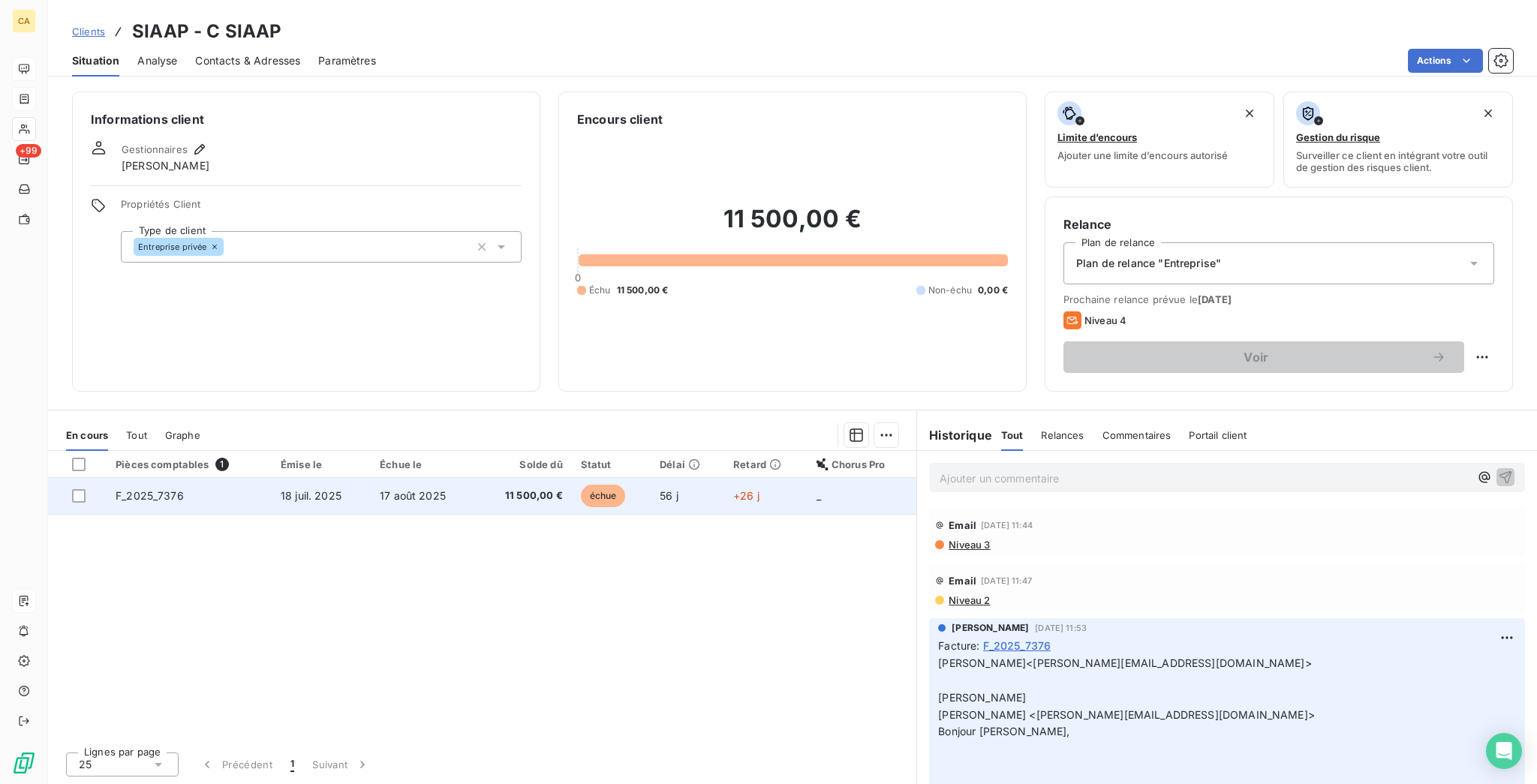
click at [192, 478] on td "F_2025_7376" at bounding box center [189, 496] width 165 height 36
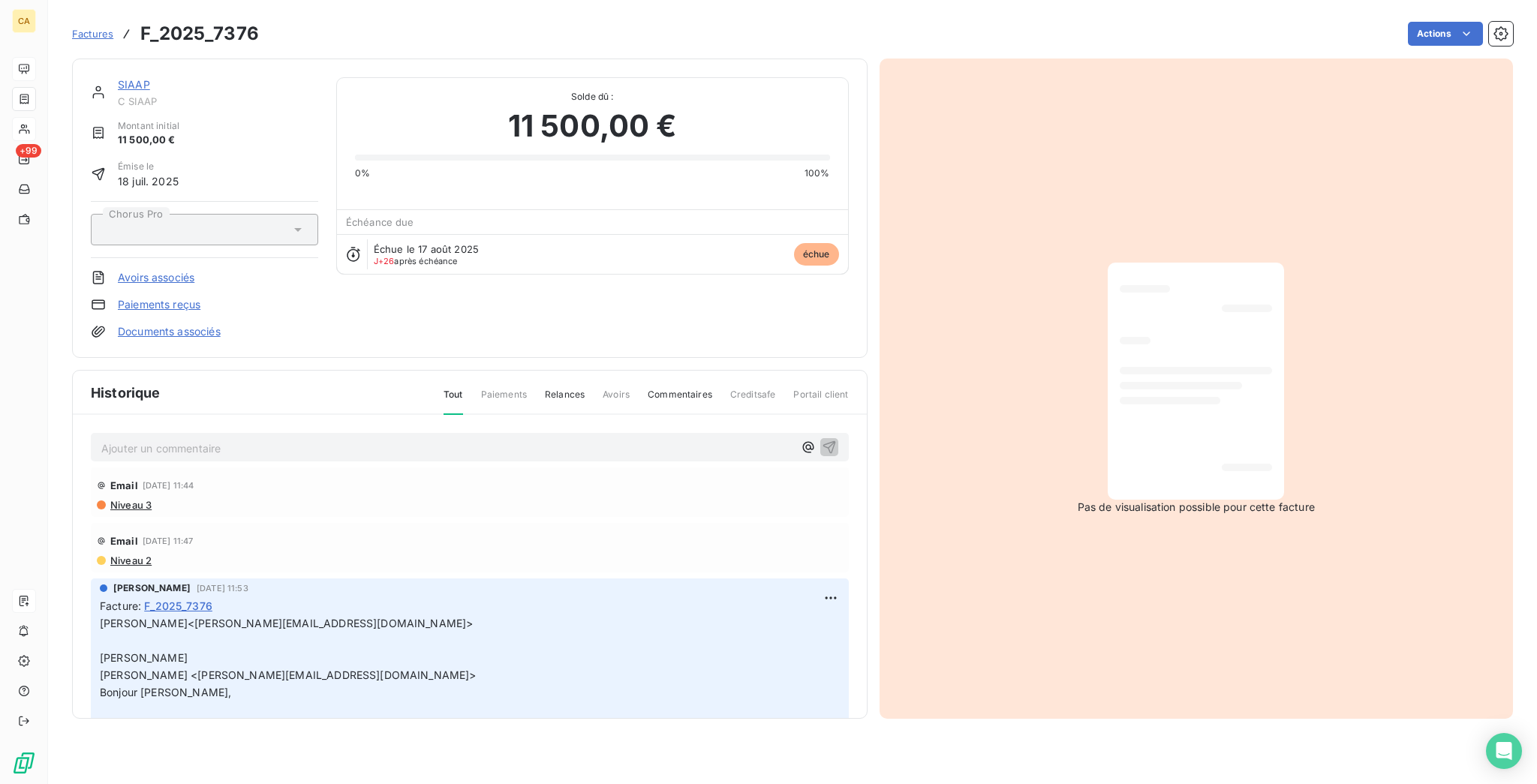
click at [198, 439] on p "Ajouter un commentaire ﻿" at bounding box center [447, 448] width 692 height 18
click at [272, 439] on p "Ajouter un commentaire ﻿" at bounding box center [447, 448] width 692 height 18
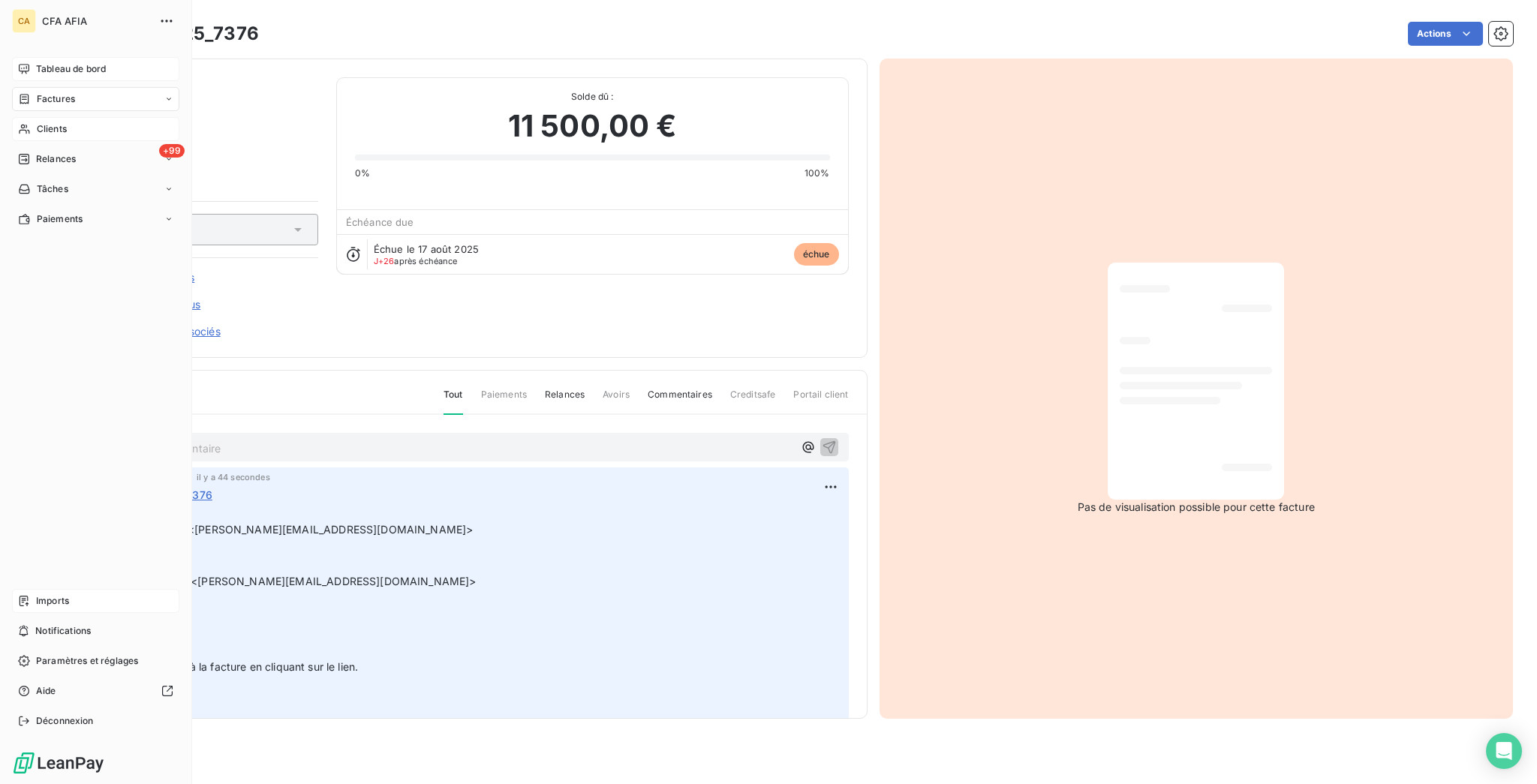
click at [36, 607] on span "Imports" at bounding box center [52, 600] width 33 height 13
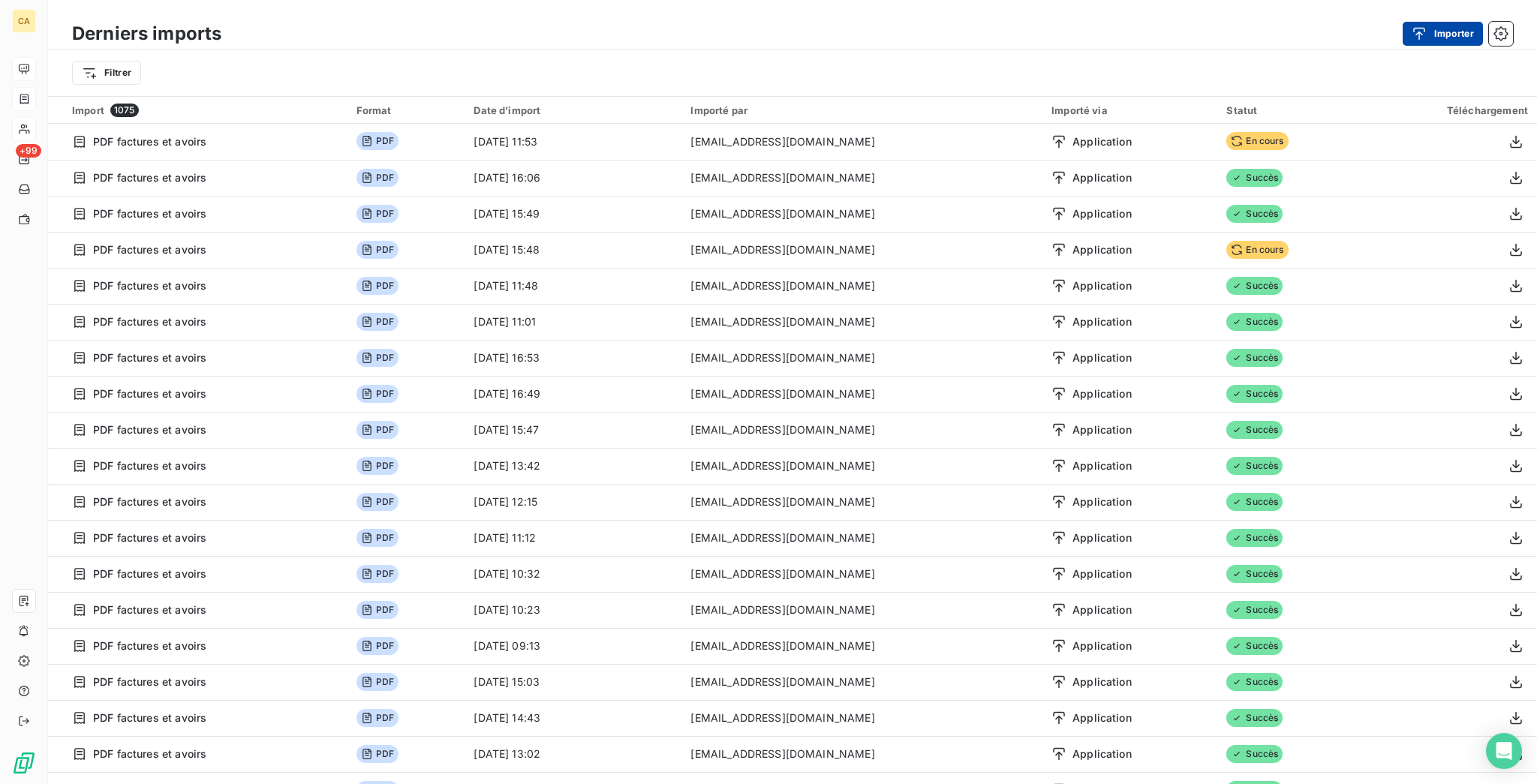
click at [1471, 24] on button "Importer" at bounding box center [1443, 34] width 81 height 24
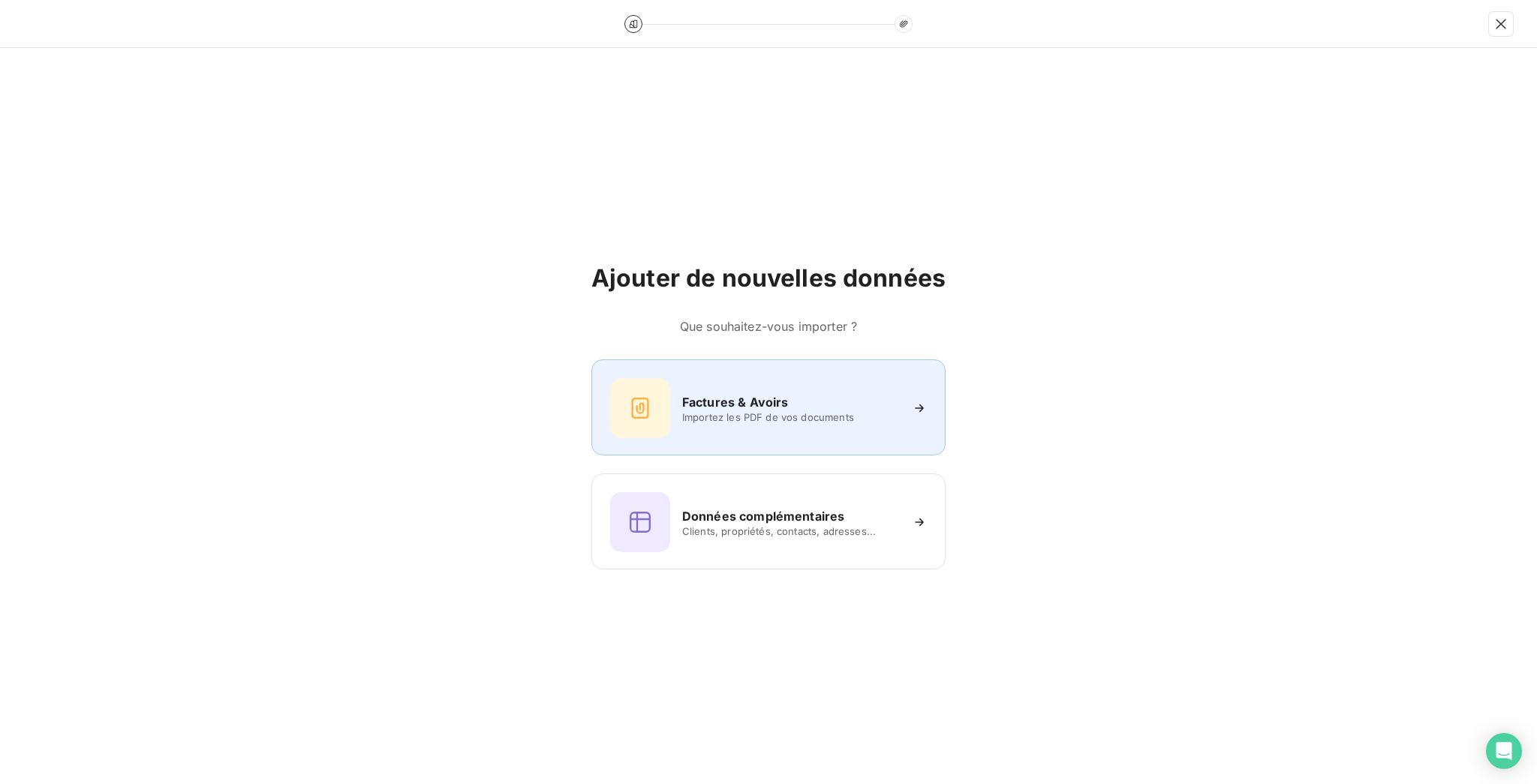
click at [816, 387] on div "Factures & Avoirs Importez les PDF de vos documents" at bounding box center [768, 408] width 316 height 60
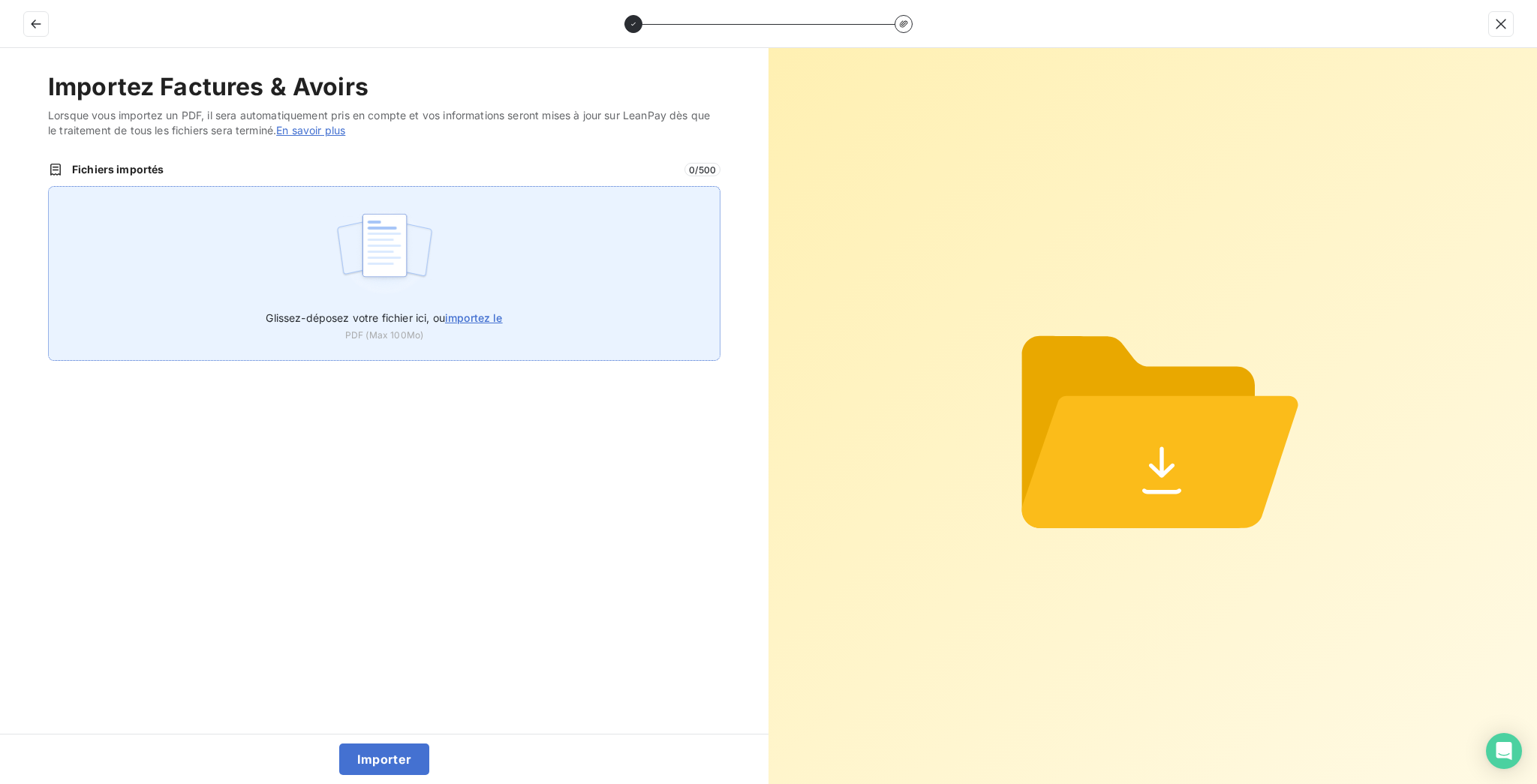
click at [472, 186] on div "Glissez-déposez votre fichier ici, ou importez le PDF (Max 100Mo)" at bounding box center [383, 273] width 672 height 174
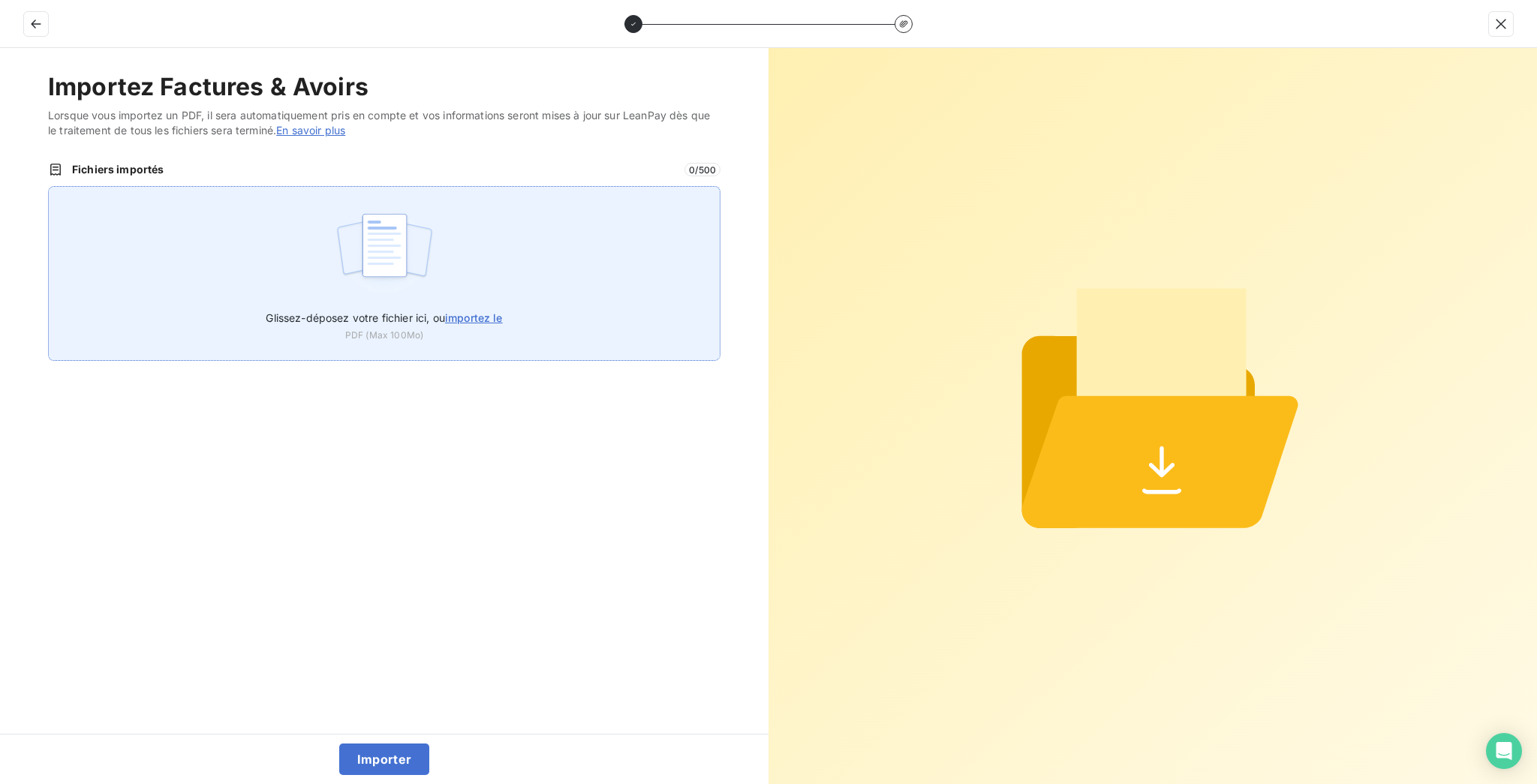
type input "C:\fakepath\F_2025_7376.pdf"
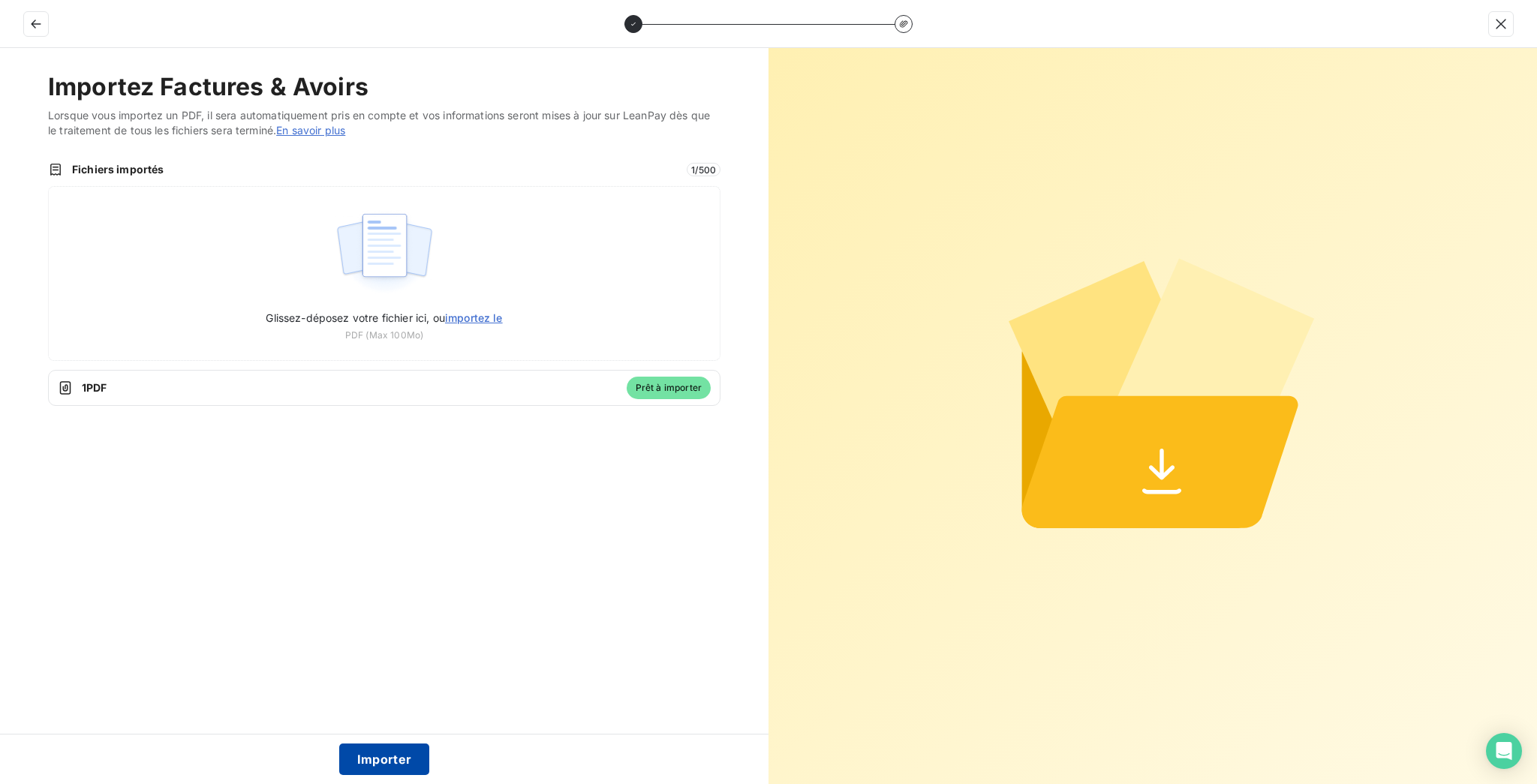
click at [350, 756] on button "Importer" at bounding box center [384, 759] width 91 height 32
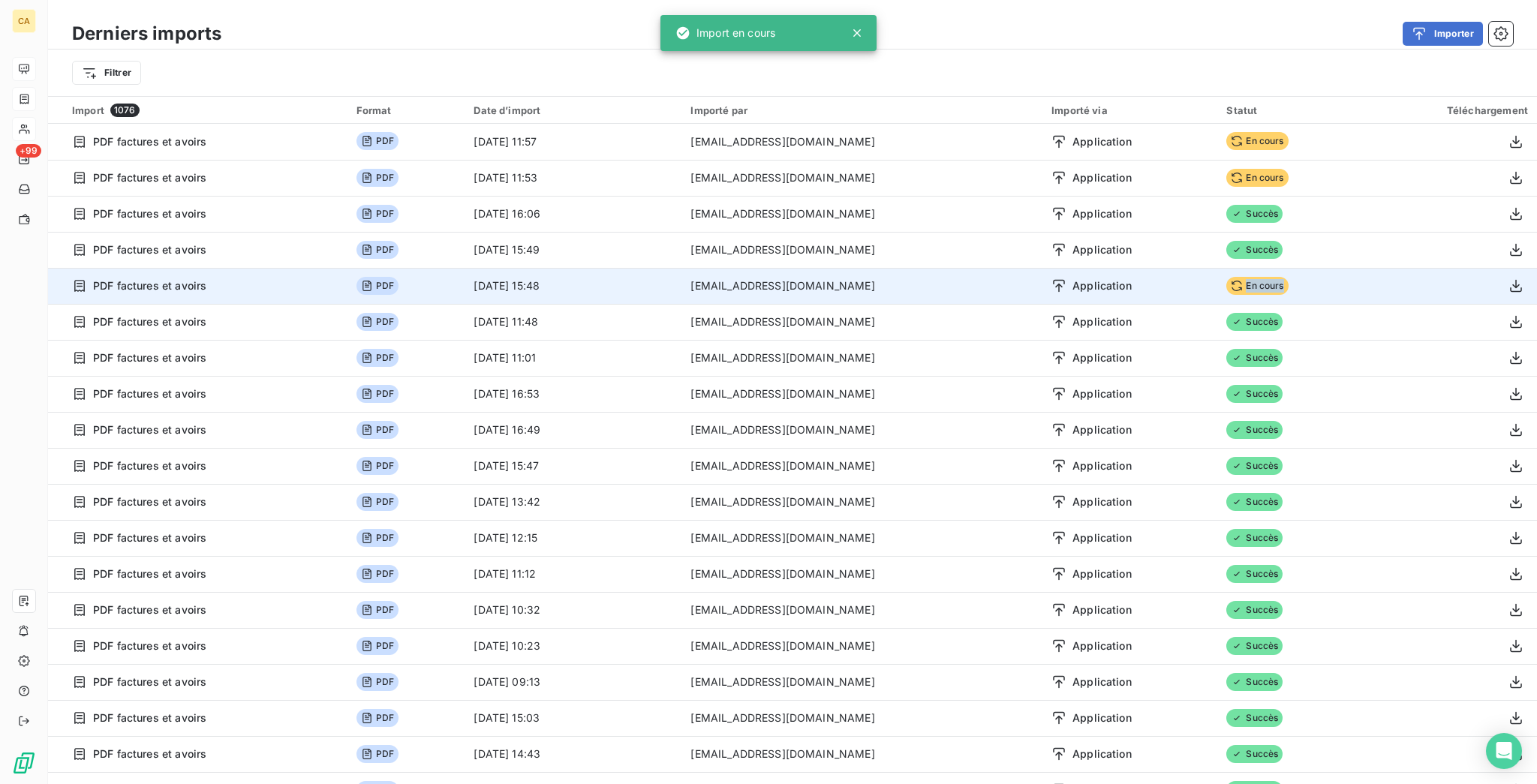
drag, startPoint x: 1182, startPoint y: 235, endPoint x: 1252, endPoint y: 236, distance: 70.0
click at [1252, 267] on td "En cours" at bounding box center [1289, 285] width 143 height 36
drag, startPoint x: 1206, startPoint y: 231, endPoint x: 1049, endPoint y: 226, distance: 157.1
click at [1072, 278] on span "Application" at bounding box center [1102, 286] width 60 height 15
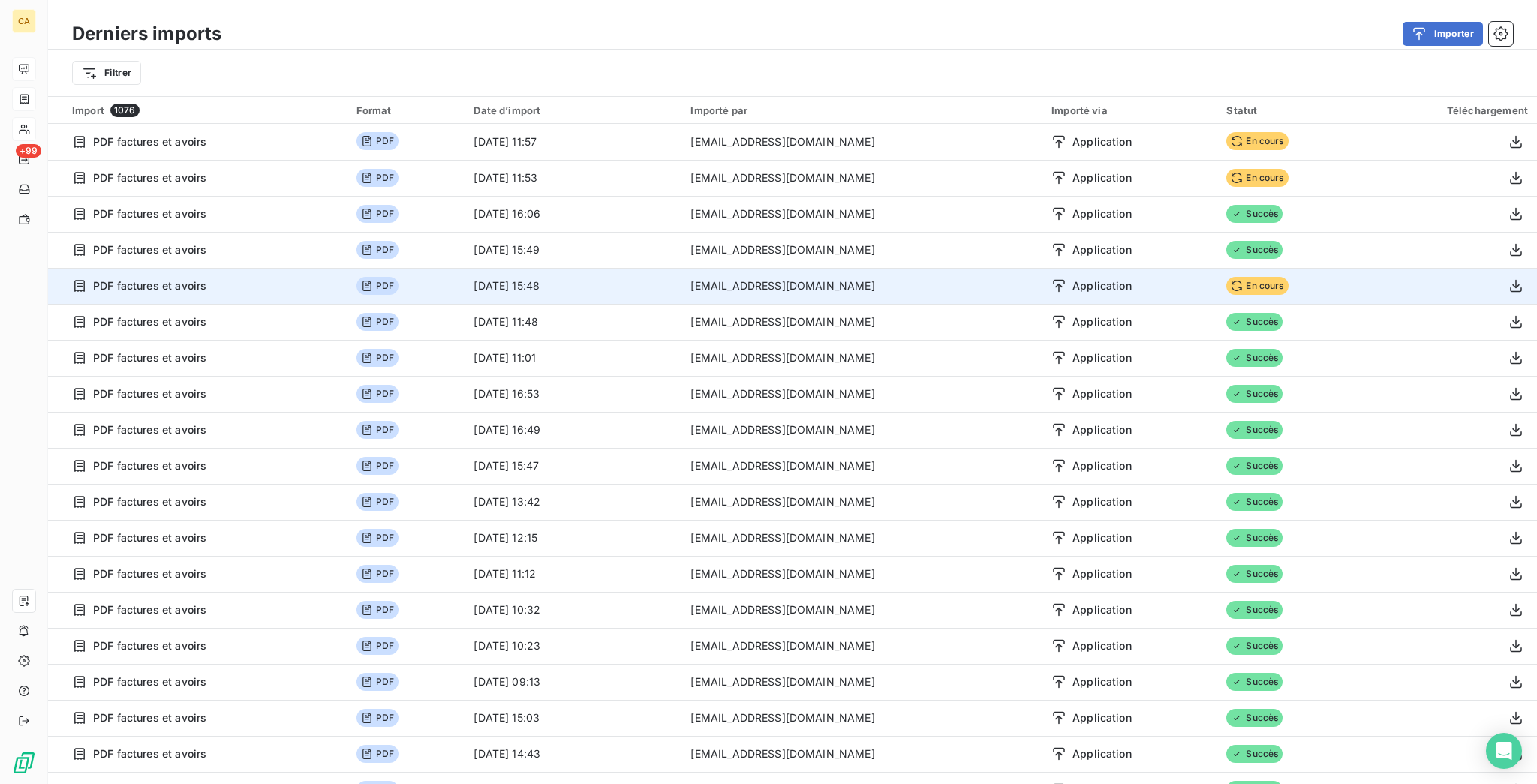
drag, startPoint x: 54, startPoint y: 231, endPoint x: 675, endPoint y: 231, distance: 621.0
click at [675, 267] on tr "PDF factures et avoirs PDF [DATE] 15:48 [EMAIL_ADDRESS][DOMAIN_NAME] Applicatio…" at bounding box center [792, 285] width 1489 height 36
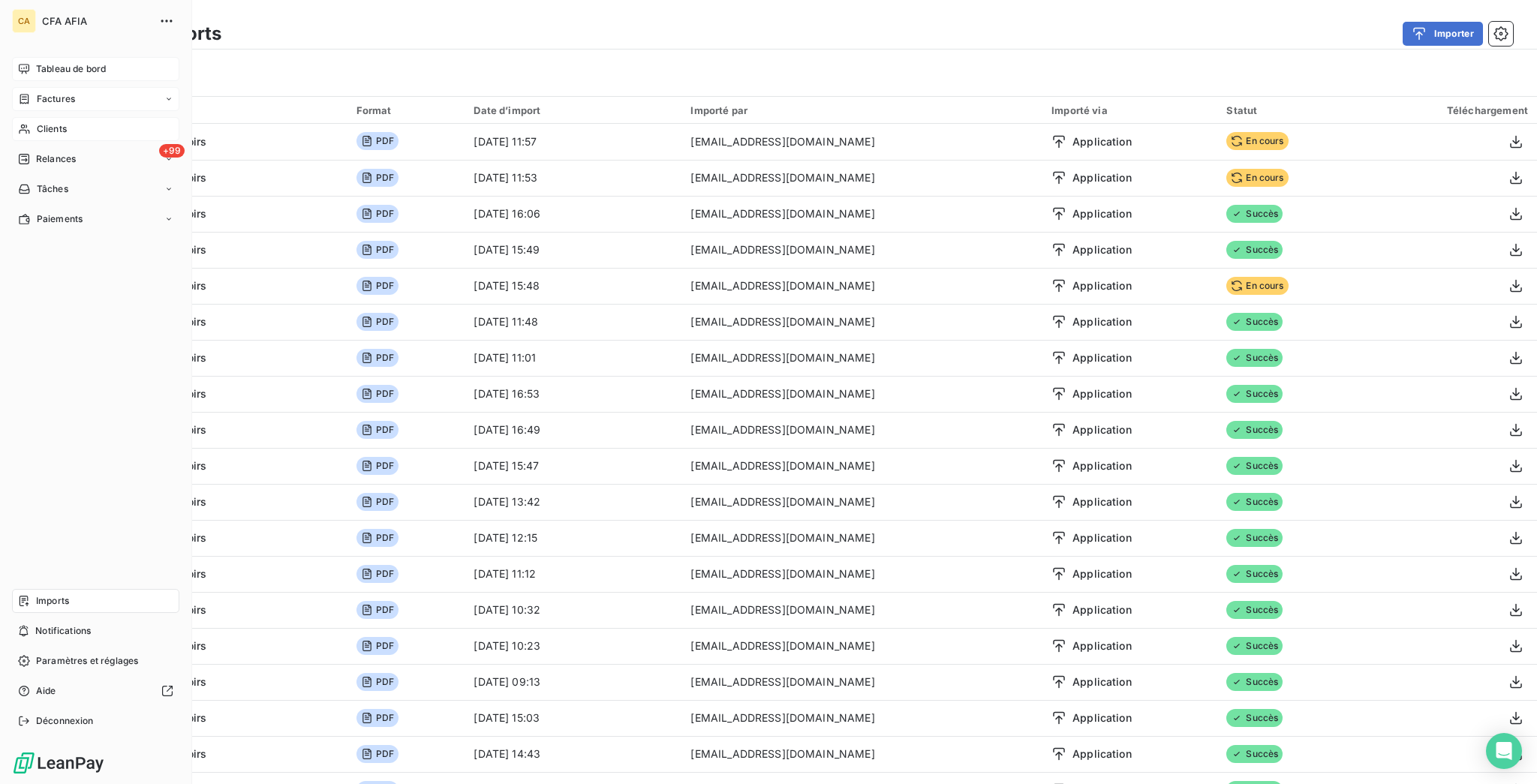
click at [19, 63] on icon at bounding box center [23, 69] width 12 height 12
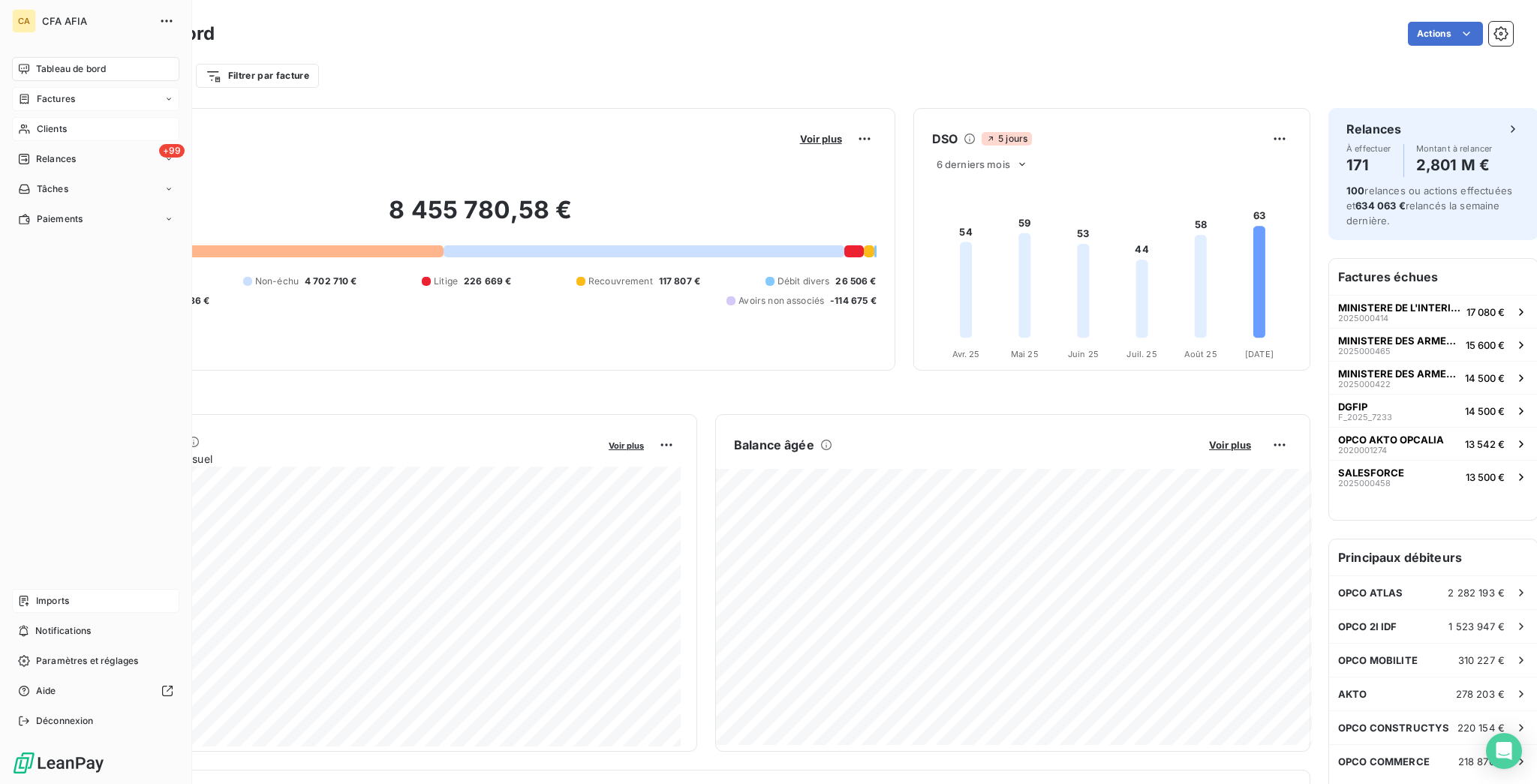
click at [19, 87] on div "Factures" at bounding box center [95, 99] width 167 height 24
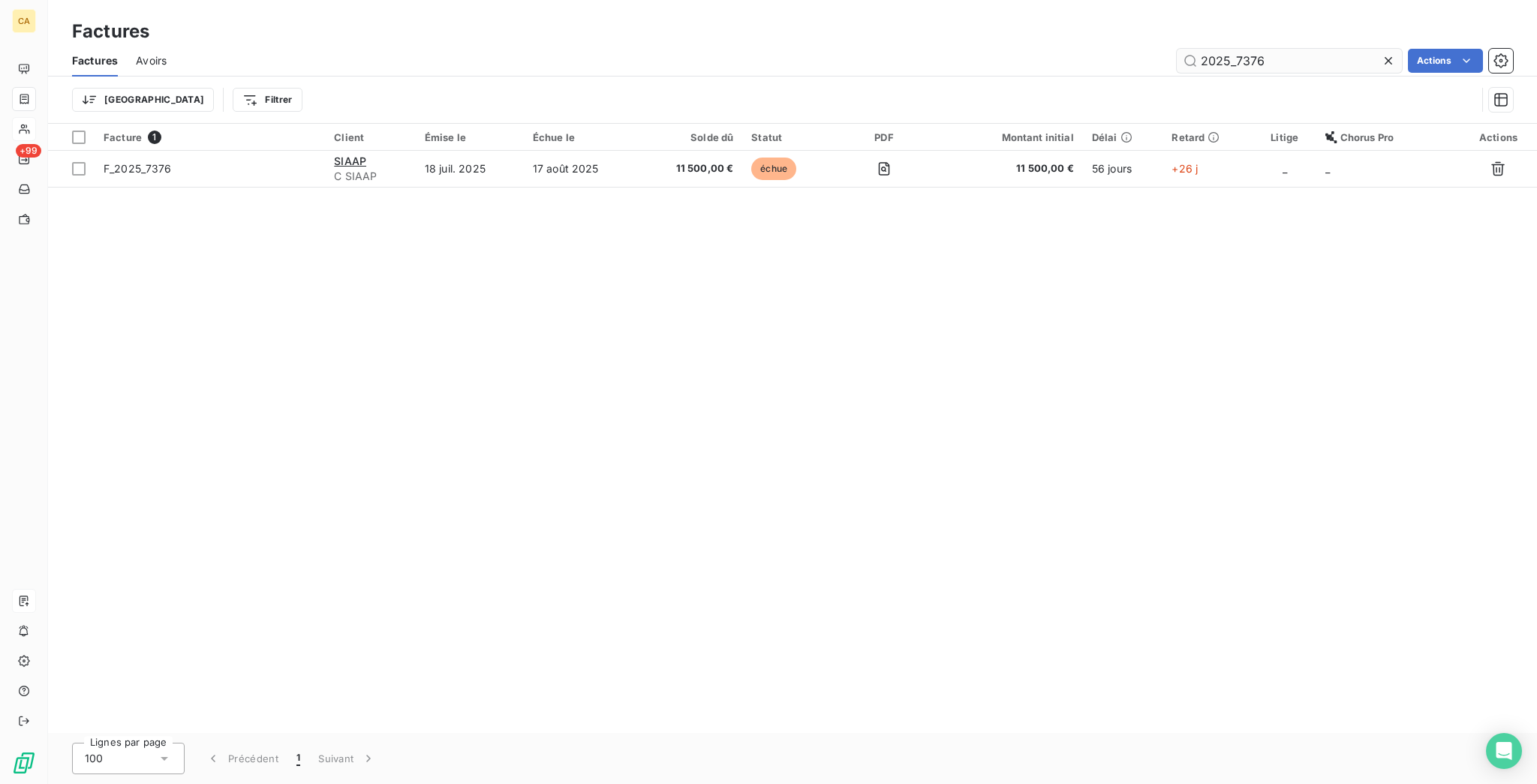
drag, startPoint x: 1246, startPoint y: 44, endPoint x: 1343, endPoint y: 56, distance: 97.7
click at [1322, 56] on input "2025_7376" at bounding box center [1289, 60] width 225 height 24
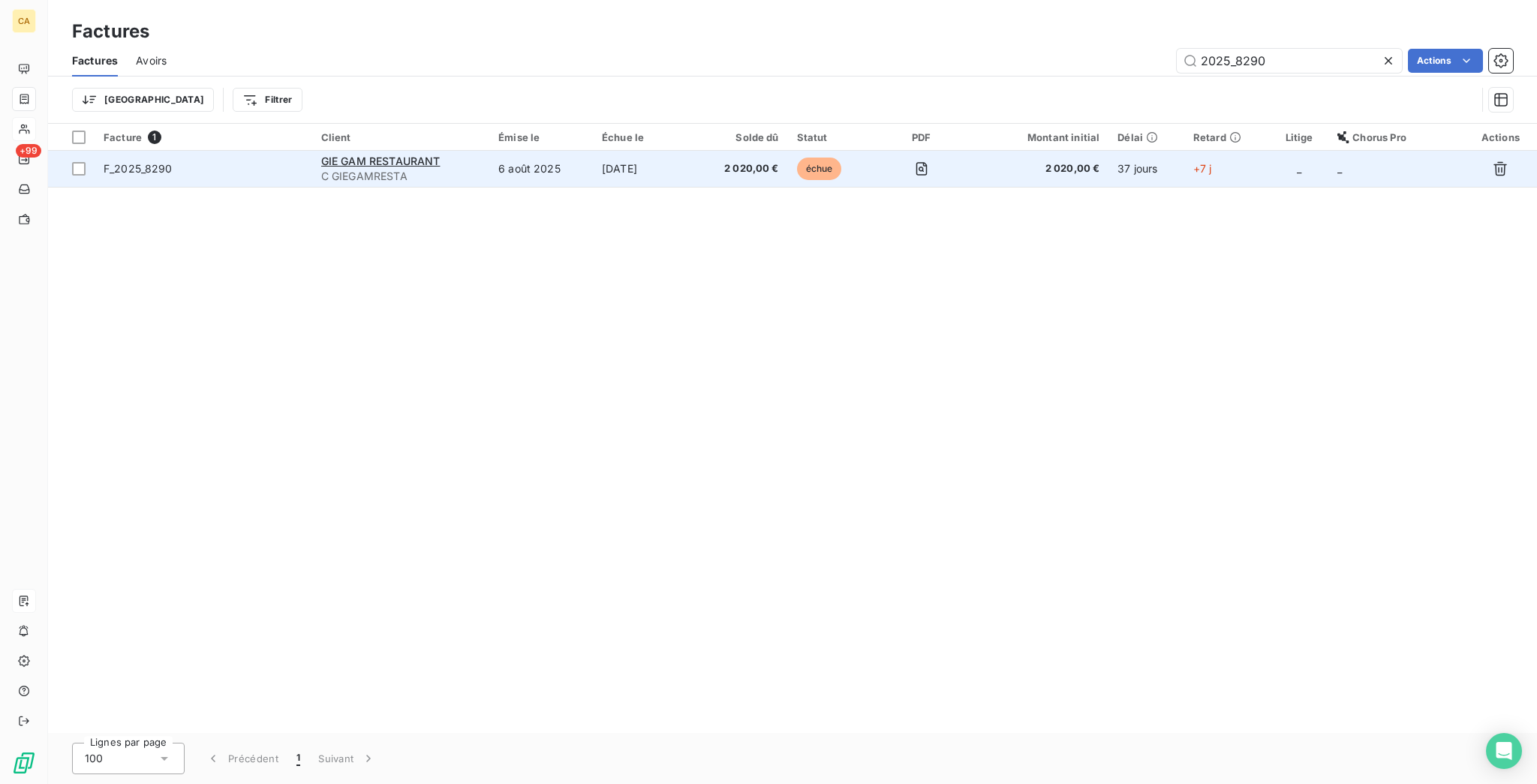
type input "2025_8290"
click at [833, 158] on span "échue" at bounding box center [820, 169] width 45 height 23
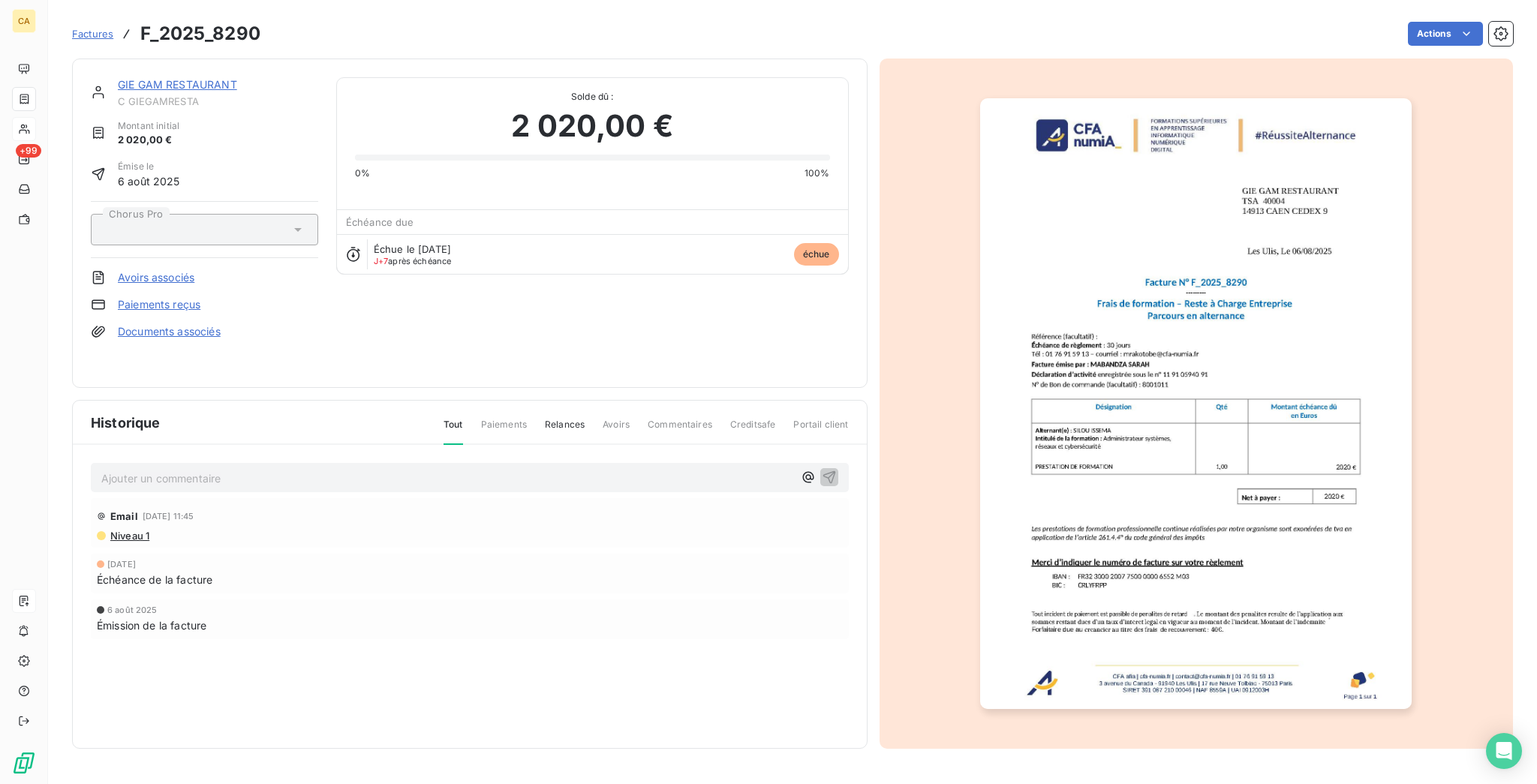
click at [1358, 376] on img "button" at bounding box center [1196, 403] width 431 height 610
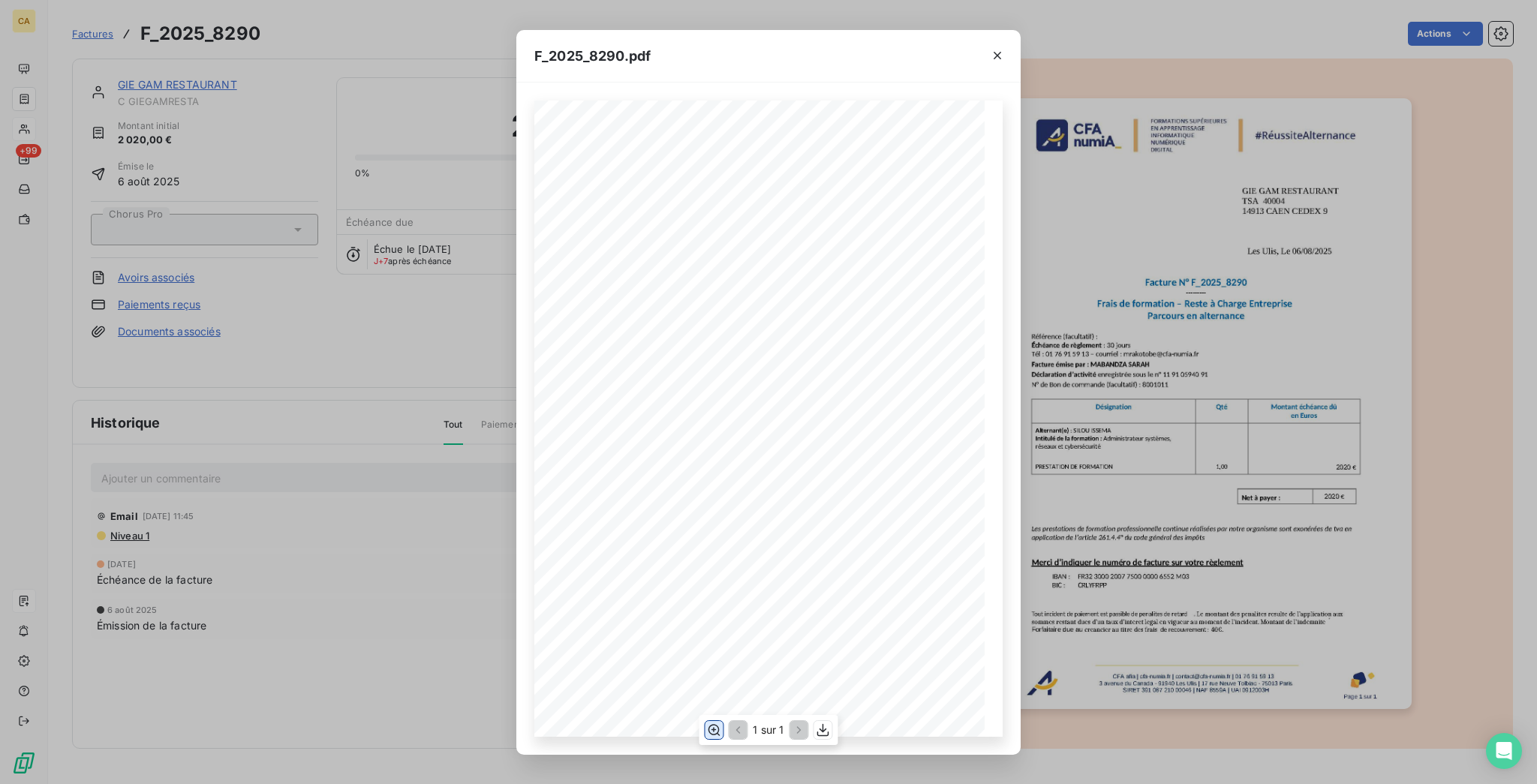
click at [719, 724] on icon "button" at bounding box center [714, 729] width 15 height 15
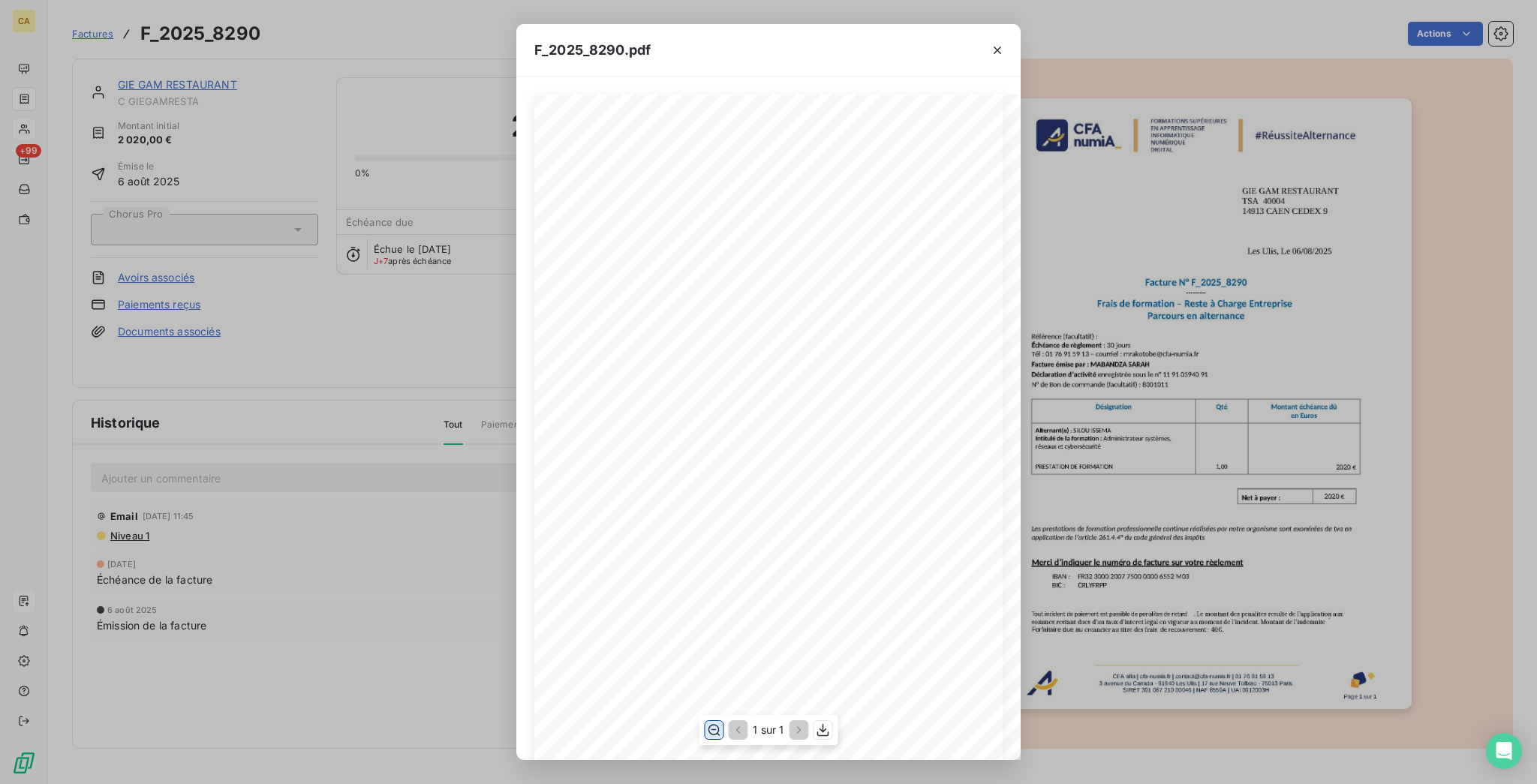
scroll to position [200, 0]
click at [344, 330] on div "F_2025_8290.pdf CFA afia | [DOMAIN_NAME] | [EMAIL_ADDRESS][DOMAIN_NAME] | 01 76…" at bounding box center [768, 392] width 1537 height 784
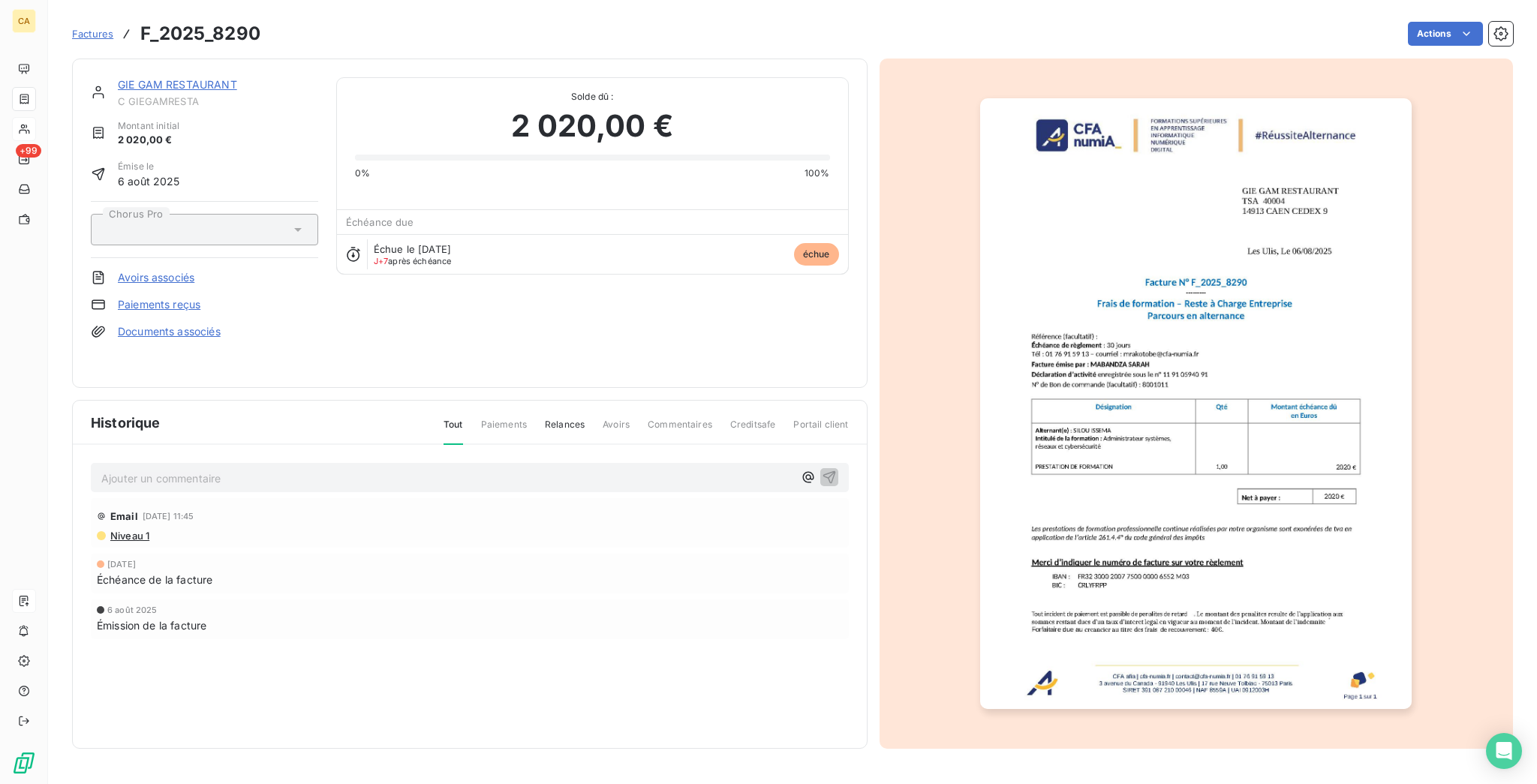
click at [446, 469] on p "Ajouter un commentaire ﻿" at bounding box center [447, 478] width 692 height 18
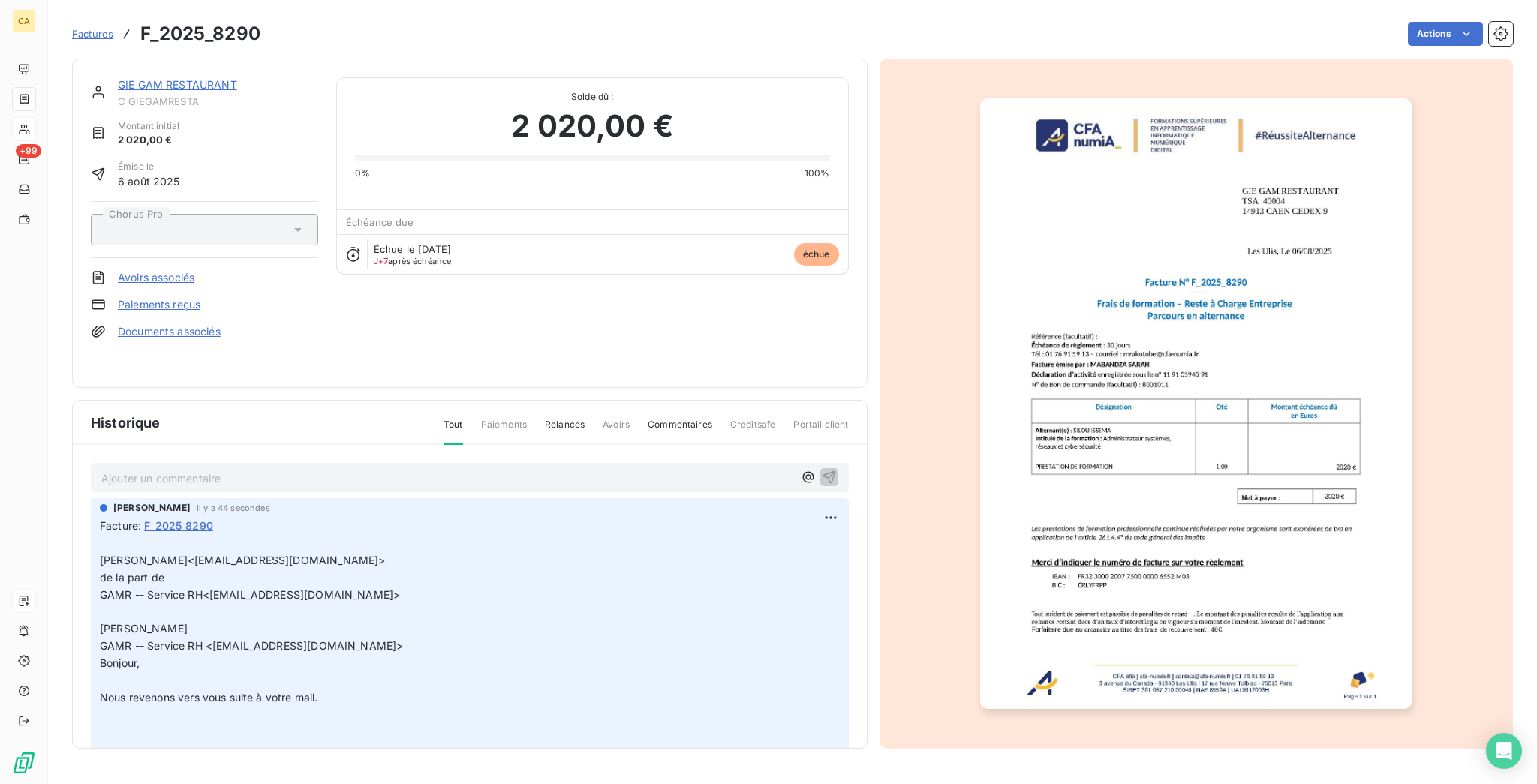
click at [189, 78] on link "GIE GAM RESTAURANT" at bounding box center [177, 84] width 119 height 13
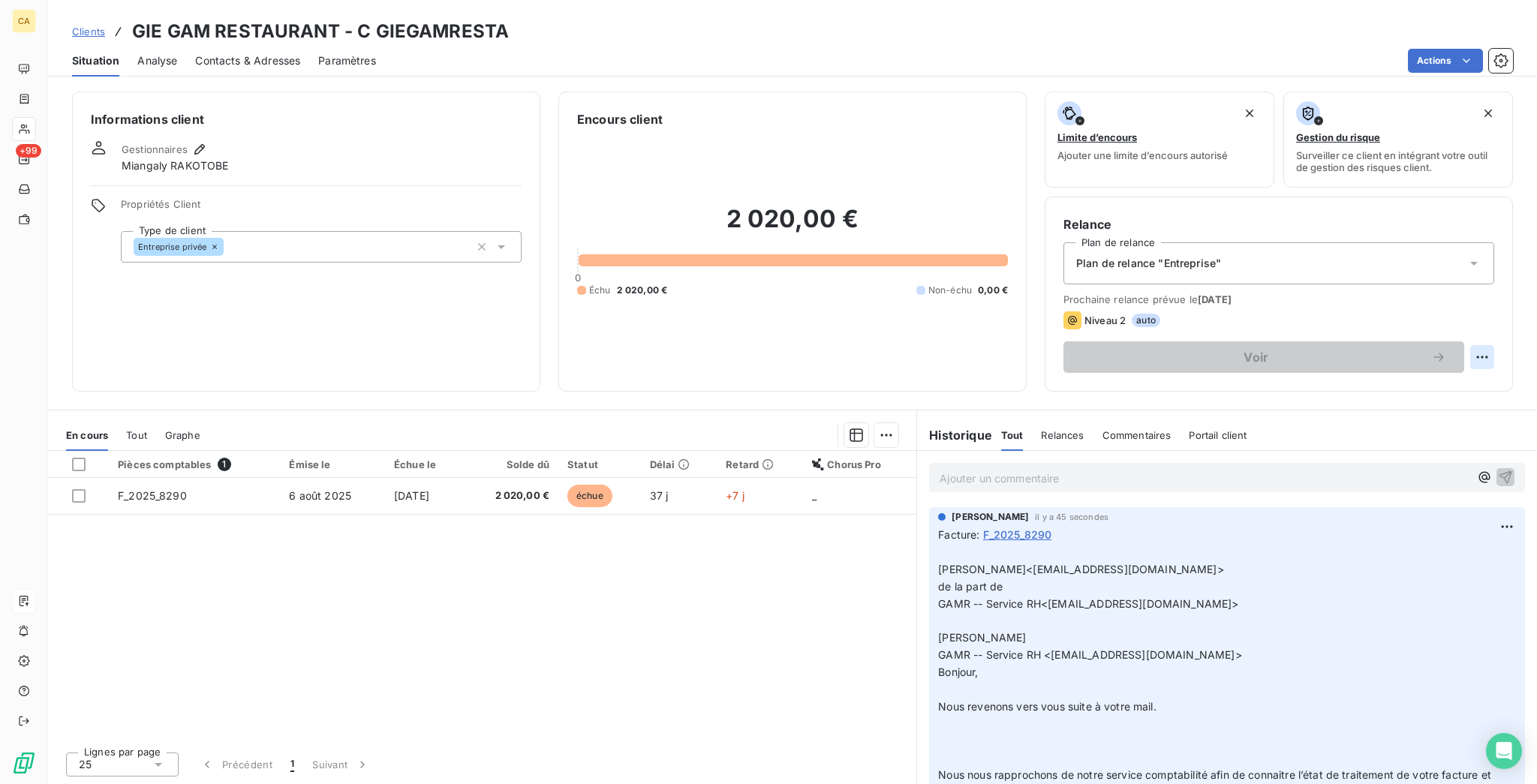
click at [1493, 284] on html "CA +99 Clients GIE GAM RESTAURANT - C GIEGAMRESTA Situation Analyse Contacts & …" at bounding box center [768, 392] width 1537 height 784
click at [1477, 309] on div "Replanifier cette action" at bounding box center [1436, 327] width 146 height 36
click at [1475, 315] on div "Replanifier cette action" at bounding box center [1436, 327] width 134 height 24
select select "8"
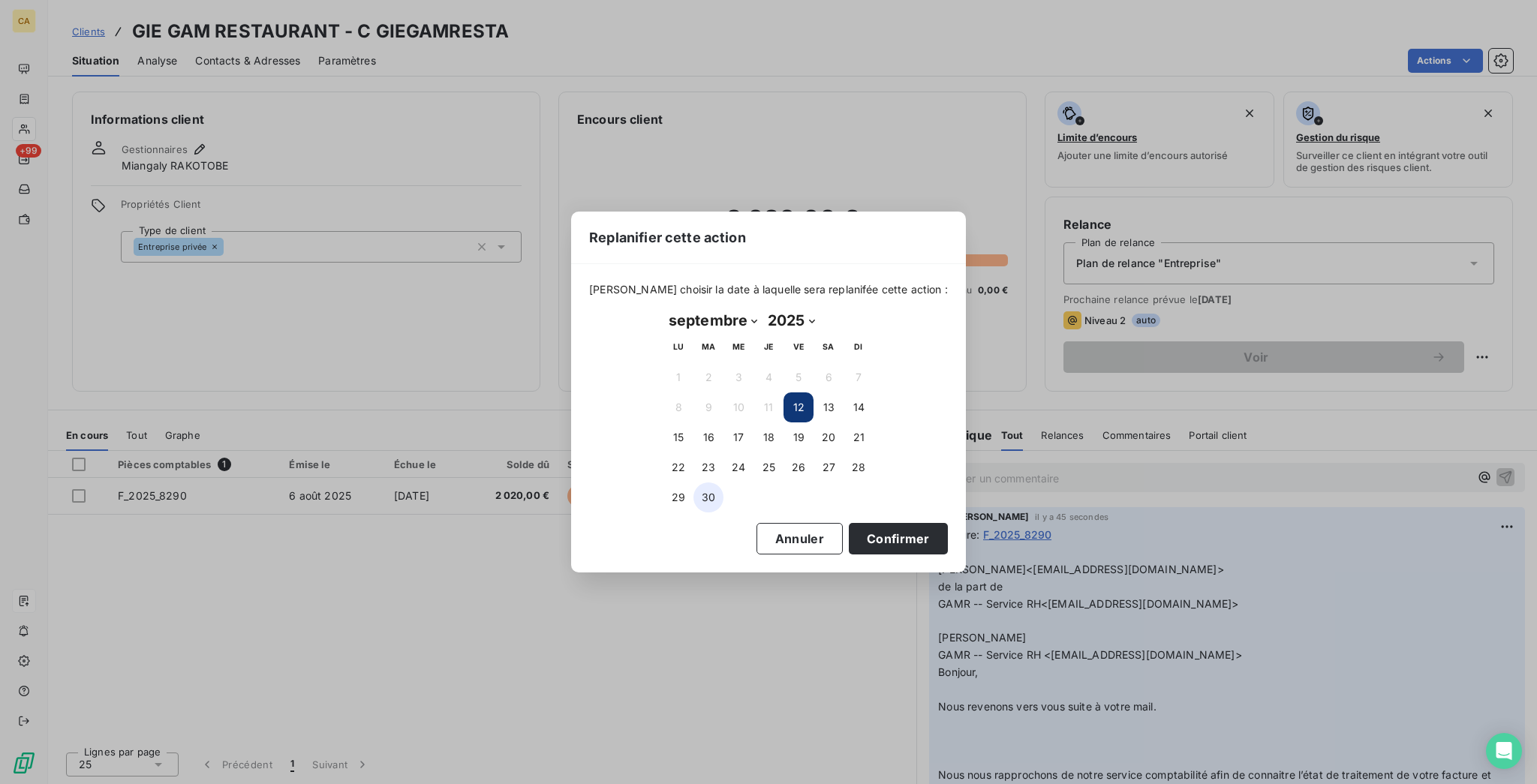
click at [713, 501] on button "30" at bounding box center [708, 497] width 30 height 30
click at [849, 536] on button "Confirmer" at bounding box center [899, 538] width 99 height 32
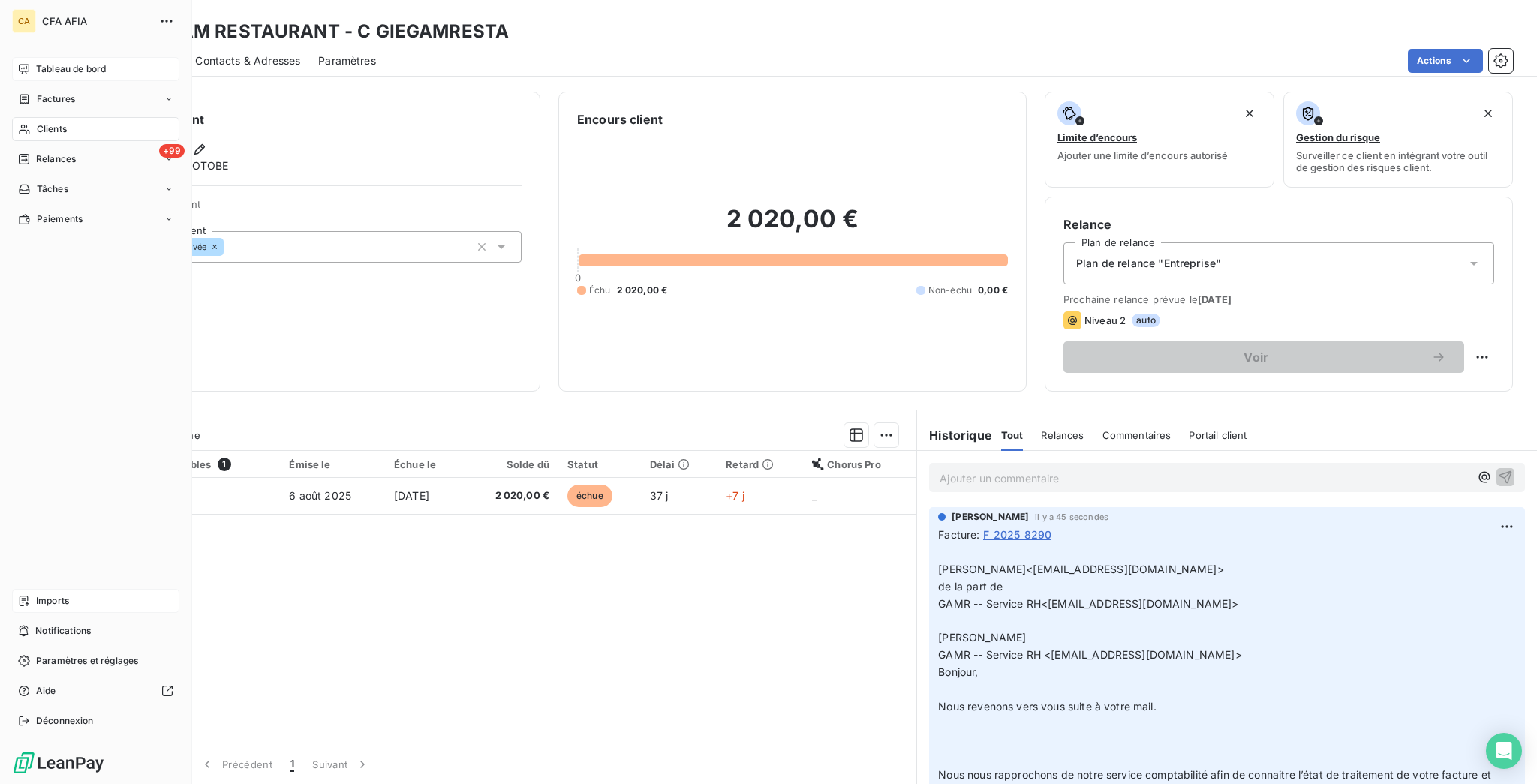
click at [73, 62] on span "Tableau de bord" at bounding box center [70, 69] width 70 height 13
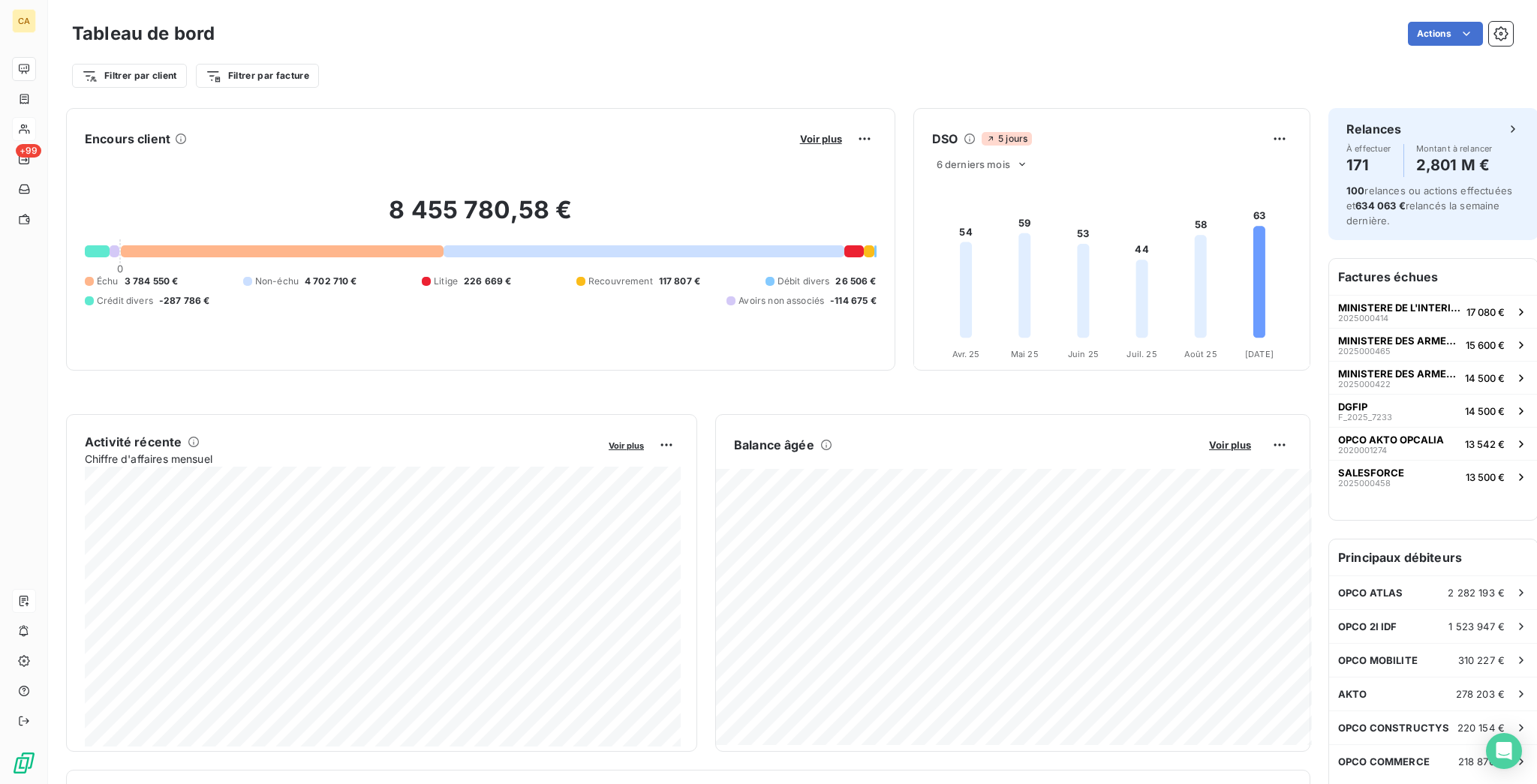
drag, startPoint x: 37, startPoint y: 101, endPoint x: 25, endPoint y: 96, distance: 13.0
click at [34, 101] on div "CA +99 Tableau de bord Actions Filtrer par client Filtrer par facture Encours c…" at bounding box center [768, 392] width 1537 height 784
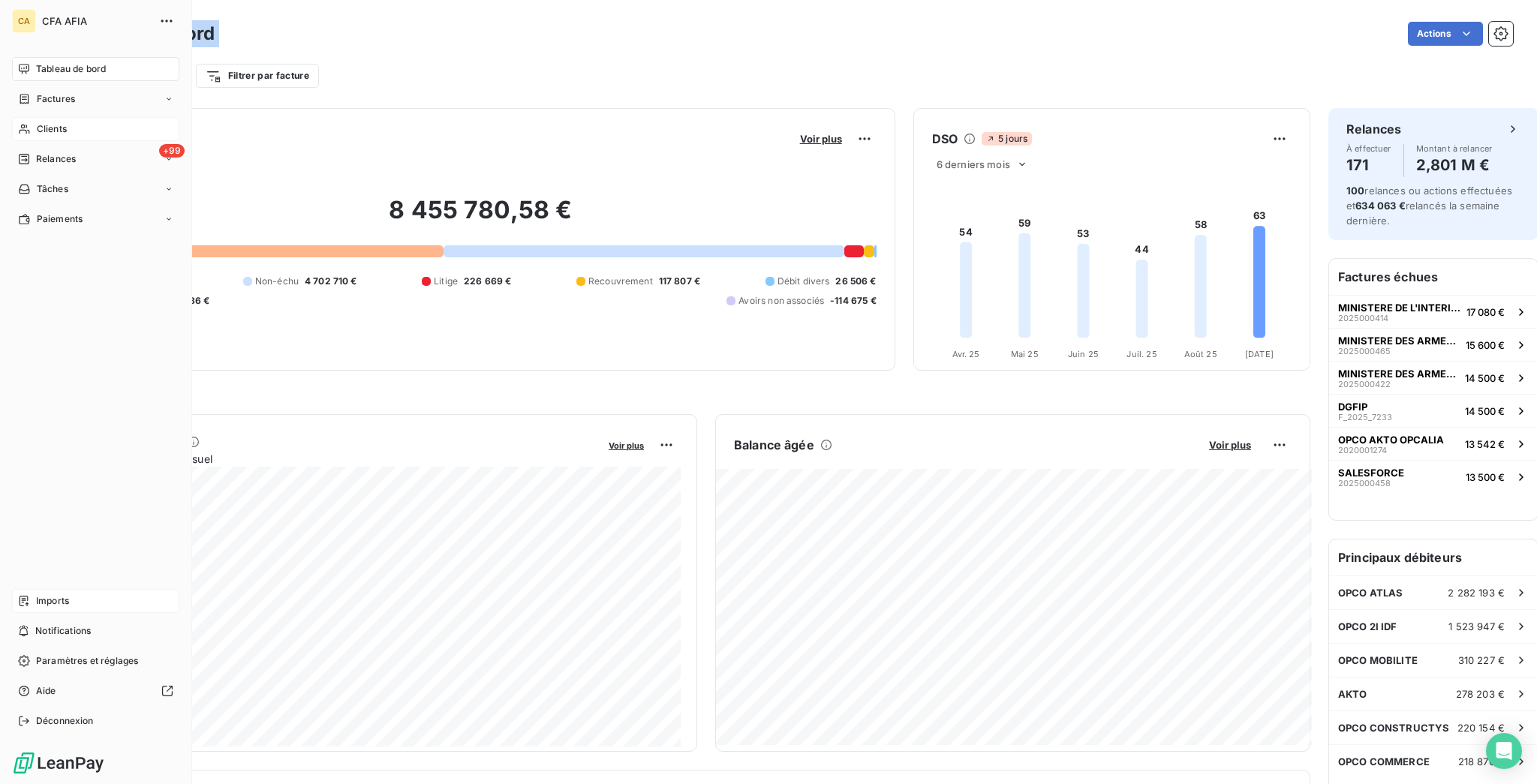
click at [25, 117] on div "Clients" at bounding box center [95, 129] width 167 height 24
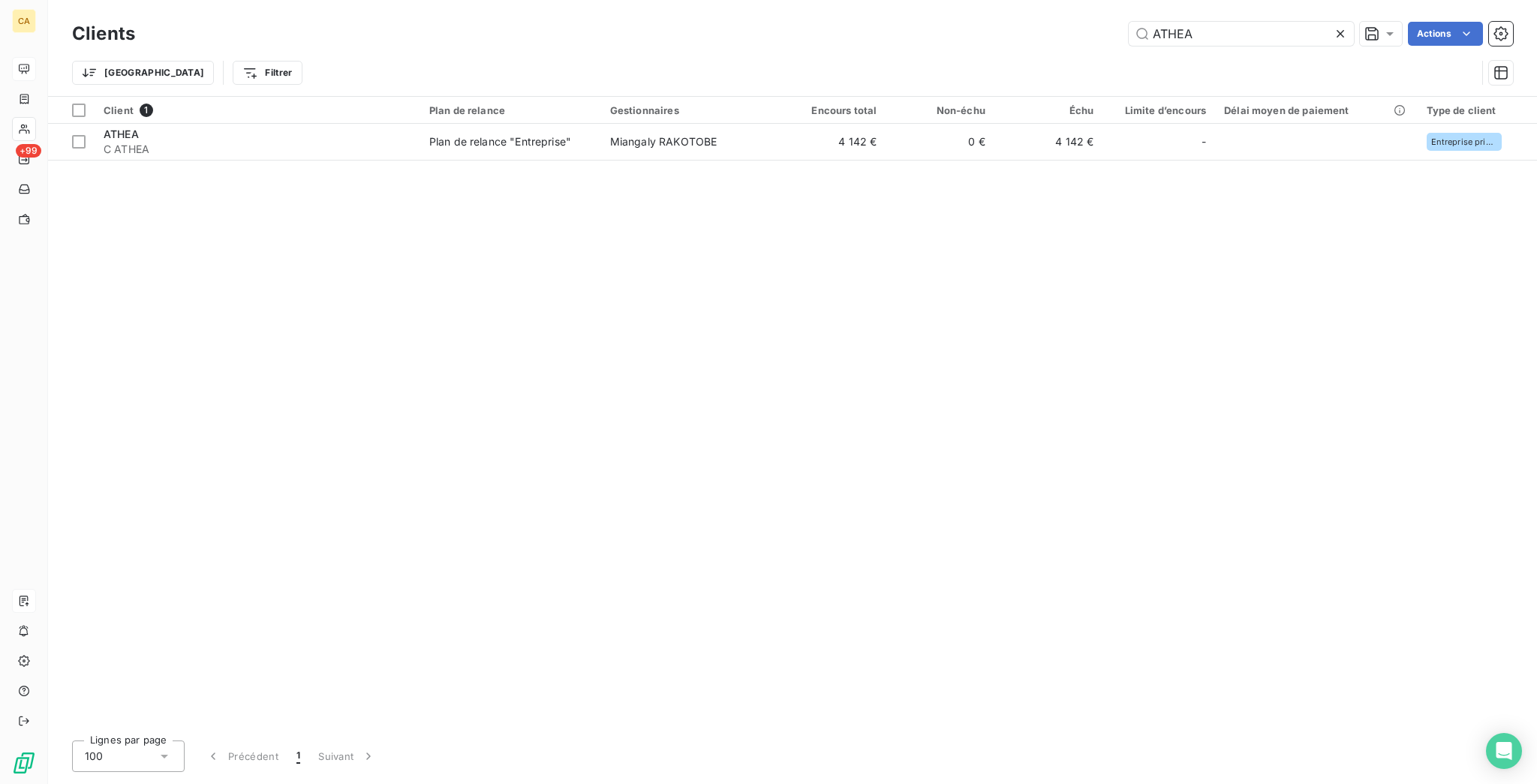
click at [1222, 10] on div "Clients ATHEA Actions Trier Filtrer" at bounding box center [792, 48] width 1489 height 96
click at [1222, 26] on input "ATHEA" at bounding box center [1241, 34] width 225 height 24
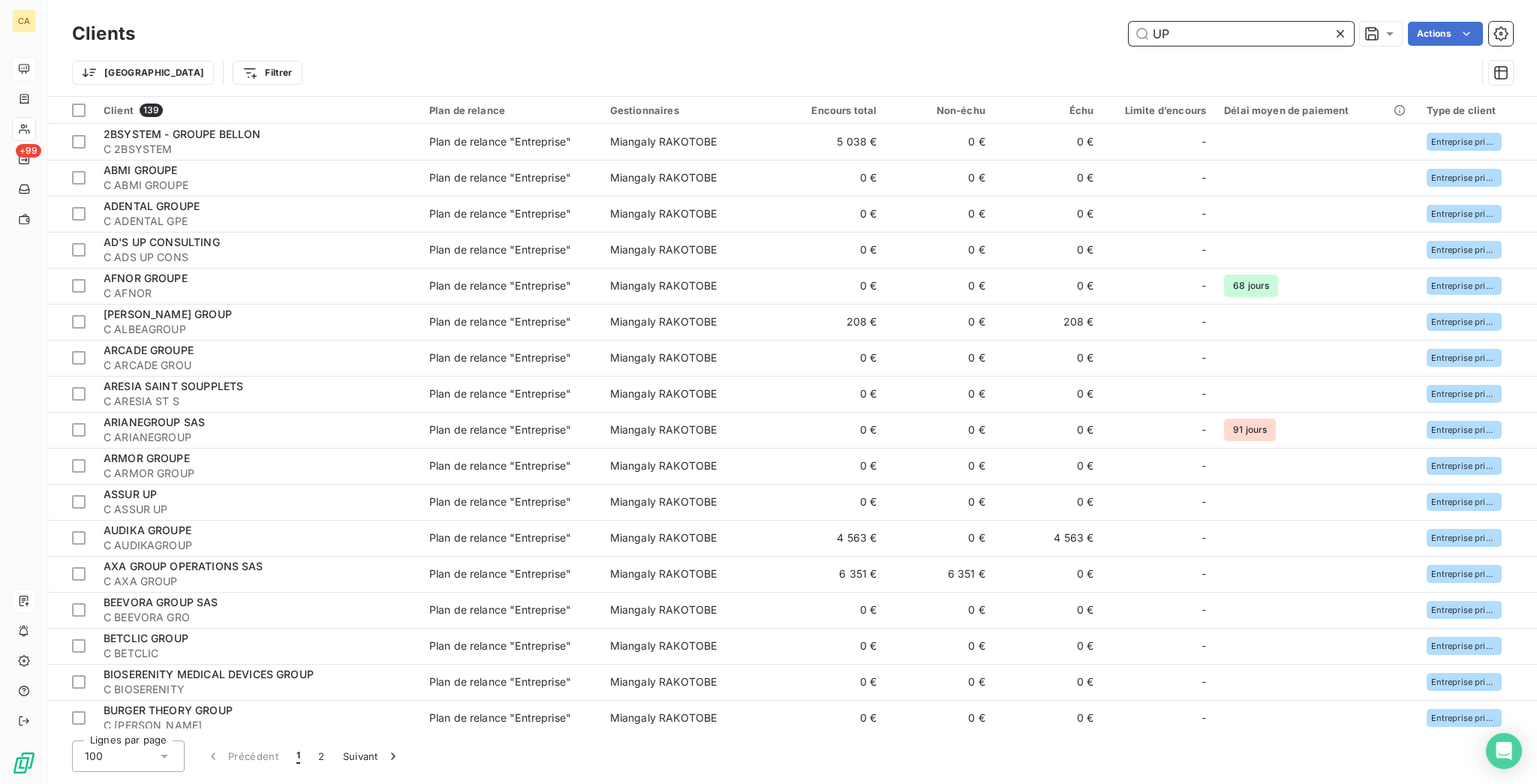
type input "U"
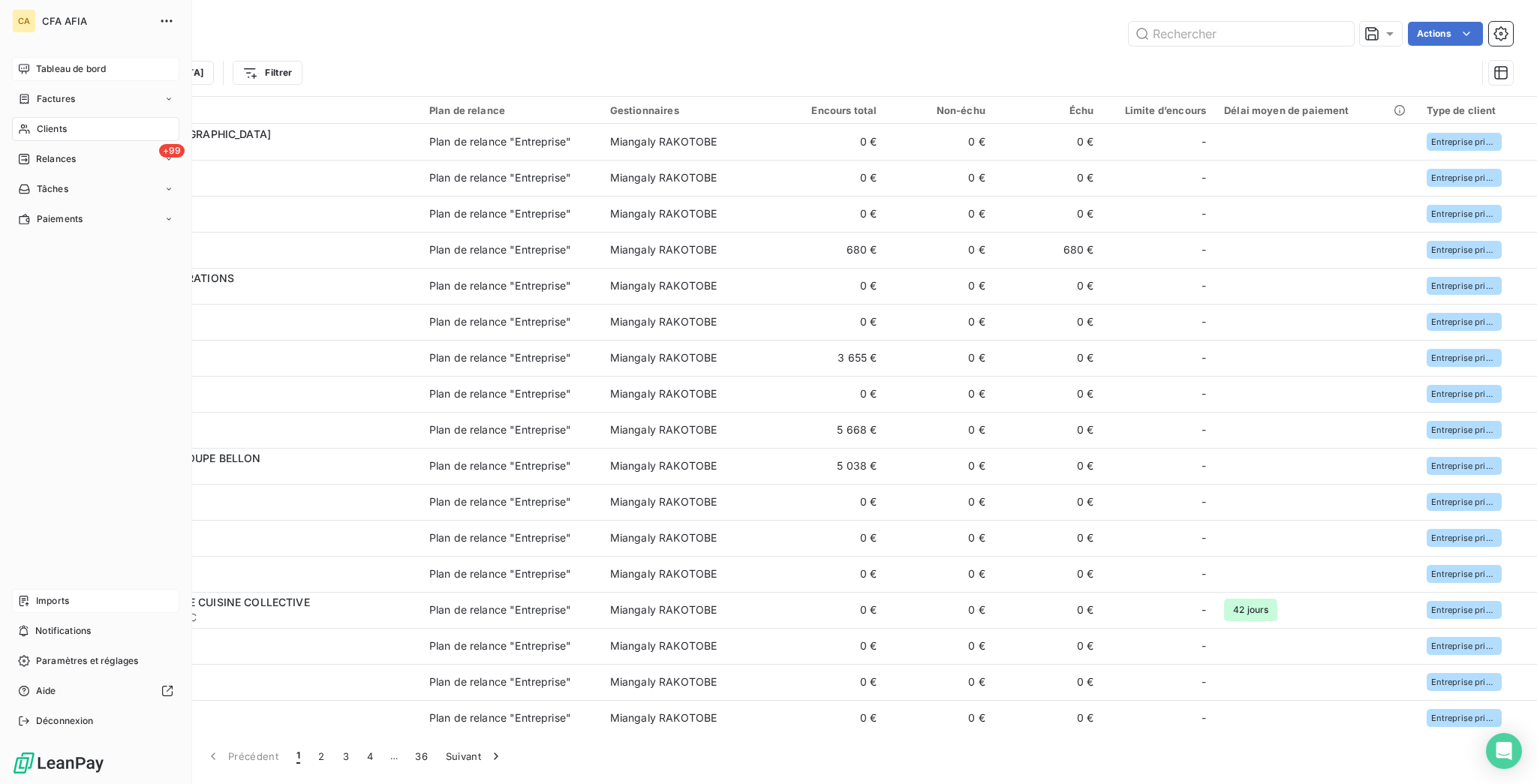
click at [24, 87] on div "Factures" at bounding box center [95, 99] width 167 height 24
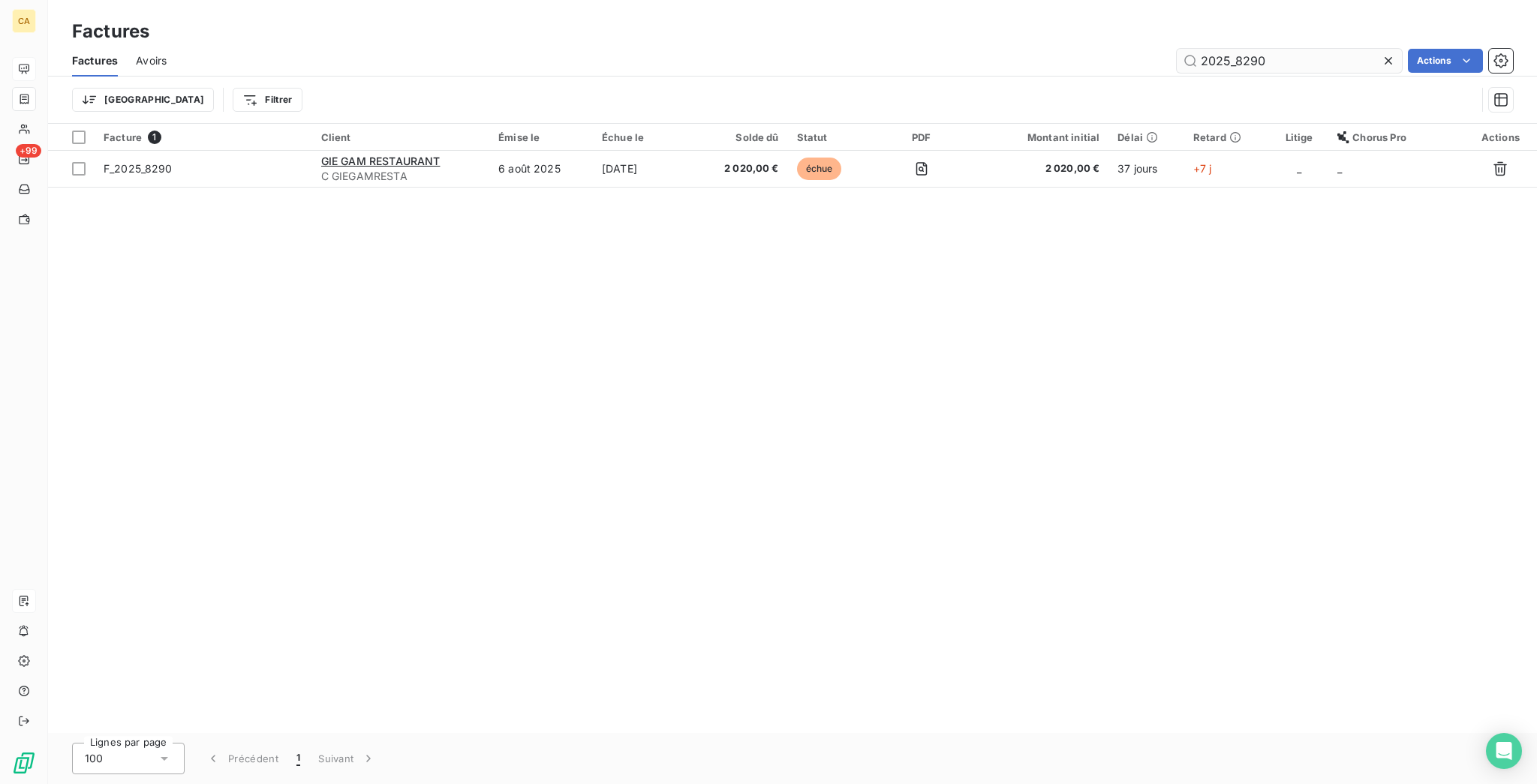
click at [1263, 49] on input "2025_8290" at bounding box center [1289, 60] width 225 height 24
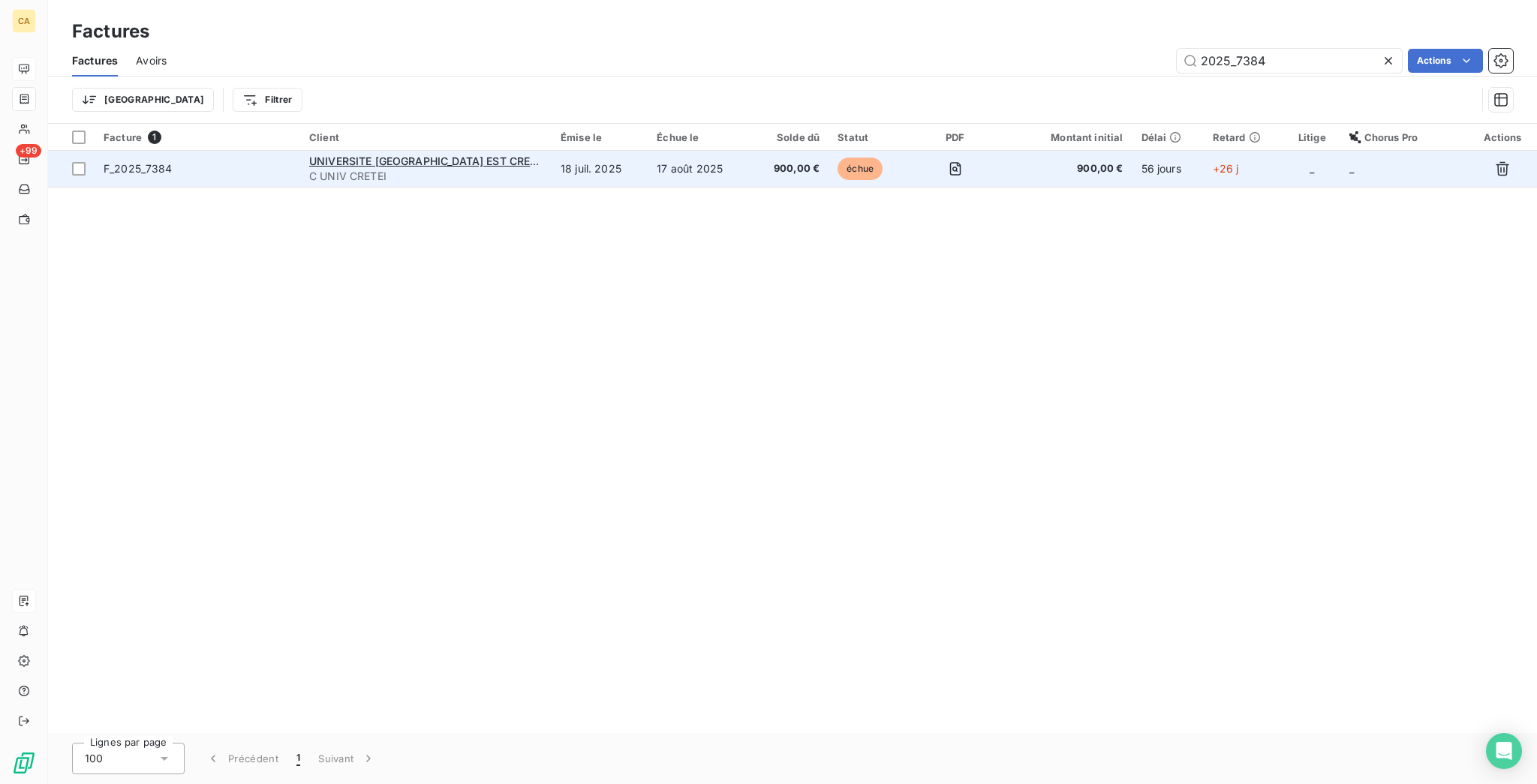
type input "2025_7384"
click at [512, 169] on span "C UNIV CRETEI" at bounding box center [426, 176] width 233 height 15
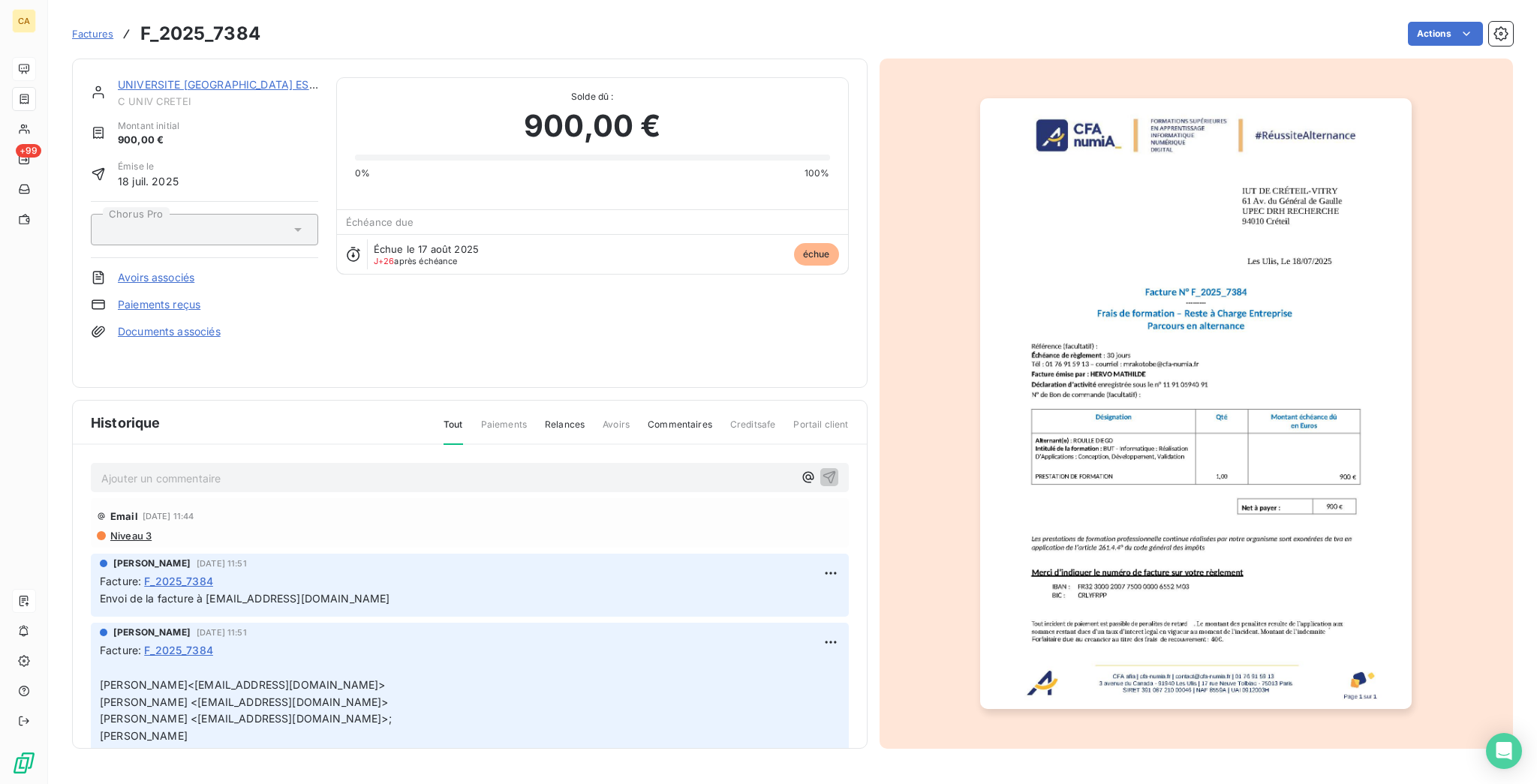
click at [113, 469] on p "Ajouter un commentaire ﻿" at bounding box center [447, 478] width 692 height 18
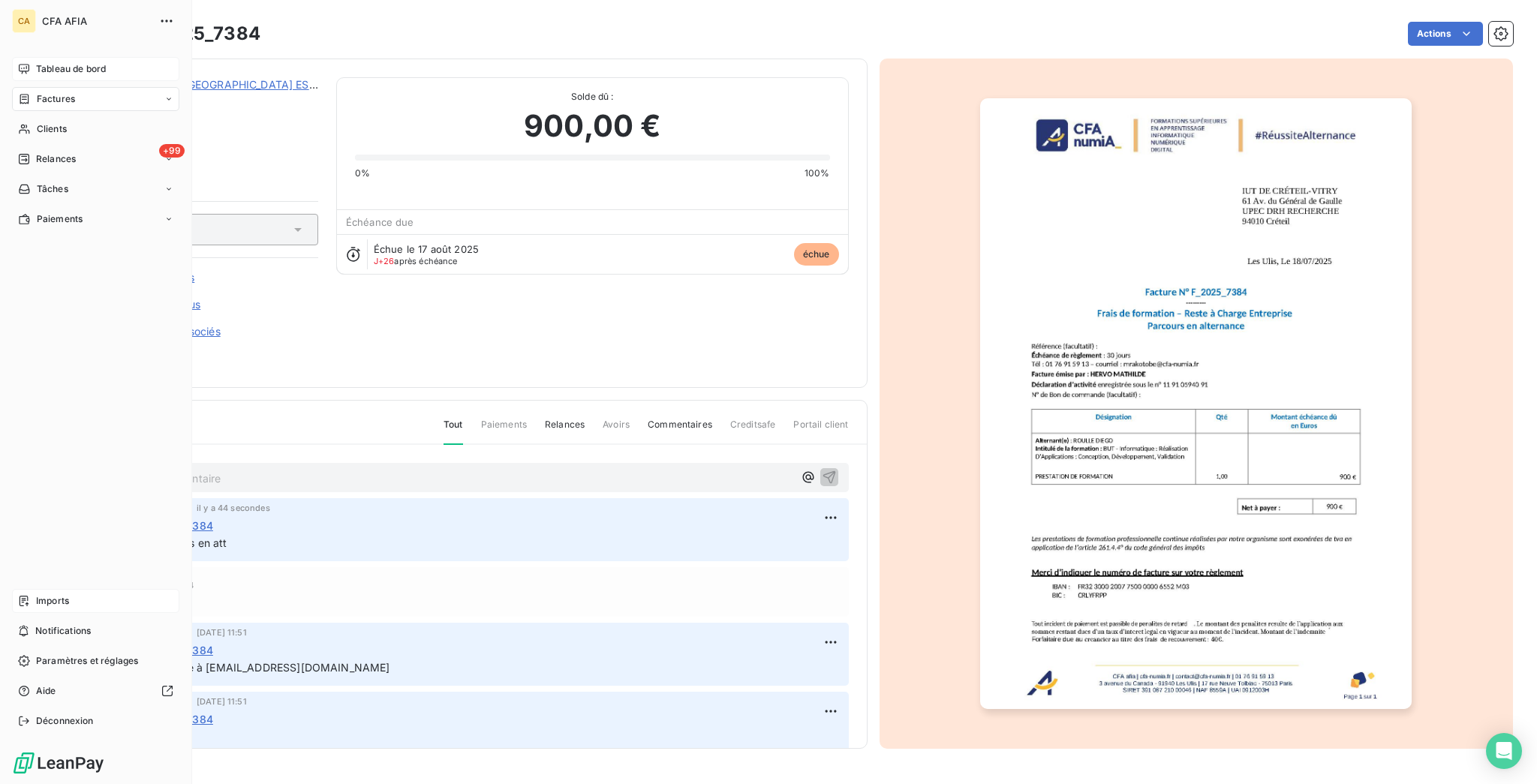
click at [37, 113] on nav "Tableau de bord Factures Clients +99 Relances Tâches Paiements" at bounding box center [95, 144] width 167 height 174
click at [44, 122] on span "Clients" at bounding box center [52, 129] width 30 height 13
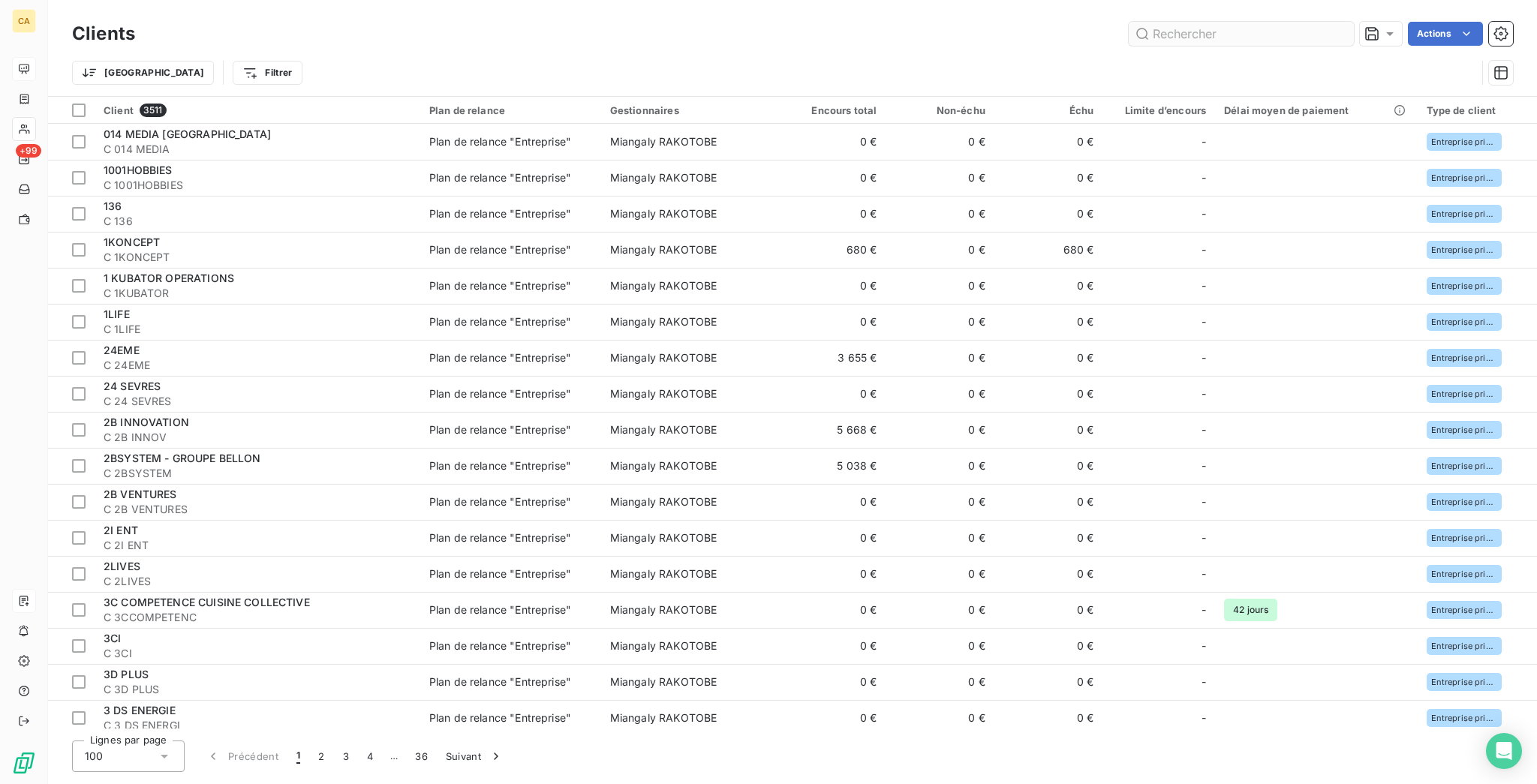
click at [1275, 37] on input "text" at bounding box center [1241, 34] width 225 height 24
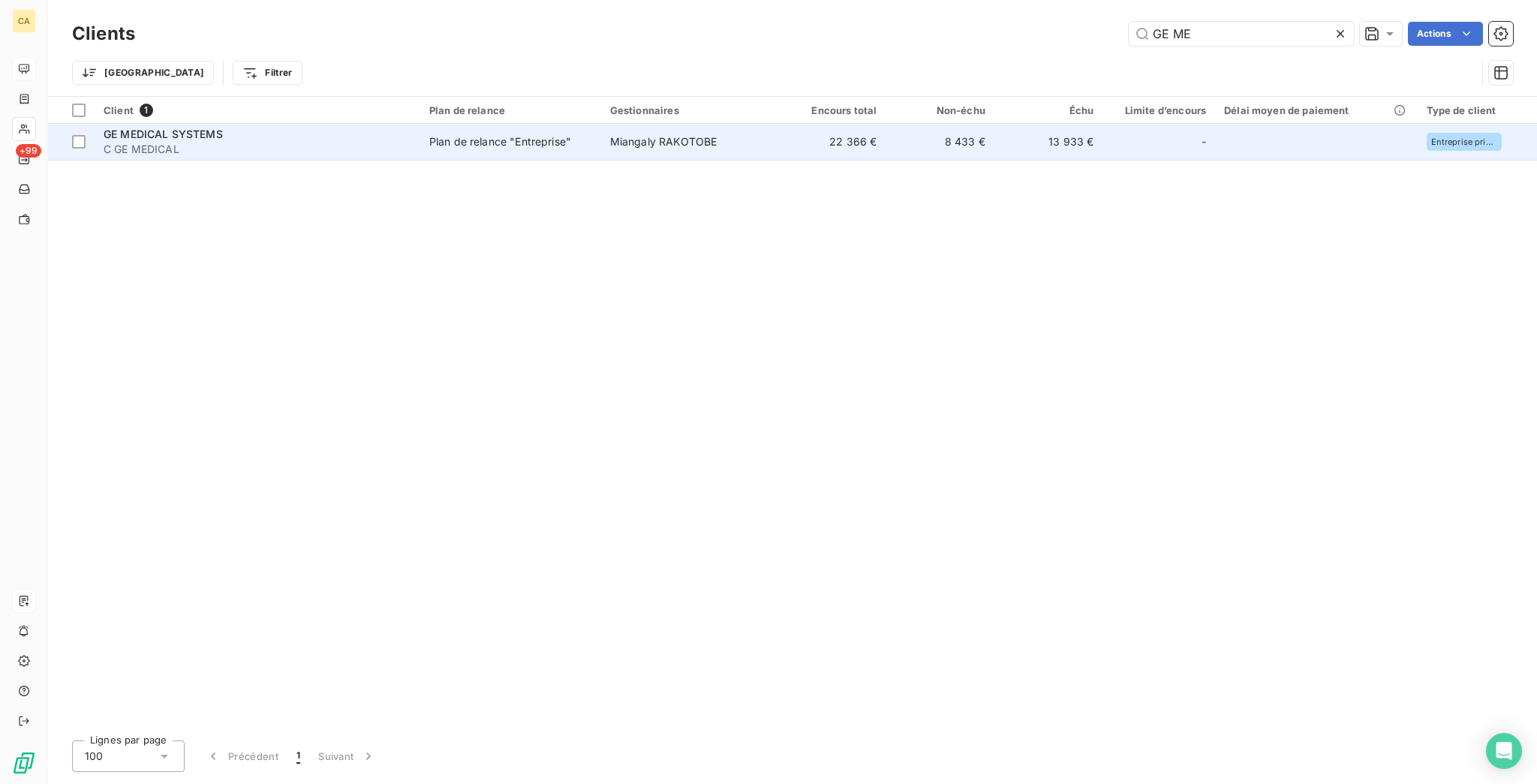
type input "GE ME"
click at [994, 135] on td "13 933 €" at bounding box center [1049, 142] width 109 height 36
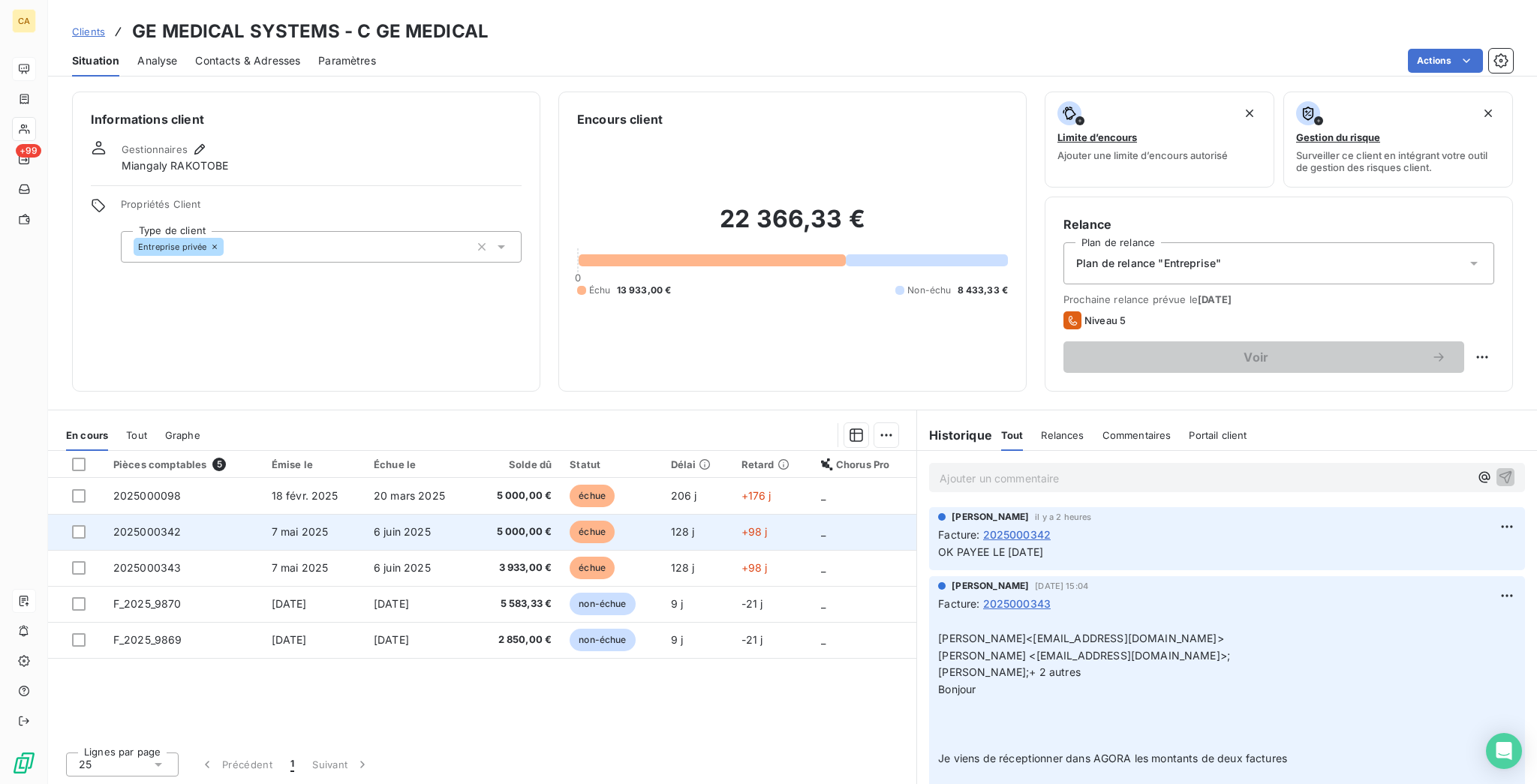
click at [196, 514] on td "2025000342" at bounding box center [183, 532] width 159 height 36
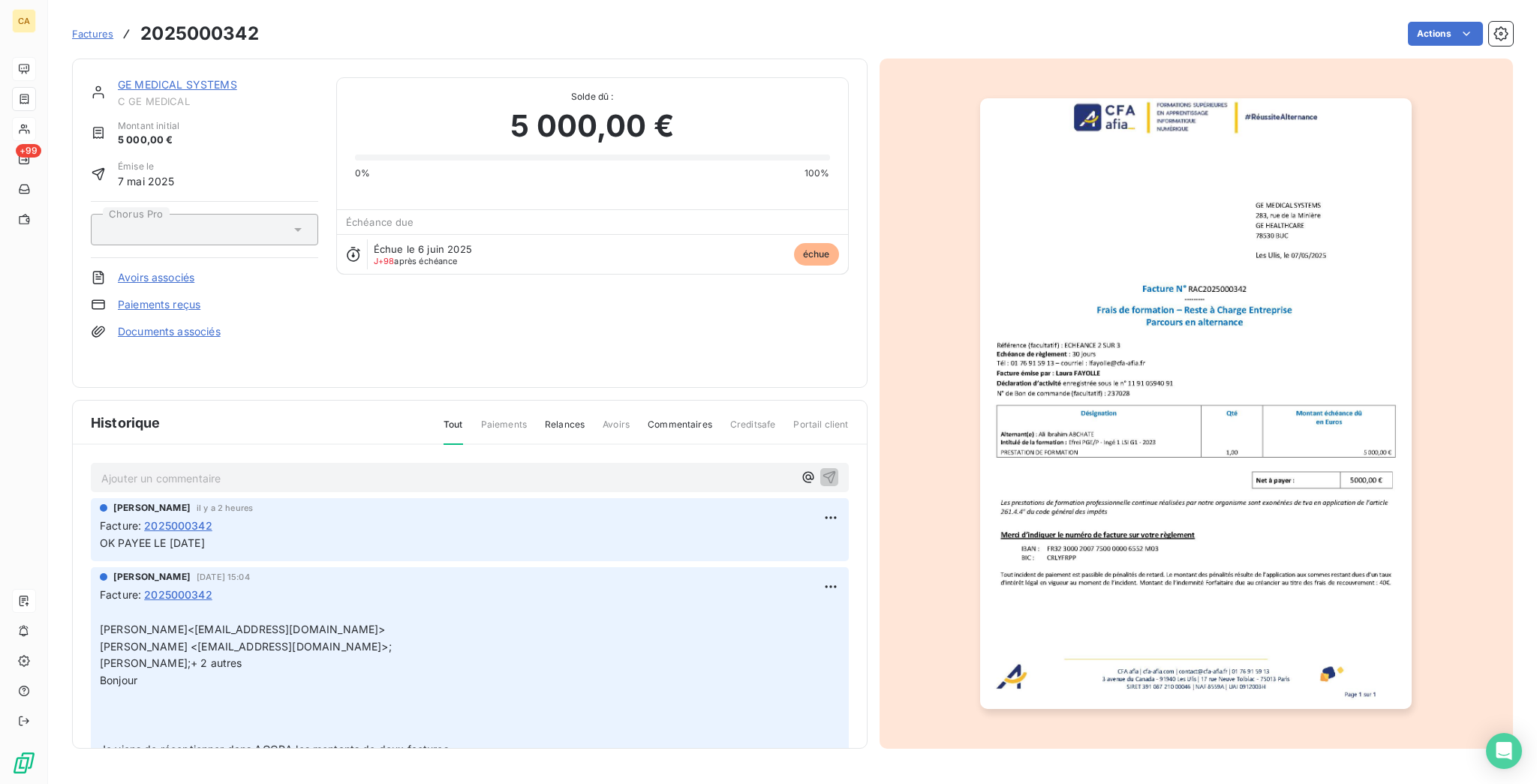
click at [147, 78] on link "GE MEDICAL SYSTEMS" at bounding box center [177, 84] width 119 height 13
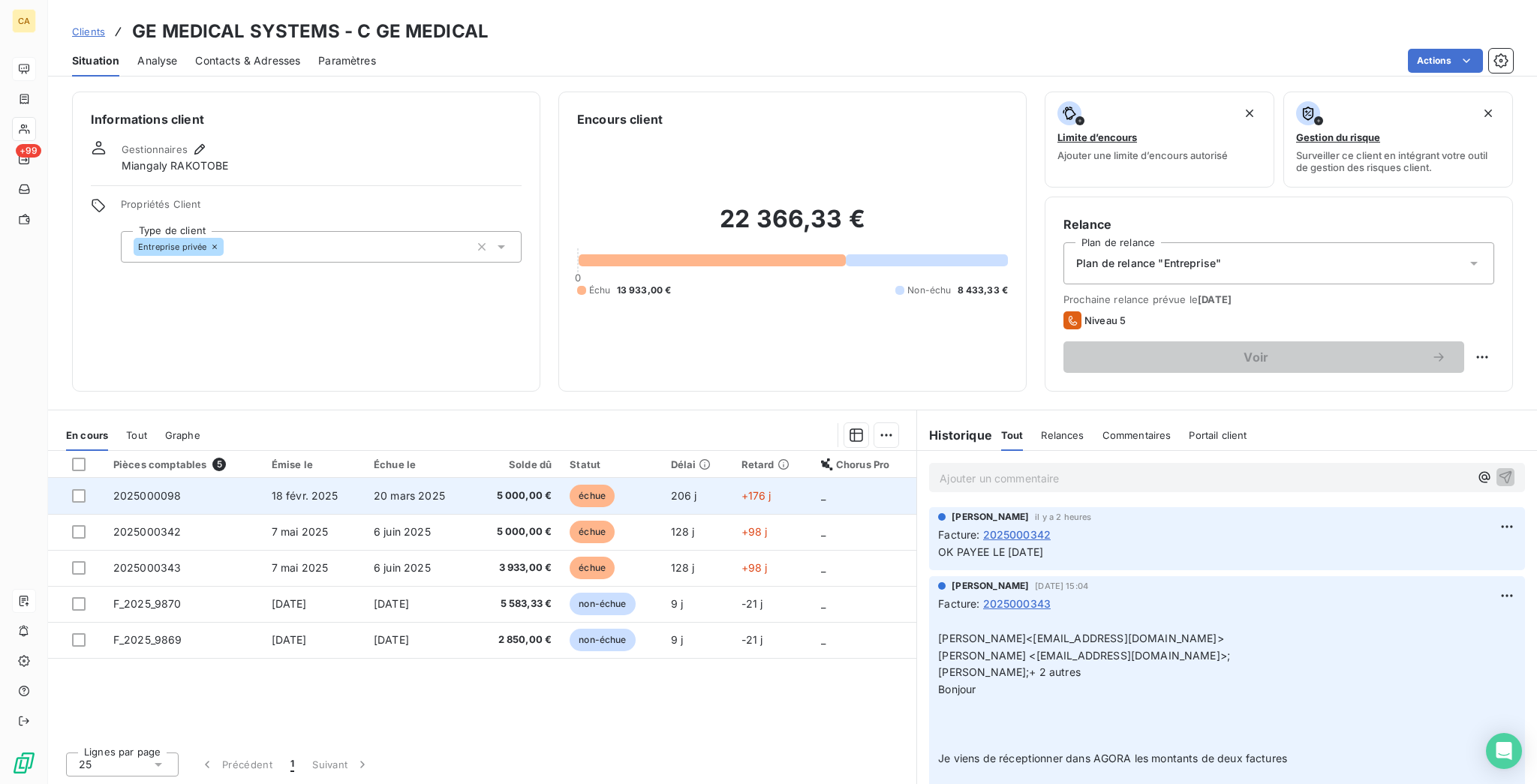
click at [181, 478] on td "2025000098" at bounding box center [183, 496] width 159 height 36
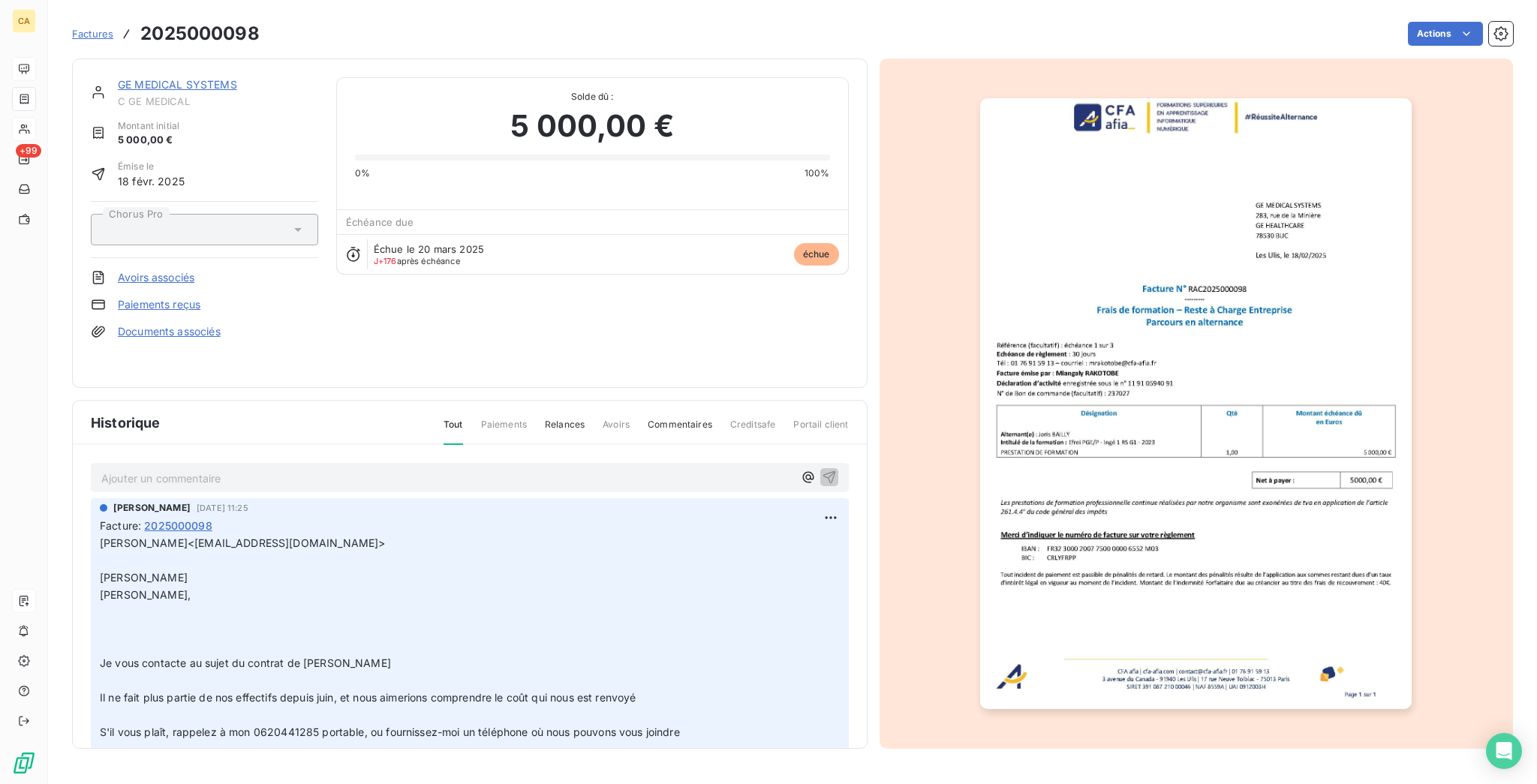
click at [1097, 325] on img "button" at bounding box center [1196, 403] width 431 height 610
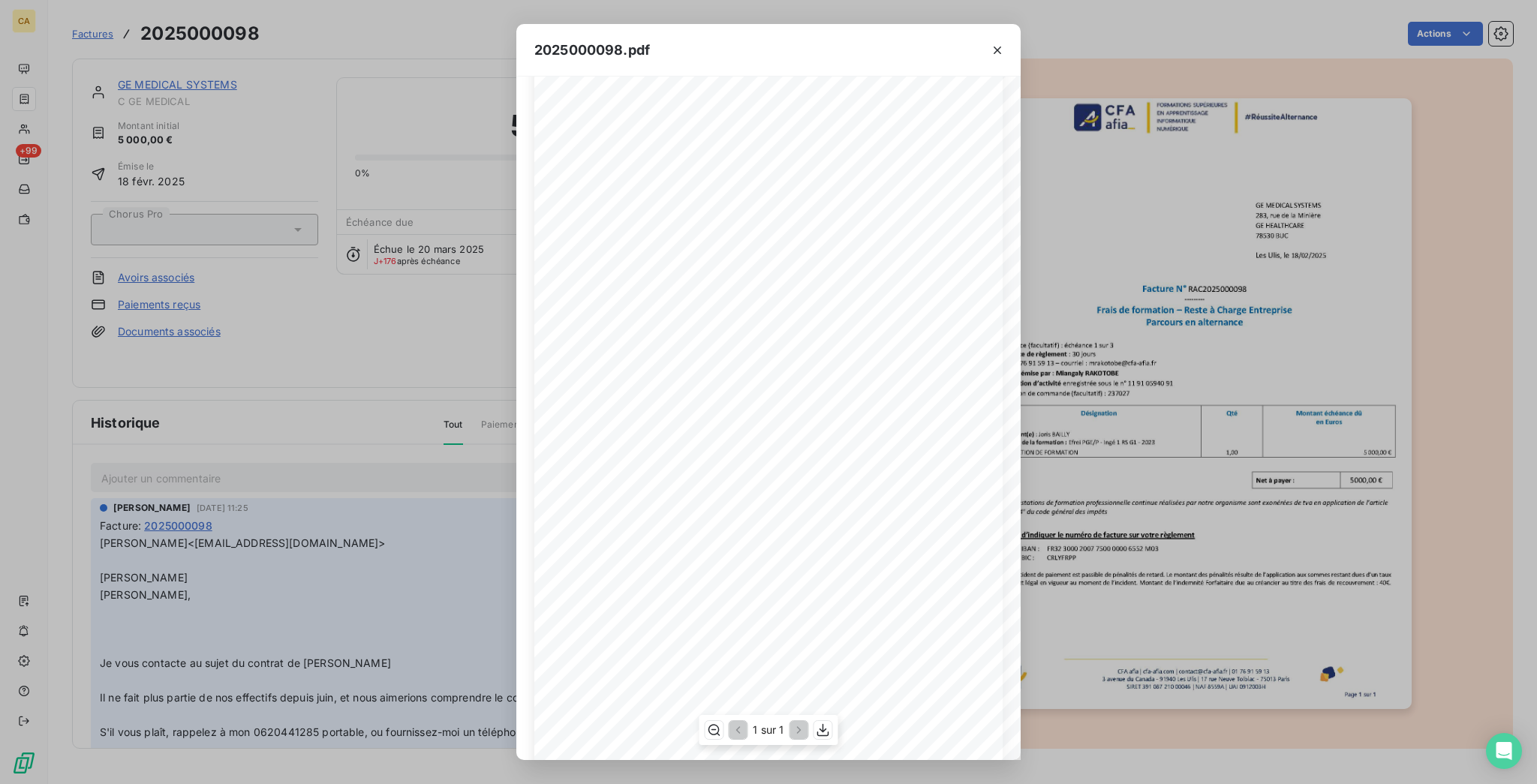
scroll to position [200, 0]
click at [142, 54] on div "2025000098.pdf CFA afia | [DOMAIN_NAME] | [EMAIL_ADDRESS][DOMAIN_NAME] | 01 76 …" at bounding box center [768, 392] width 1537 height 784
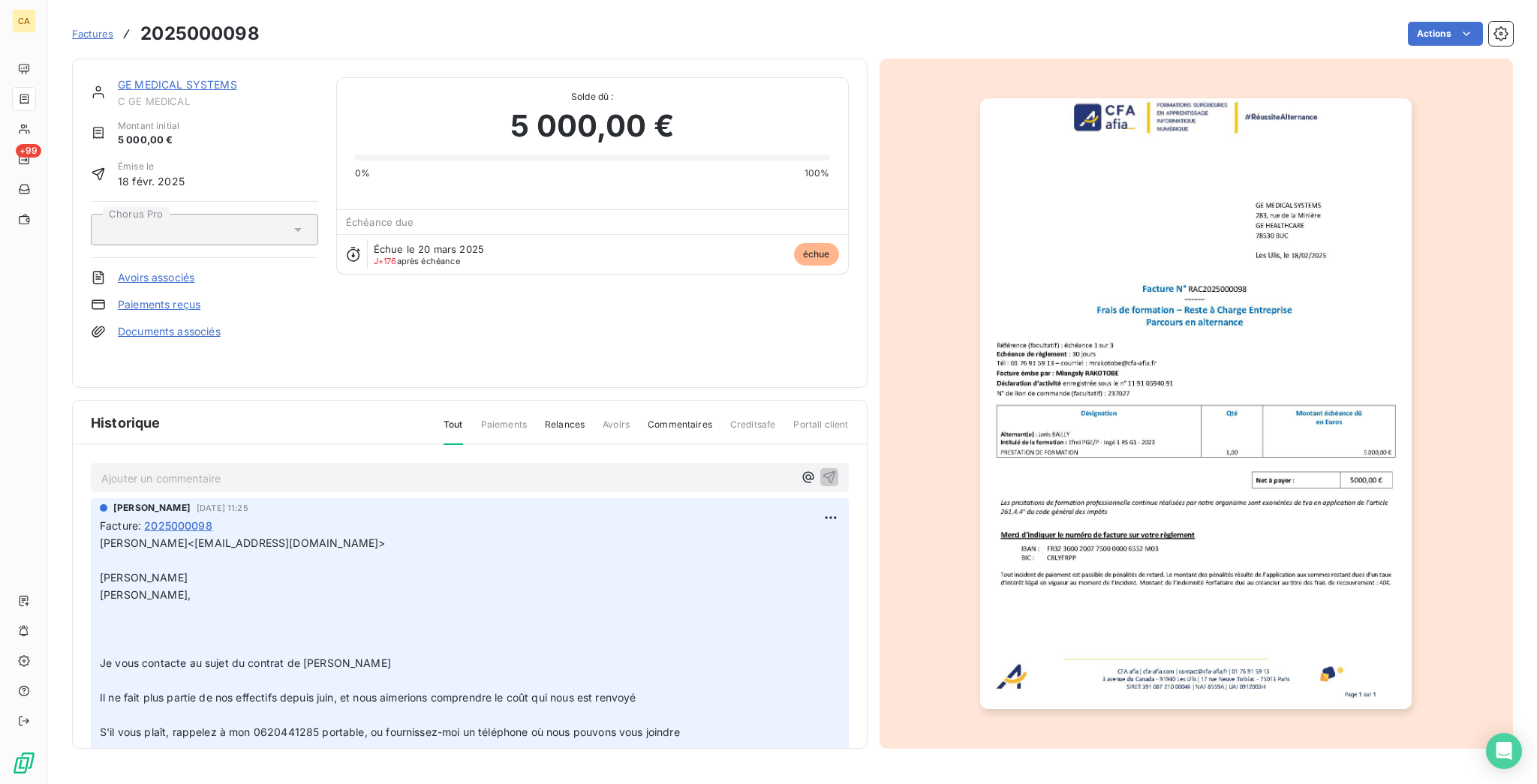
click at [136, 78] on link "GE MEDICAL SYSTEMS" at bounding box center [177, 84] width 119 height 13
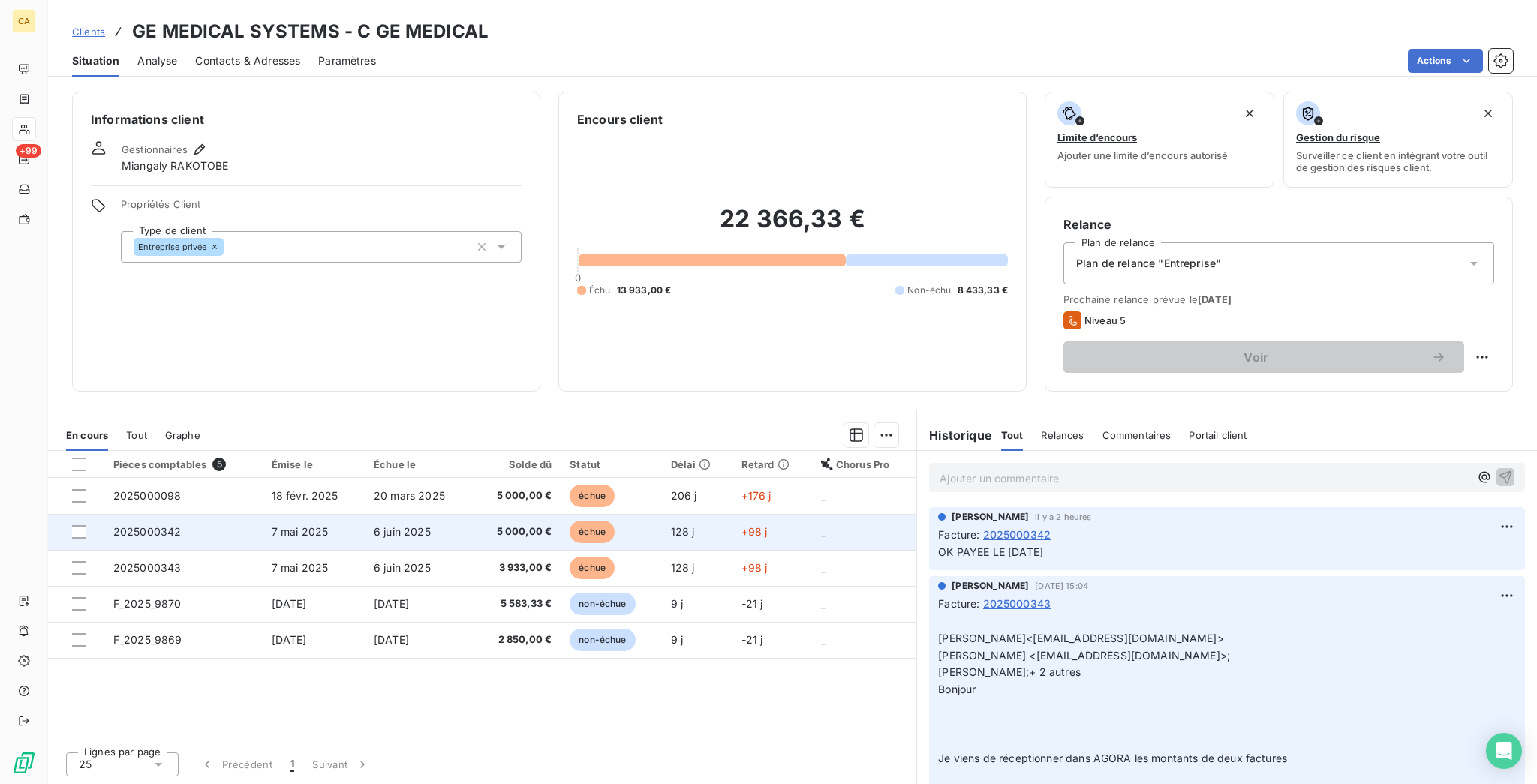
click at [169, 514] on td "2025000342" at bounding box center [183, 532] width 159 height 36
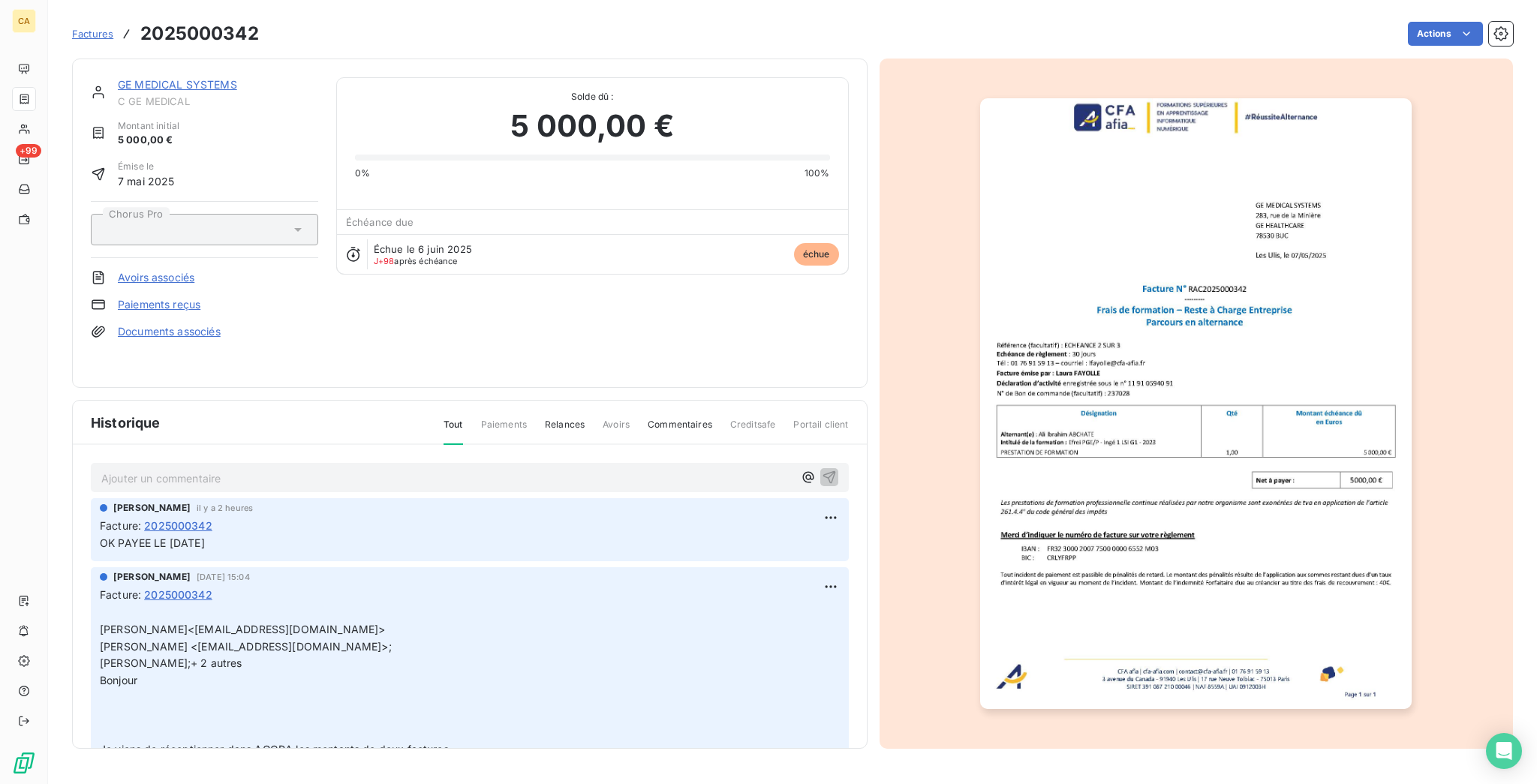
click at [1326, 529] on img "button" at bounding box center [1196, 403] width 431 height 610
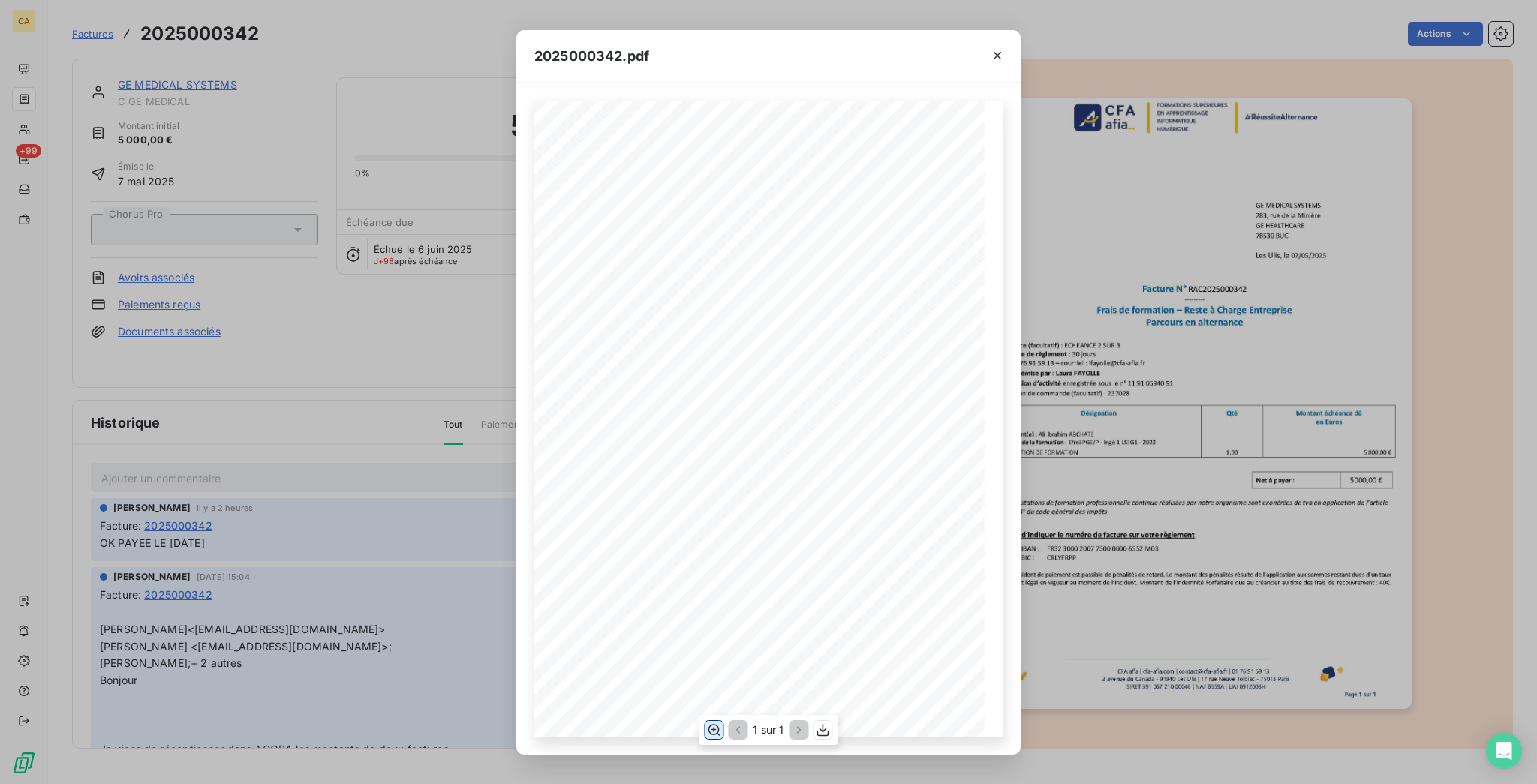
click at [715, 735] on icon "button" at bounding box center [714, 729] width 15 height 15
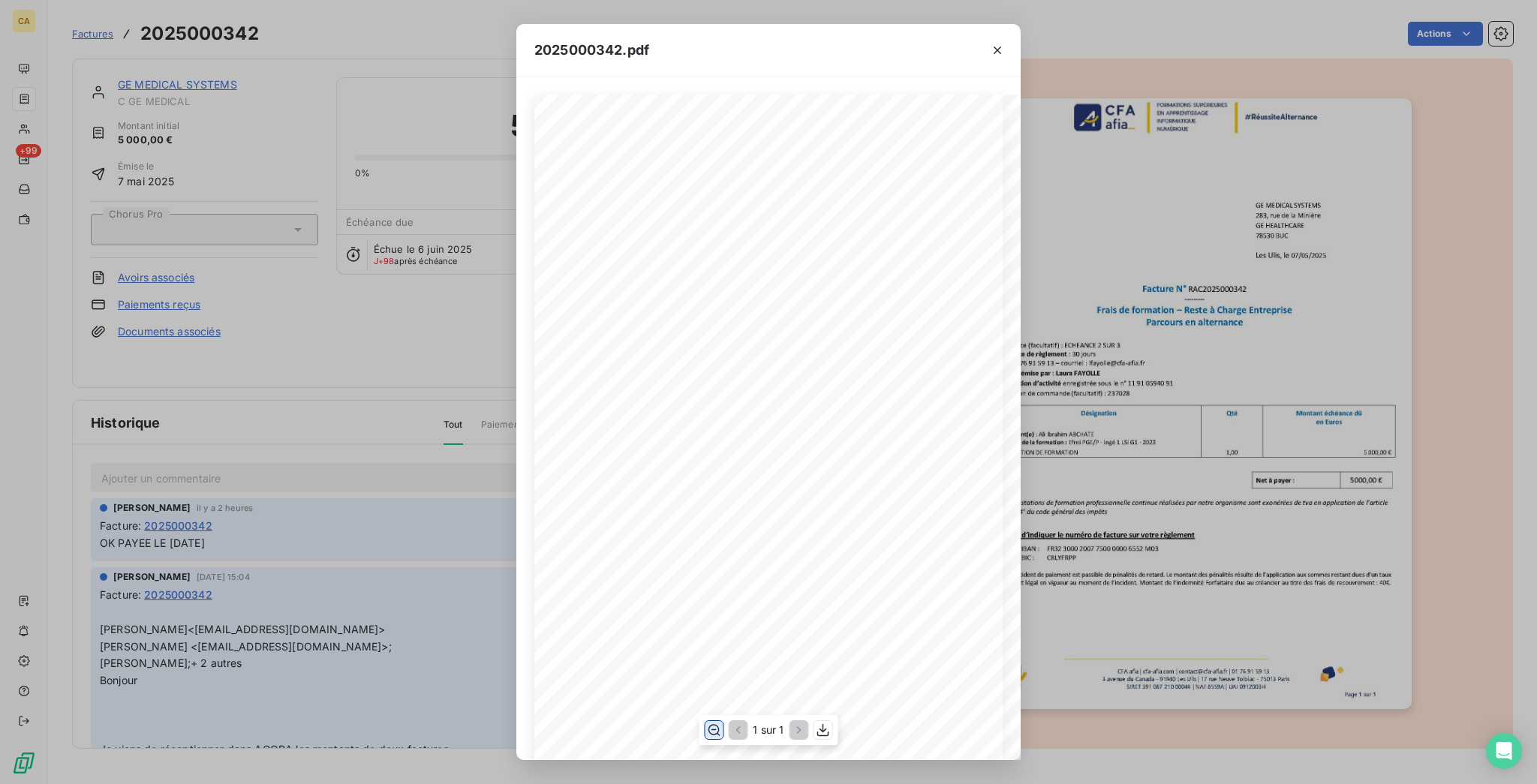
scroll to position [200, 0]
click at [280, 65] on div "2025000342.pdf CFA afia | [DOMAIN_NAME] | [EMAIL_ADDRESS][DOMAIN_NAME] | 01 76 …" at bounding box center [768, 392] width 1537 height 784
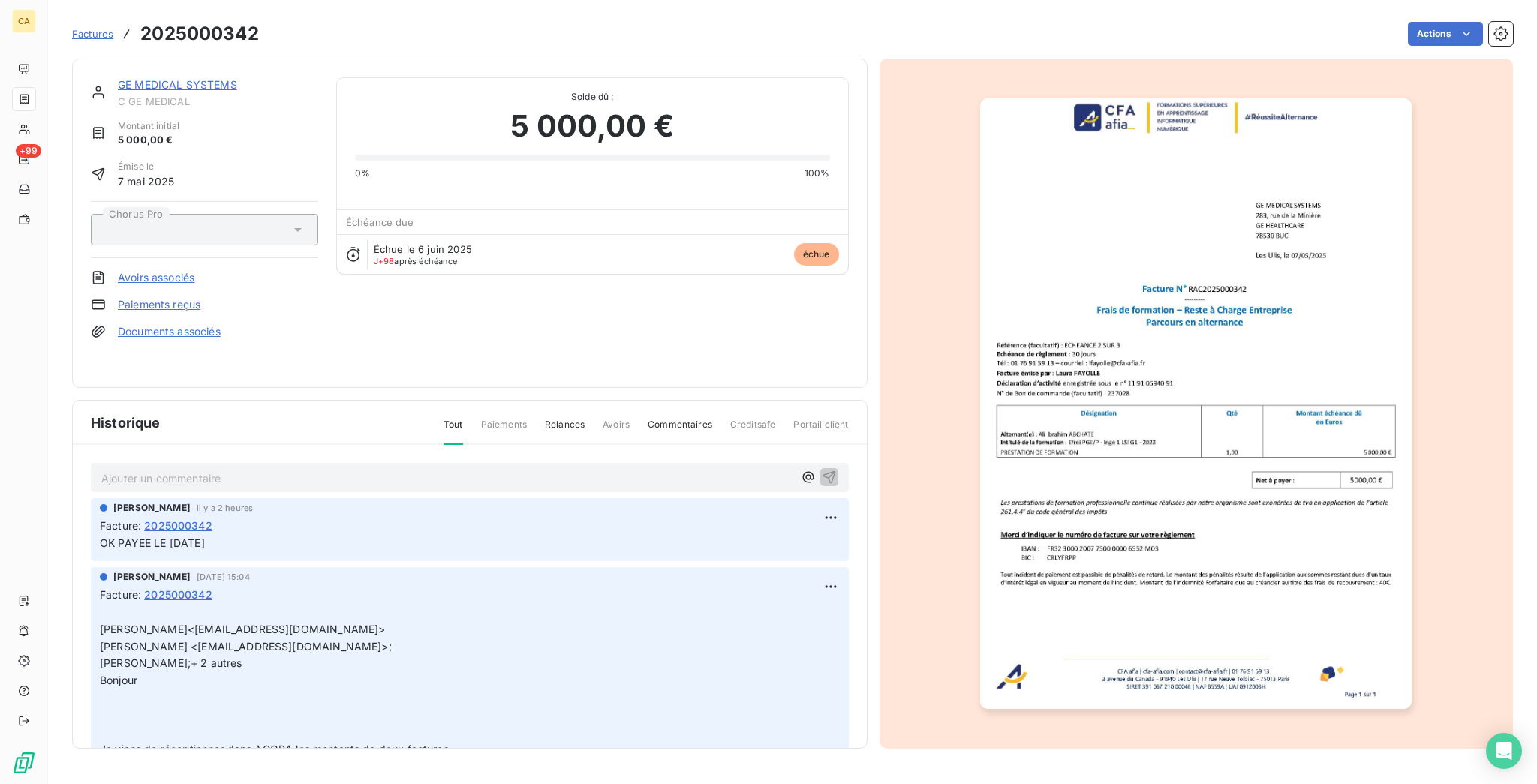
click at [184, 78] on link "GE MEDICAL SYSTEMS" at bounding box center [177, 84] width 119 height 13
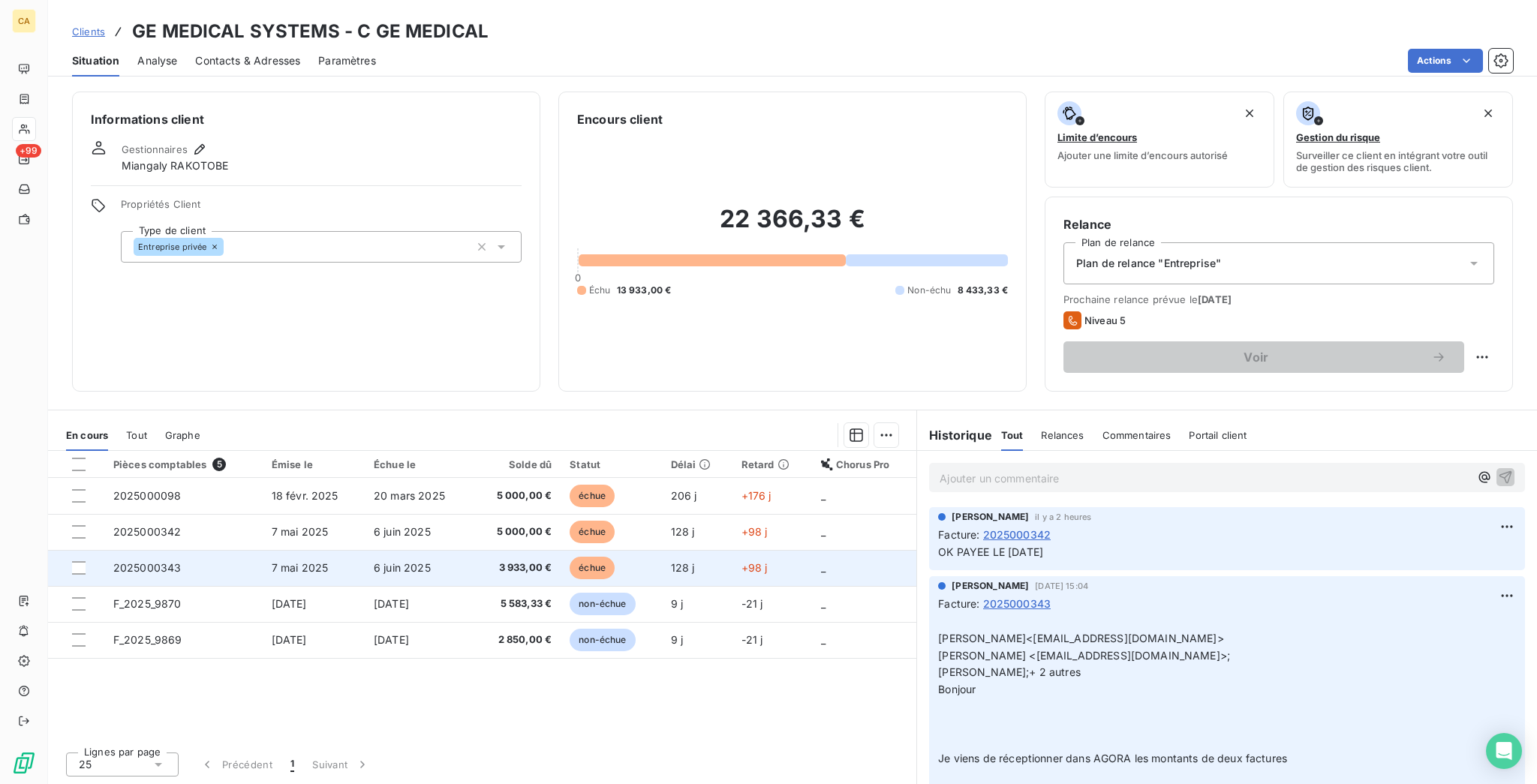
click at [225, 550] on td "2025000343" at bounding box center [183, 568] width 159 height 36
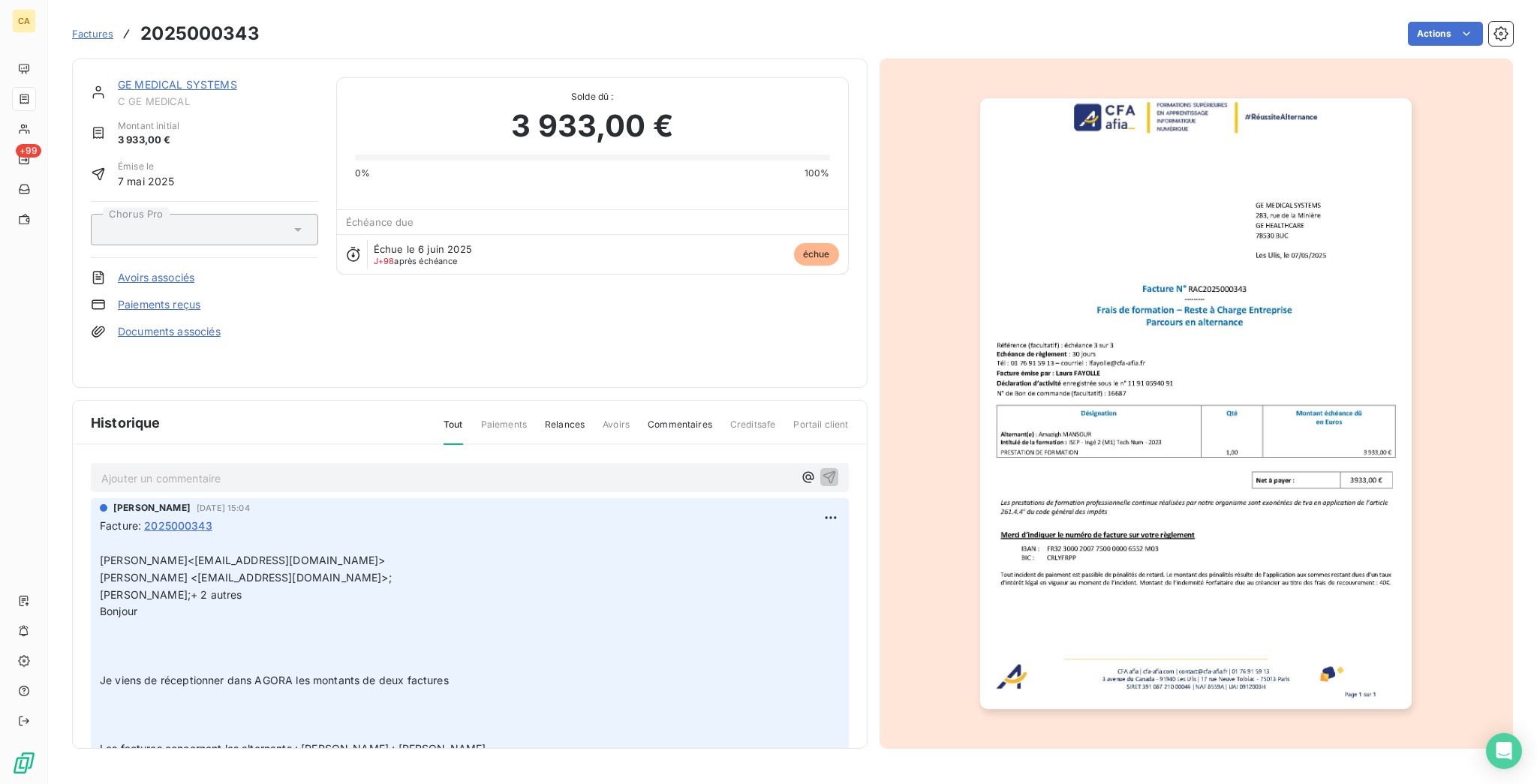
click at [1039, 386] on img "button" at bounding box center [1196, 403] width 431 height 610
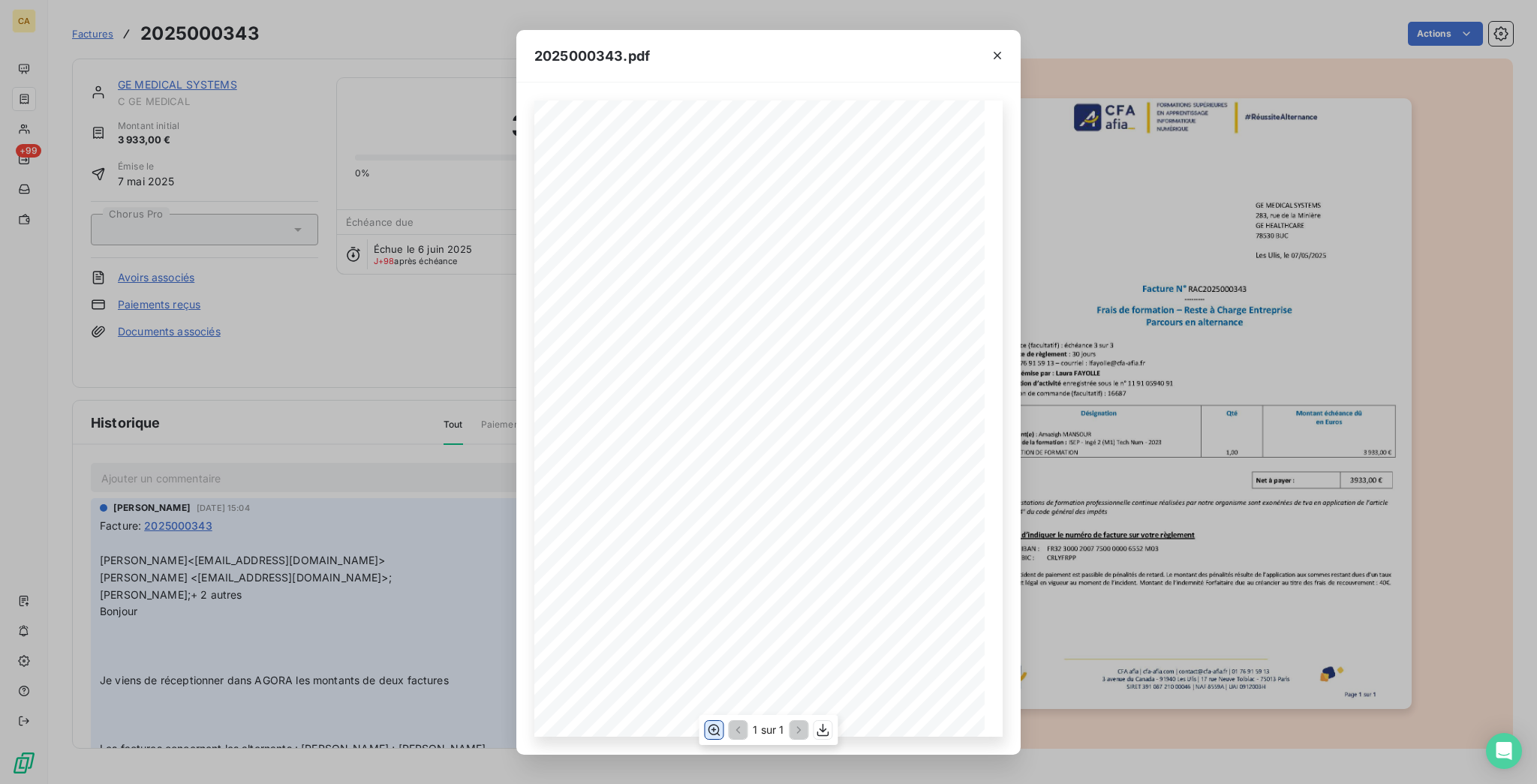
click at [710, 733] on button "button" at bounding box center [713, 729] width 18 height 18
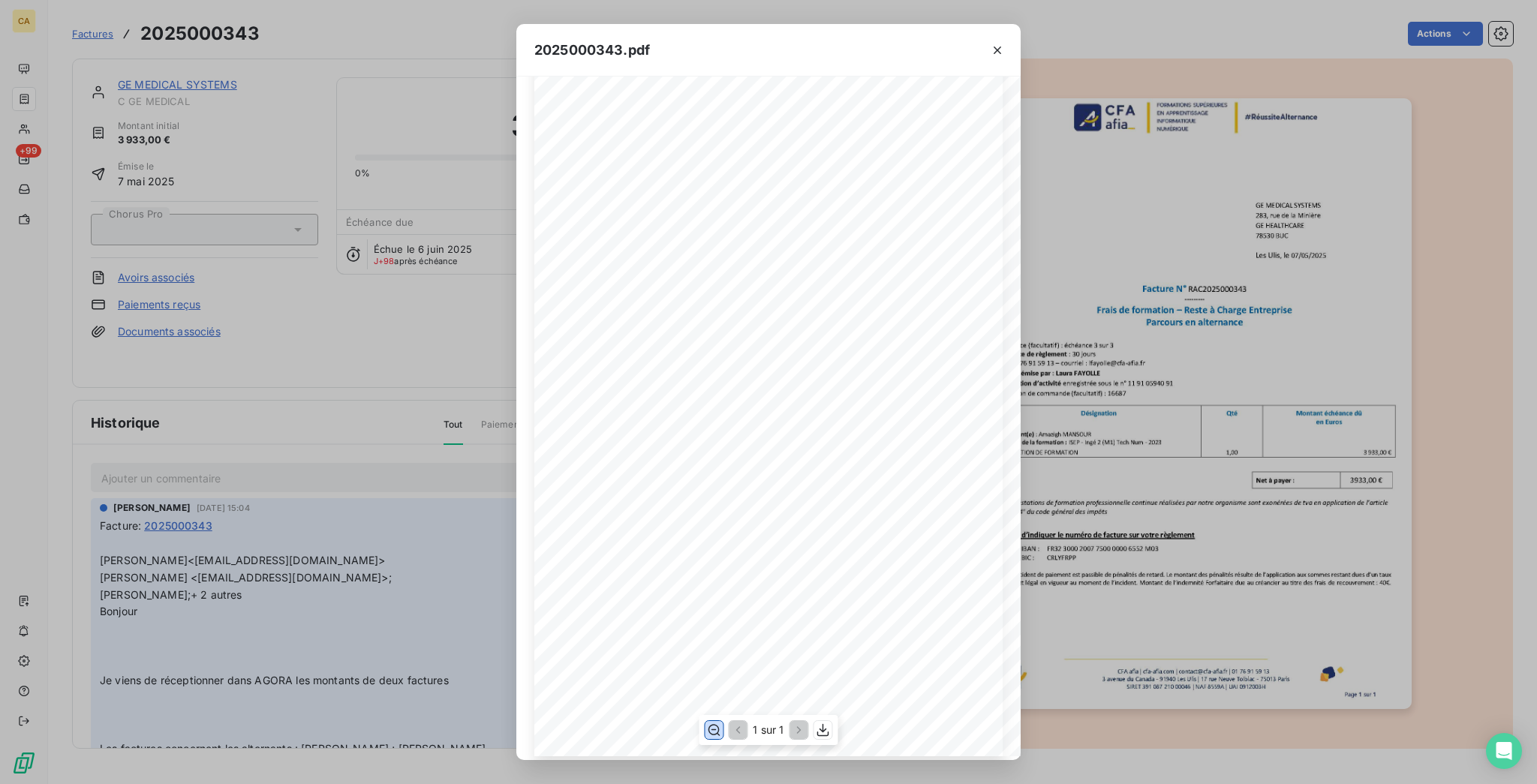
scroll to position [400, 0]
click at [264, 215] on div "2025000343.pdf CFA afia | [DOMAIN_NAME] | [EMAIL_ADDRESS][DOMAIN_NAME] | 01 76 …" at bounding box center [768, 392] width 1537 height 784
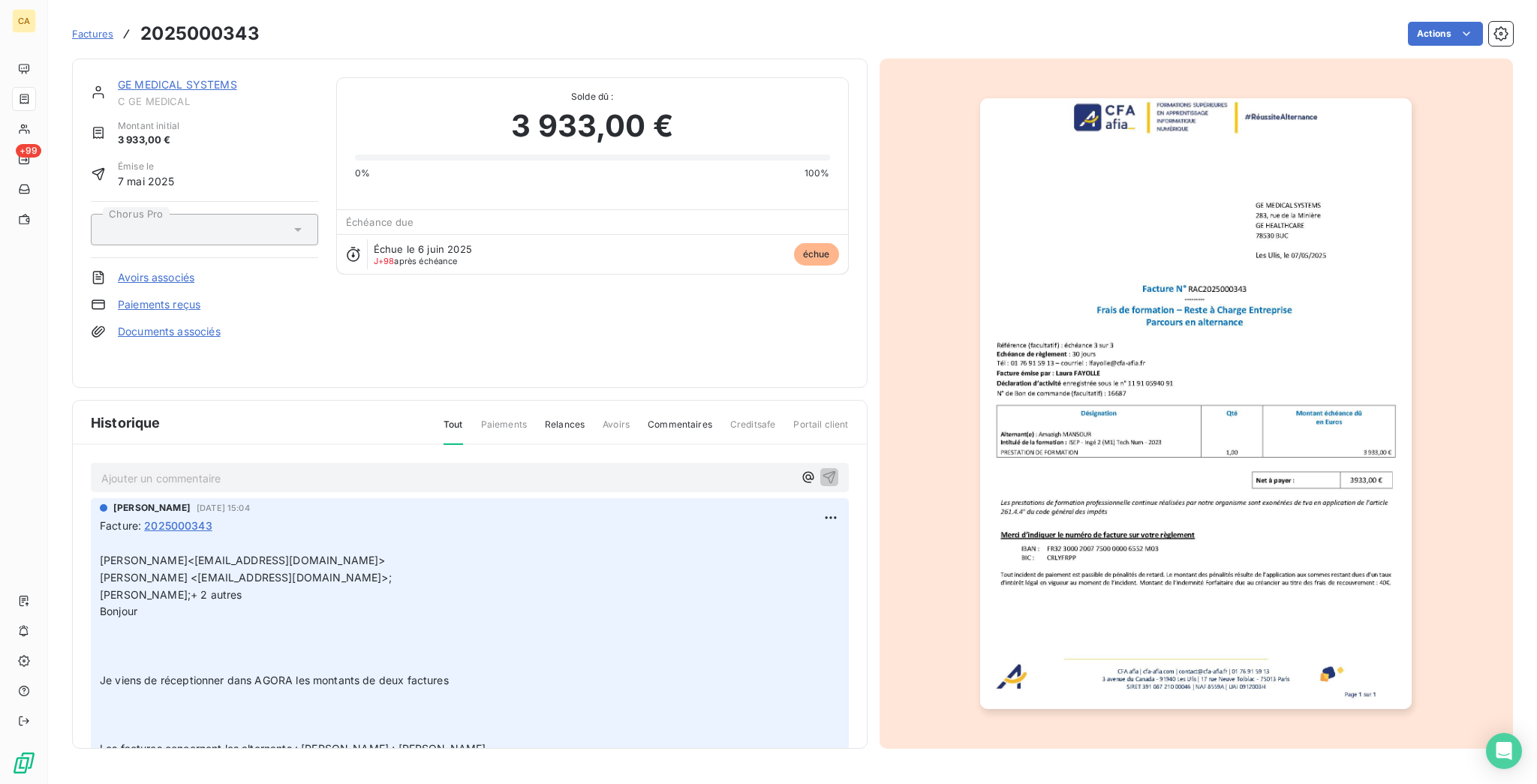
click at [182, 65] on div "GE MEDICAL SYSTEMS C GE MEDICAL Montant initial 3 933,00 € Émise le [DATE] Chor…" at bounding box center [470, 223] width 795 height 330
click at [176, 78] on link "GE MEDICAL SYSTEMS" at bounding box center [177, 84] width 119 height 13
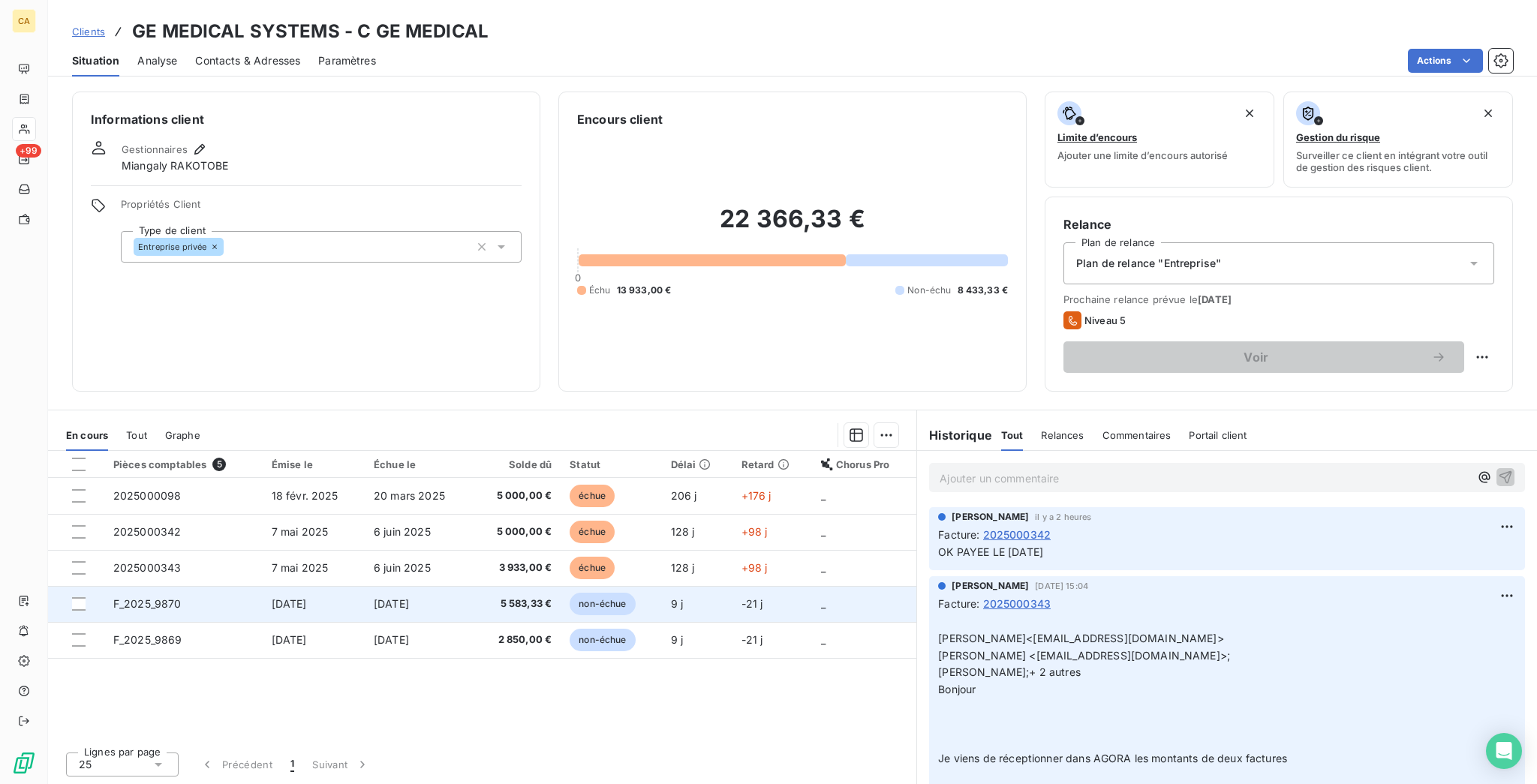
click at [195, 586] on td "F_2025_9870" at bounding box center [183, 604] width 159 height 36
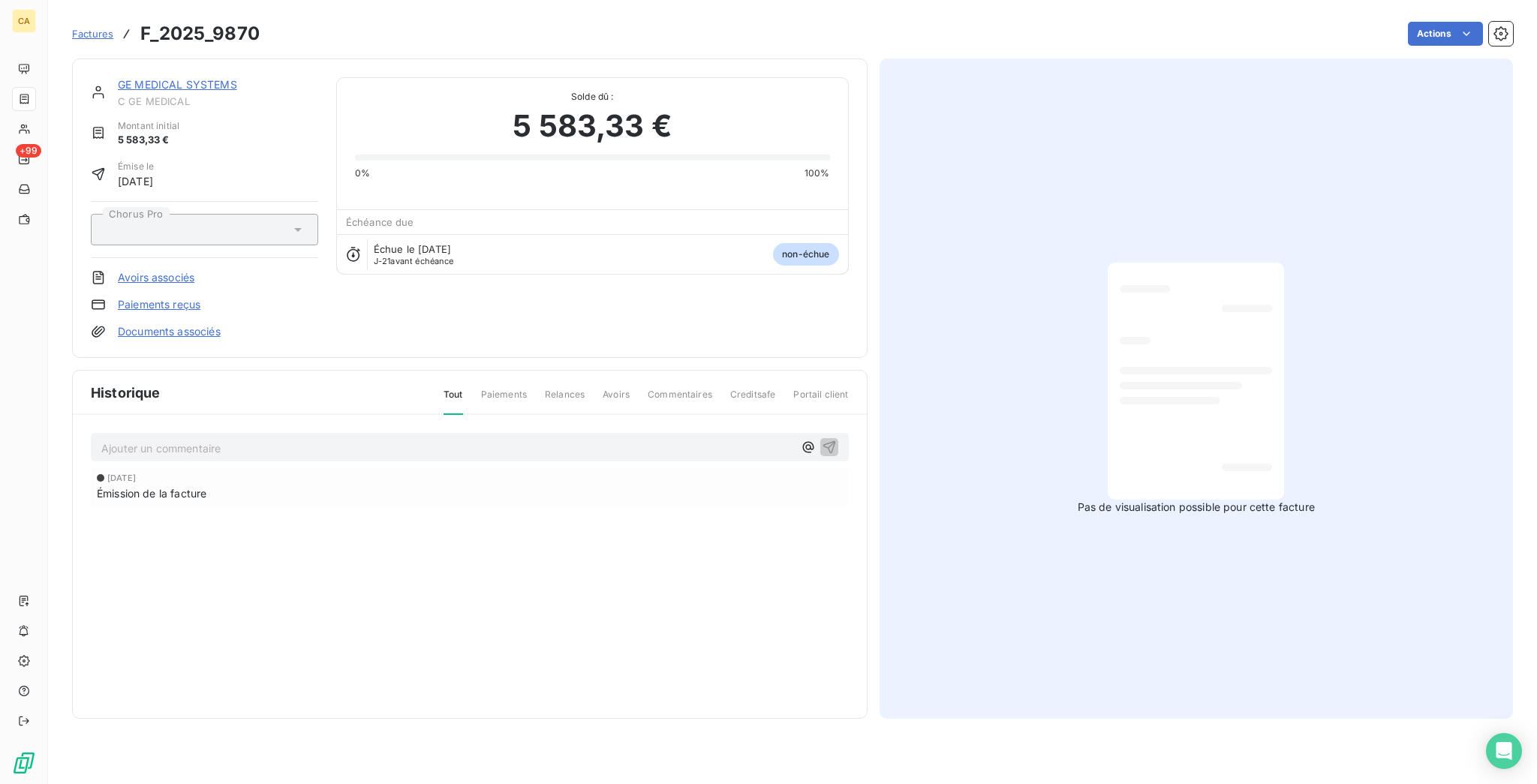
click at [171, 78] on link "GE MEDICAL SYSTEMS" at bounding box center [177, 84] width 119 height 13
